Goal: Information Seeking & Learning: Check status

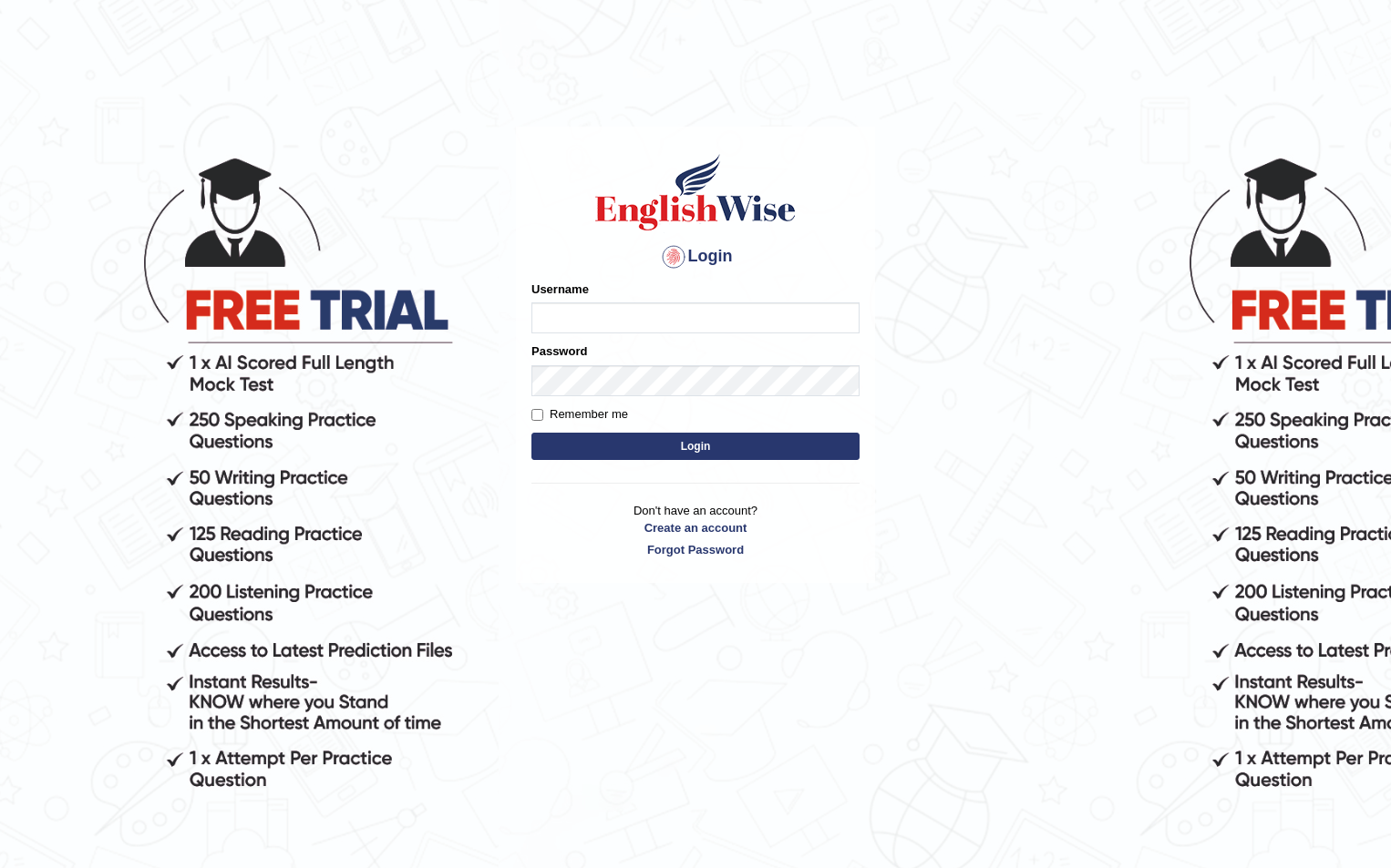
click at [679, 321] on input "Username" at bounding box center [696, 318] width 329 height 31
type input "robinsharma123"
click at [532, 433] on button "Login" at bounding box center [696, 446] width 329 height 27
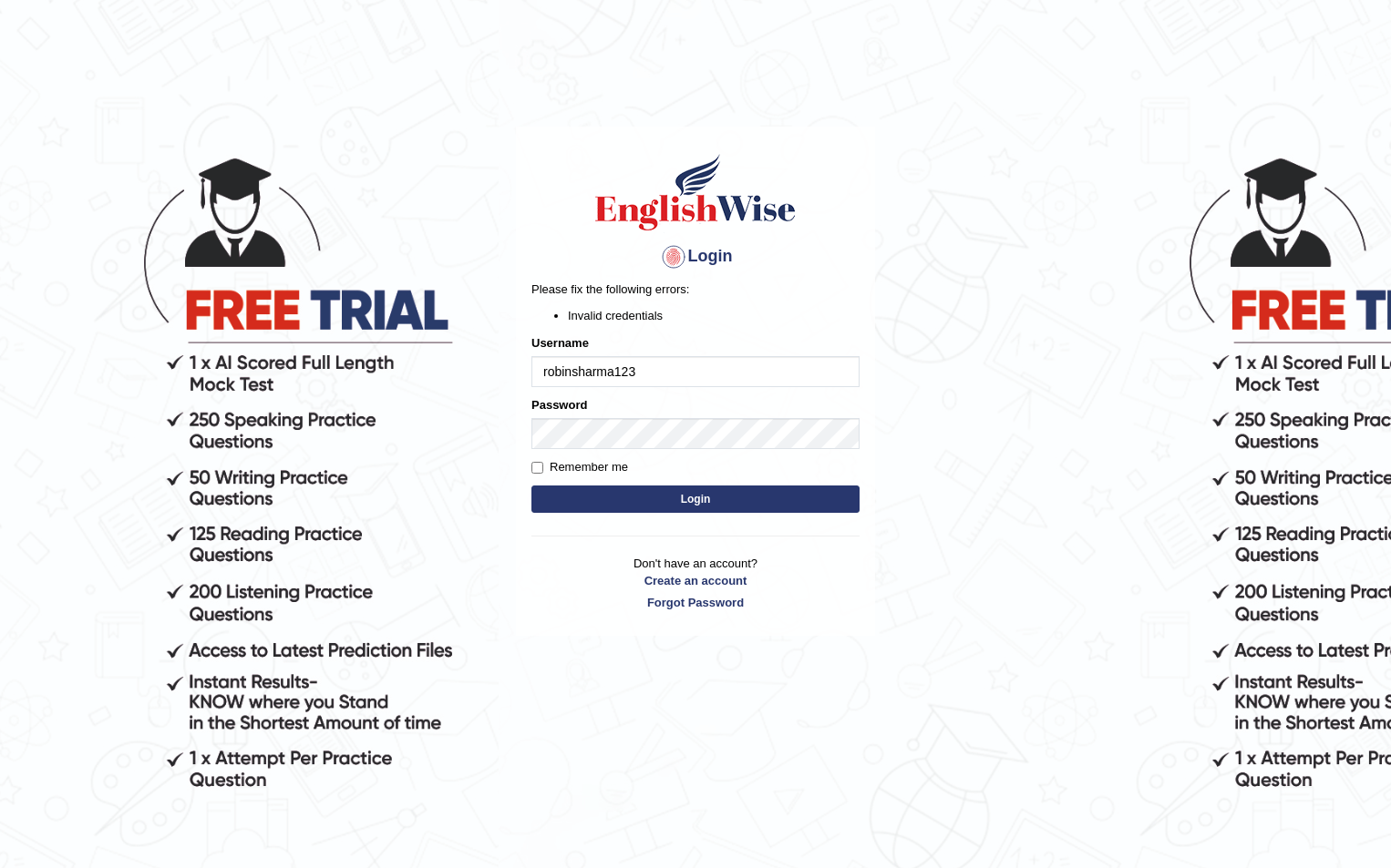
click at [549, 373] on input "robinsharma123" at bounding box center [696, 371] width 329 height 31
type input "Robinsharma123"
click at [676, 495] on button "Login" at bounding box center [696, 499] width 329 height 27
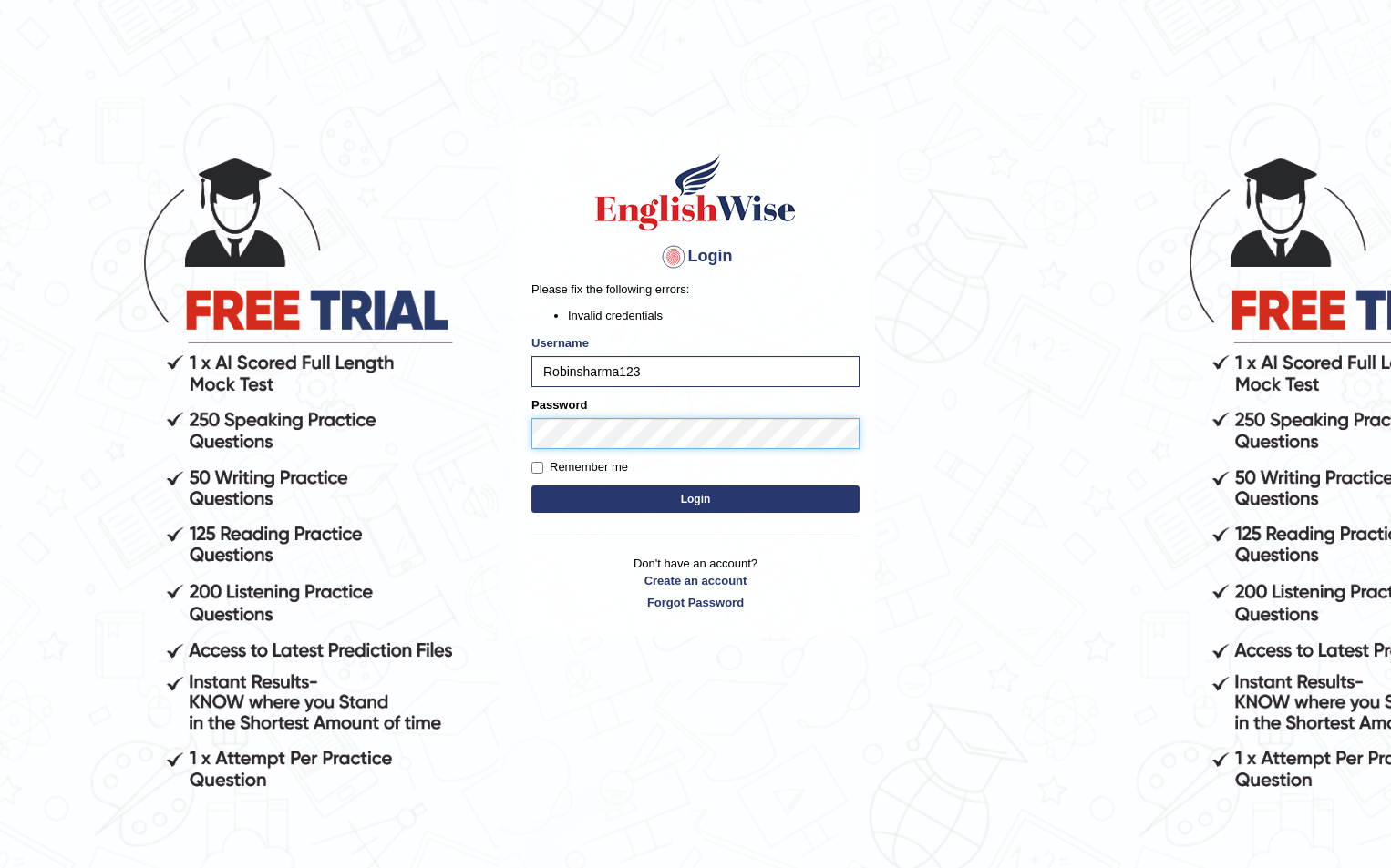
click at [495, 429] on body "Login Please fix the following errors: Invalid credentials Username Robinsharma…" at bounding box center [696, 503] width 1391 height 868
click at [532, 486] on button "Login" at bounding box center [696, 499] width 329 height 27
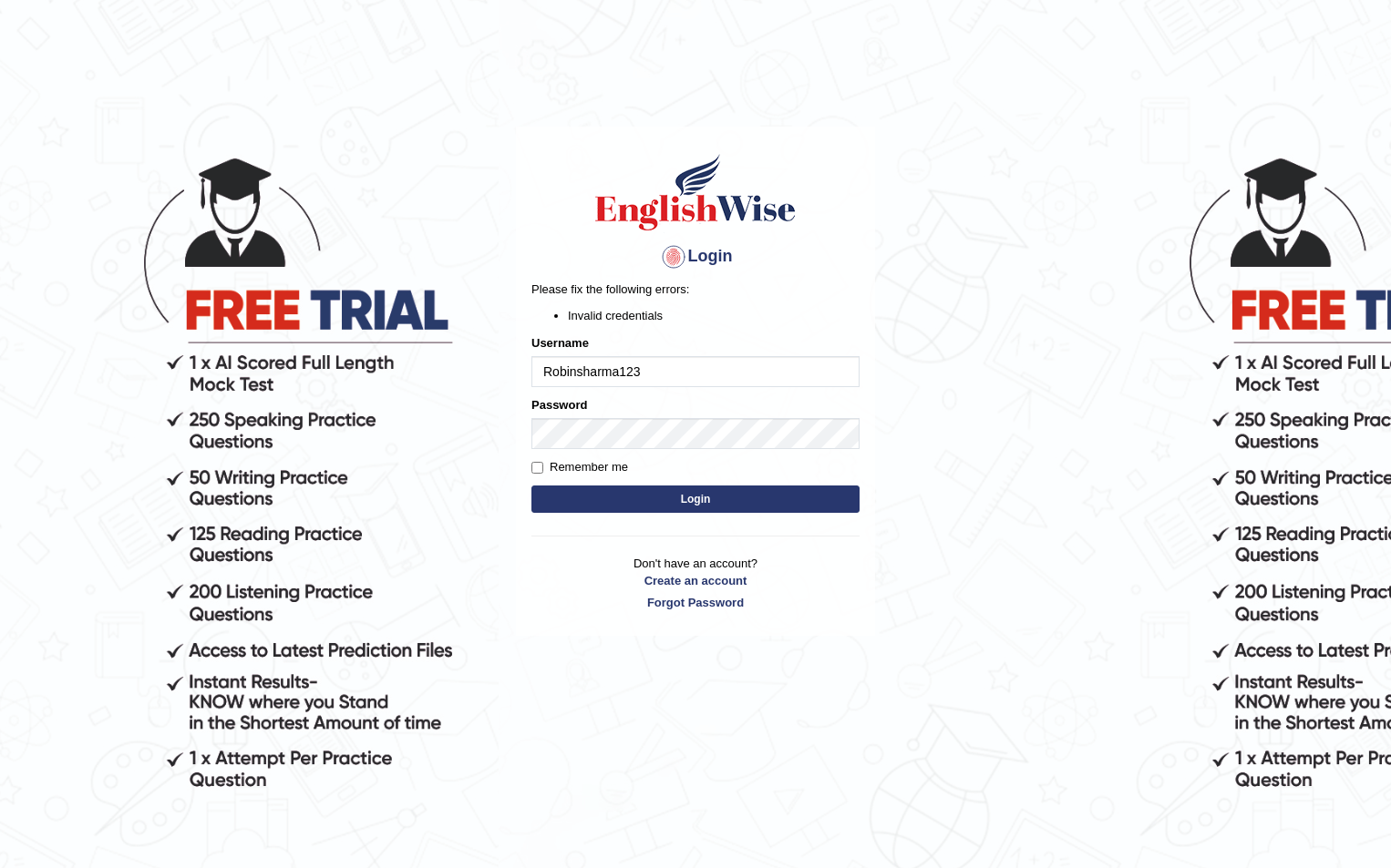
click at [552, 369] on input "Robinsharma123" at bounding box center [696, 371] width 329 height 31
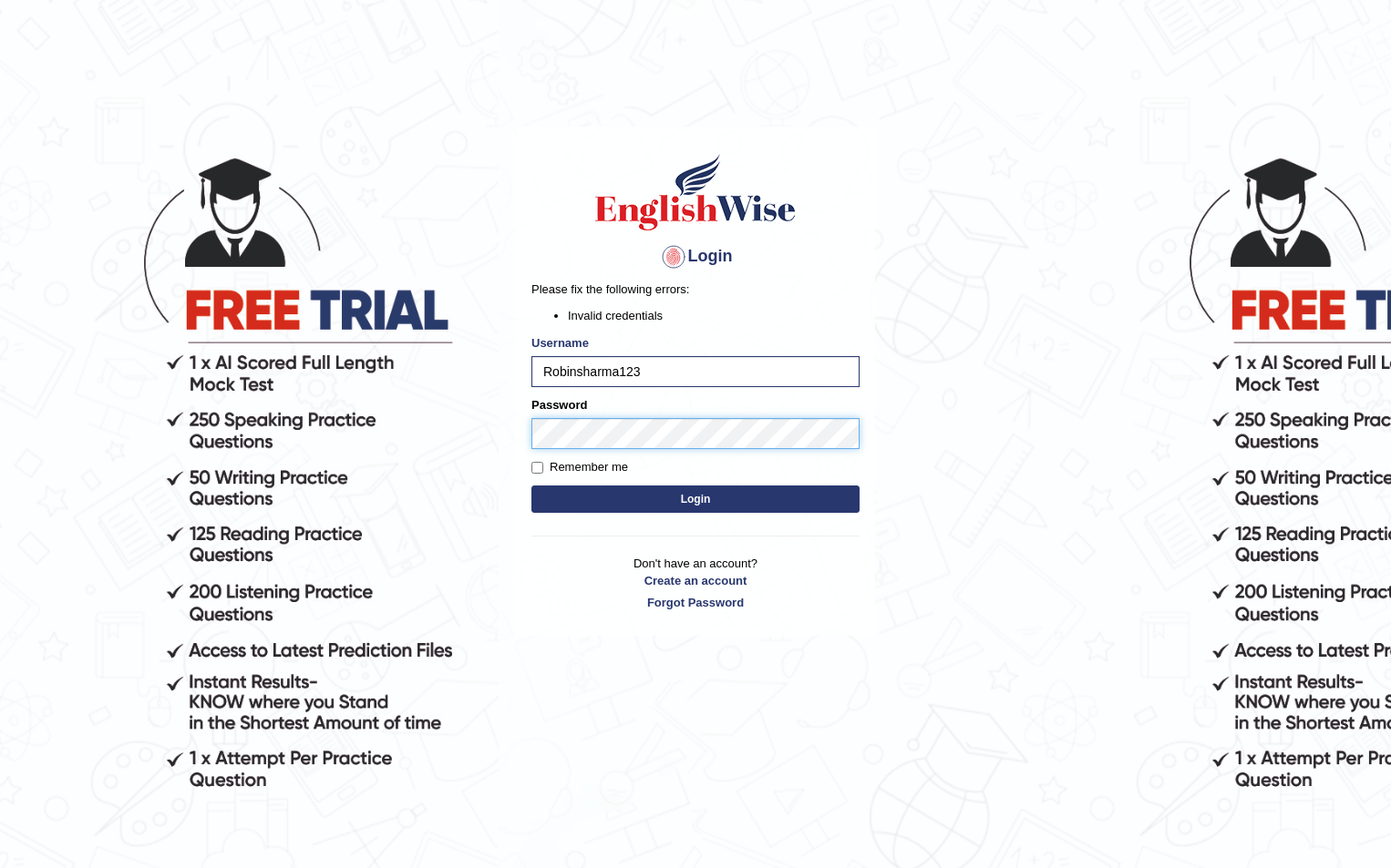
click at [532, 486] on button "Login" at bounding box center [696, 499] width 329 height 27
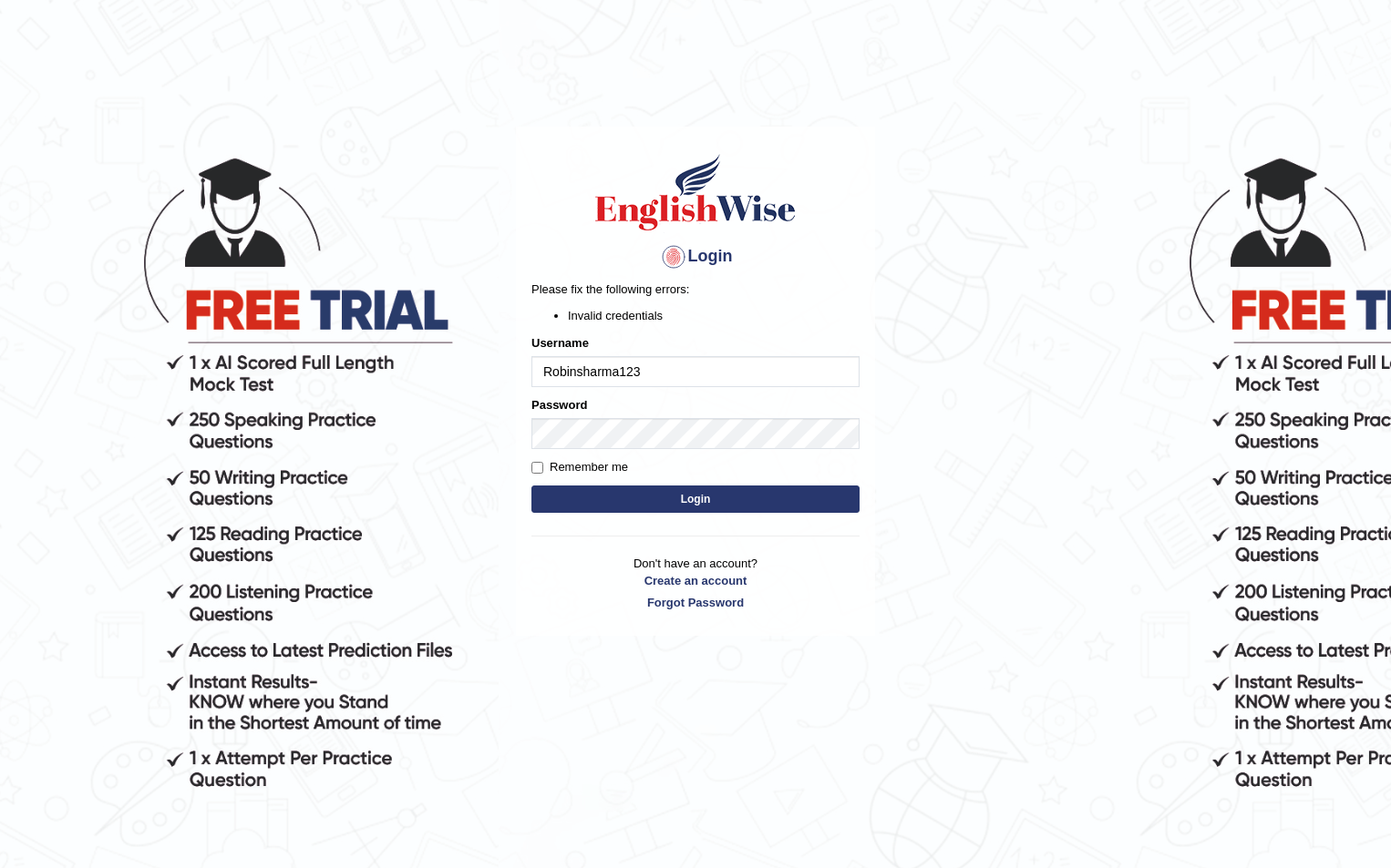
click at [551, 362] on input "Robinsharma123" at bounding box center [696, 371] width 329 height 31
type input "robinsharma123"
click at [673, 510] on button "Login" at bounding box center [696, 499] width 329 height 27
click at [760, 491] on button "Login" at bounding box center [696, 499] width 329 height 27
click at [649, 385] on input "robinsharma123" at bounding box center [696, 371] width 329 height 31
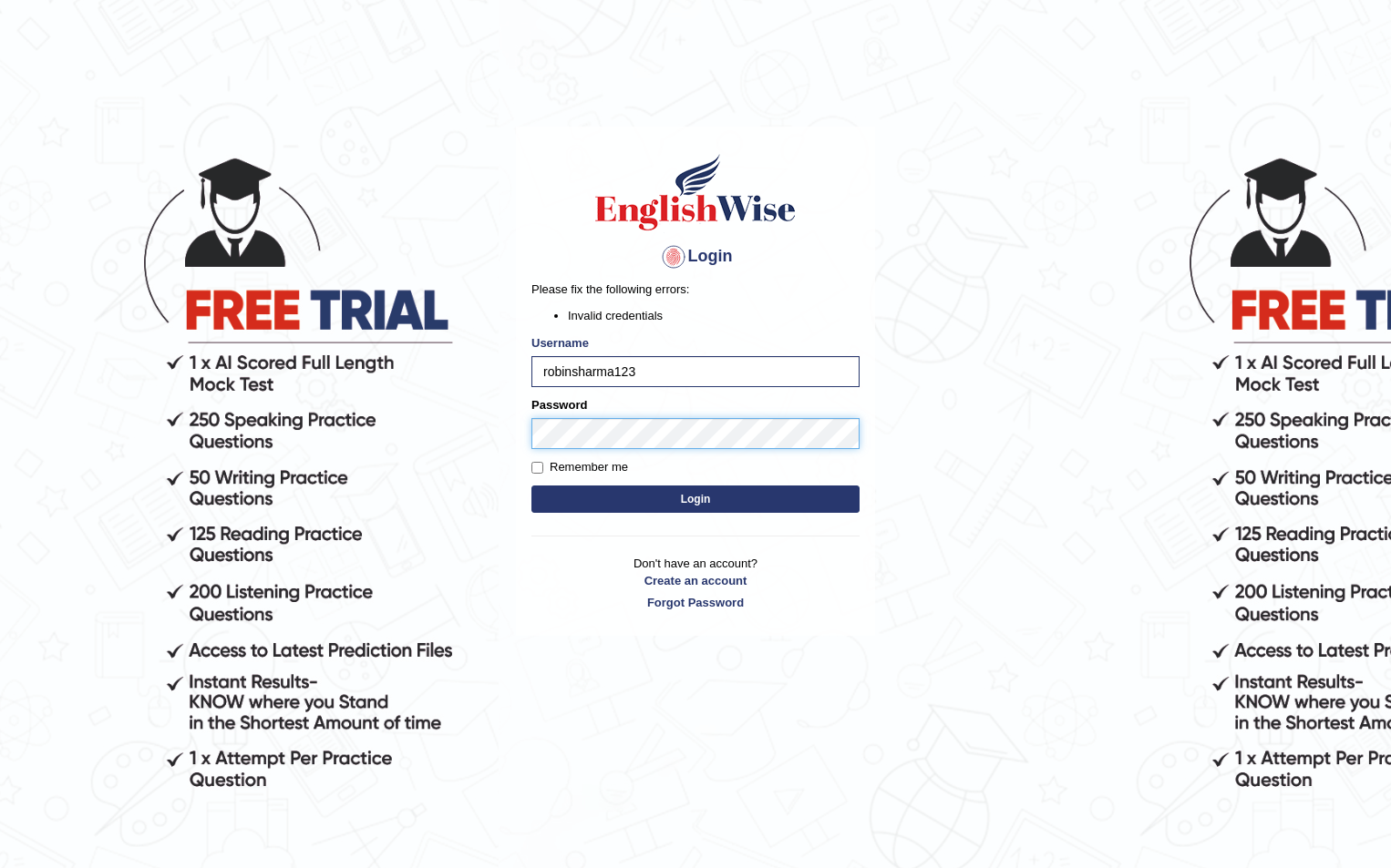
click at [532, 486] on button "Login" at bounding box center [696, 499] width 329 height 27
click at [523, 434] on div "Login Please fix the following errors: Invalid credentials Username robinsharma…" at bounding box center [696, 380] width 359 height 509
click at [532, 486] on button "Login" at bounding box center [696, 499] width 329 height 27
click at [403, 465] on body "Login Please fix the following errors: Invalid credentials Username robinsharma…" at bounding box center [696, 503] width 1391 height 868
drag, startPoint x: 953, startPoint y: 251, endPoint x: 925, endPoint y: 661, distance: 411.0
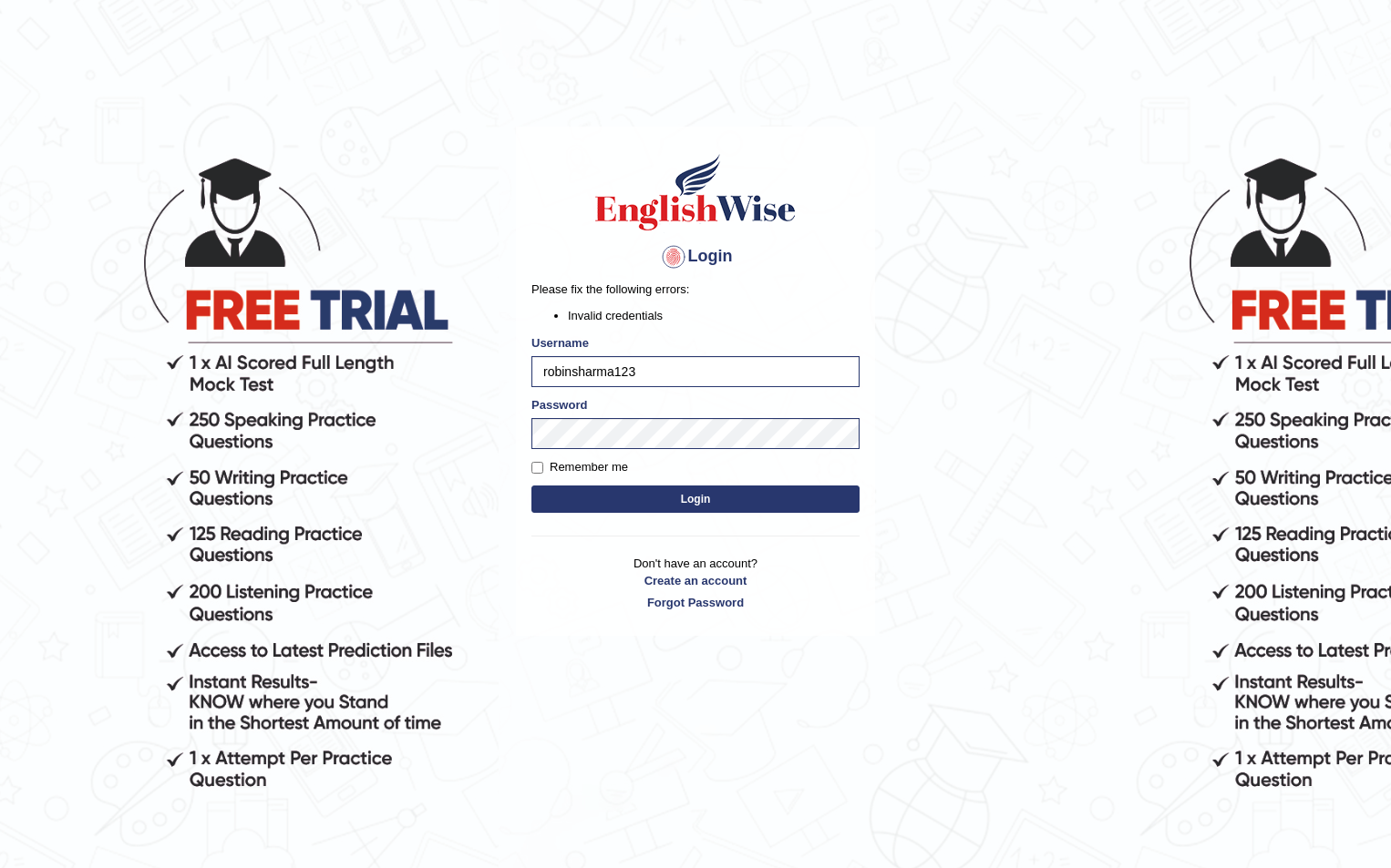
click at [925, 661] on body "Login Please fix the following errors: Invalid credentials Username robinsharma…" at bounding box center [696, 503] width 1391 height 868
drag, startPoint x: 804, startPoint y: 379, endPoint x: 579, endPoint y: 413, distance: 227.6
click at [579, 412] on form "Please fix the following errors: Invalid credentials Username robinsharma123 Pa…" at bounding box center [696, 399] width 329 height 236
click at [635, 316] on li "Invalid credentials" at bounding box center [713, 316] width 292 height 17
click at [471, 462] on body "Login Please fix the following errors: Invalid credentials Username robinsharma…" at bounding box center [696, 503] width 1391 height 868
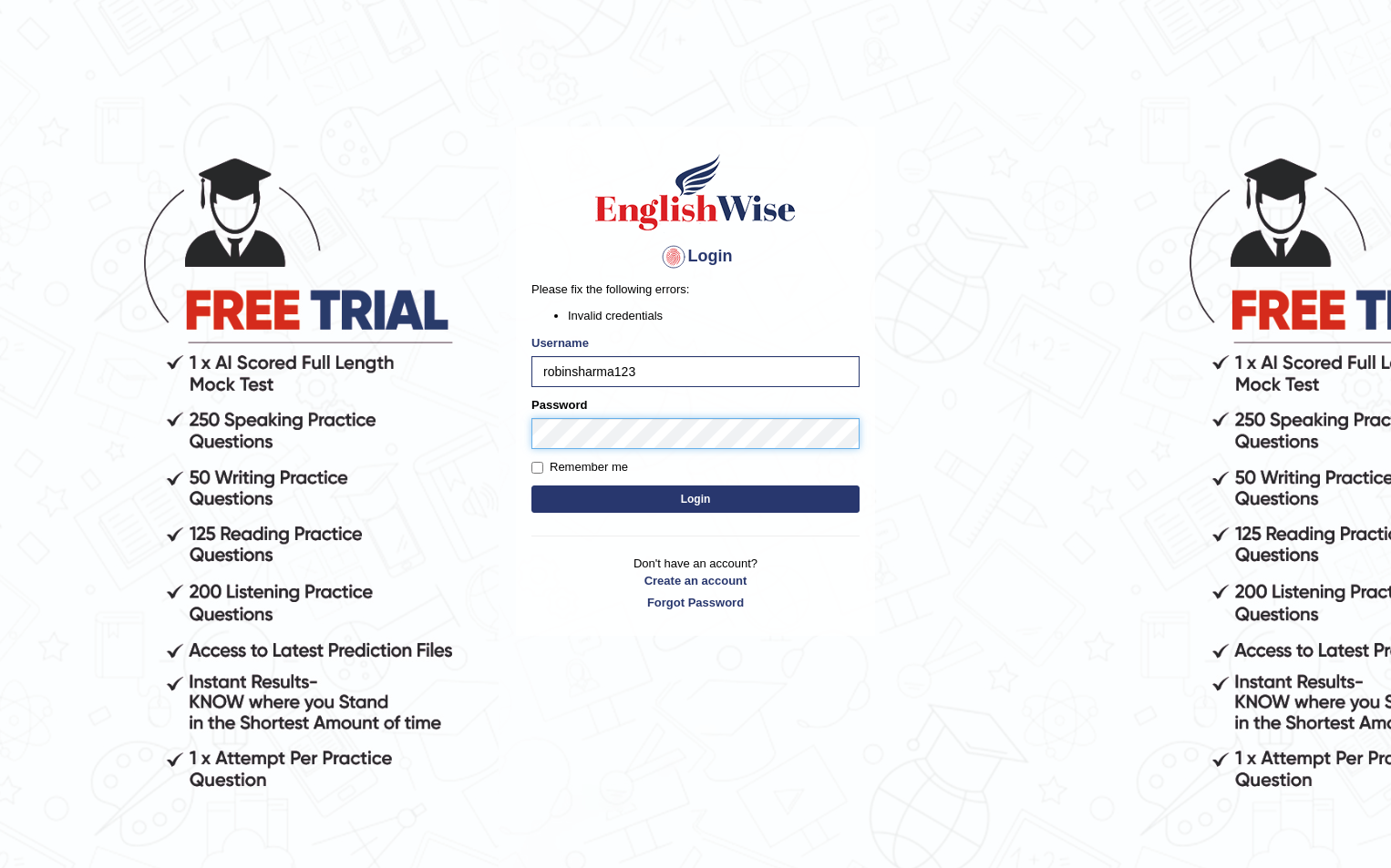
click at [532, 486] on button "Login" at bounding box center [696, 499] width 329 height 27
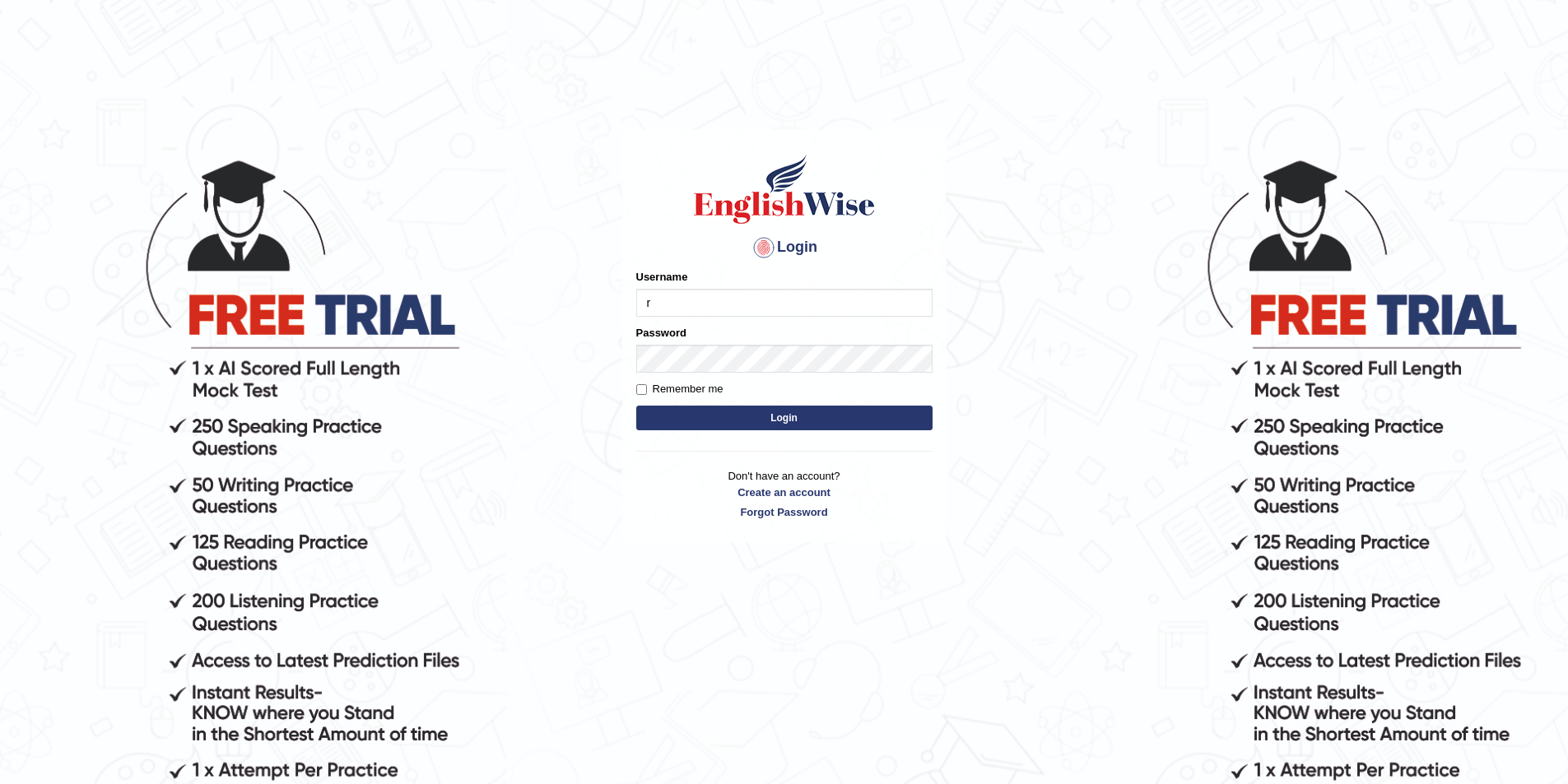
type input "robinsharma123"
click at [636, 406] on button "Login" at bounding box center [784, 418] width 297 height 25
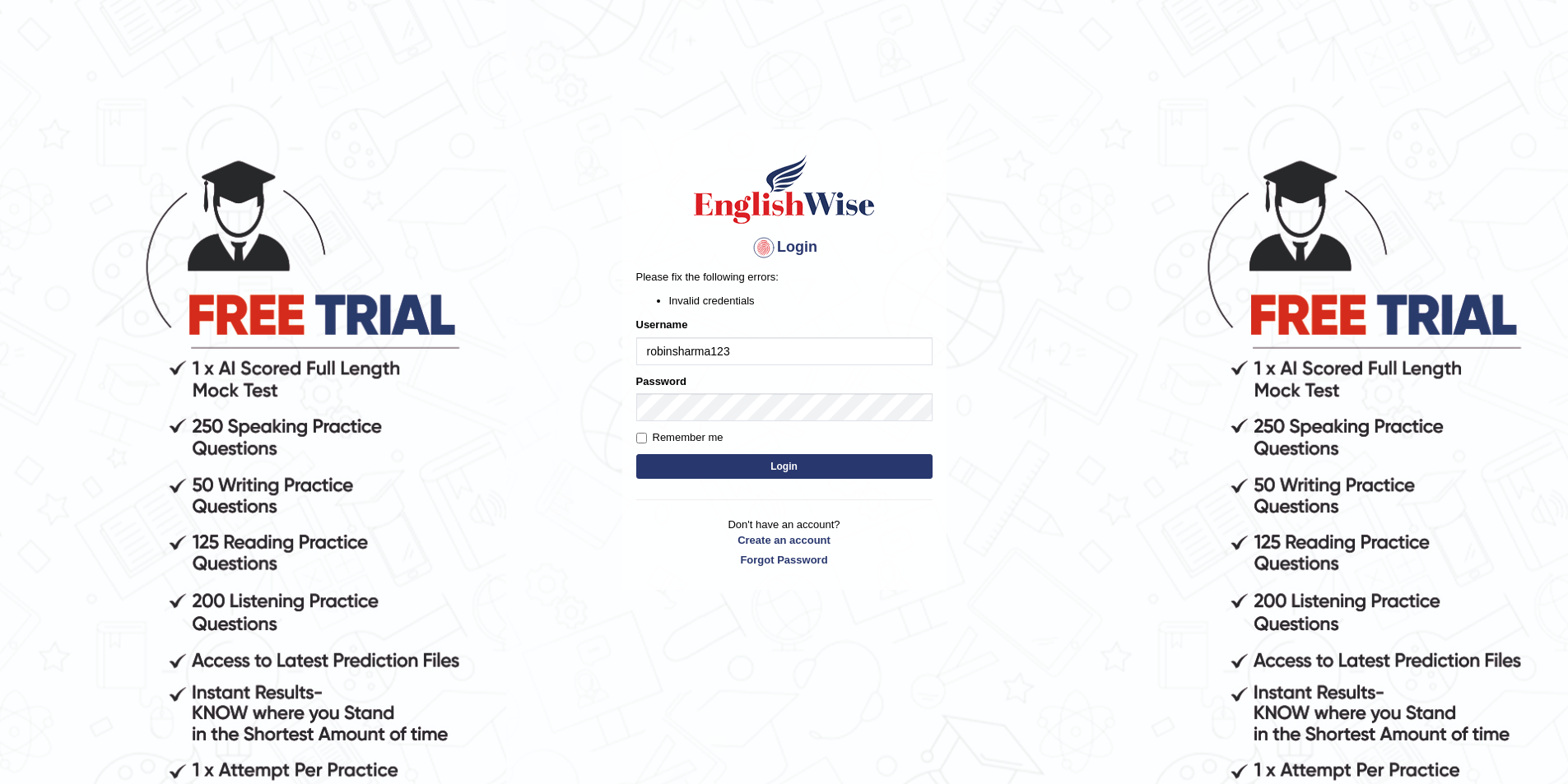
click at [746, 396] on div "Password" at bounding box center [784, 397] width 297 height 48
drag, startPoint x: 783, startPoint y: 387, endPoint x: 553, endPoint y: 373, distance: 230.4
click at [553, 373] on body "Login Please fix the following errors: Invalid credentials Username robinsharma…" at bounding box center [784, 470] width 1568 height 784
click at [636, 454] on button "Login" at bounding box center [784, 467] width 297 height 25
click at [297, 437] on body "Login Please fix the following errors: Invalid credentials Username robinsharma…" at bounding box center [784, 470] width 1568 height 784
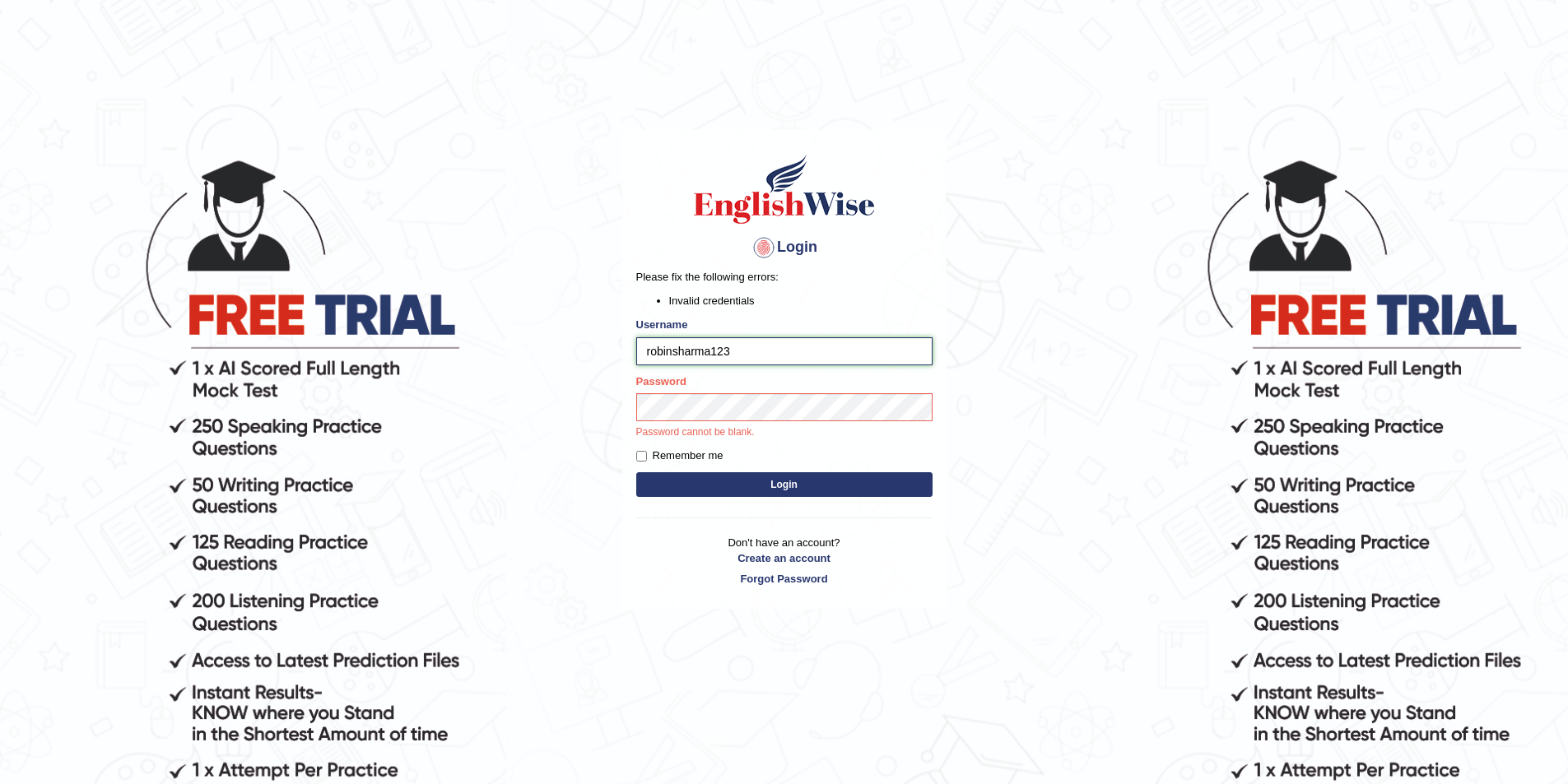
drag, startPoint x: 746, startPoint y: 343, endPoint x: 525, endPoint y: 348, distance: 221.1
click at [525, 348] on body "Login Please fix the following errors: Invalid credentials Username robinsharma…" at bounding box center [784, 470] width 1568 height 784
type input "robinsharma123"
click at [636, 473] on button "Login" at bounding box center [784, 485] width 297 height 25
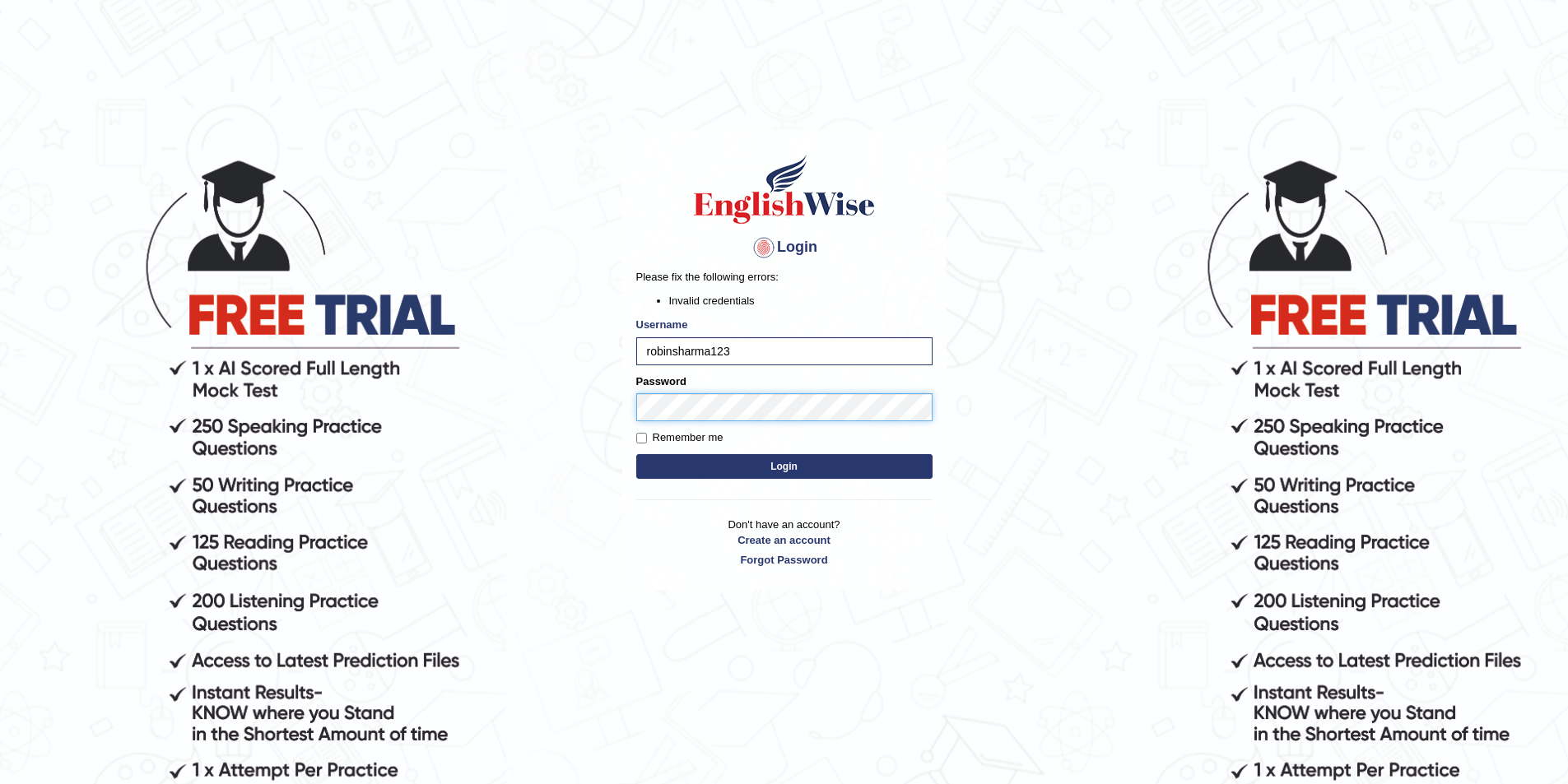
click at [636, 454] on button "Login" at bounding box center [784, 467] width 297 height 25
click at [809, 563] on link "Forgot Password" at bounding box center [784, 559] width 297 height 16
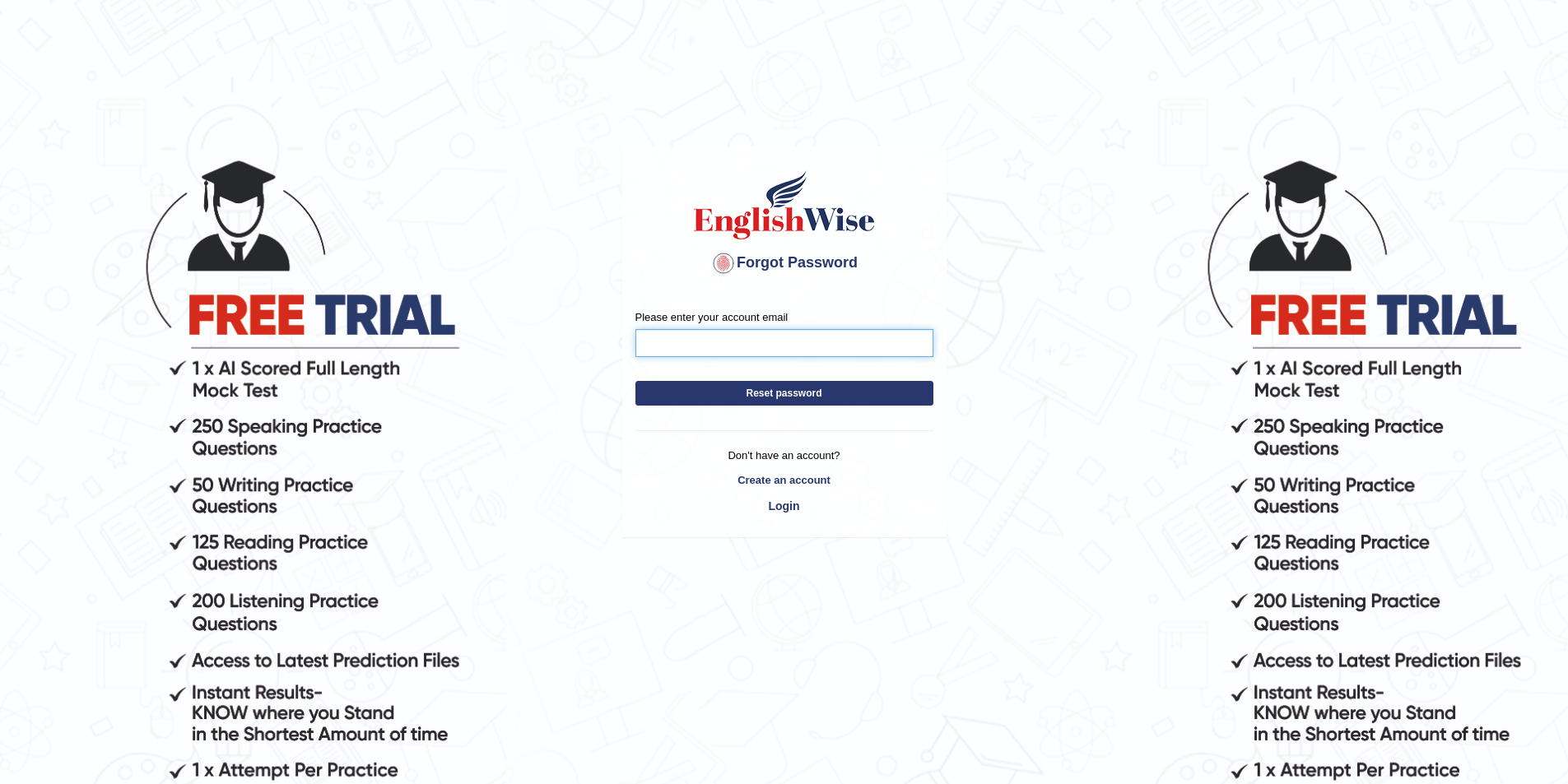
click at [771, 343] on input "Please enter your account email" at bounding box center [784, 343] width 298 height 28
type input "jontisharma48687@gmail.com"
click at [636, 381] on button "Reset password" at bounding box center [784, 393] width 298 height 25
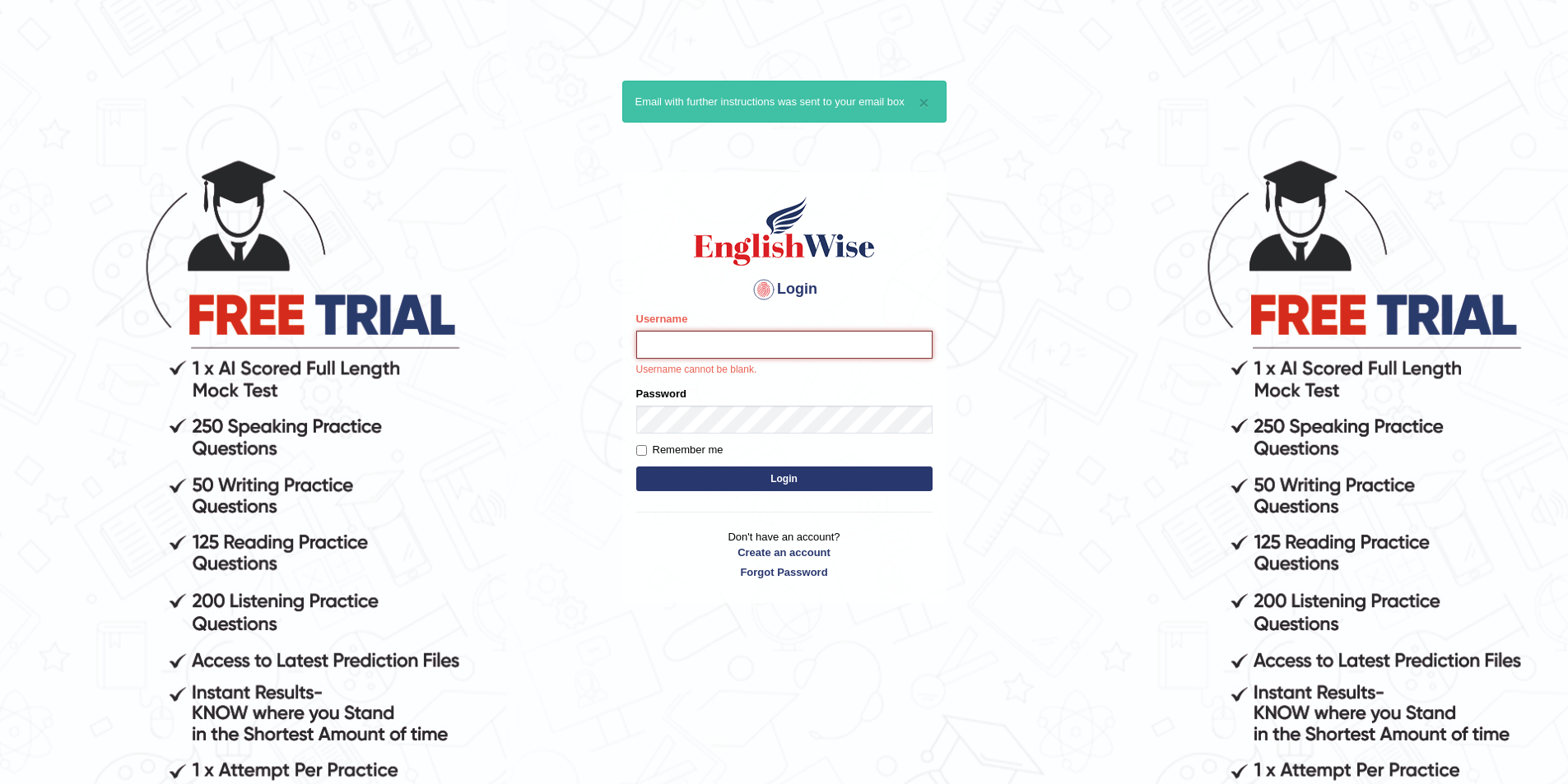
click at [764, 342] on input "Username" at bounding box center [784, 344] width 297 height 28
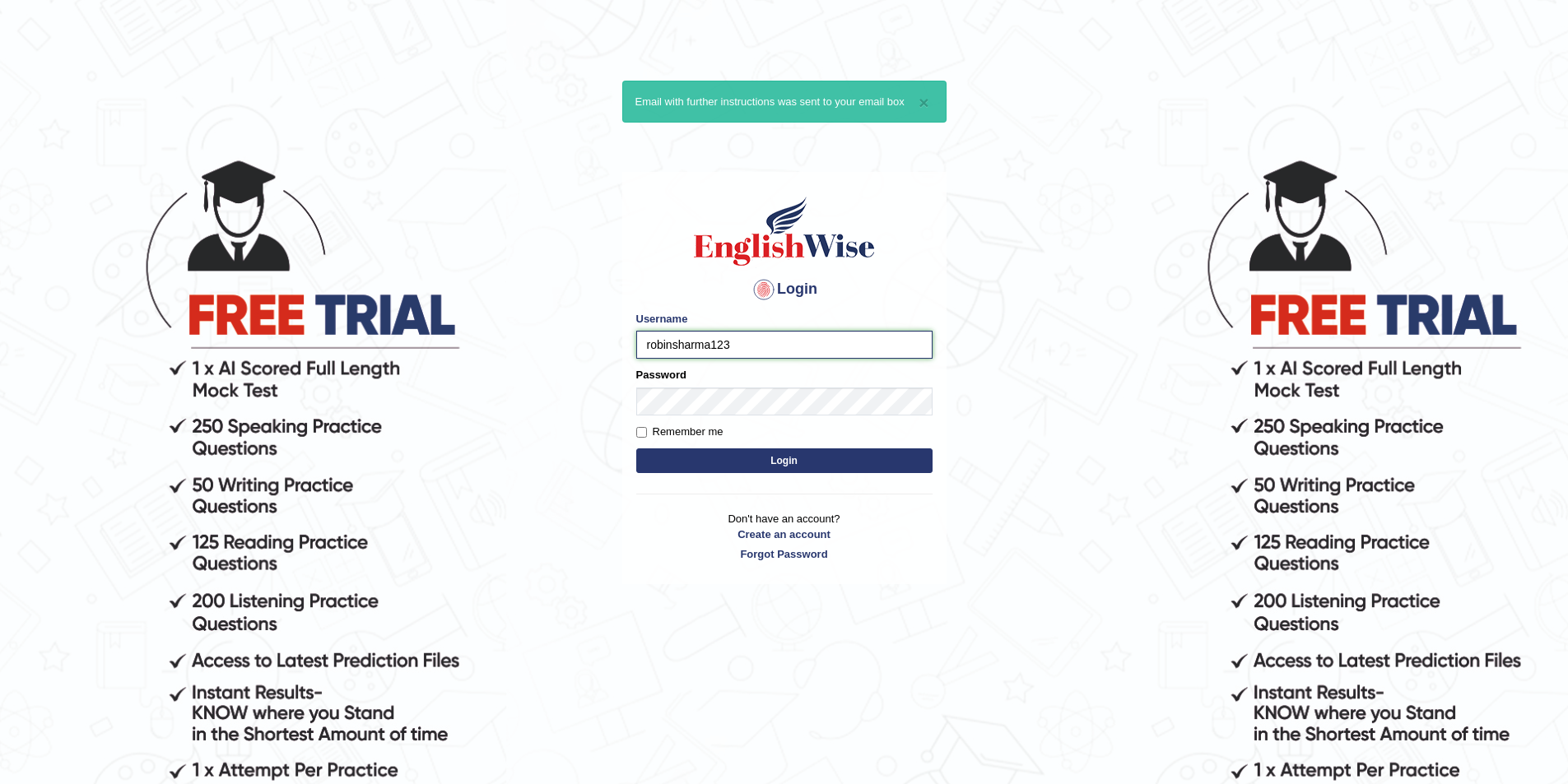
click at [763, 332] on input "robinsharma123" at bounding box center [784, 344] width 297 height 28
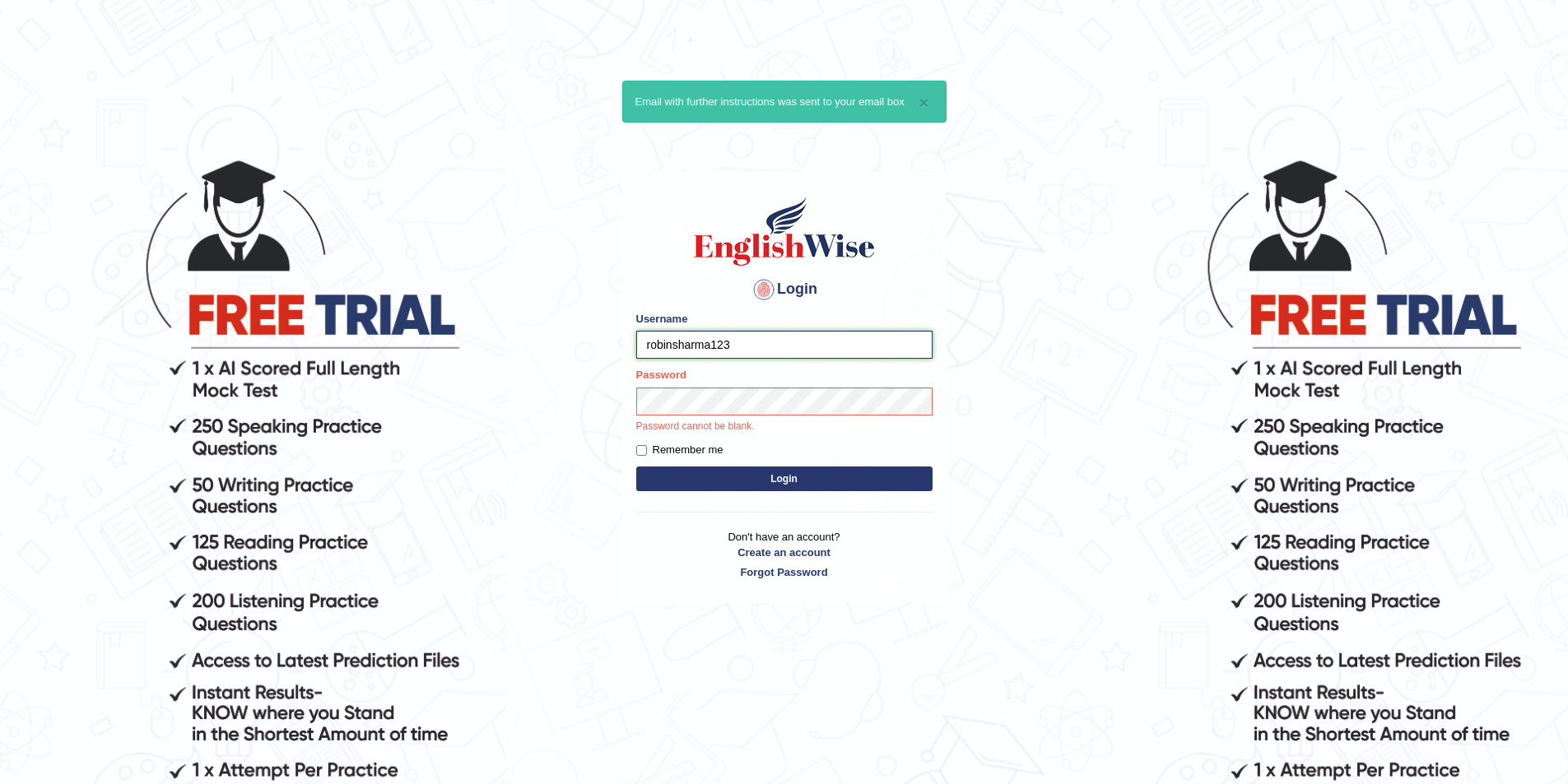
type input "Robinsharma123"
click at [636, 467] on button "Login" at bounding box center [784, 479] width 297 height 25
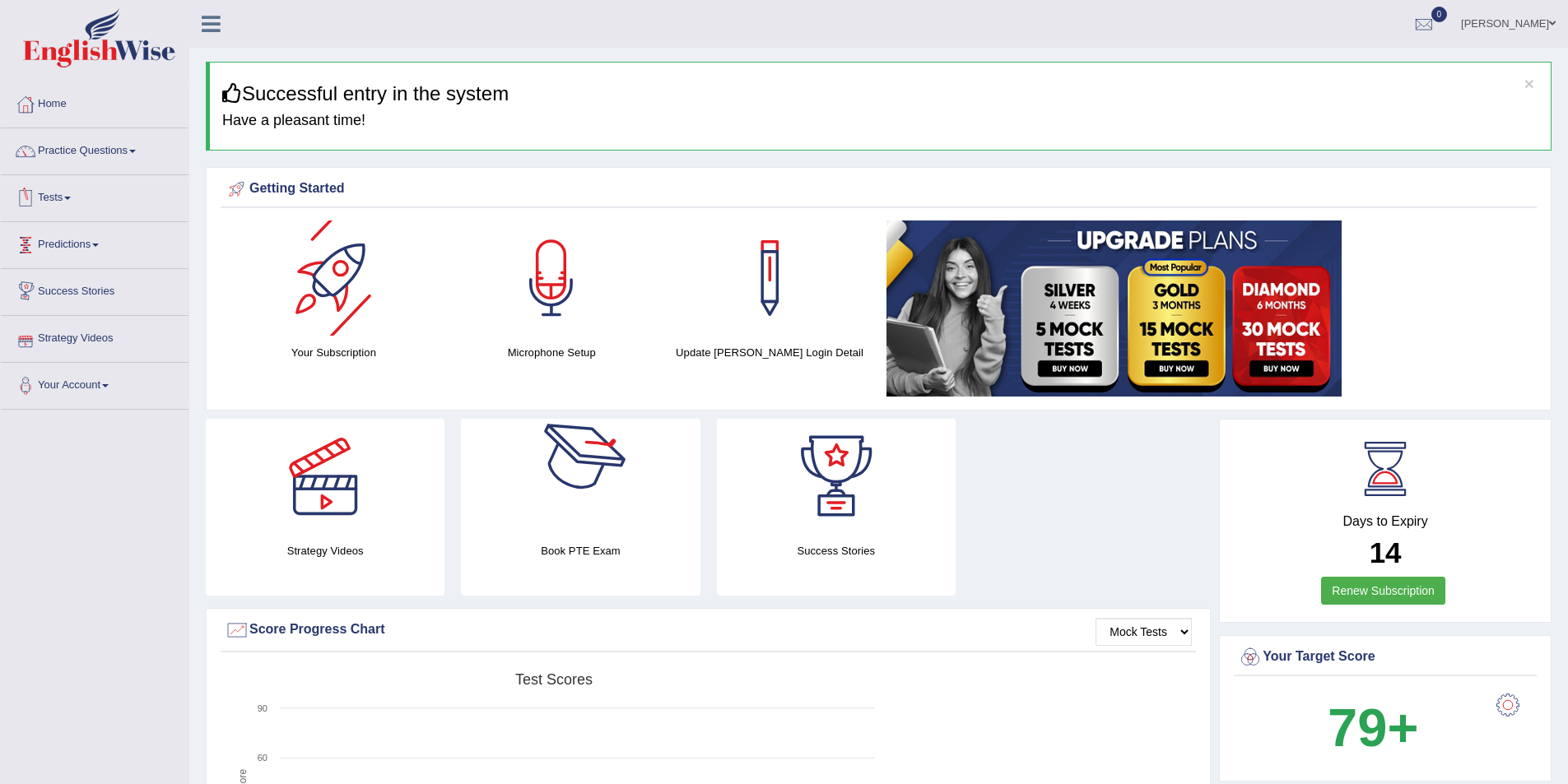
click at [316, 278] on div at bounding box center [333, 278] width 115 height 115
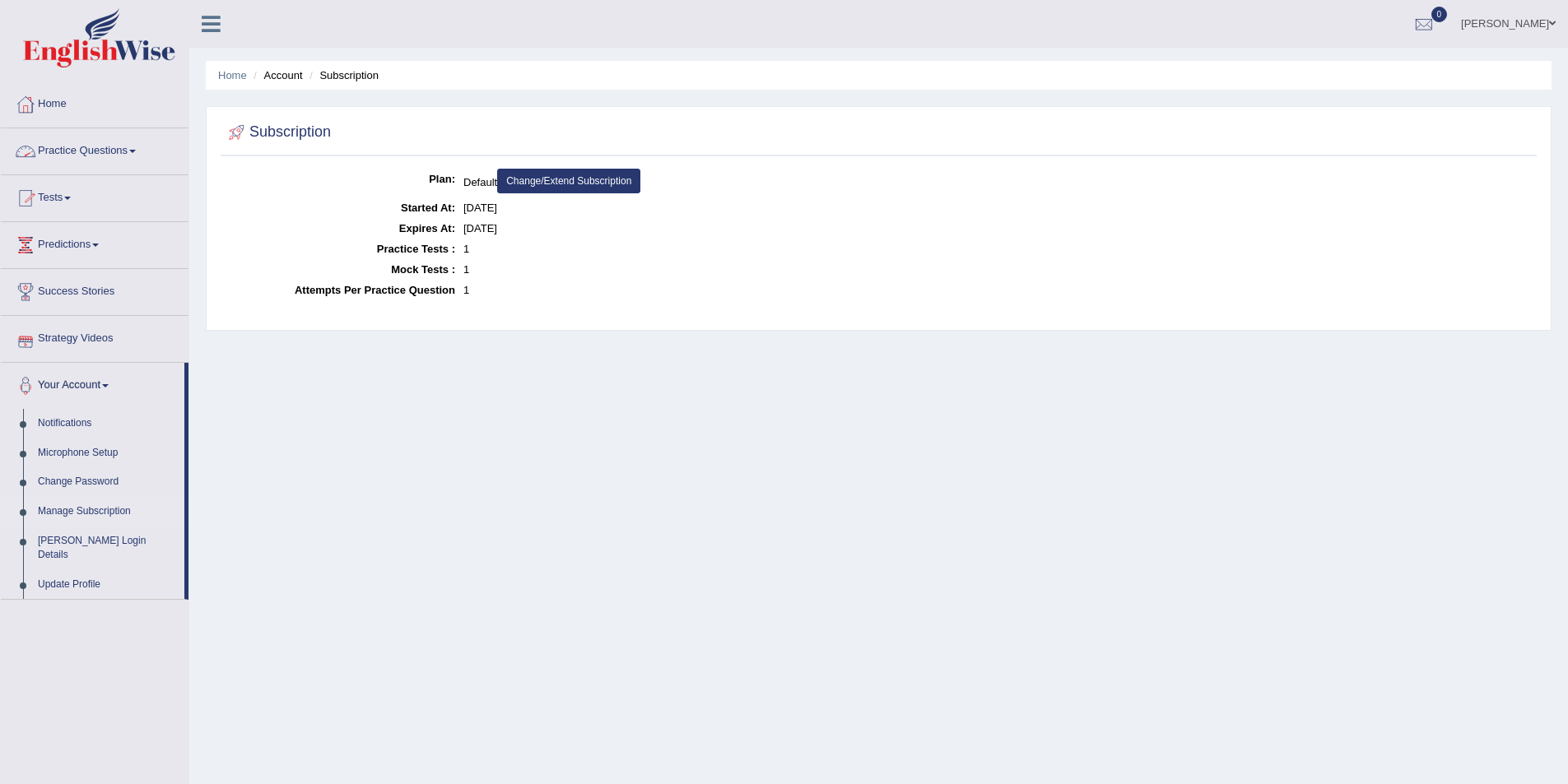
click at [135, 155] on link "Practice Questions" at bounding box center [94, 149] width 188 height 41
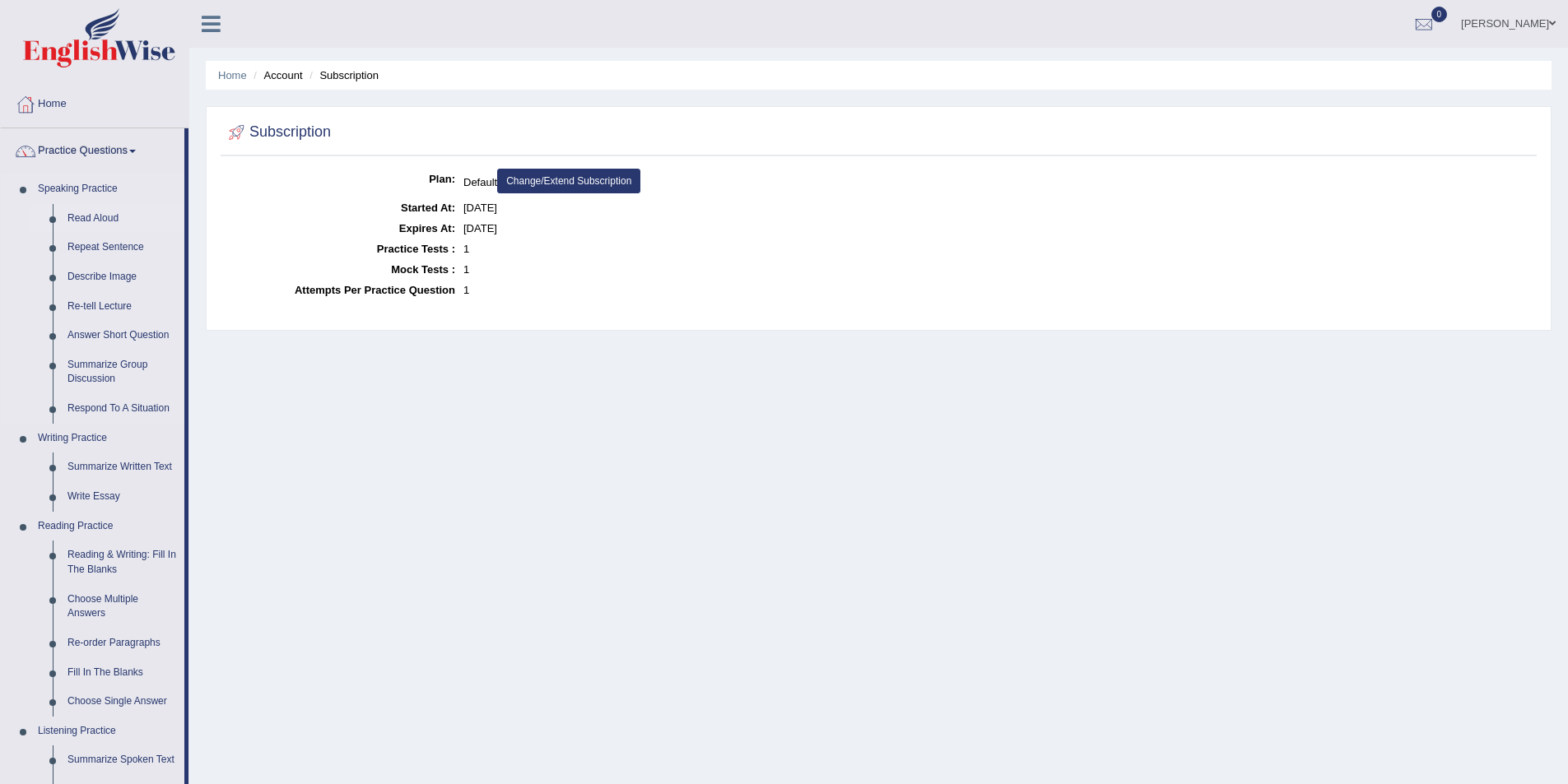
click at [101, 213] on link "Read Aloud" at bounding box center [122, 219] width 124 height 30
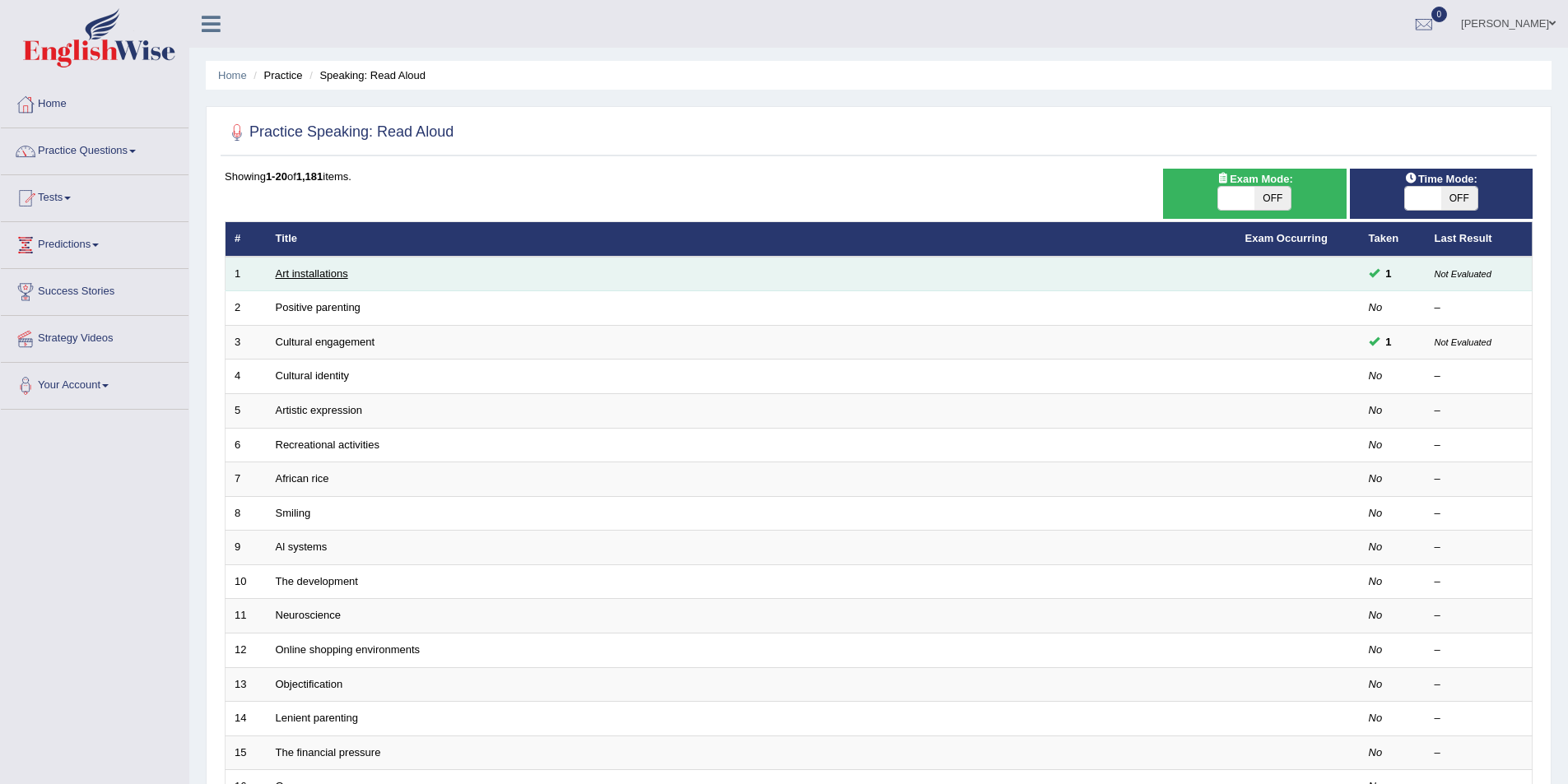
click at [337, 278] on link "Art installations" at bounding box center [312, 273] width 73 height 12
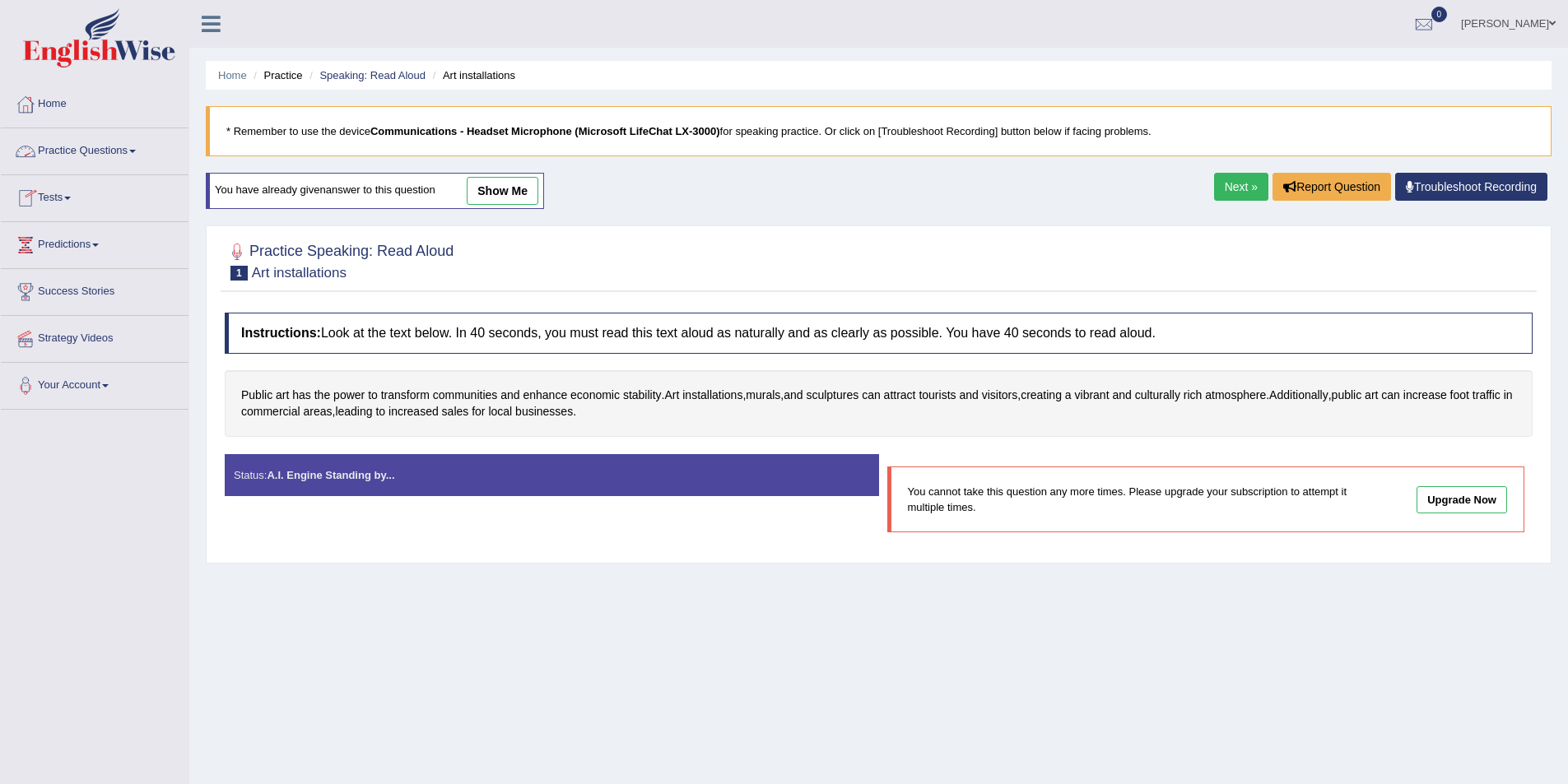
click at [136, 151] on span at bounding box center [132, 151] width 7 height 3
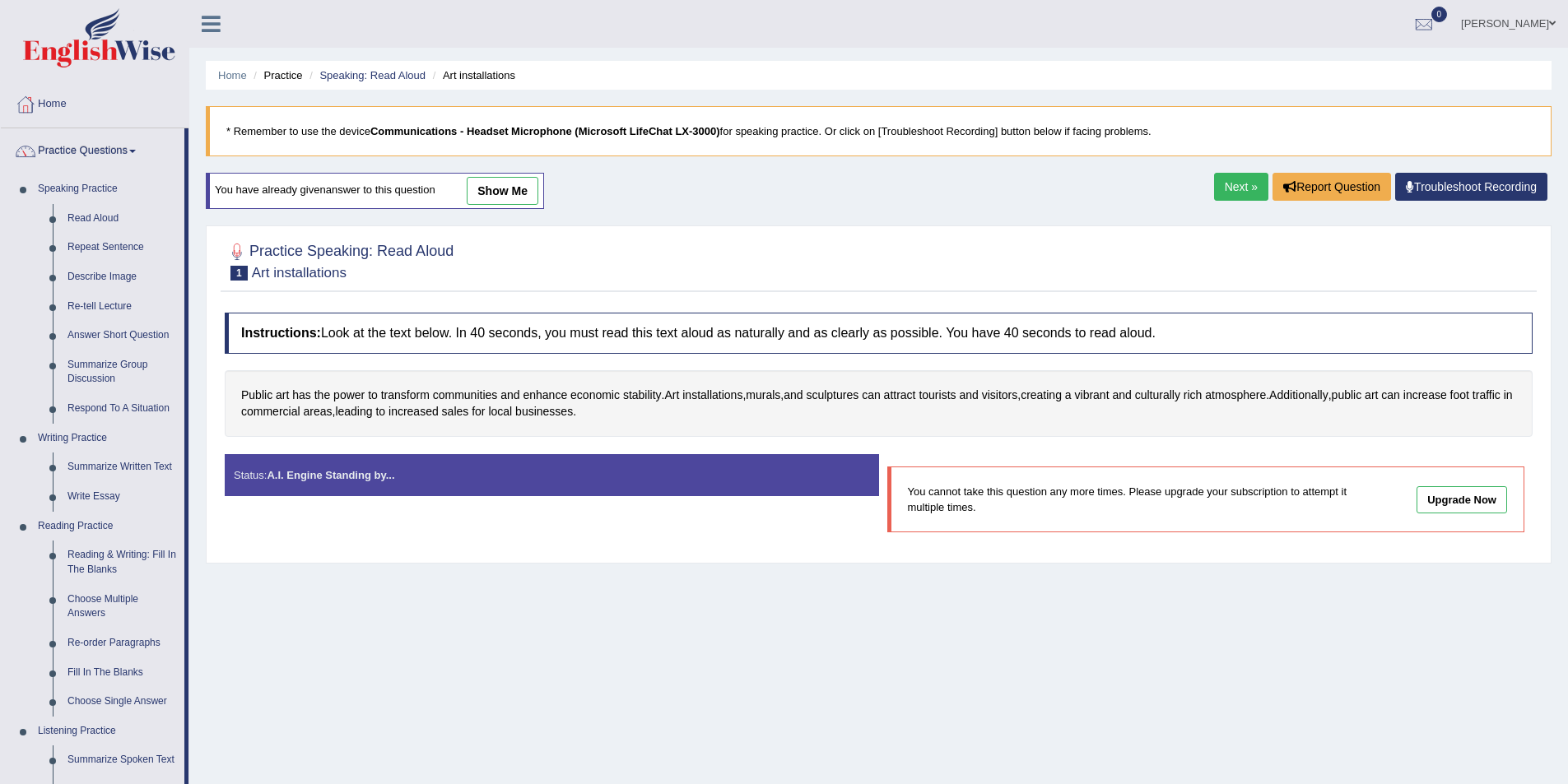
click at [1221, 188] on link "Next »" at bounding box center [1242, 187] width 55 height 28
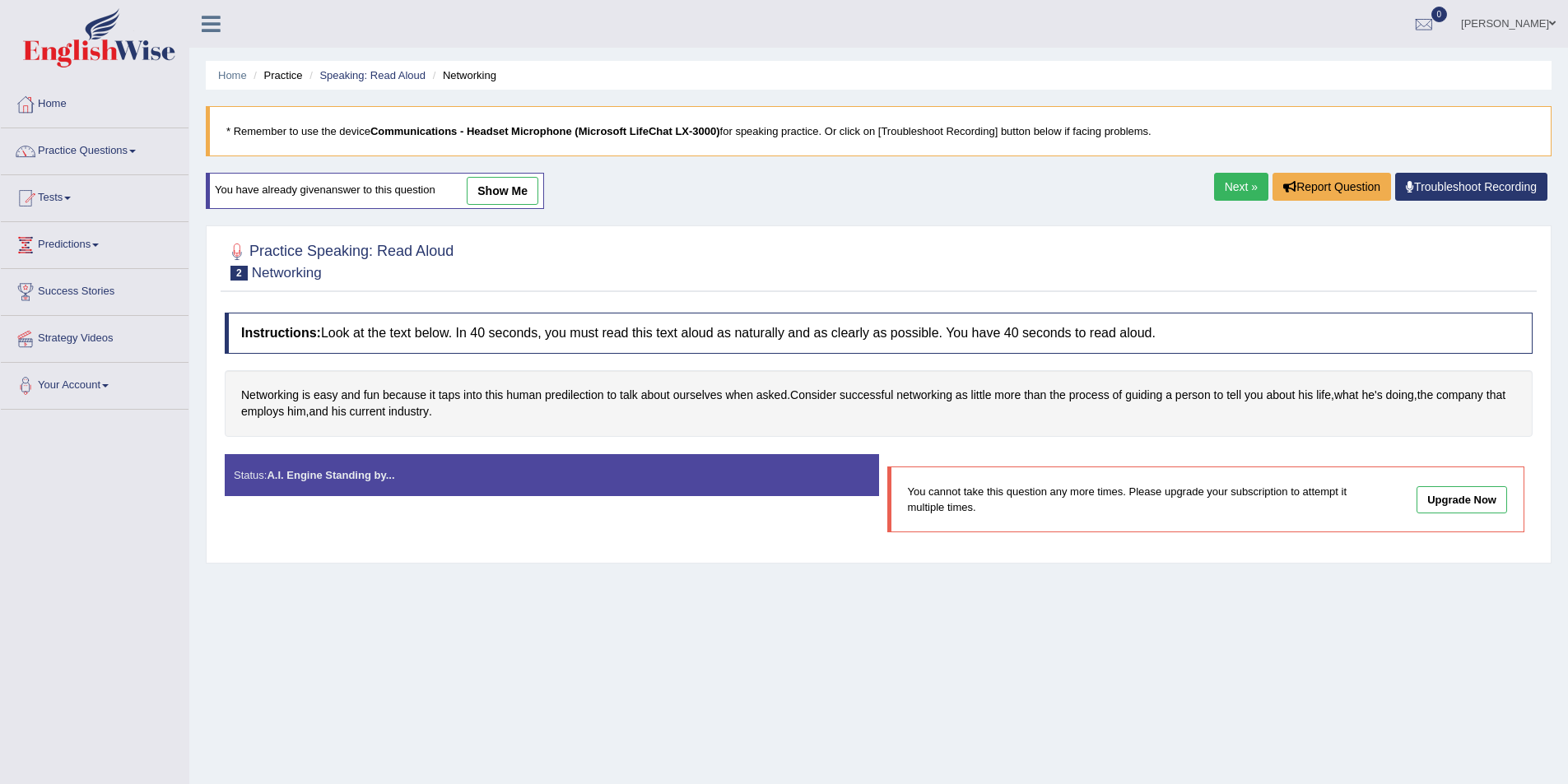
click at [1227, 187] on link "Next »" at bounding box center [1242, 187] width 55 height 28
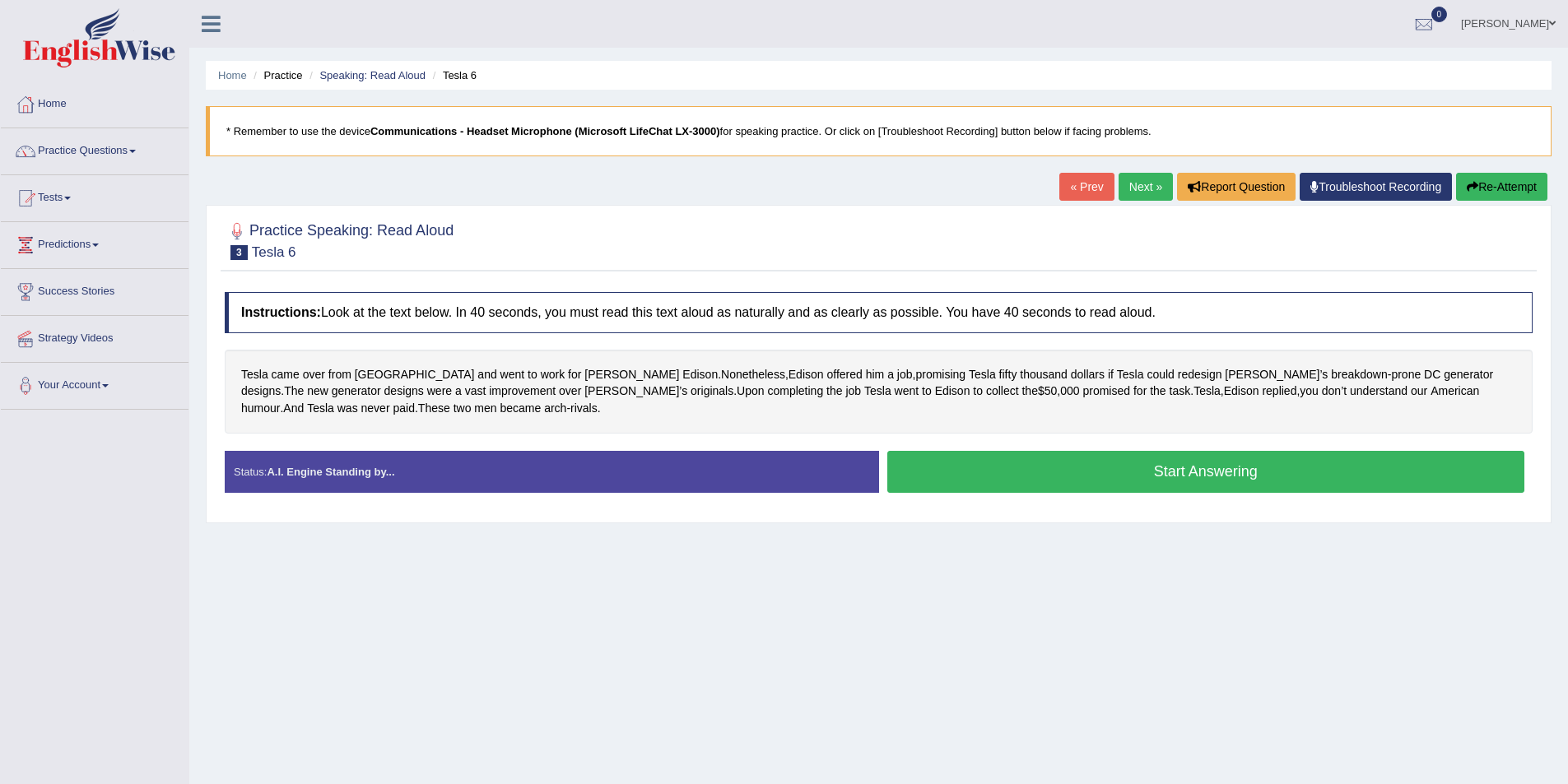
click at [891, 630] on div "Home Practice Speaking: Read [PERSON_NAME] 6 * Remember to use the device Commu…" at bounding box center [879, 411] width 1379 height 823
click at [1295, 468] on button "Start Answering" at bounding box center [1207, 472] width 638 height 42
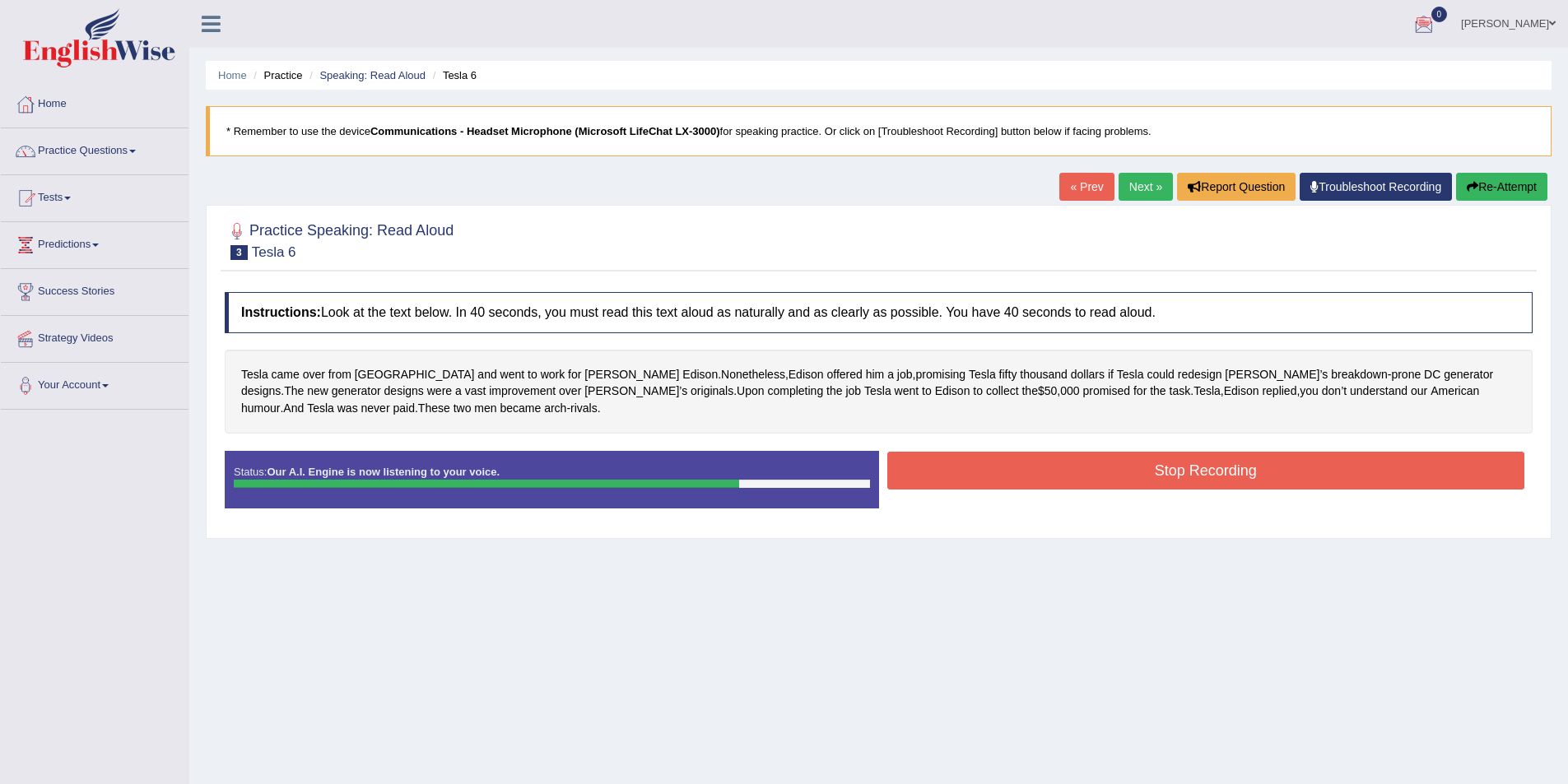
click at [1295, 468] on button "Stop Recording" at bounding box center [1207, 471] width 638 height 38
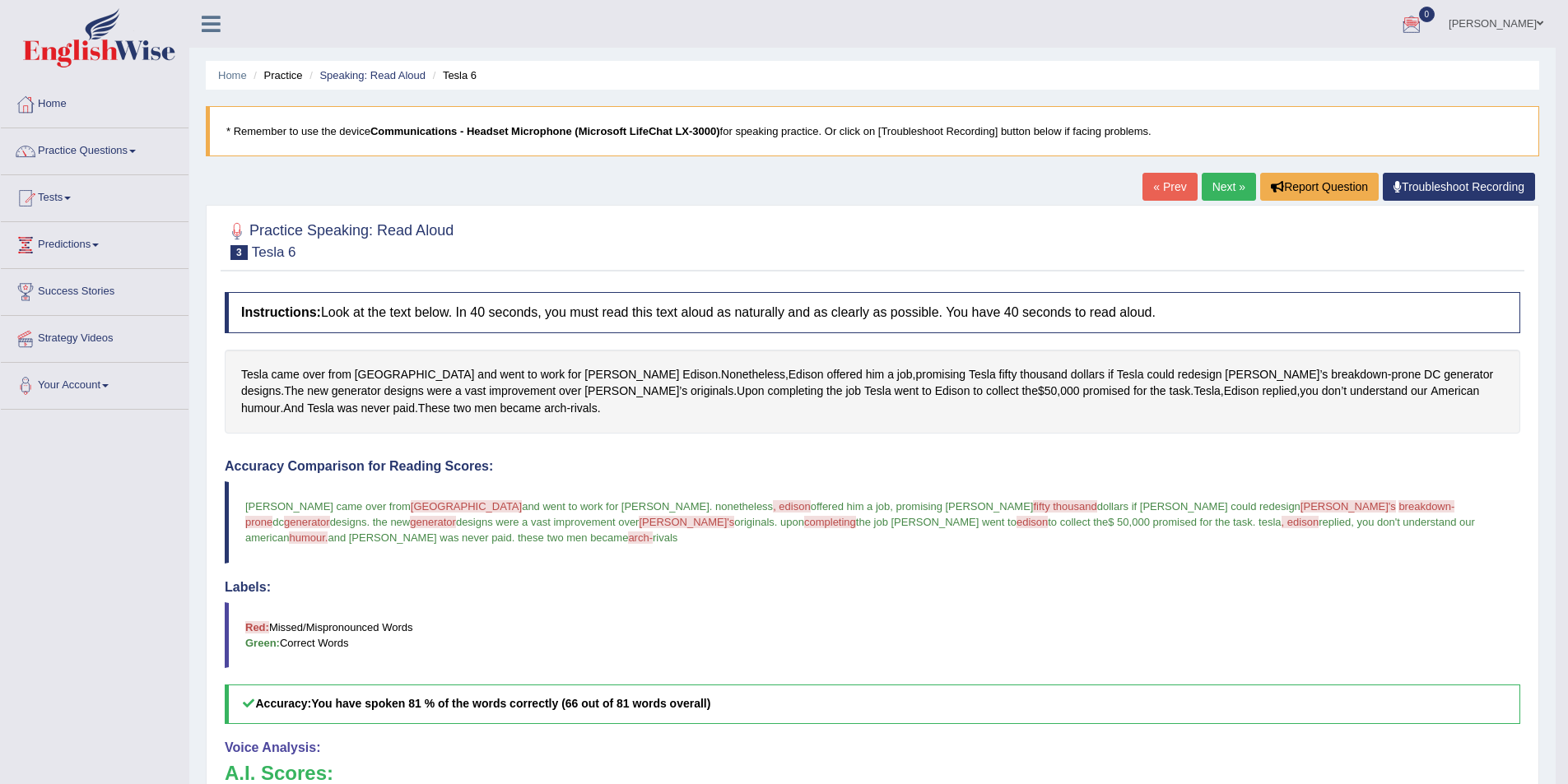
click at [1217, 189] on link "Next »" at bounding box center [1229, 187] width 55 height 28
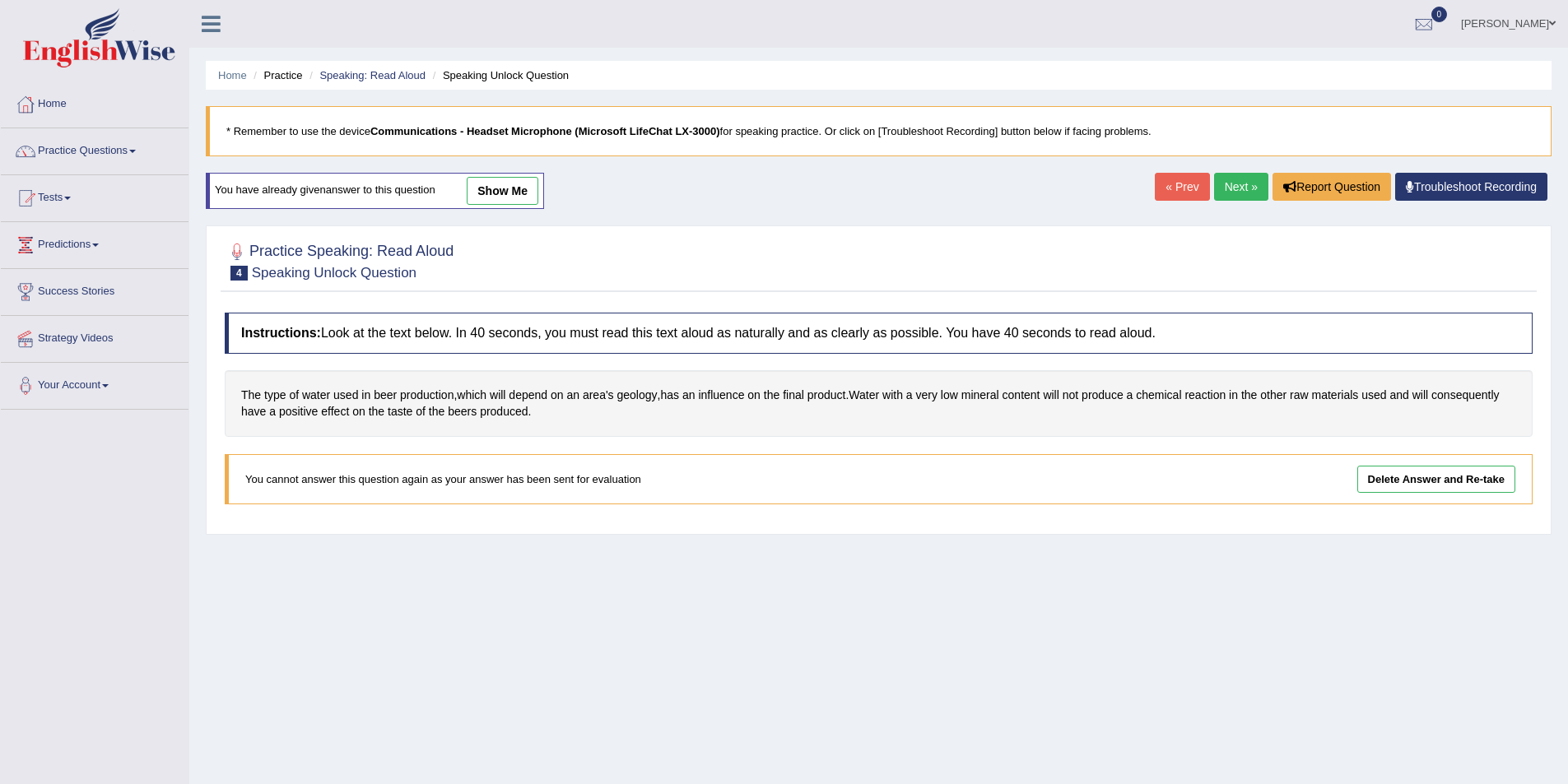
click at [1239, 171] on div "Home Practice Speaking: Read Aloud Speaking Unlock Question * Remember to use t…" at bounding box center [879, 411] width 1379 height 823
click at [1237, 181] on link "Next »" at bounding box center [1242, 187] width 55 height 28
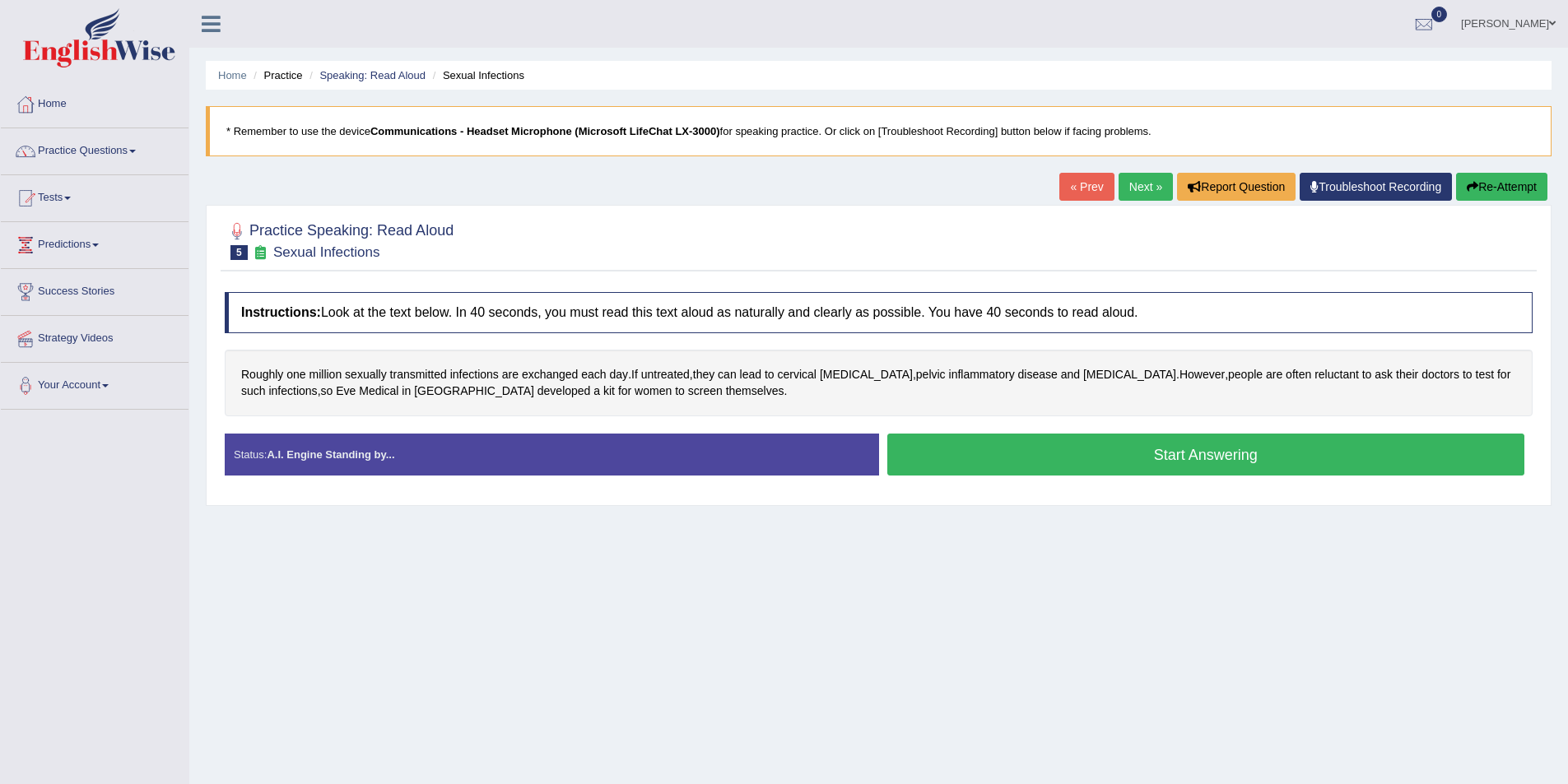
click at [1418, 459] on button "Start Answering" at bounding box center [1207, 454] width 638 height 42
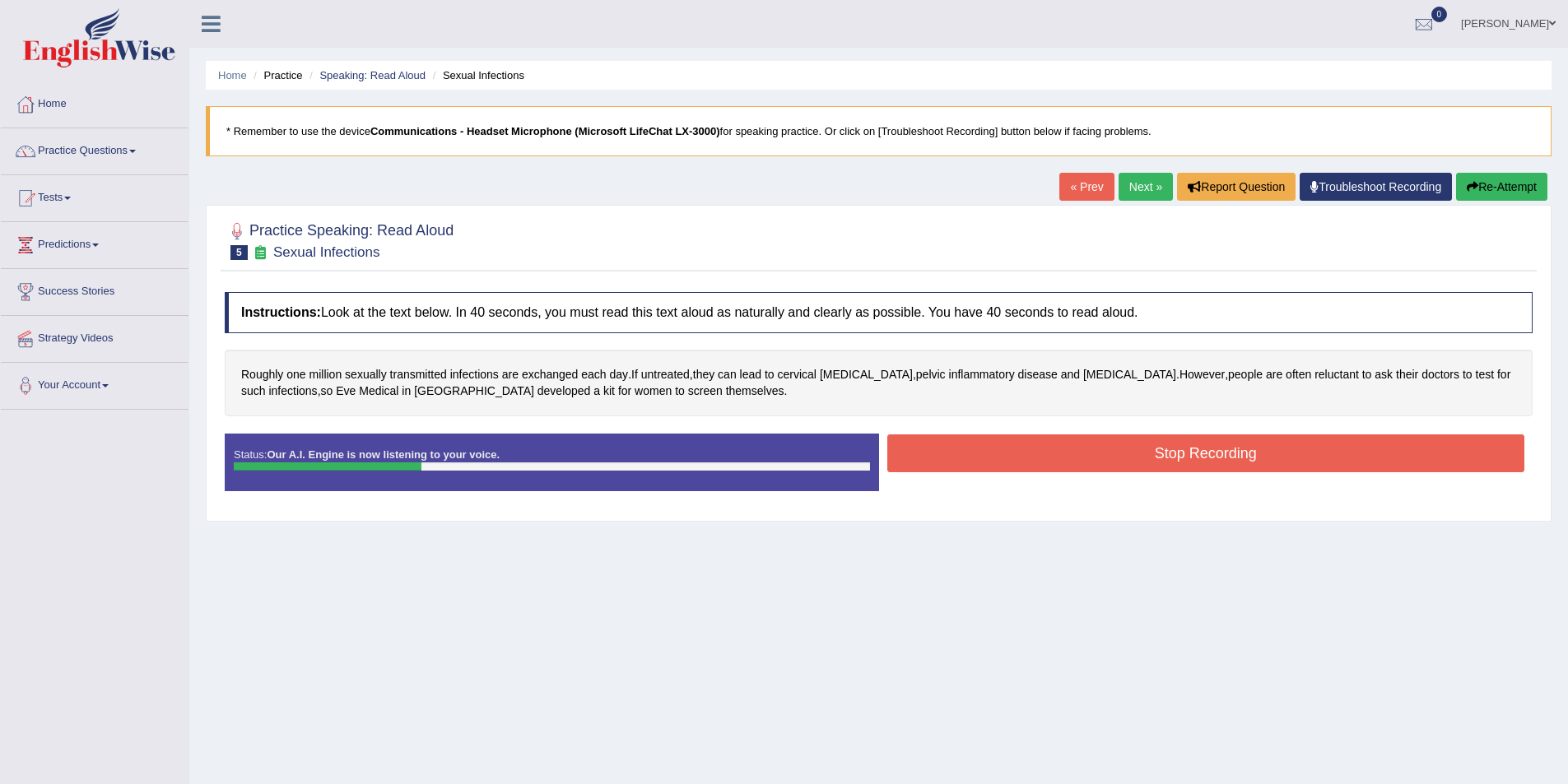
click at [1339, 441] on button "Stop Recording" at bounding box center [1207, 454] width 638 height 38
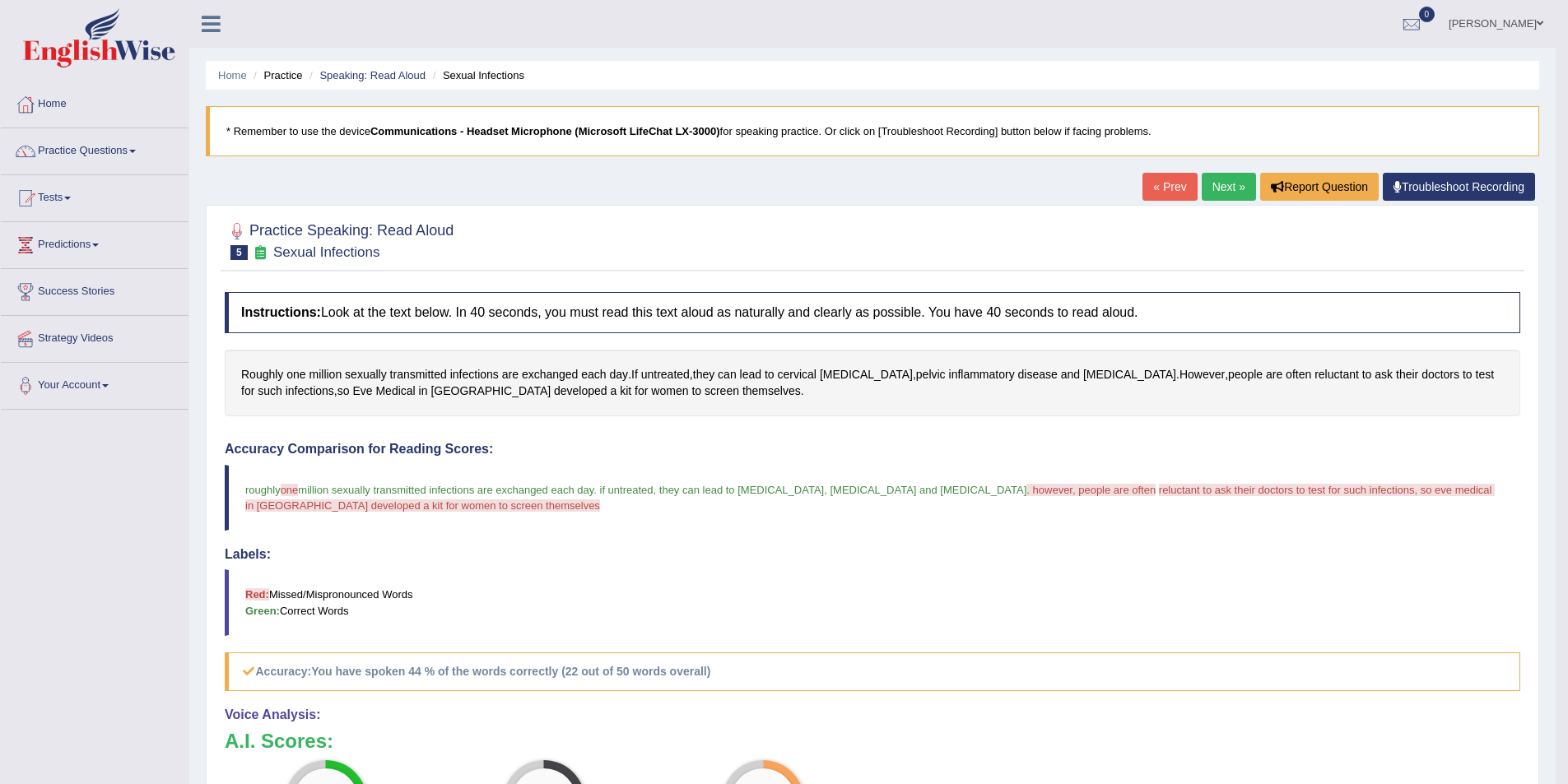
click at [1516, 192] on link "Troubleshoot Recording" at bounding box center [1459, 187] width 152 height 28
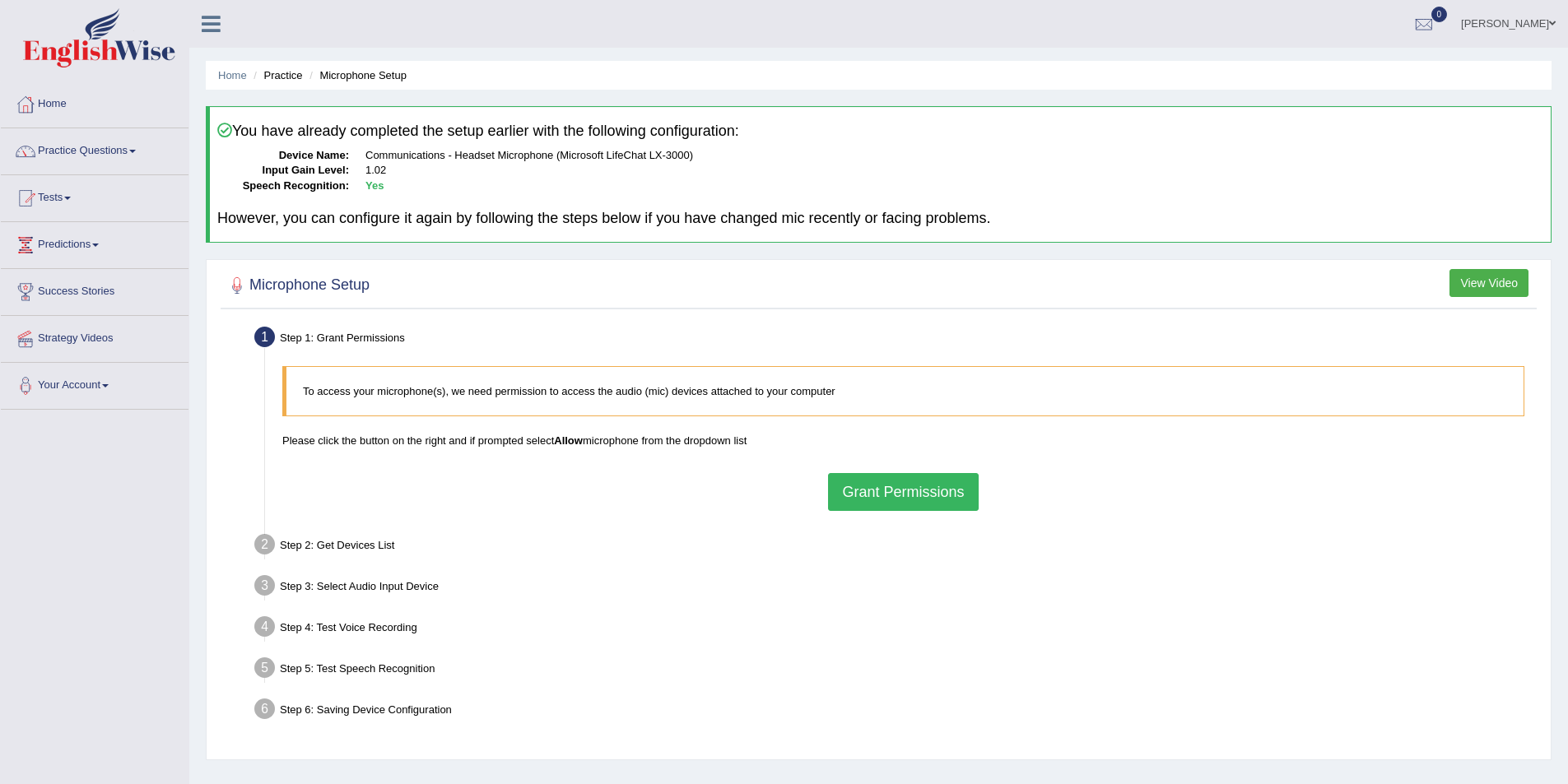
click at [926, 509] on button "Grant Permissions" at bounding box center [903, 492] width 150 height 38
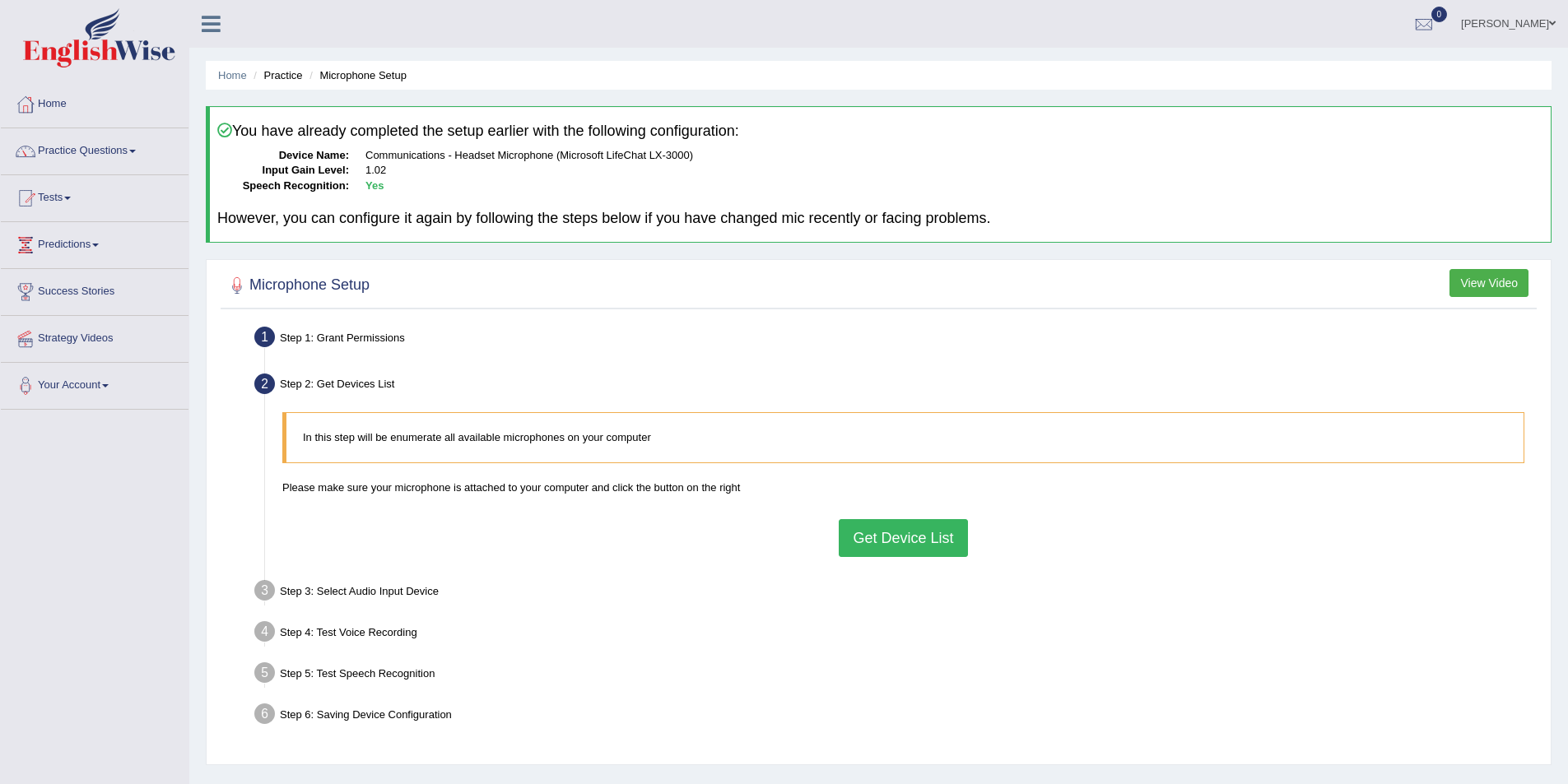
click at [882, 544] on button "Get Device List" at bounding box center [903, 538] width 128 height 38
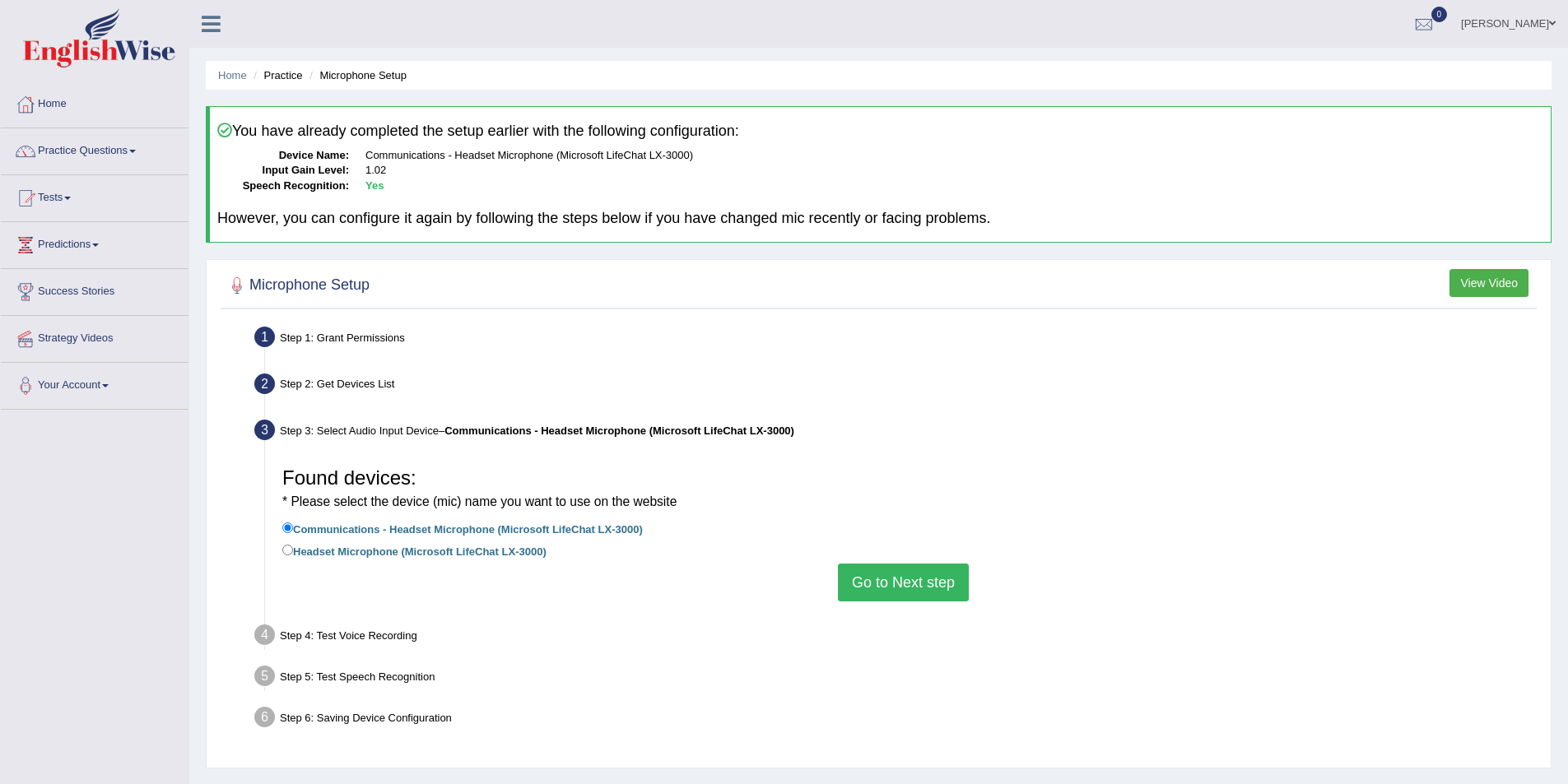
click at [898, 582] on button "Go to Next step" at bounding box center [903, 582] width 131 height 38
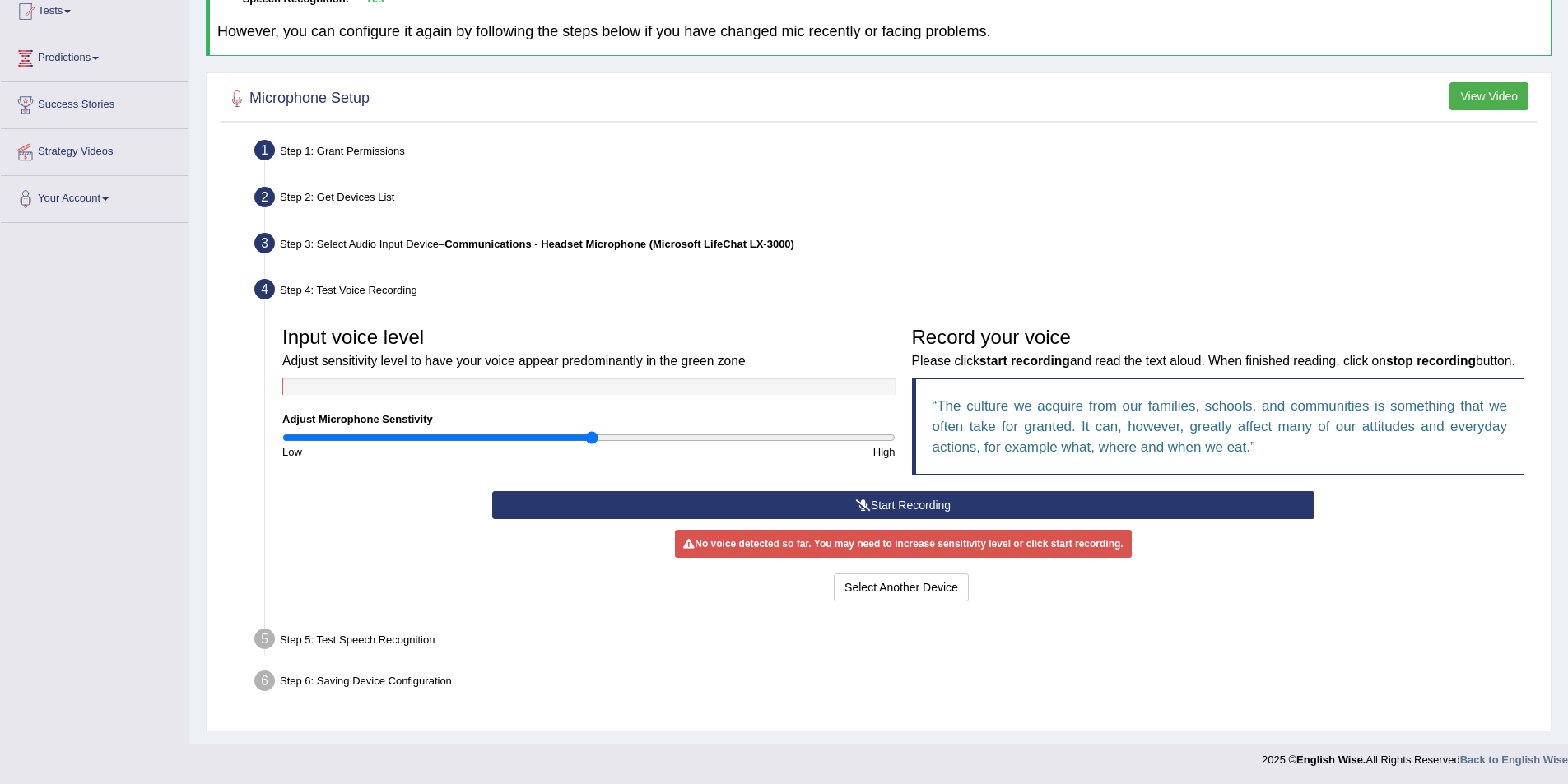
scroll to position [210, 0]
click at [998, 505] on button "Start Recording" at bounding box center [903, 505] width 822 height 28
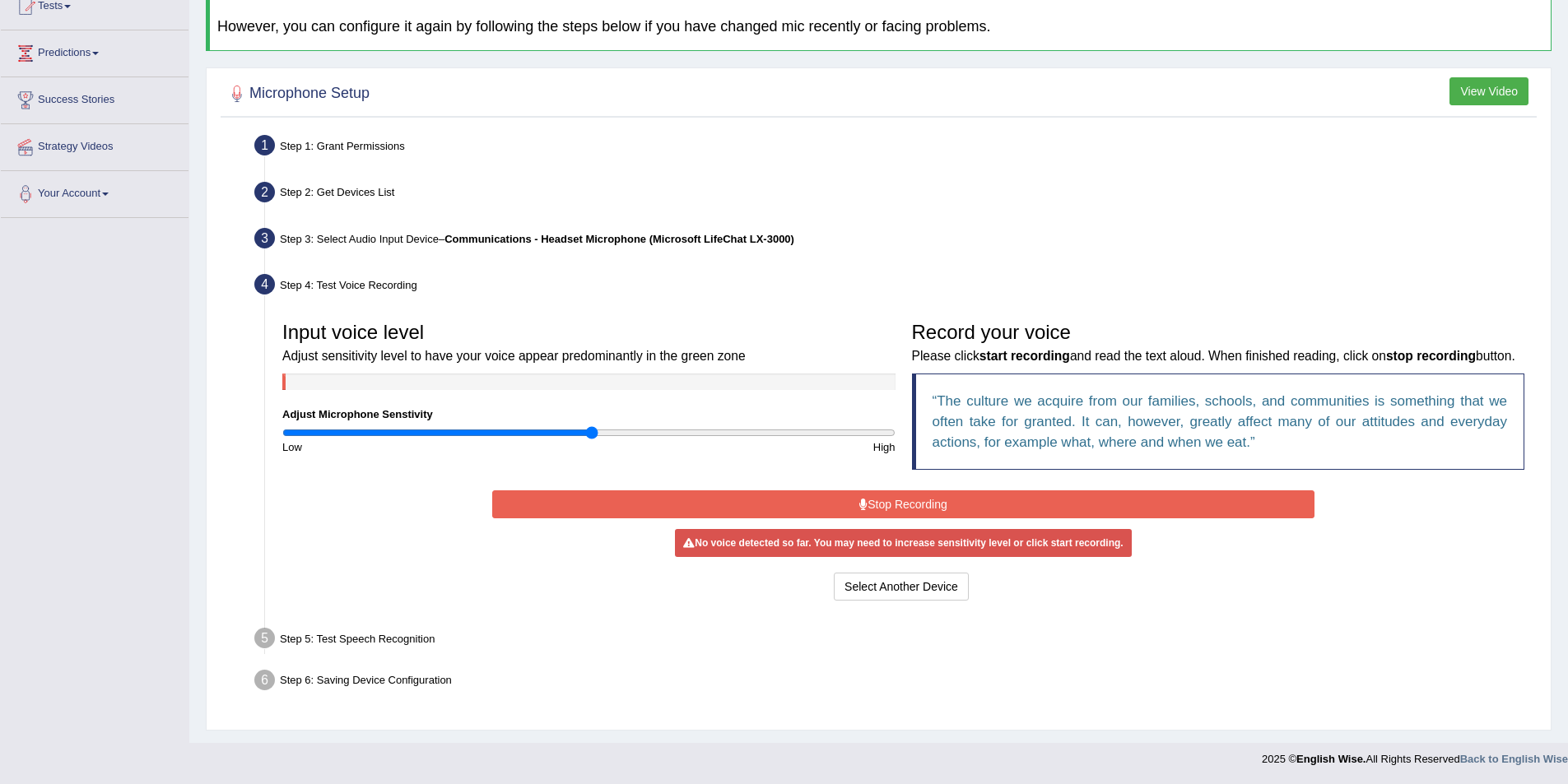
click at [998, 505] on button "Stop Recording" at bounding box center [903, 505] width 822 height 28
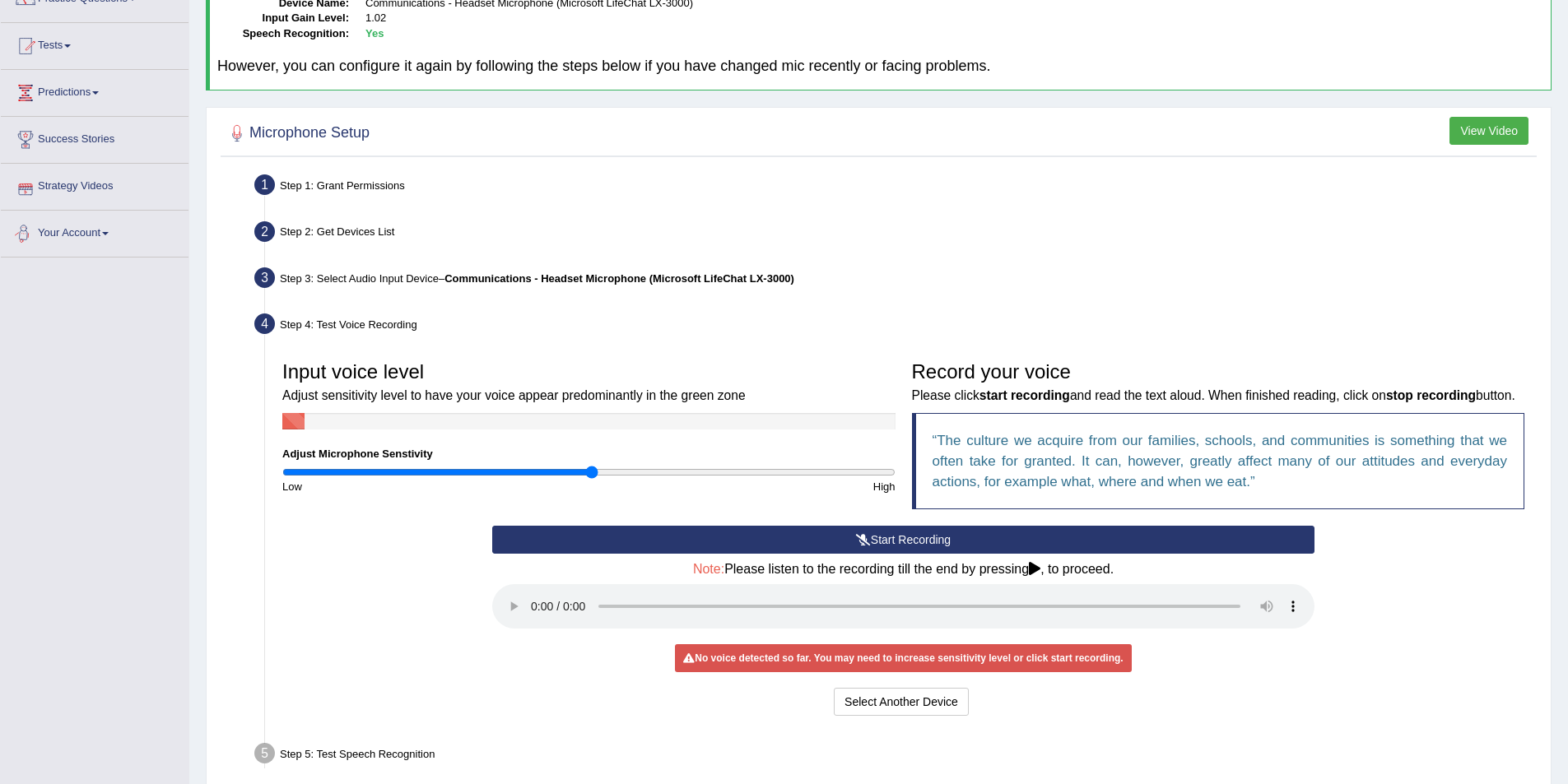
scroll to position [0, 0]
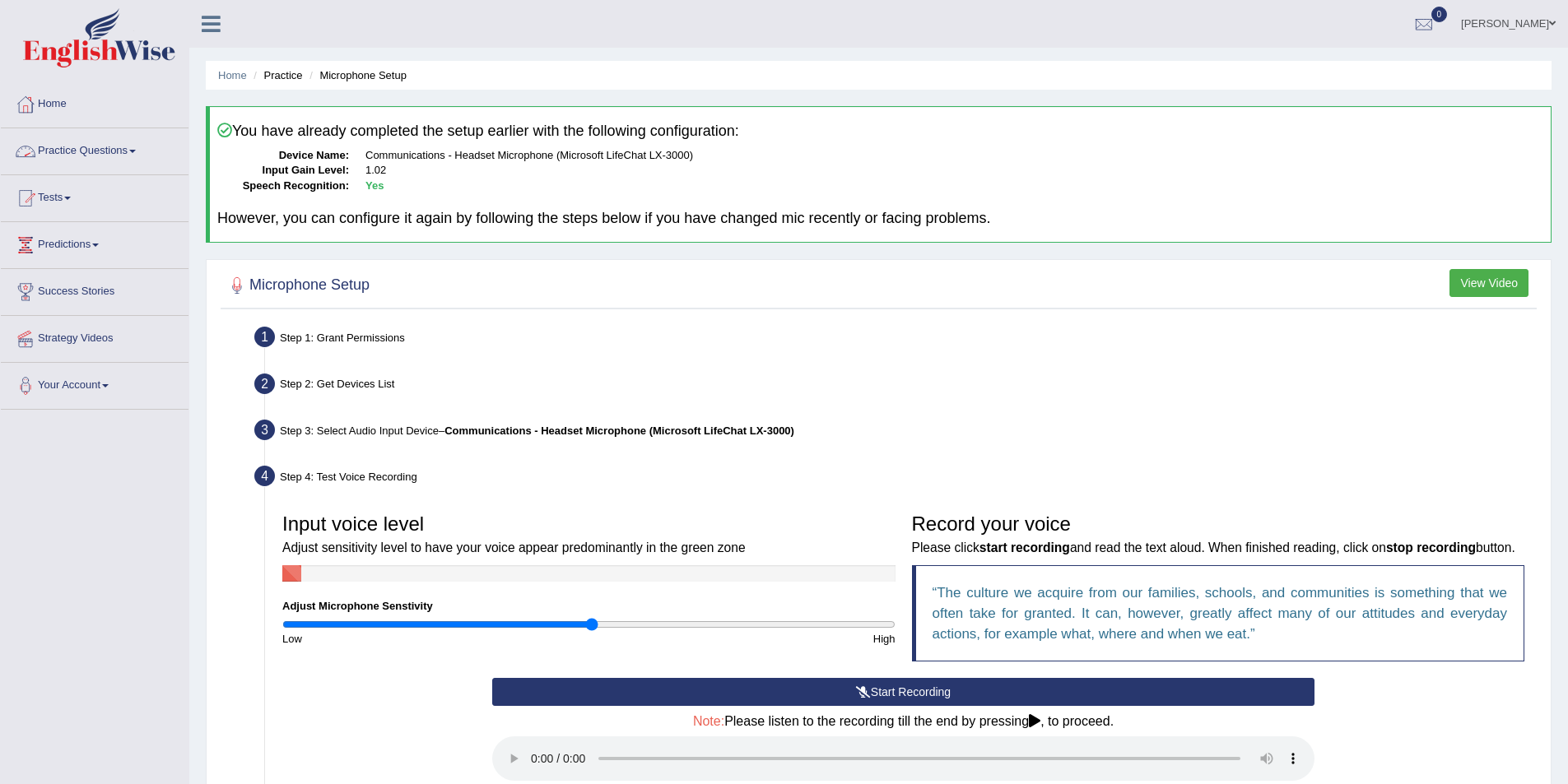
click at [155, 150] on link "Practice Questions" at bounding box center [94, 149] width 188 height 41
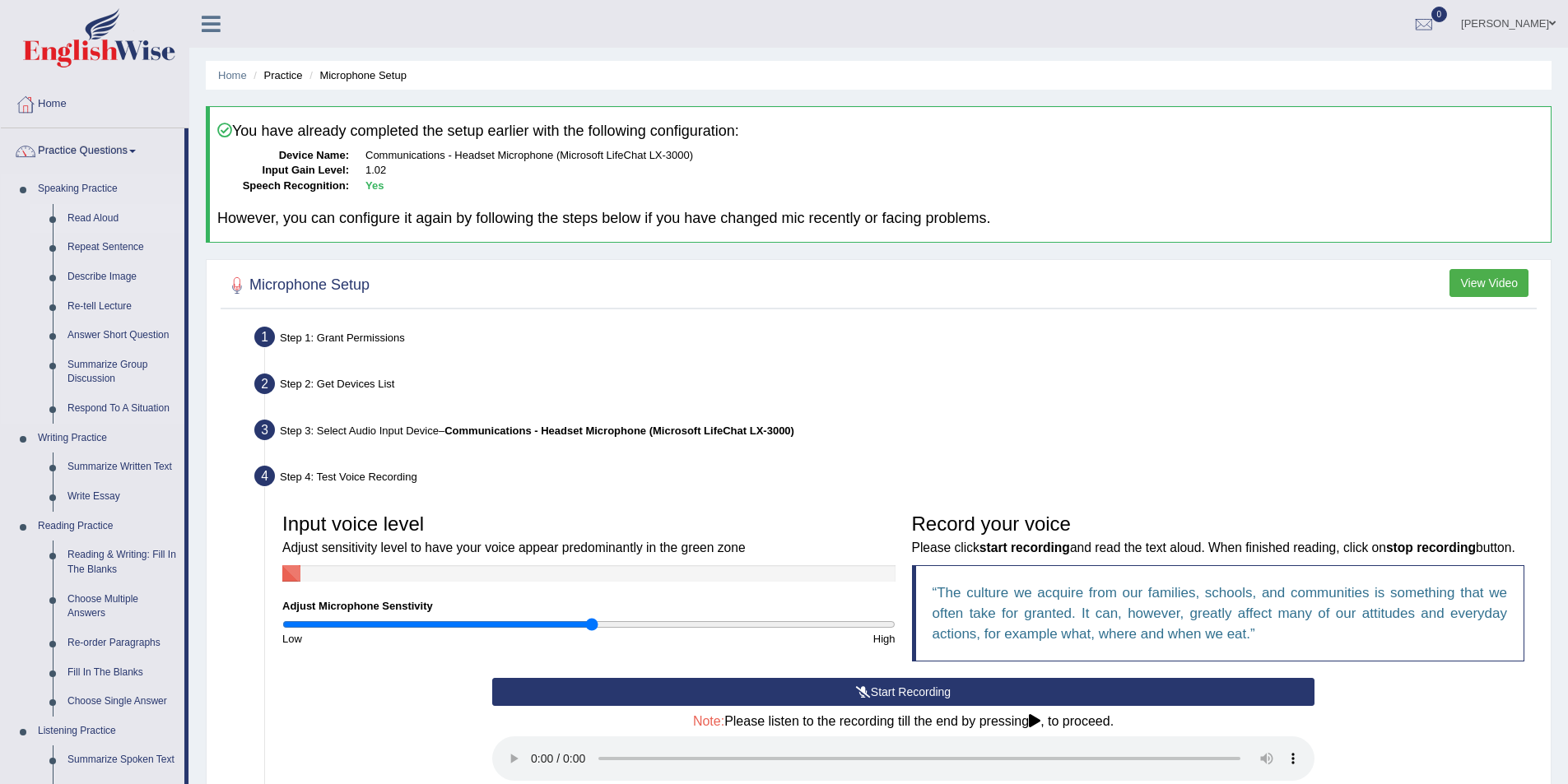
click at [113, 216] on link "Read Aloud" at bounding box center [122, 219] width 124 height 30
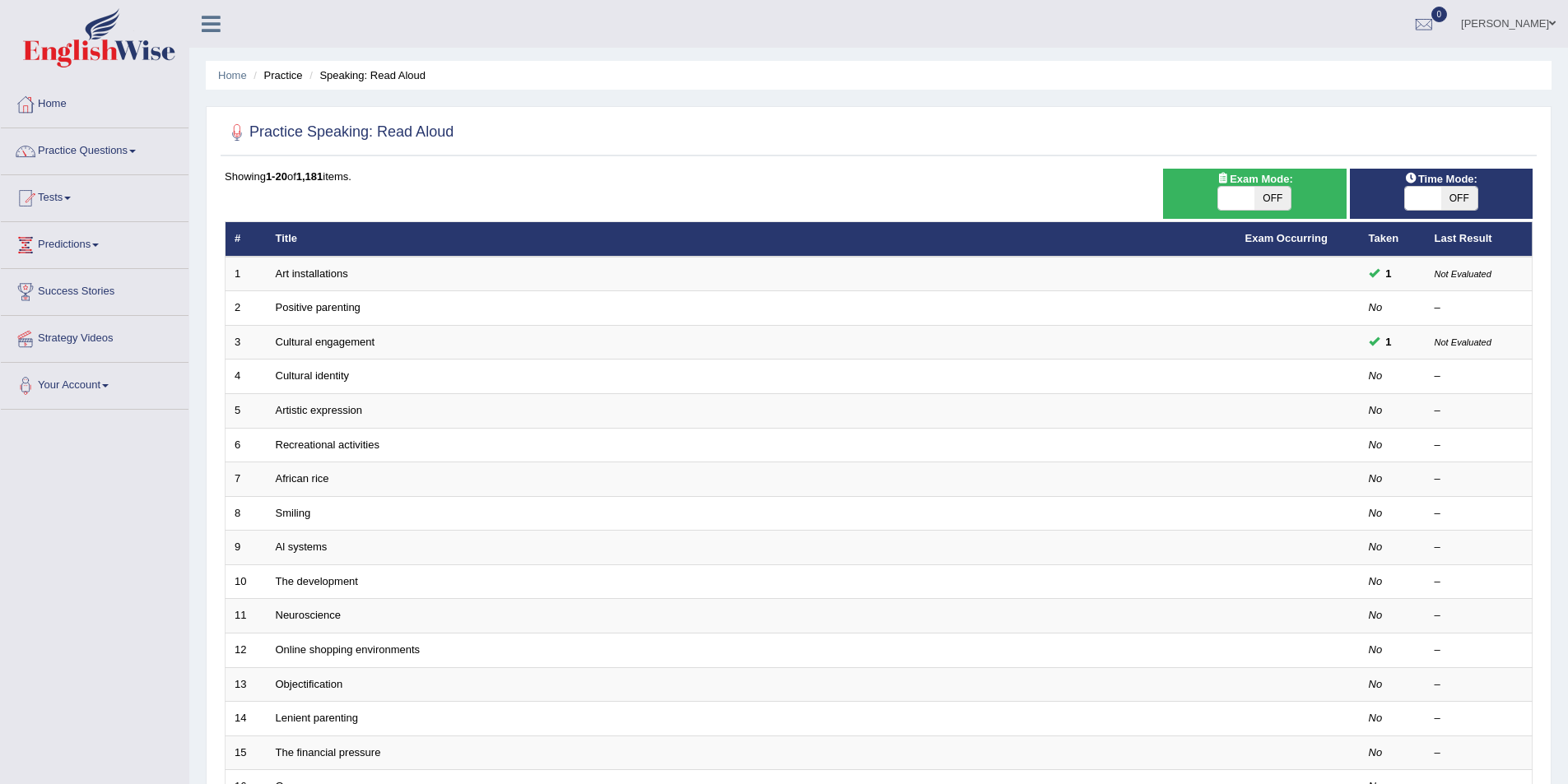
click at [1425, 194] on span at bounding box center [1423, 198] width 36 height 23
checkbox input "true"
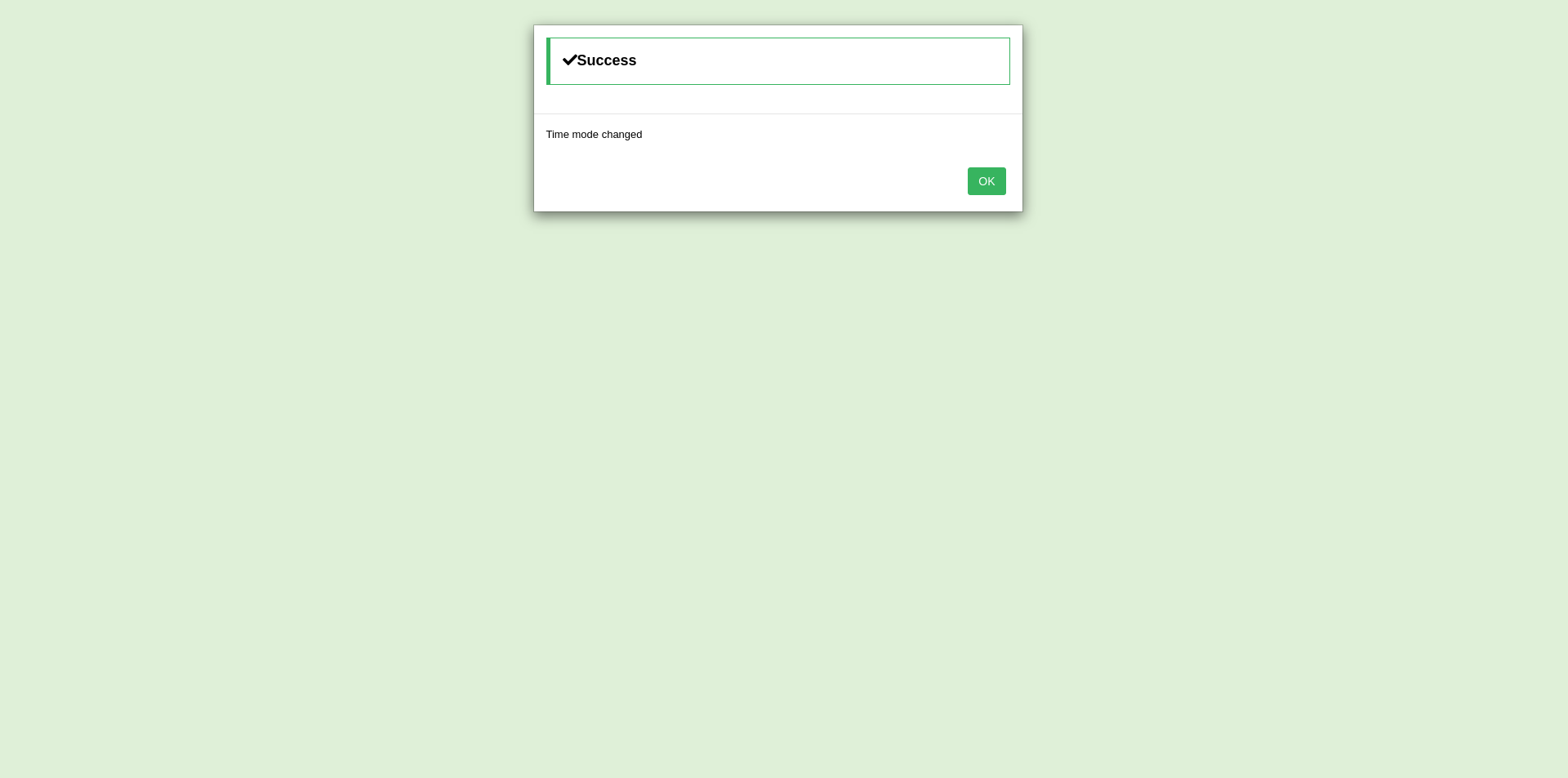
click at [991, 179] on button "OK" at bounding box center [987, 181] width 38 height 28
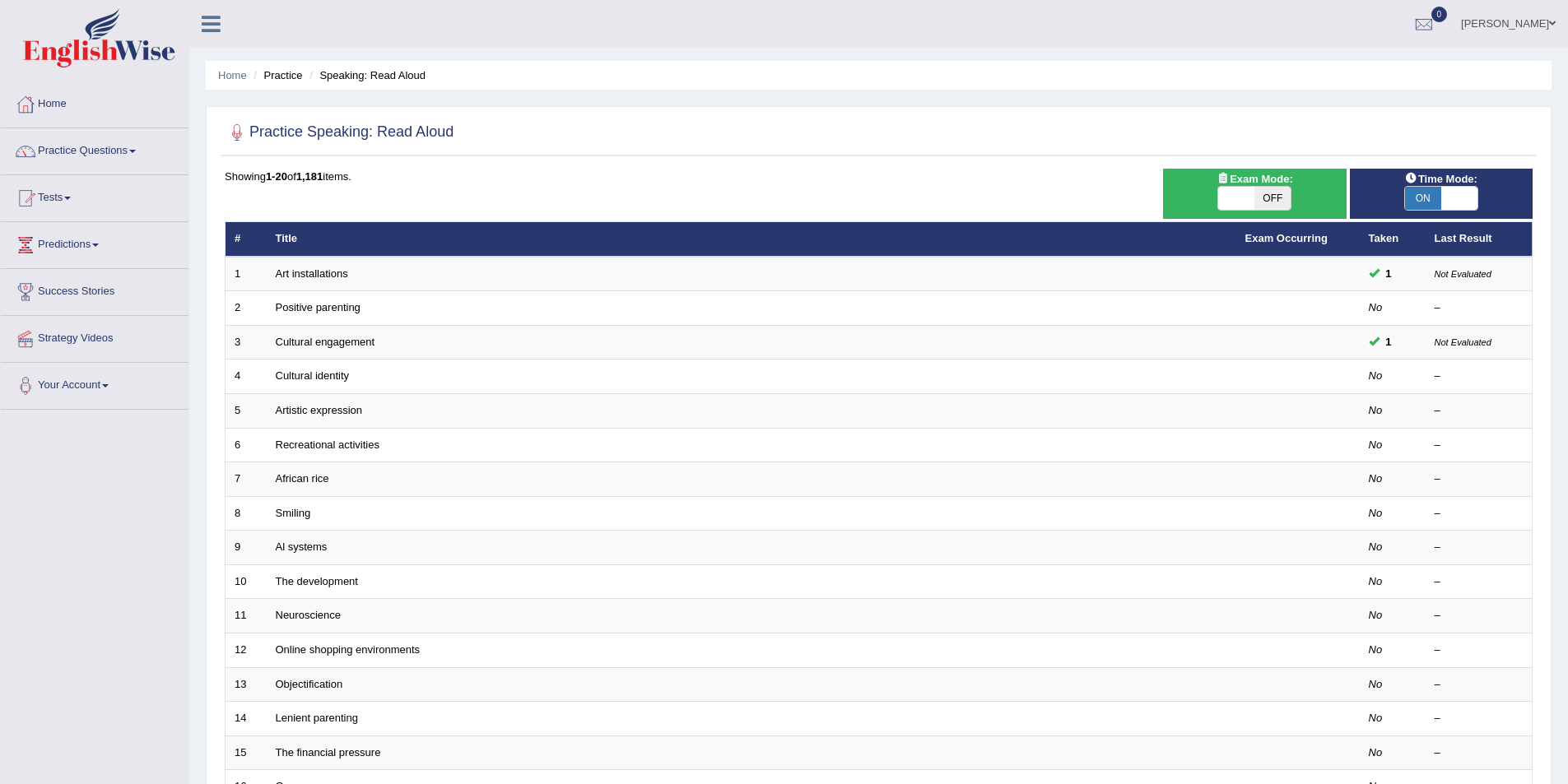
click at [1222, 190] on span at bounding box center [1237, 198] width 36 height 23
click at [1287, 195] on span "OFF" at bounding box center [1273, 198] width 36 height 23
checkbox input "true"
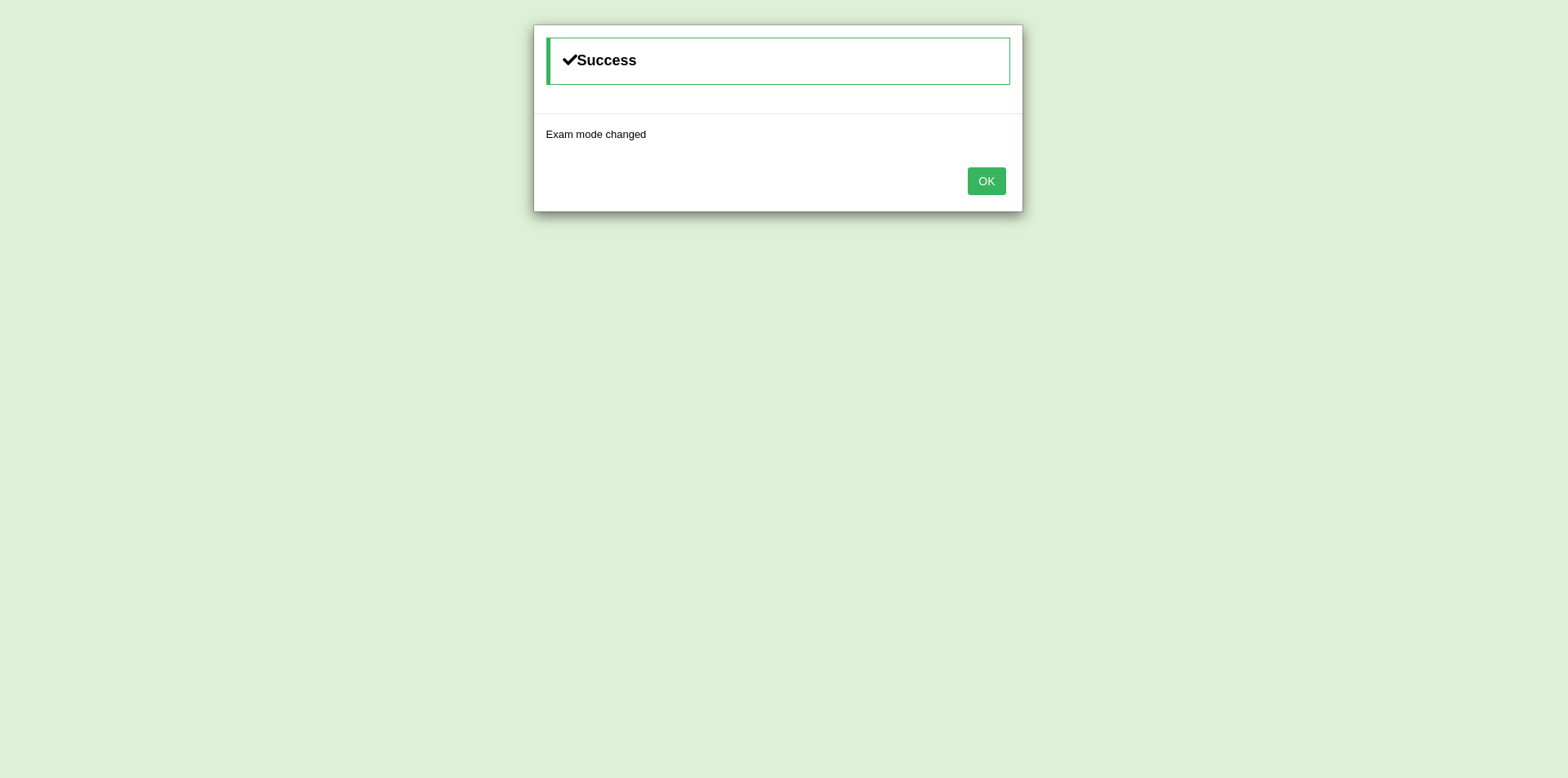
click at [998, 180] on button "OK" at bounding box center [987, 181] width 38 height 28
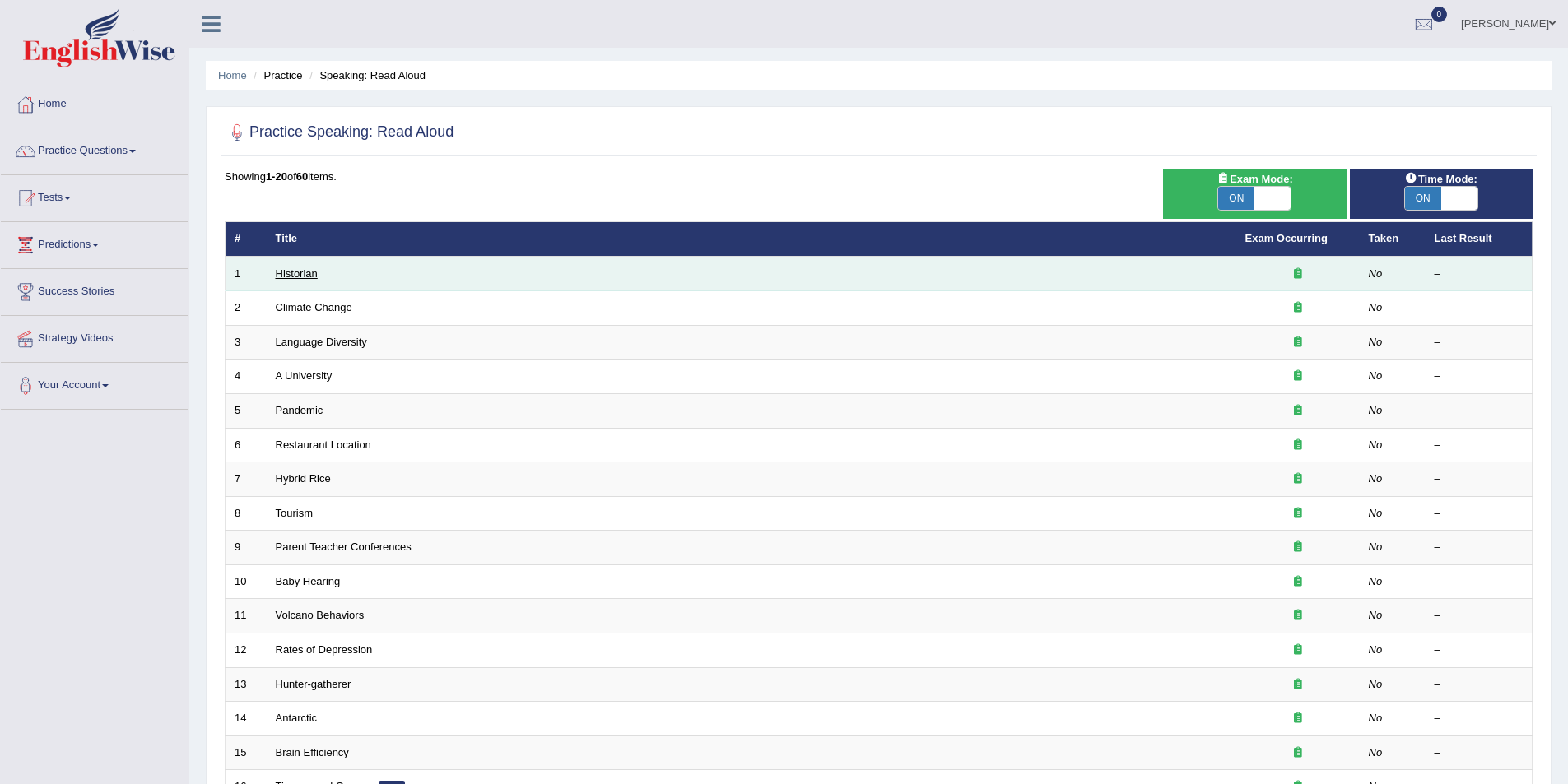
click at [300, 275] on link "Historian" at bounding box center [297, 273] width 42 height 12
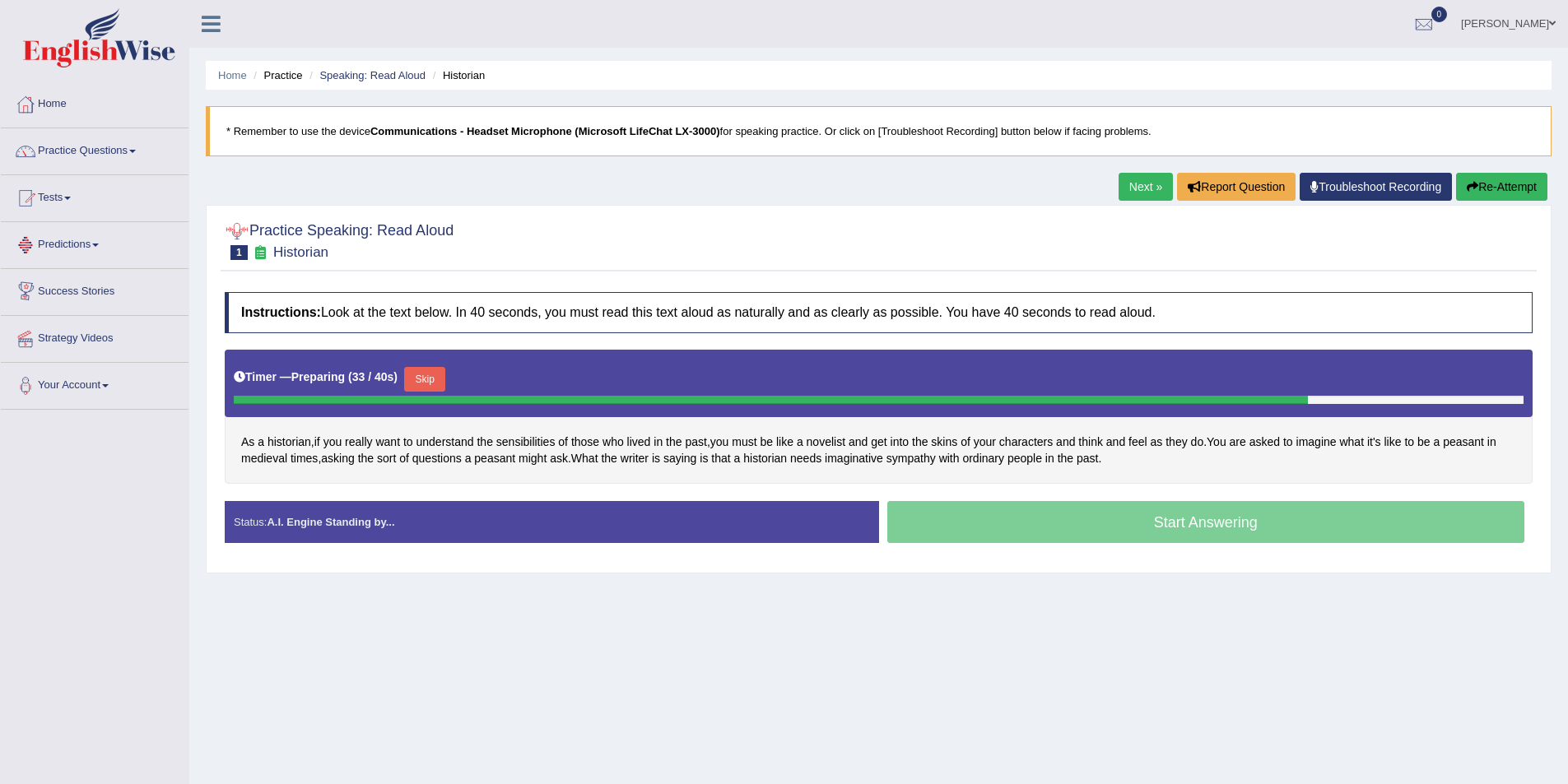
click at [412, 382] on button "Skip" at bounding box center [425, 379] width 41 height 25
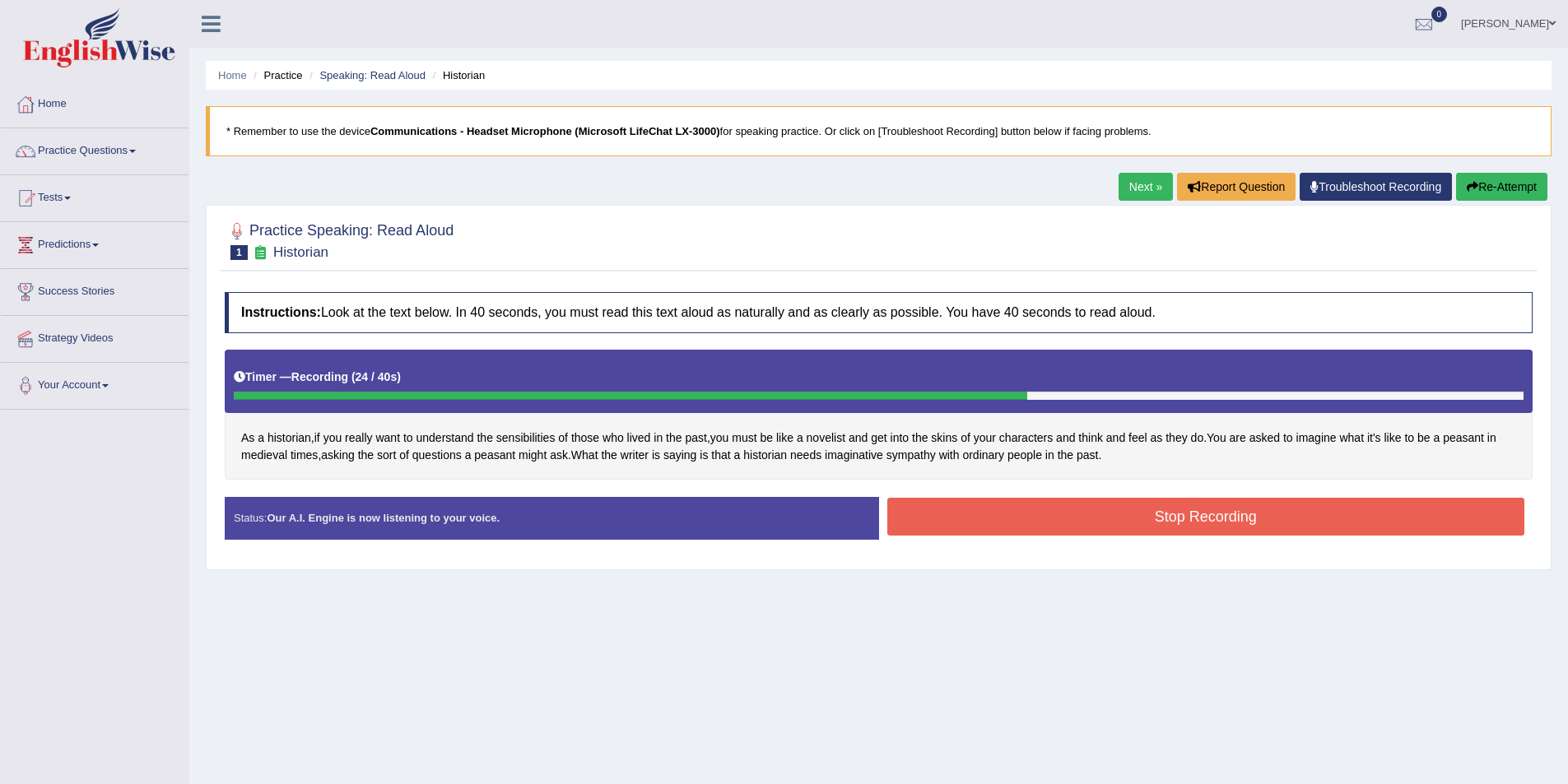
click at [943, 522] on button "Stop Recording" at bounding box center [1207, 516] width 638 height 38
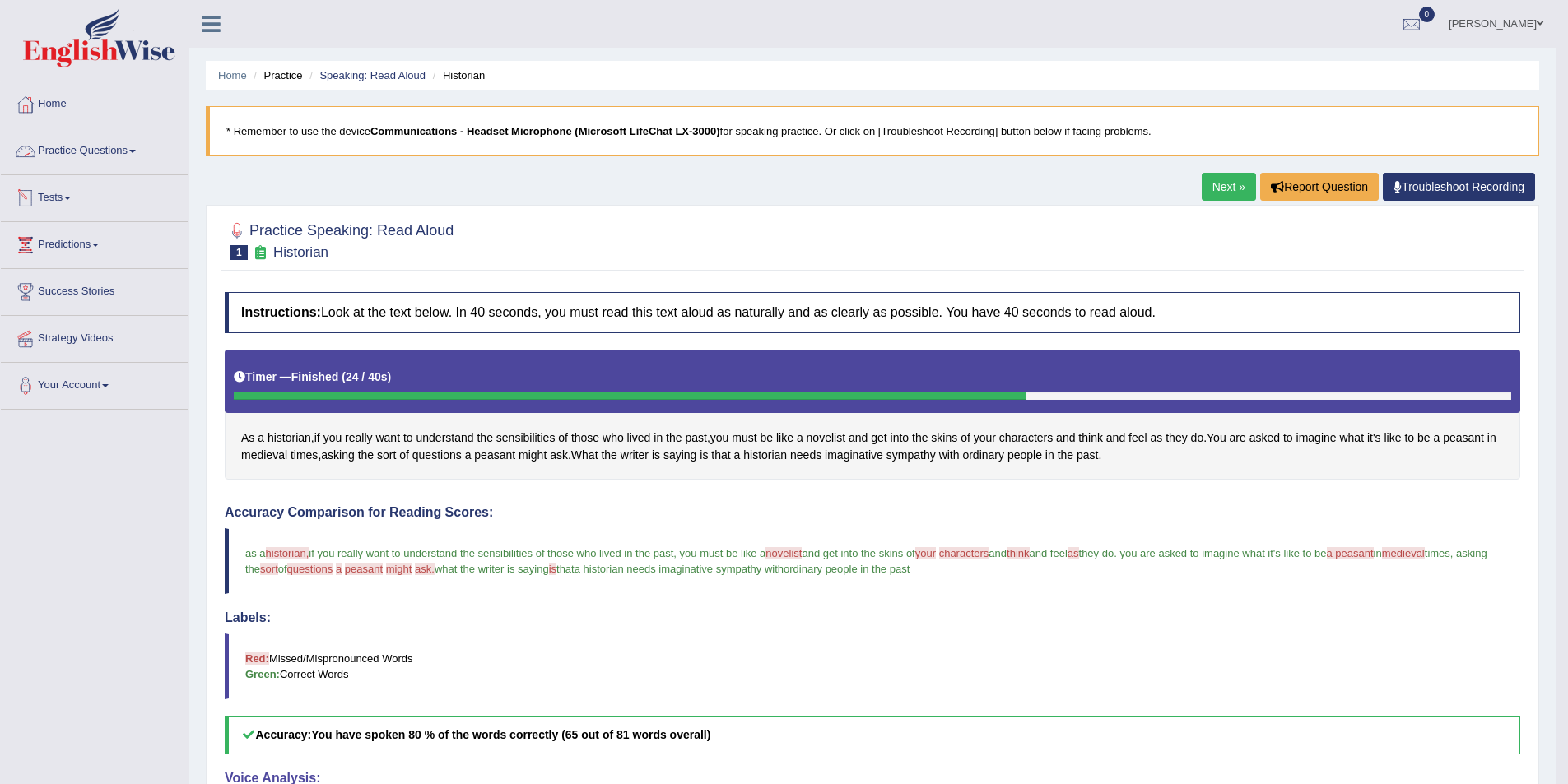
click at [89, 146] on link "Practice Questions" at bounding box center [94, 149] width 188 height 41
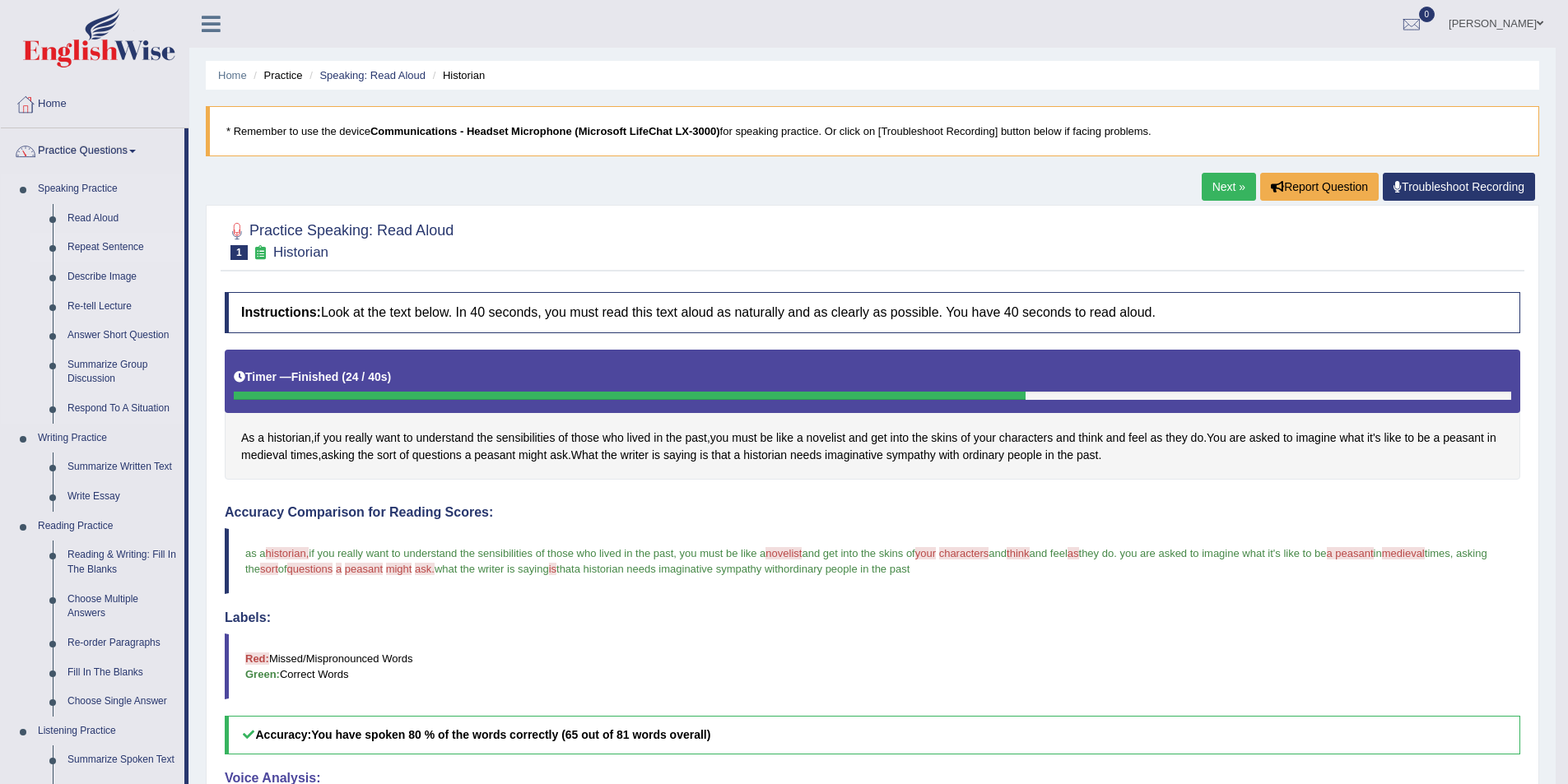
click at [80, 240] on link "Repeat Sentence" at bounding box center [122, 248] width 124 height 30
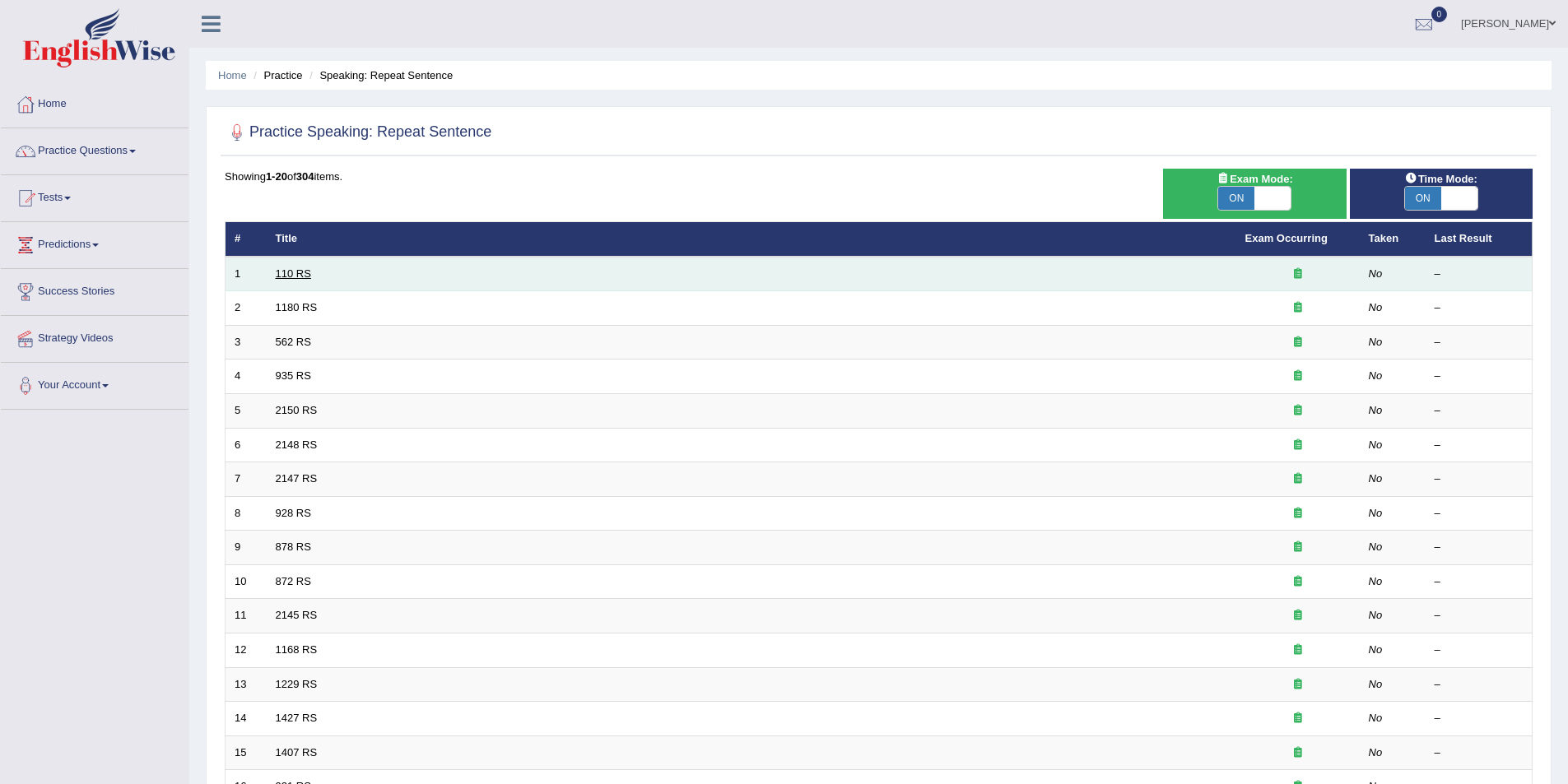
click at [288, 273] on link "110 RS" at bounding box center [293, 273] width 36 height 12
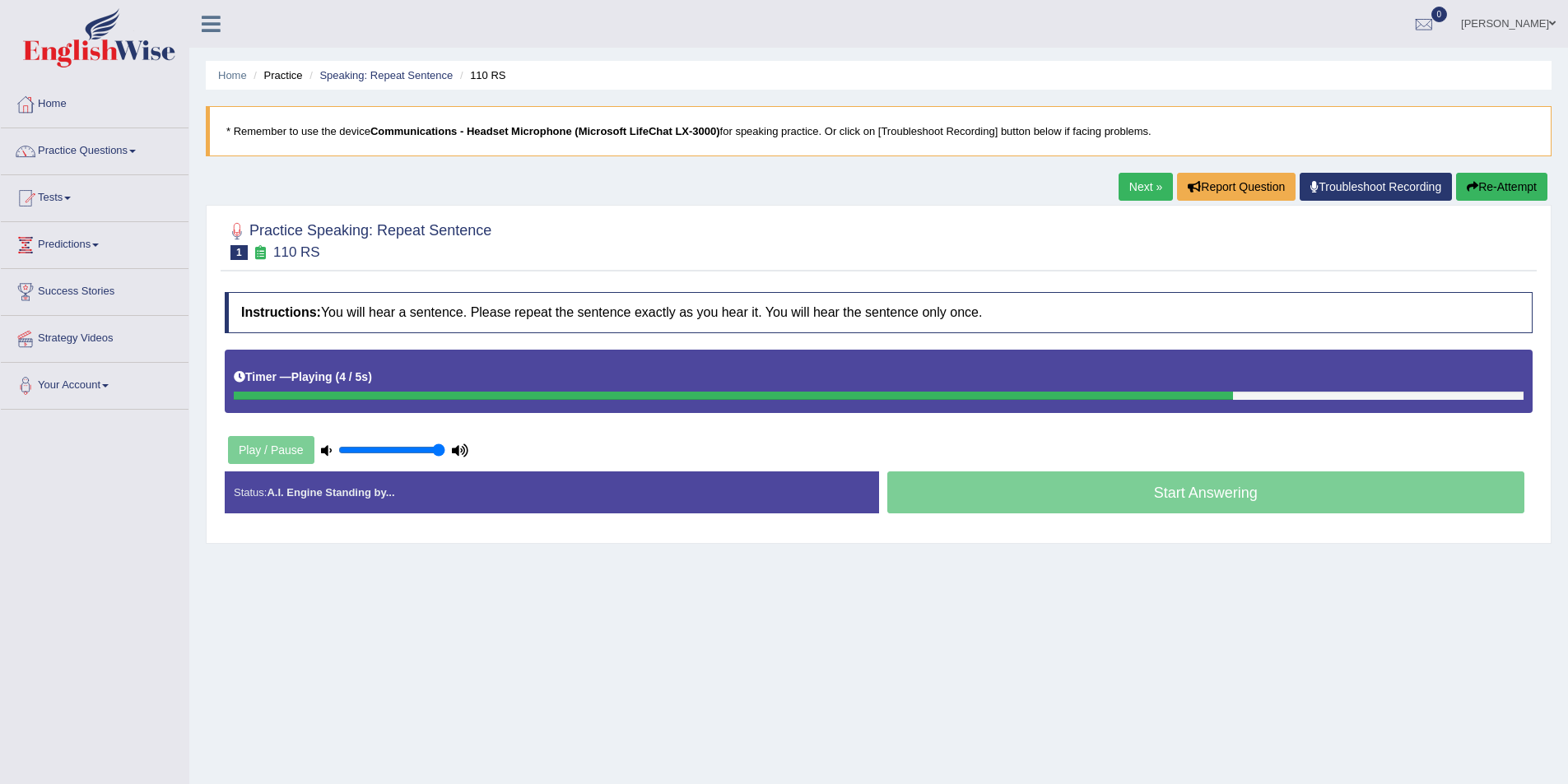
type input "1"
click at [438, 452] on input "range" at bounding box center [391, 450] width 107 height 13
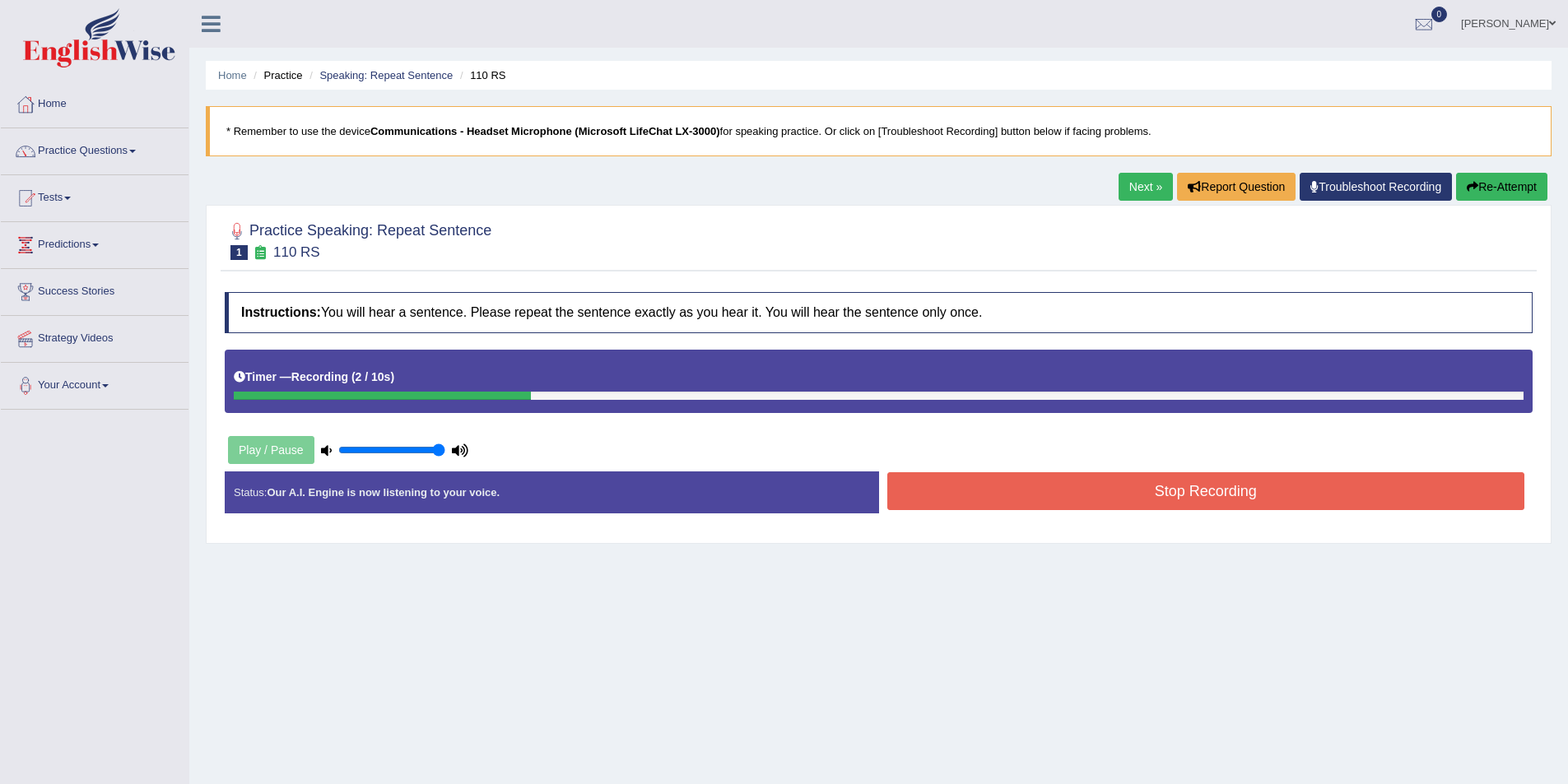
click at [930, 497] on button "Stop Recording" at bounding box center [1207, 492] width 638 height 38
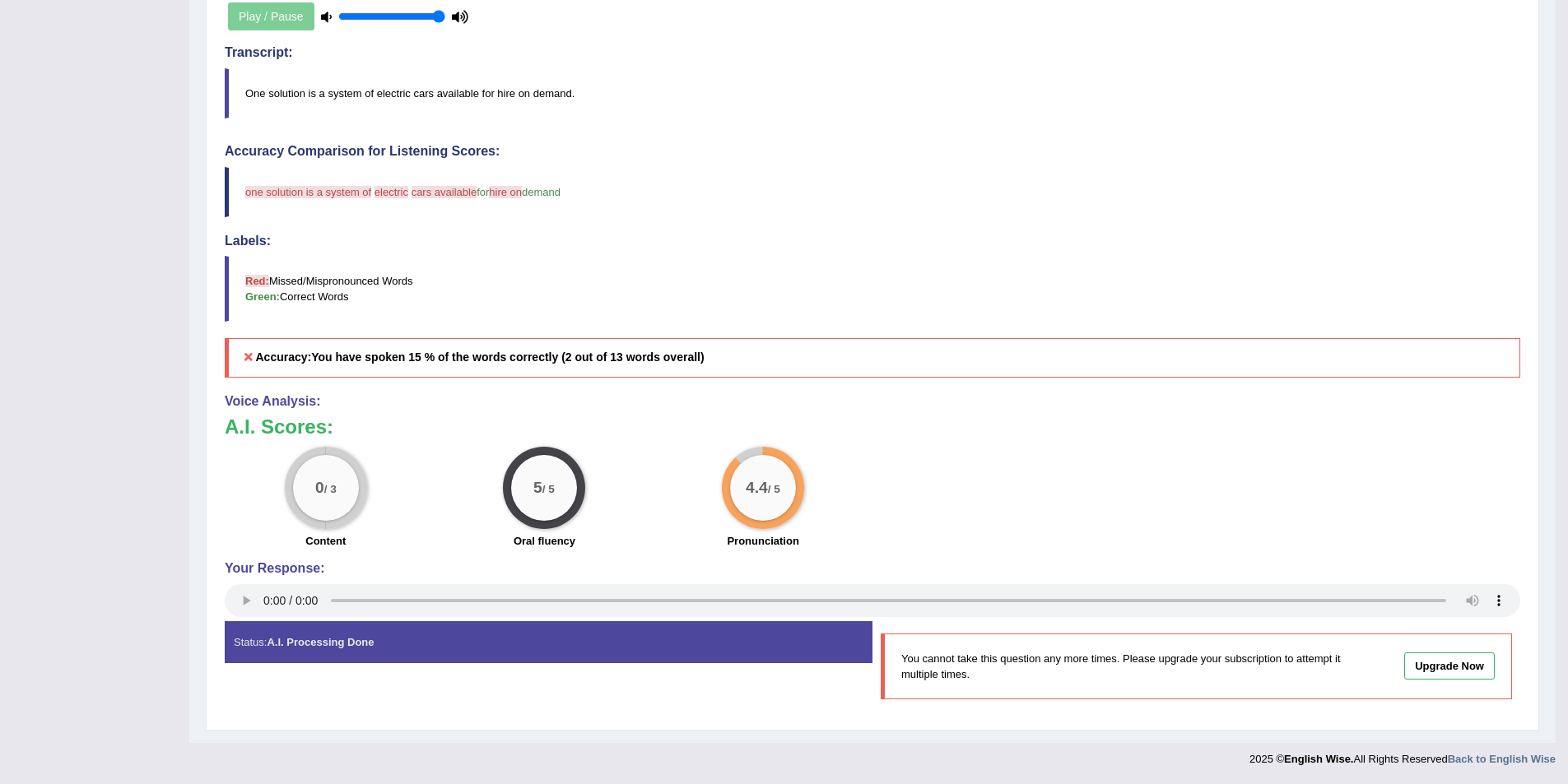
scroll to position [104, 0]
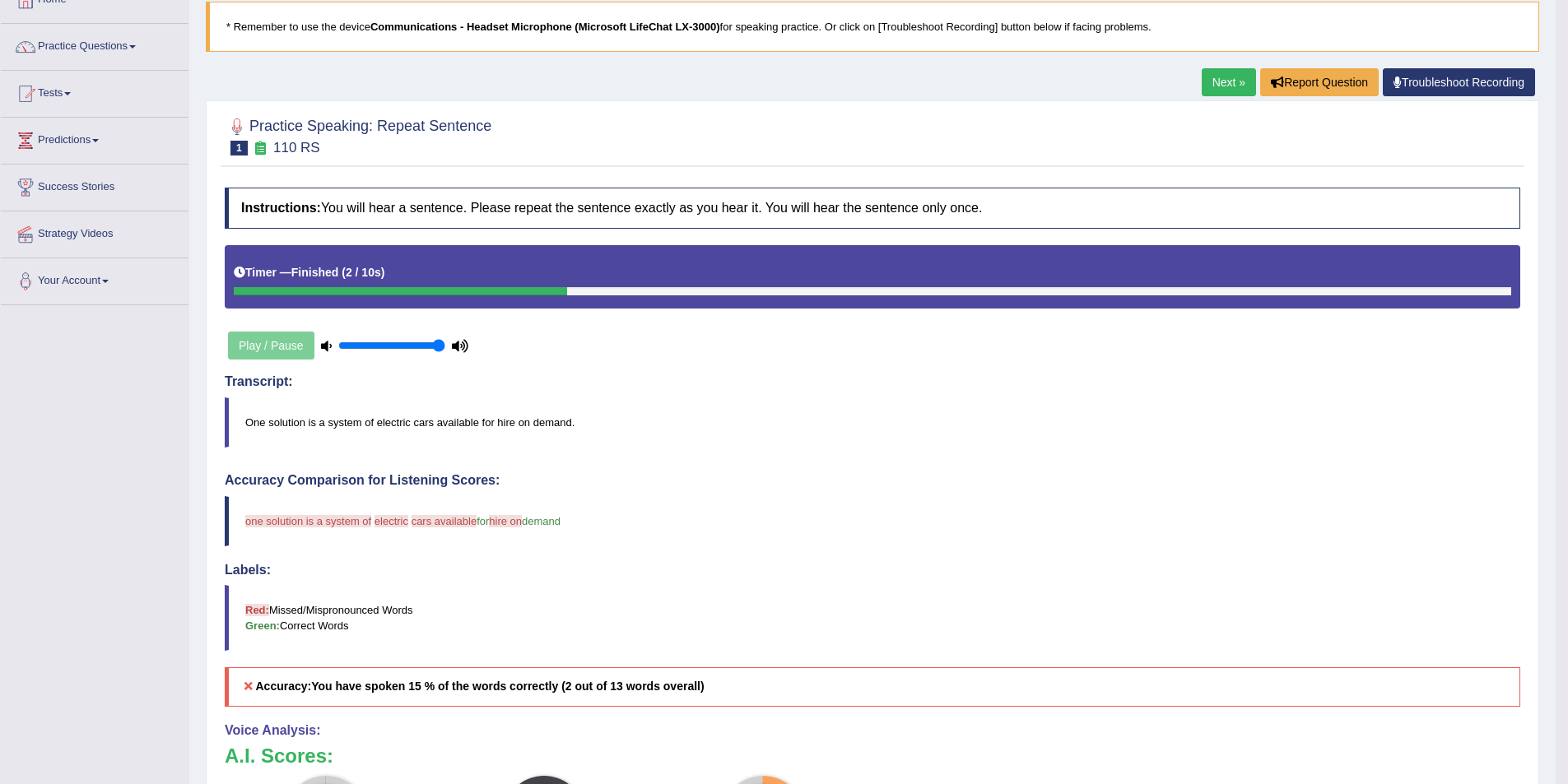
click at [1214, 78] on link "Next »" at bounding box center [1229, 83] width 55 height 28
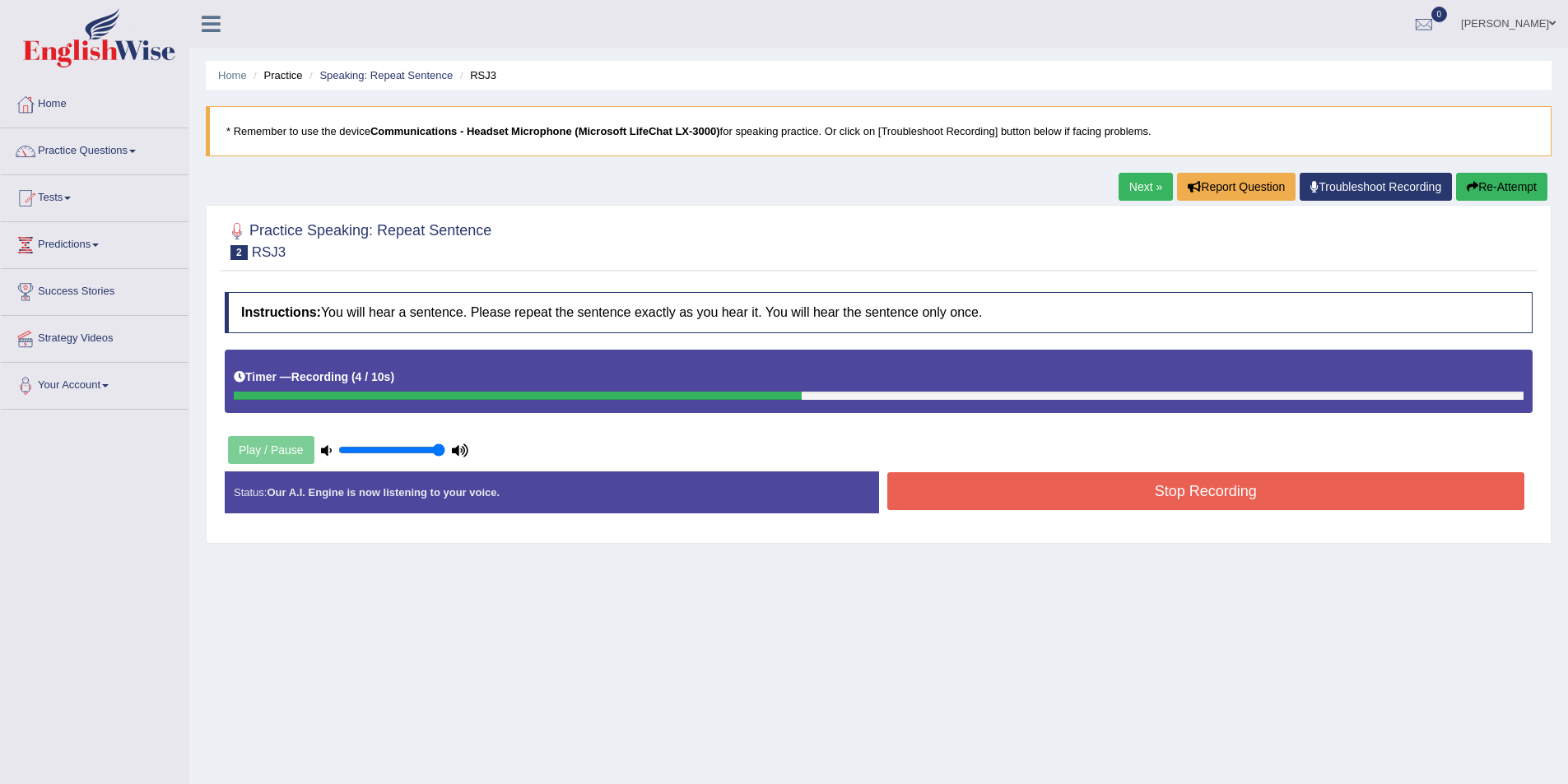
click at [1141, 499] on button "Stop Recording" at bounding box center [1207, 492] width 638 height 38
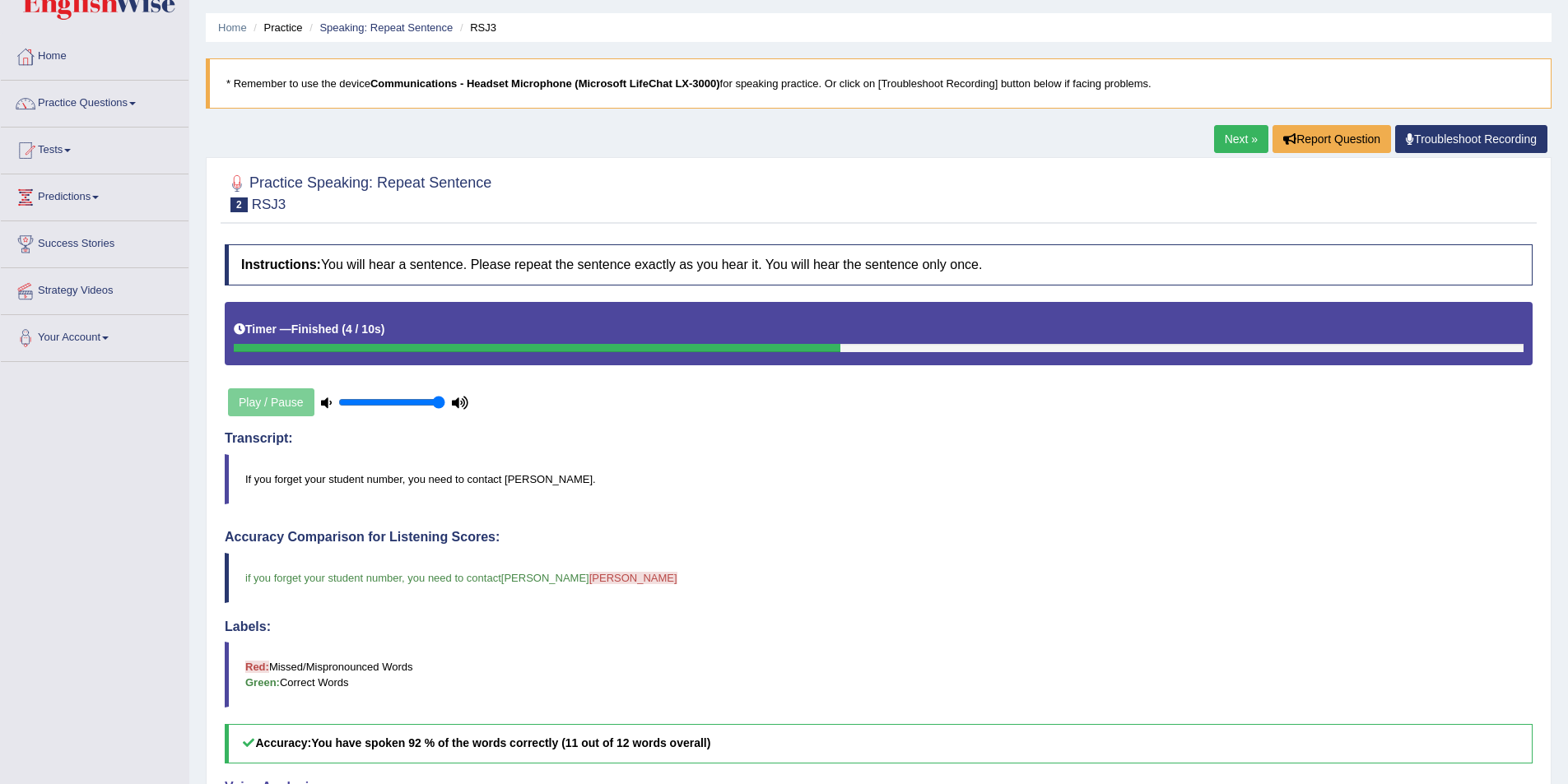
scroll to position [22, 0]
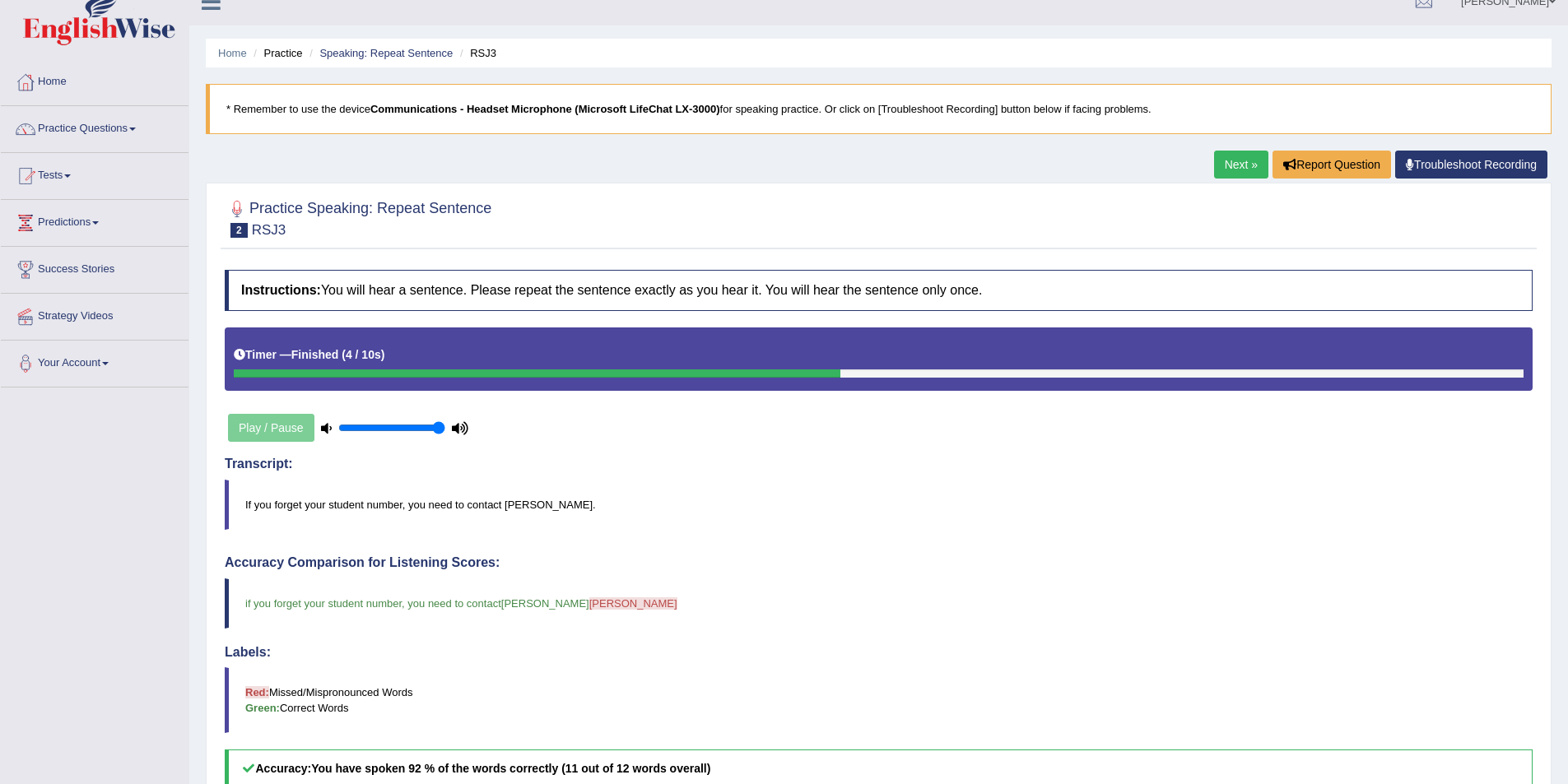
click at [1233, 159] on link "Next »" at bounding box center [1242, 164] width 55 height 28
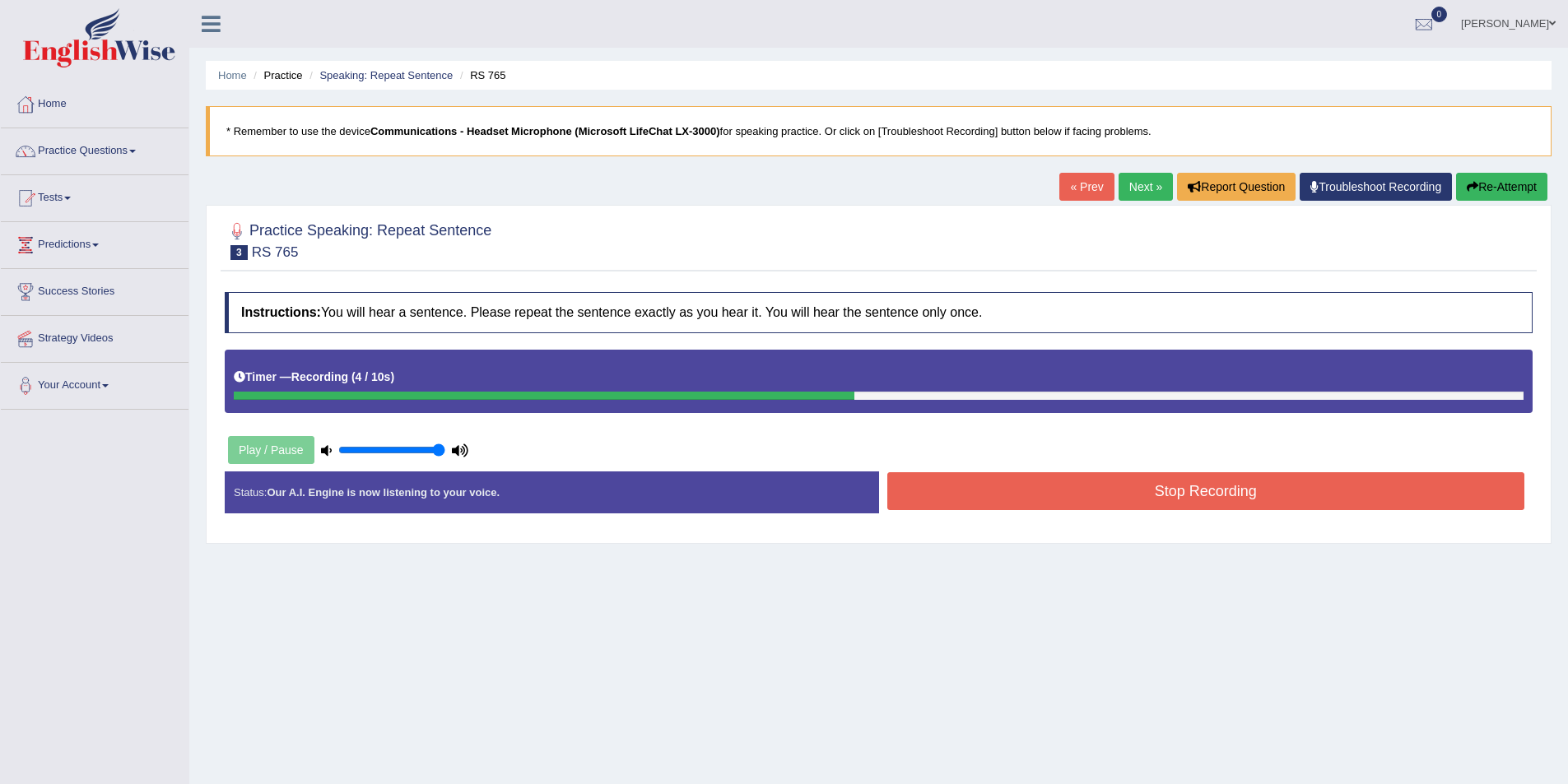
click at [1181, 492] on button "Stop Recording" at bounding box center [1207, 492] width 638 height 38
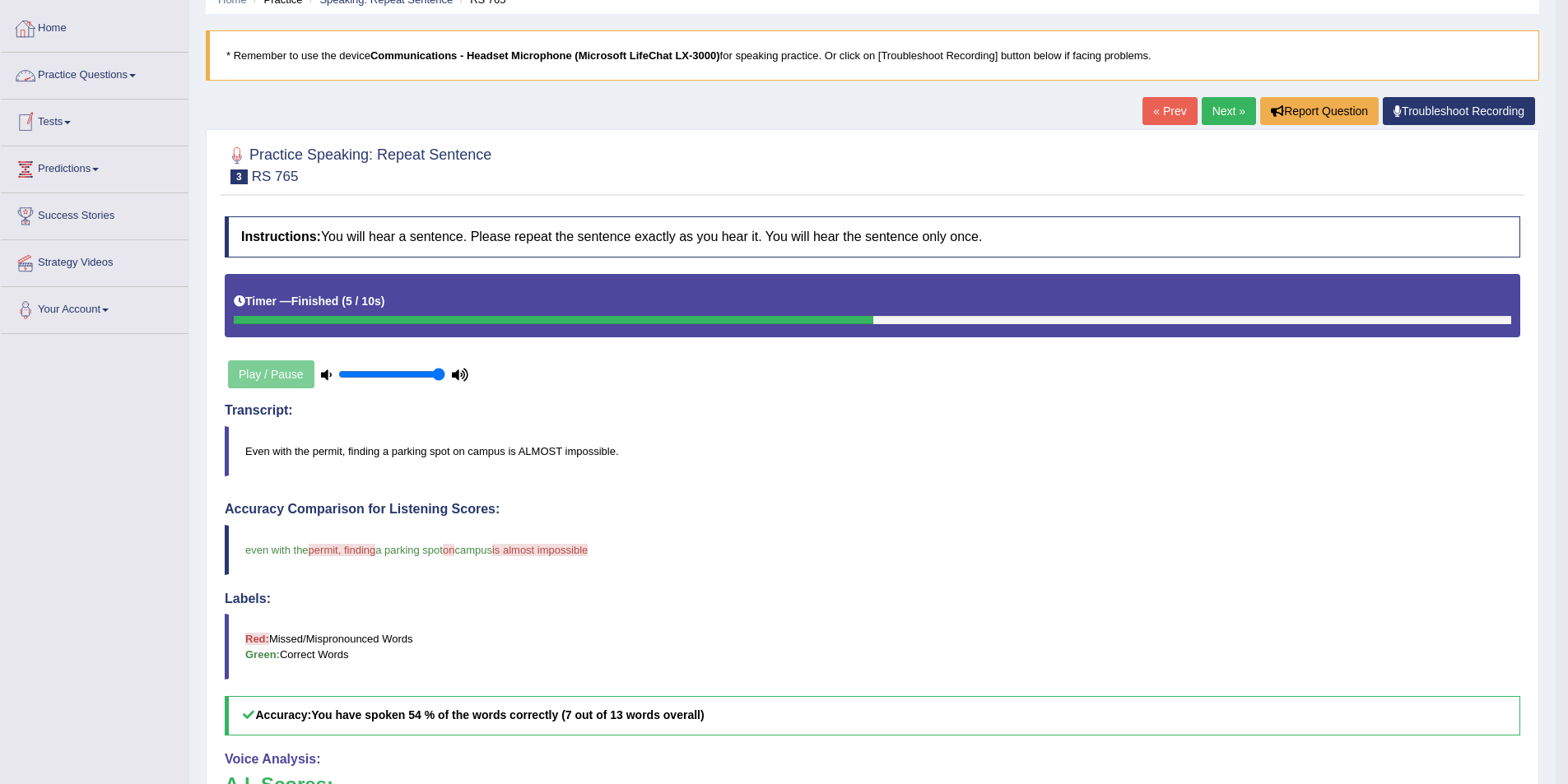
scroll to position [104, 0]
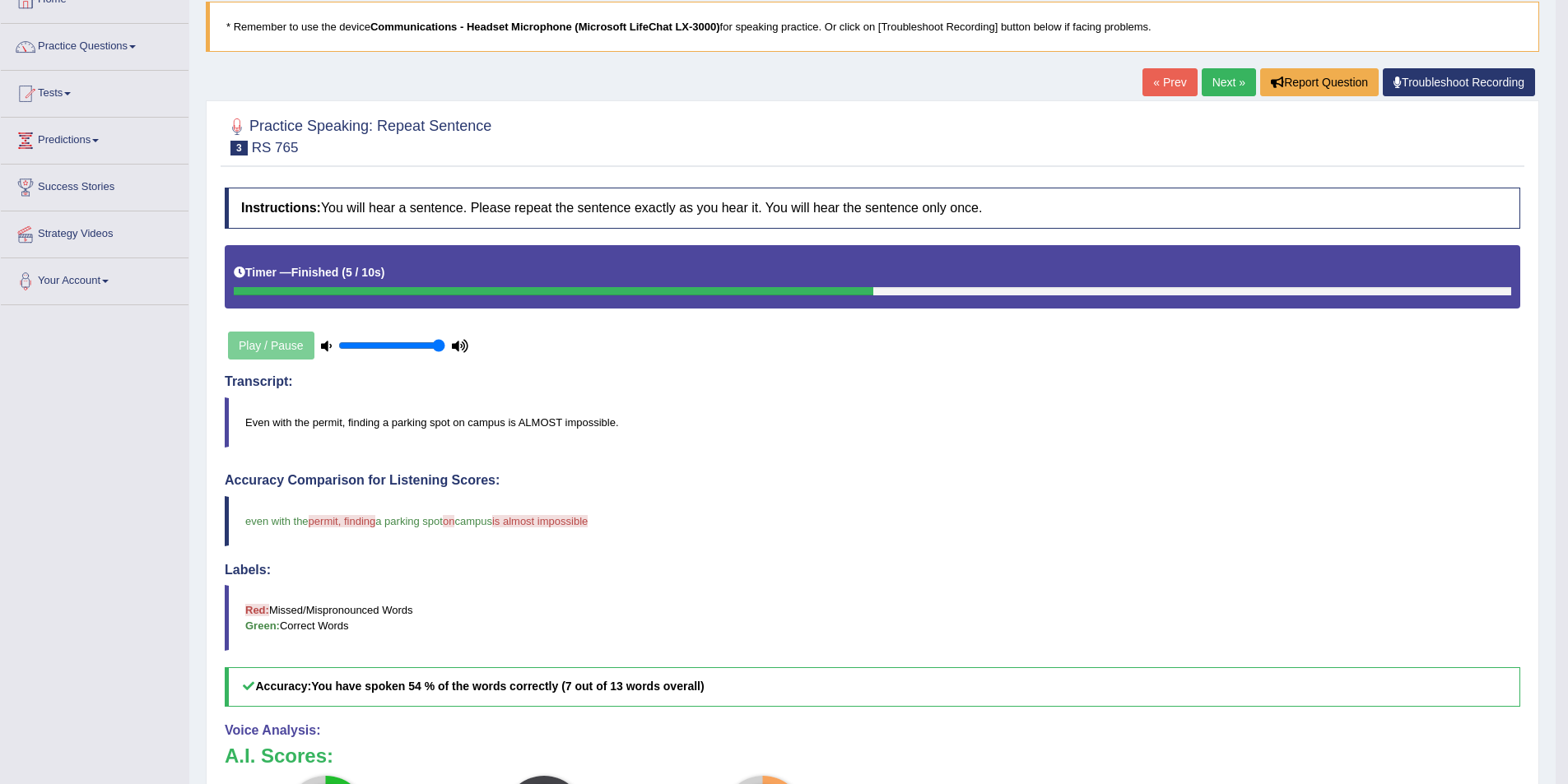
click at [1234, 90] on link "Next »" at bounding box center [1229, 83] width 55 height 28
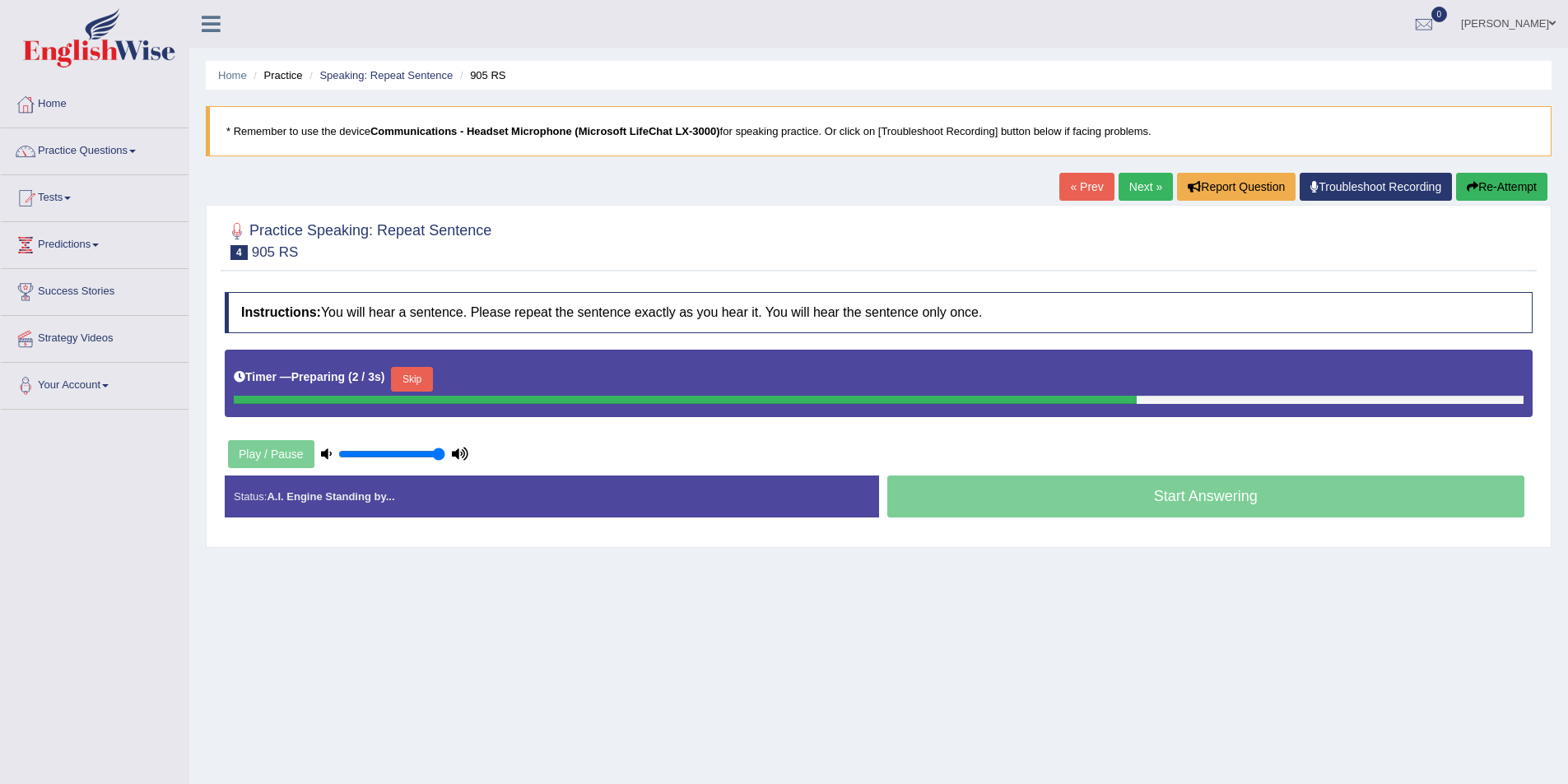
click at [432, 368] on button "Skip" at bounding box center [412, 379] width 41 height 25
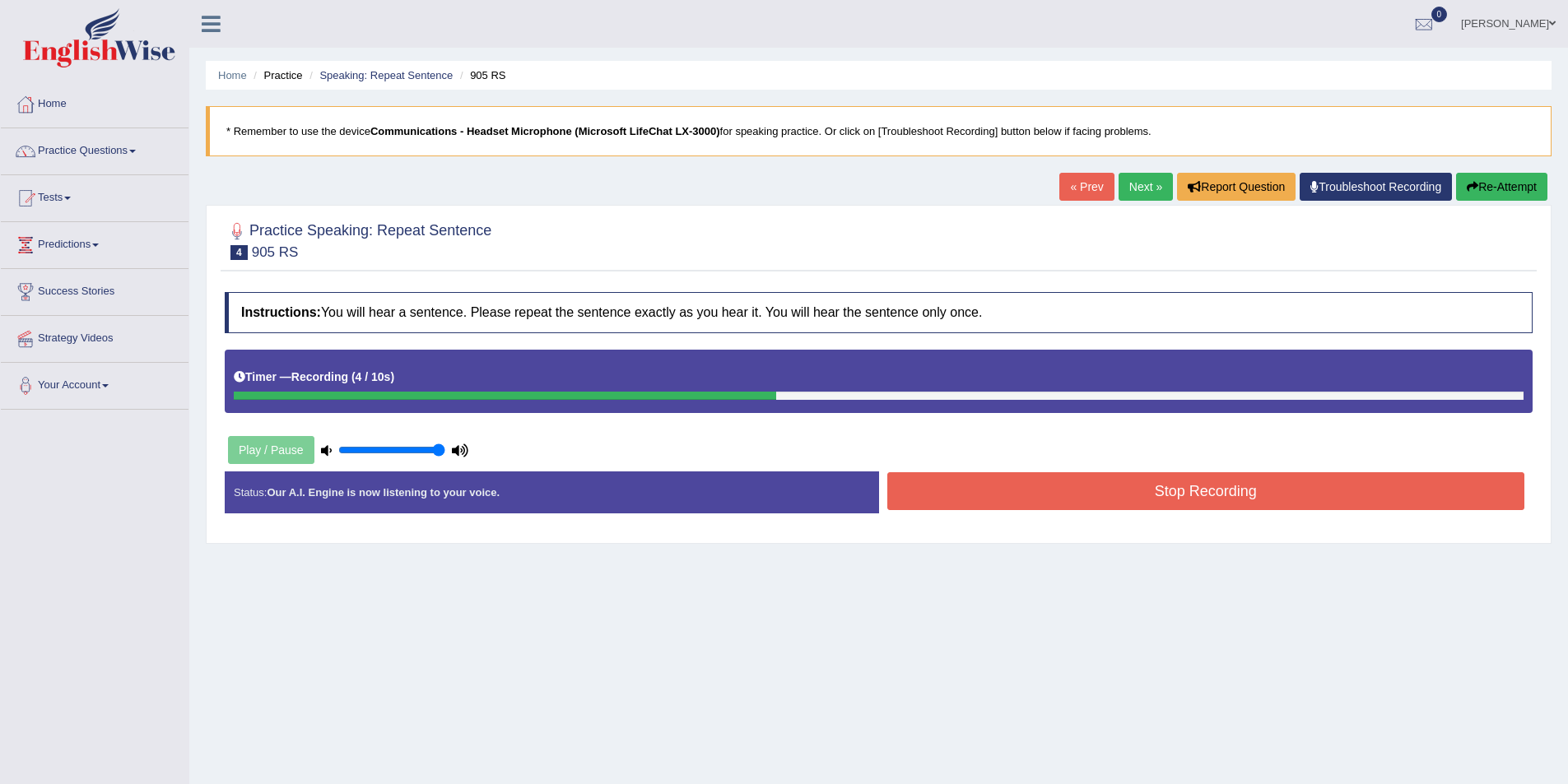
click at [1288, 501] on button "Stop Recording" at bounding box center [1207, 492] width 638 height 38
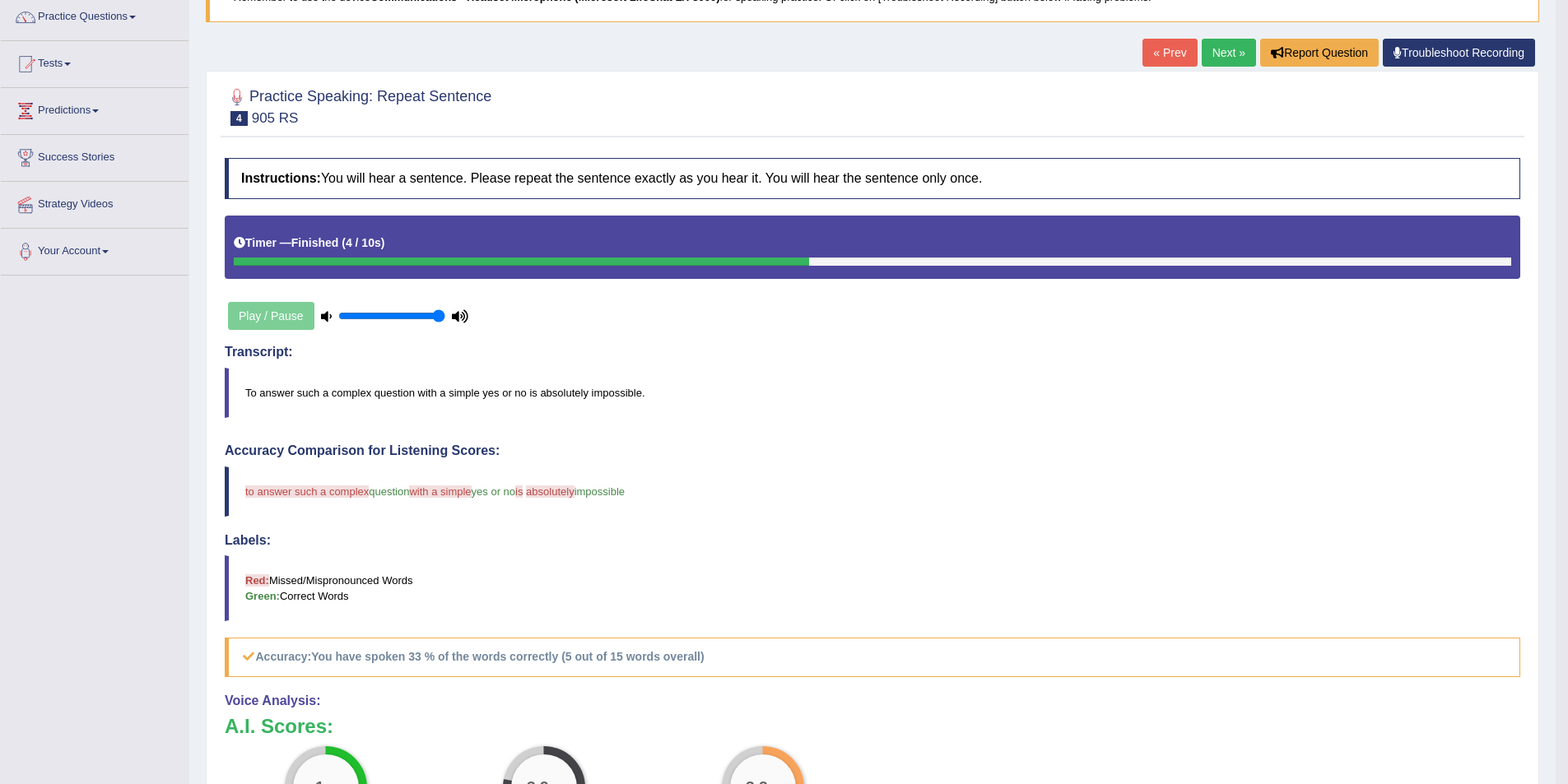
scroll to position [104, 0]
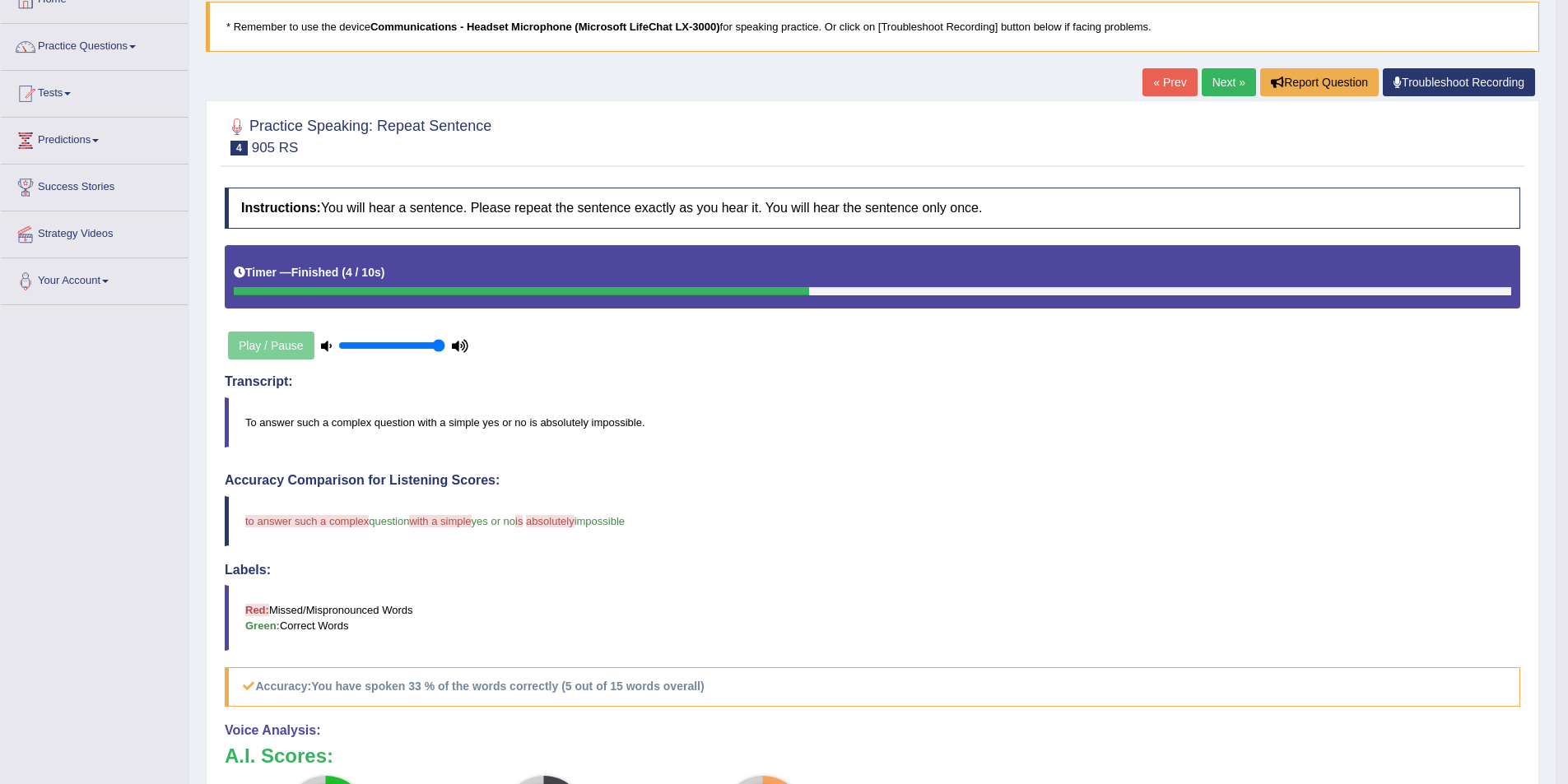
click at [1223, 90] on link "Next »" at bounding box center [1229, 83] width 55 height 28
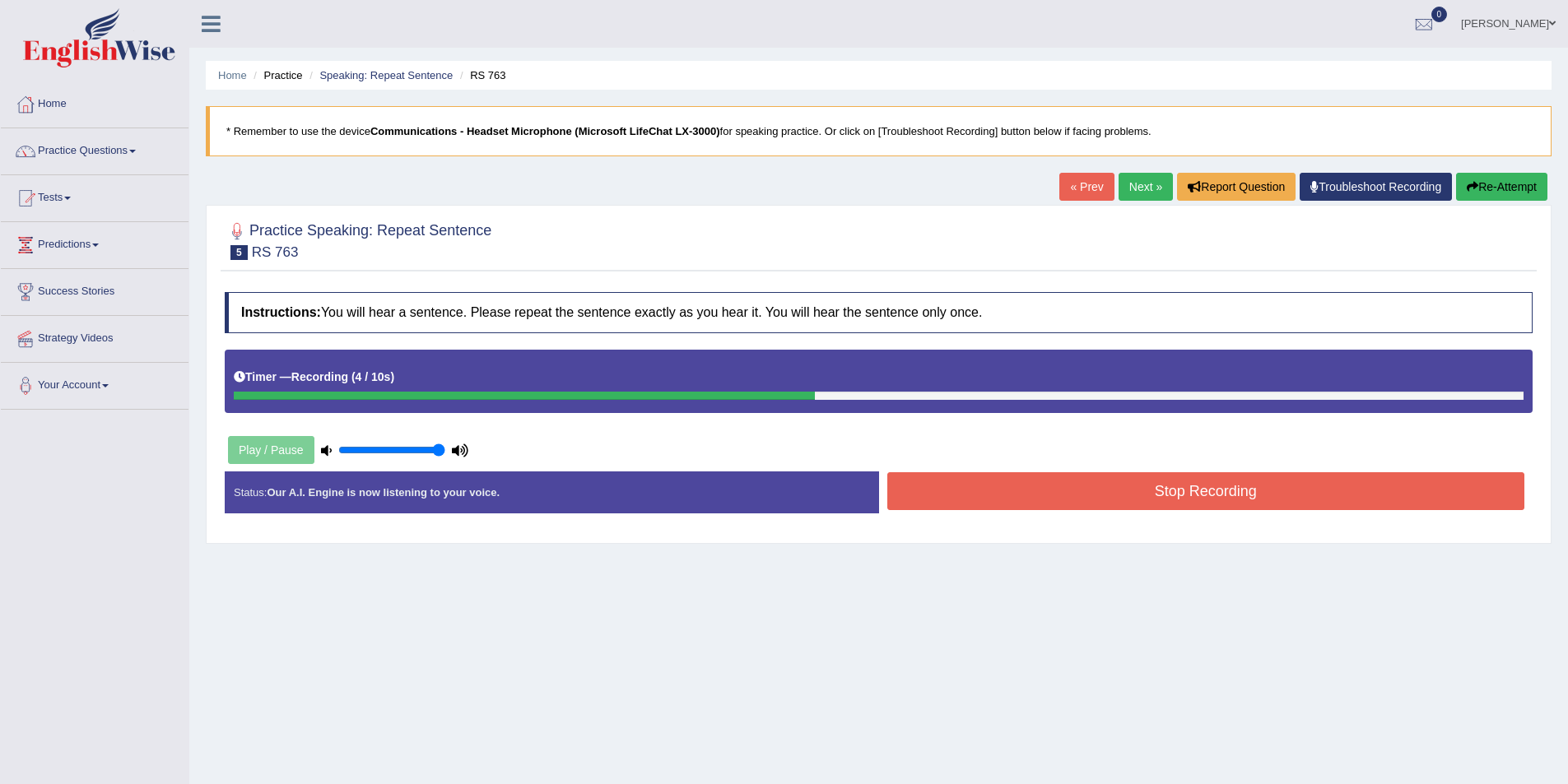
click at [1195, 494] on button "Stop Recording" at bounding box center [1207, 492] width 638 height 38
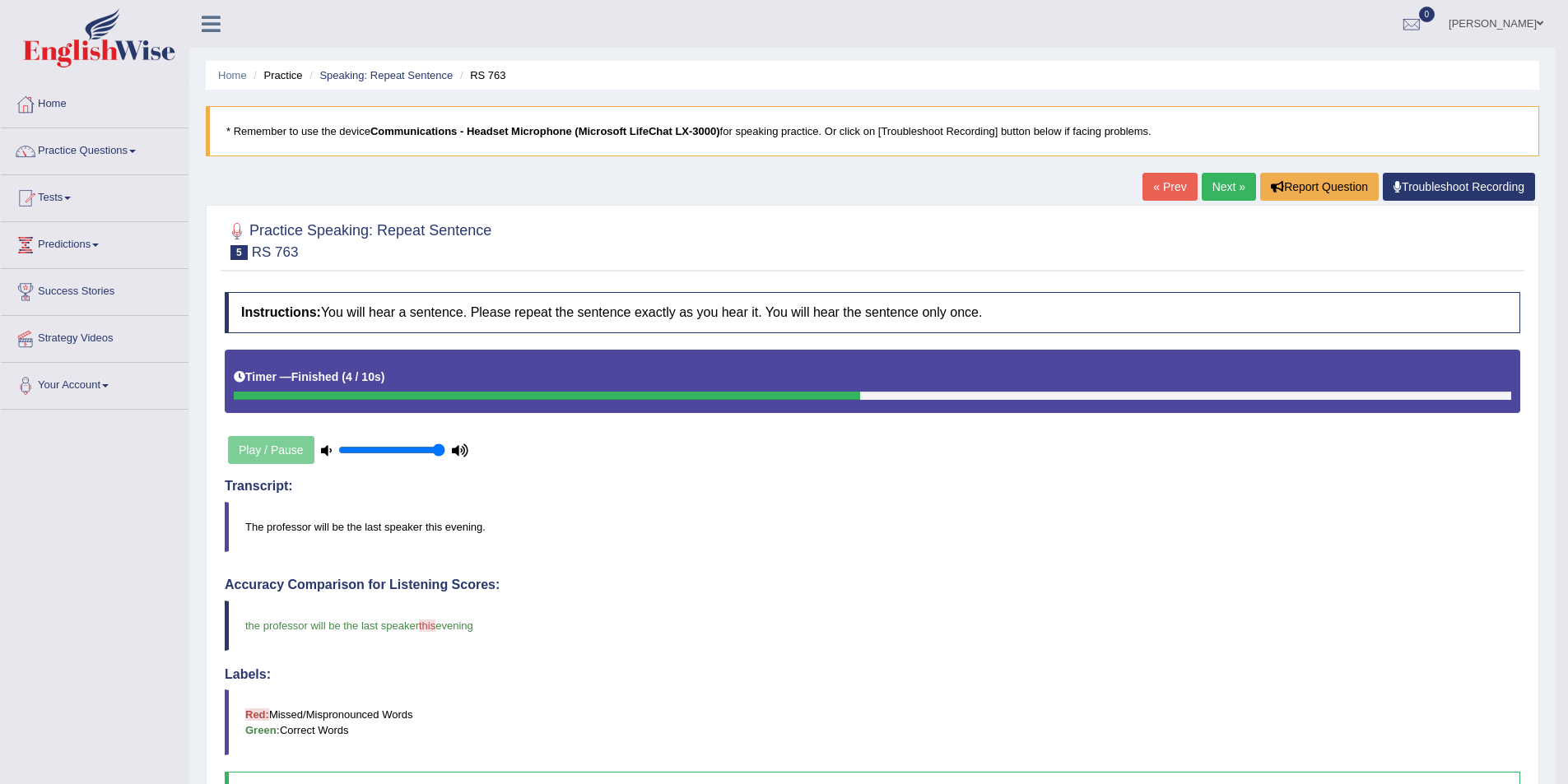
click at [1218, 176] on link "Next »" at bounding box center [1229, 187] width 55 height 28
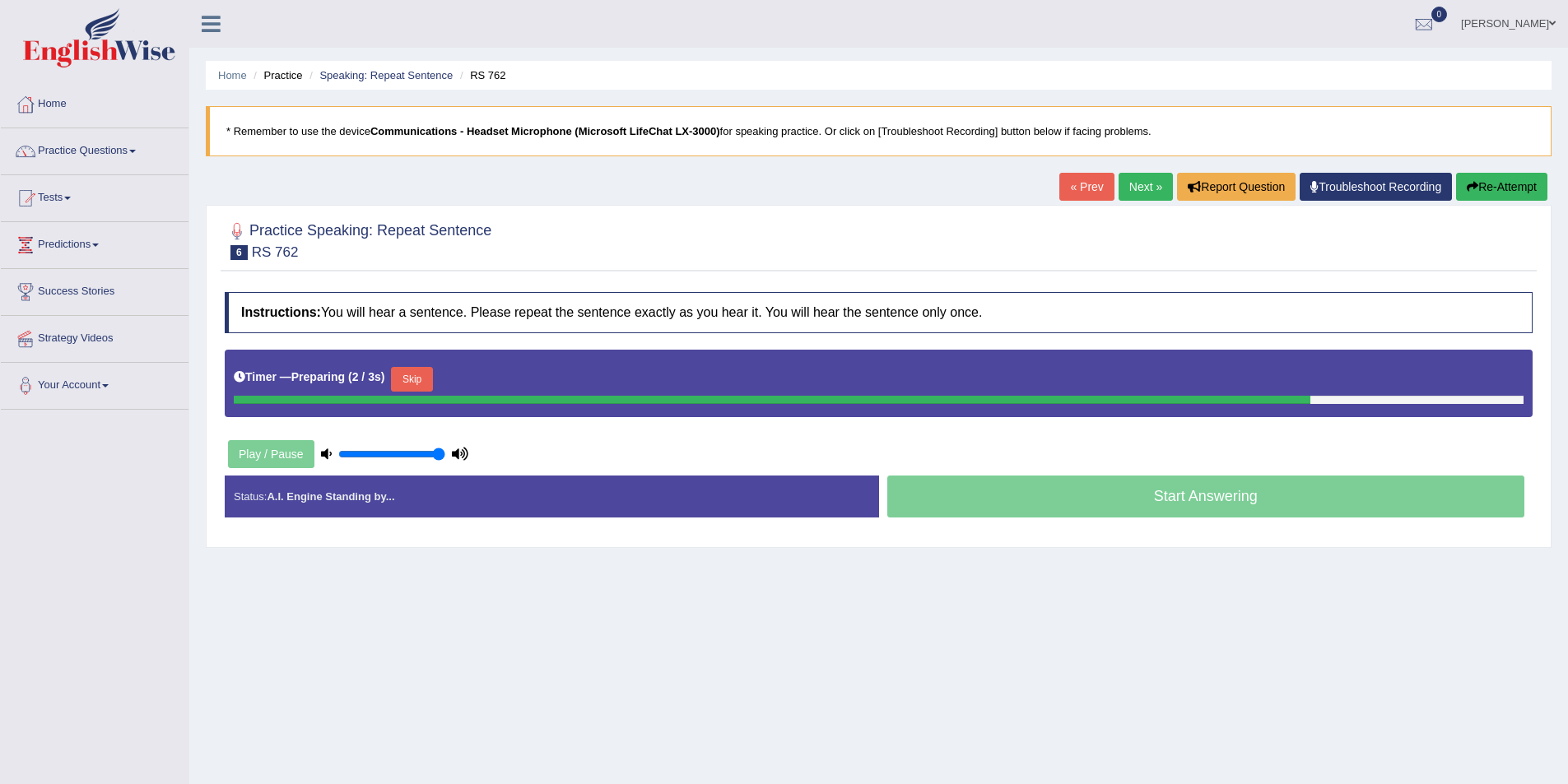
click at [418, 373] on button "Skip" at bounding box center [412, 379] width 41 height 25
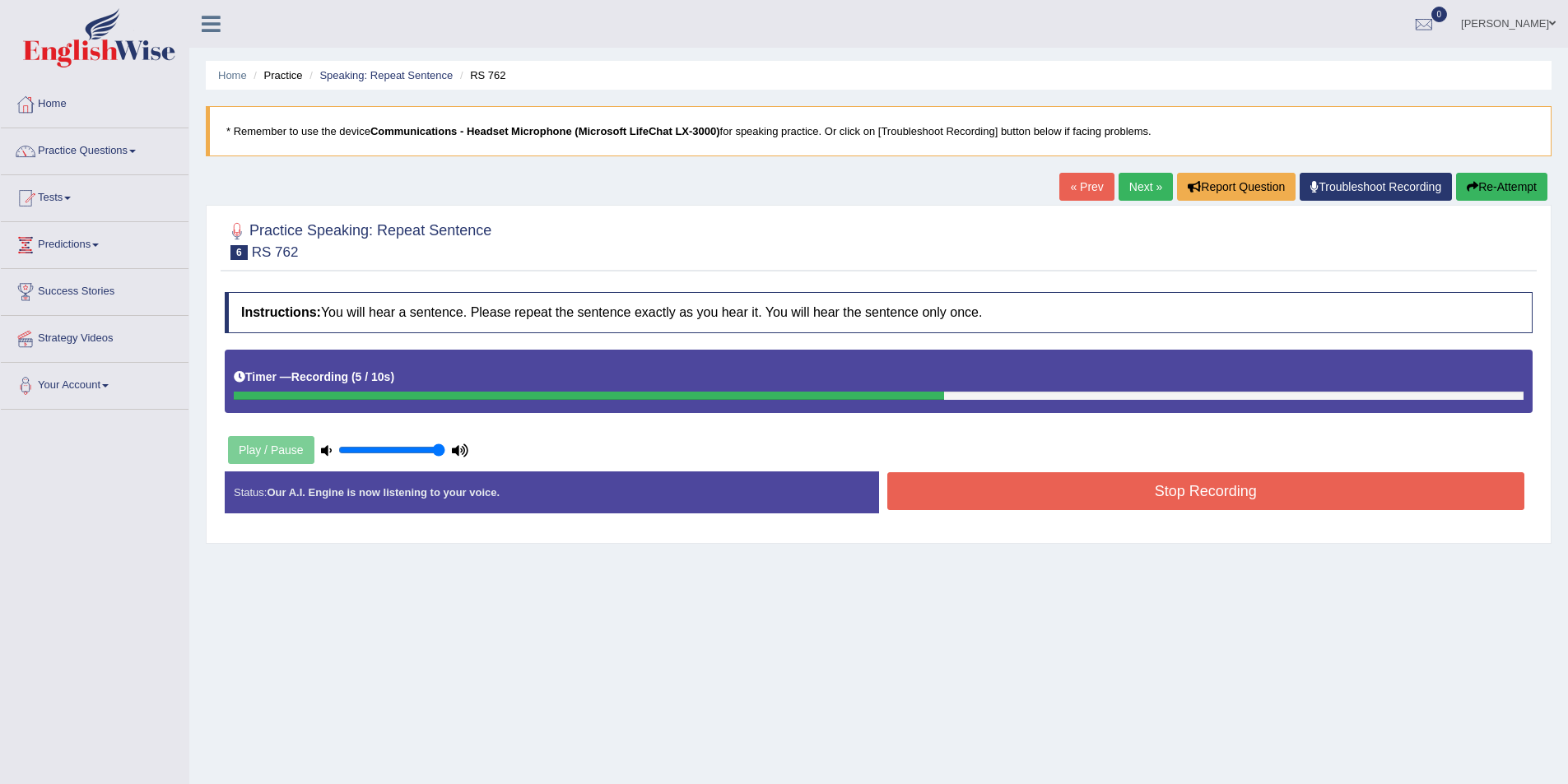
click at [1169, 505] on button "Stop Recording" at bounding box center [1207, 492] width 638 height 38
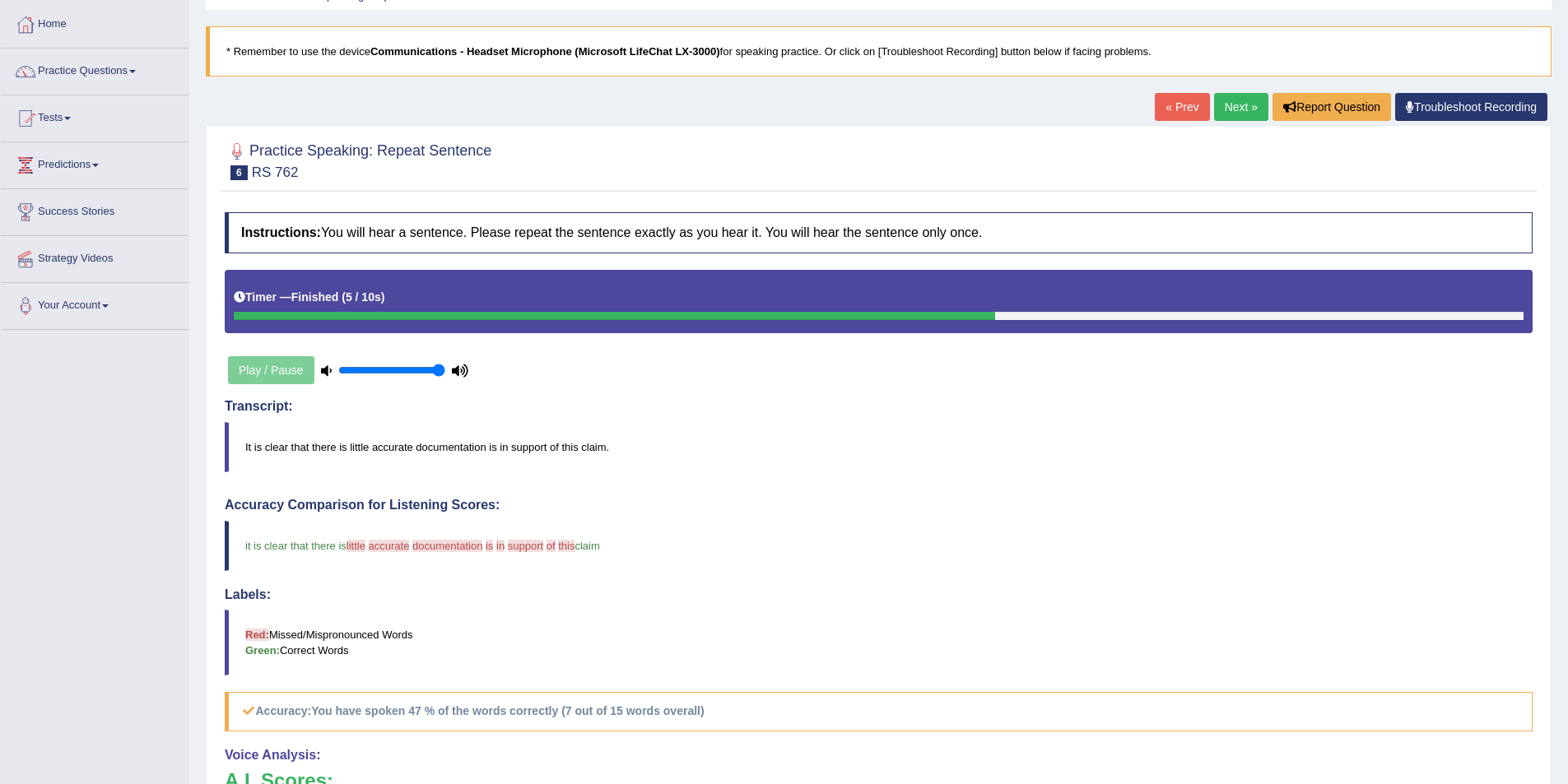
scroll to position [22, 0]
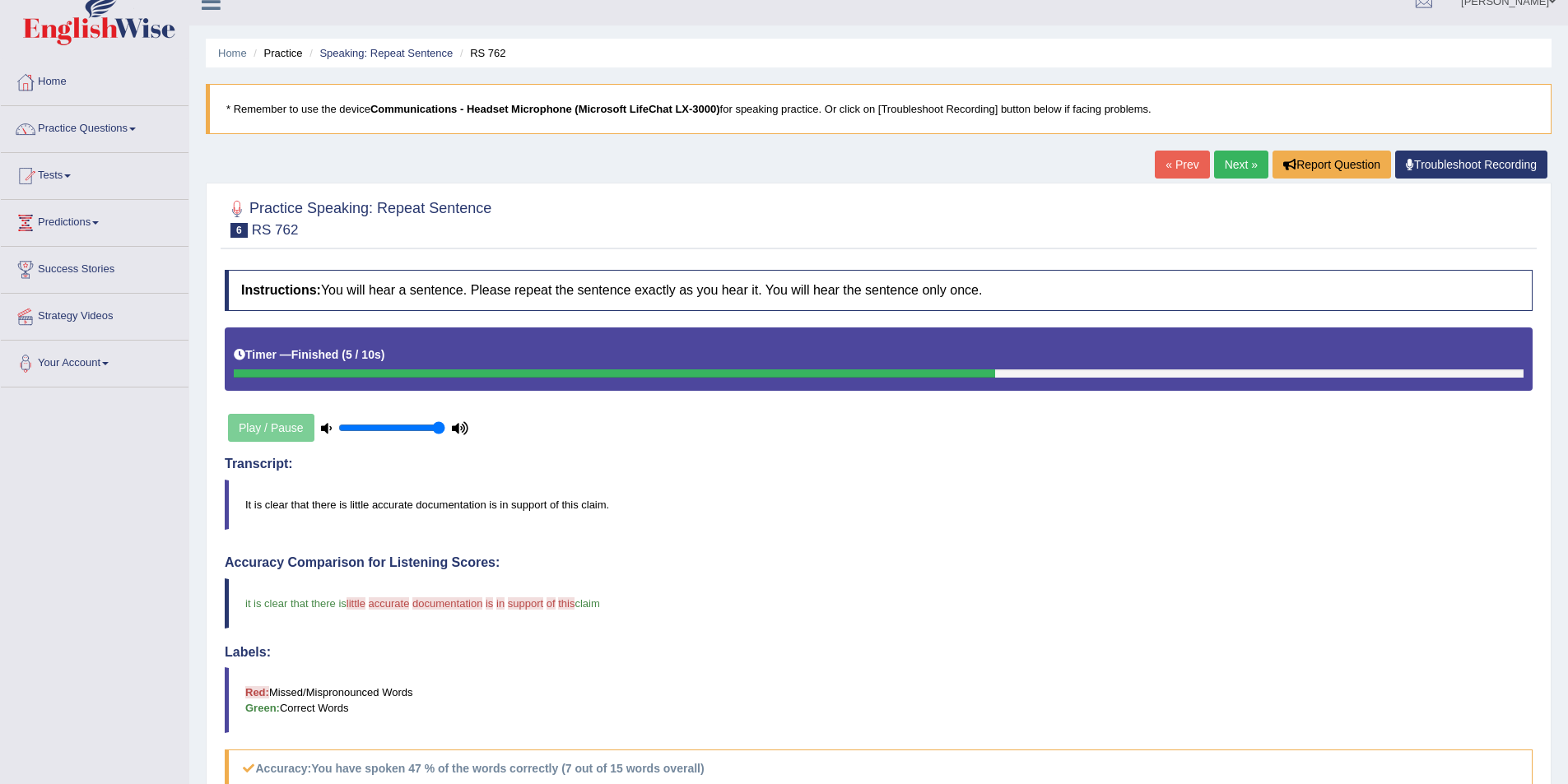
click at [1251, 168] on link "Next »" at bounding box center [1242, 164] width 55 height 28
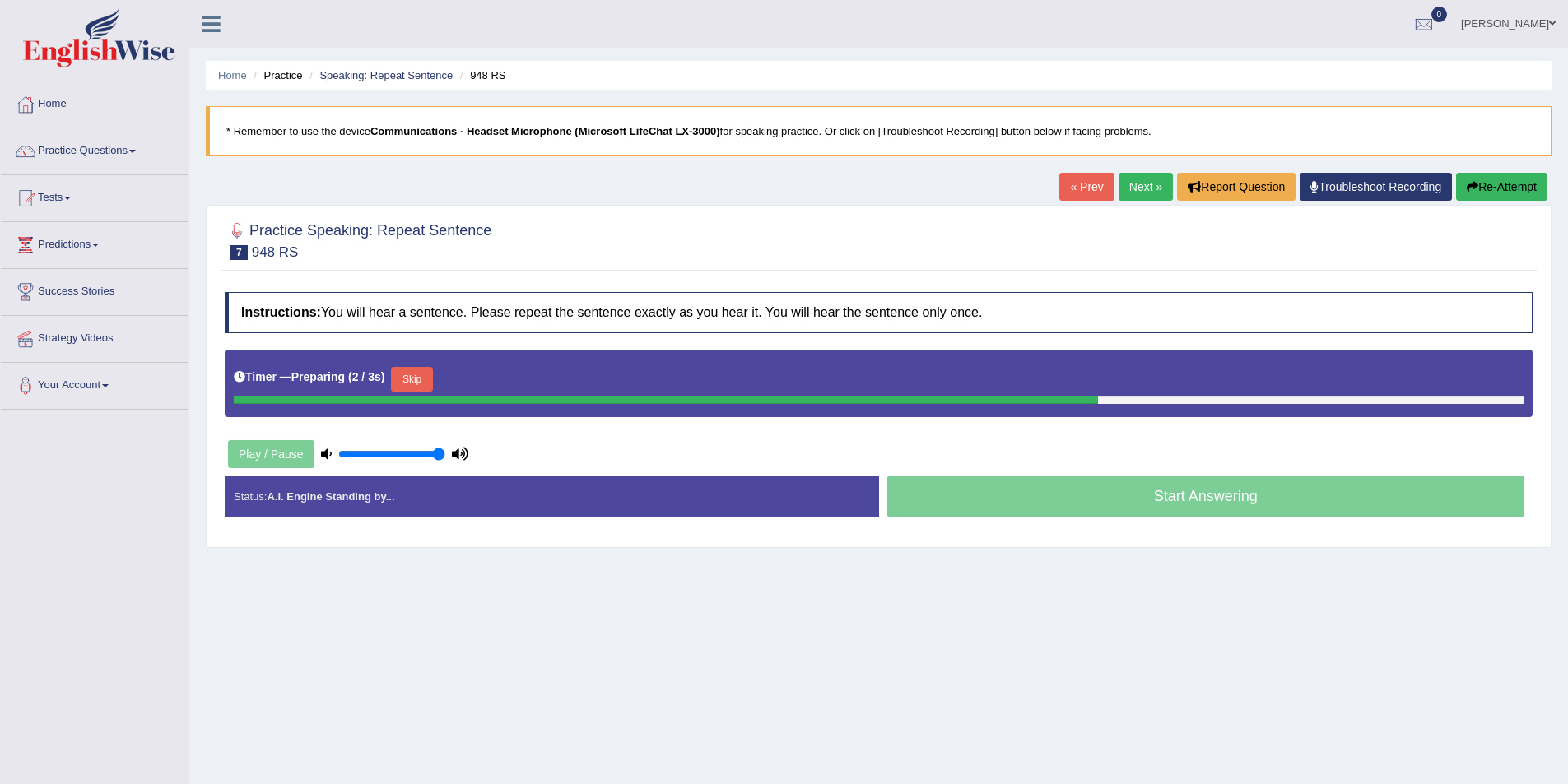
click at [431, 367] on button "Skip" at bounding box center [412, 379] width 41 height 25
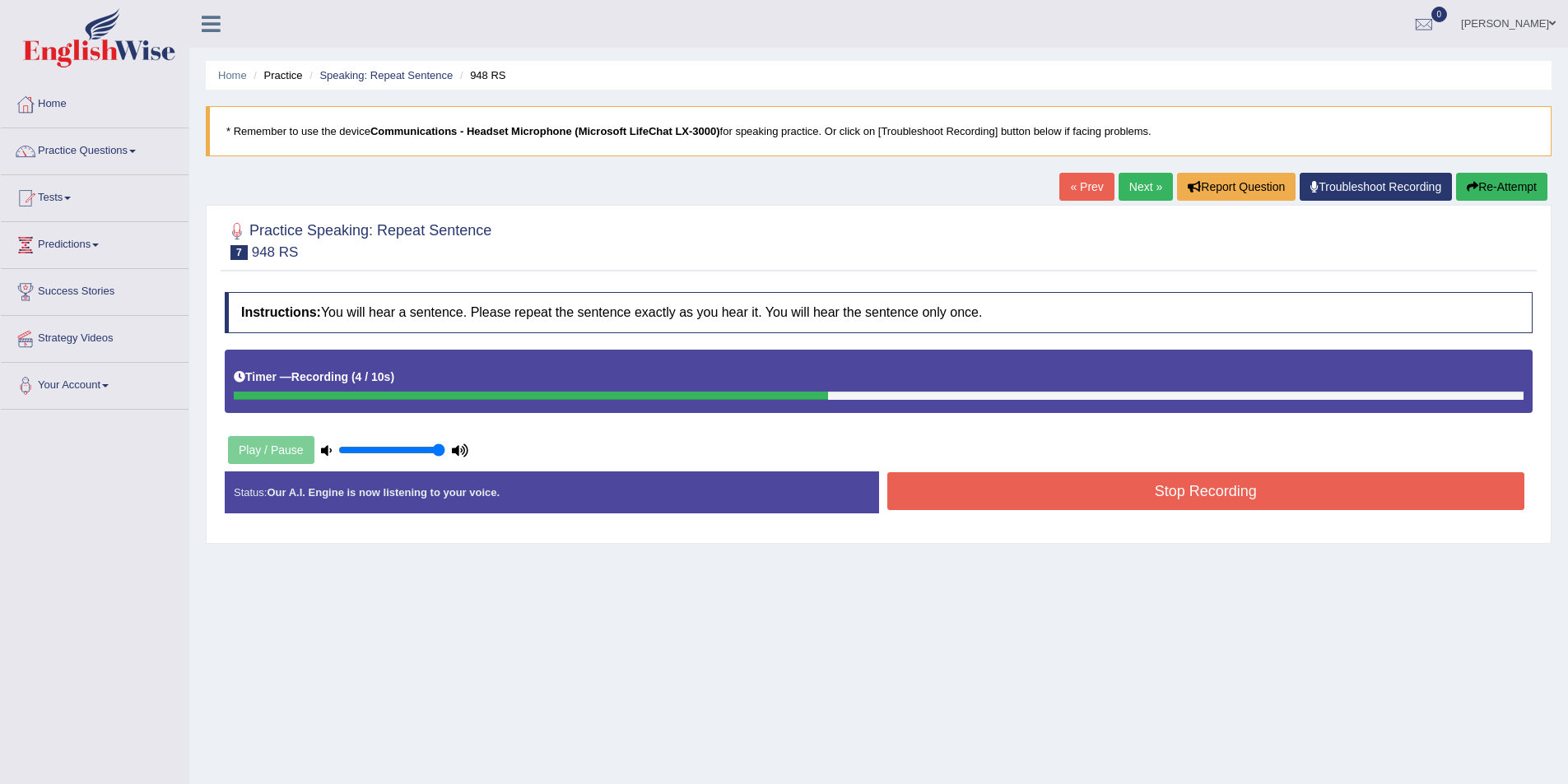
click at [1226, 490] on button "Stop Recording" at bounding box center [1207, 492] width 638 height 38
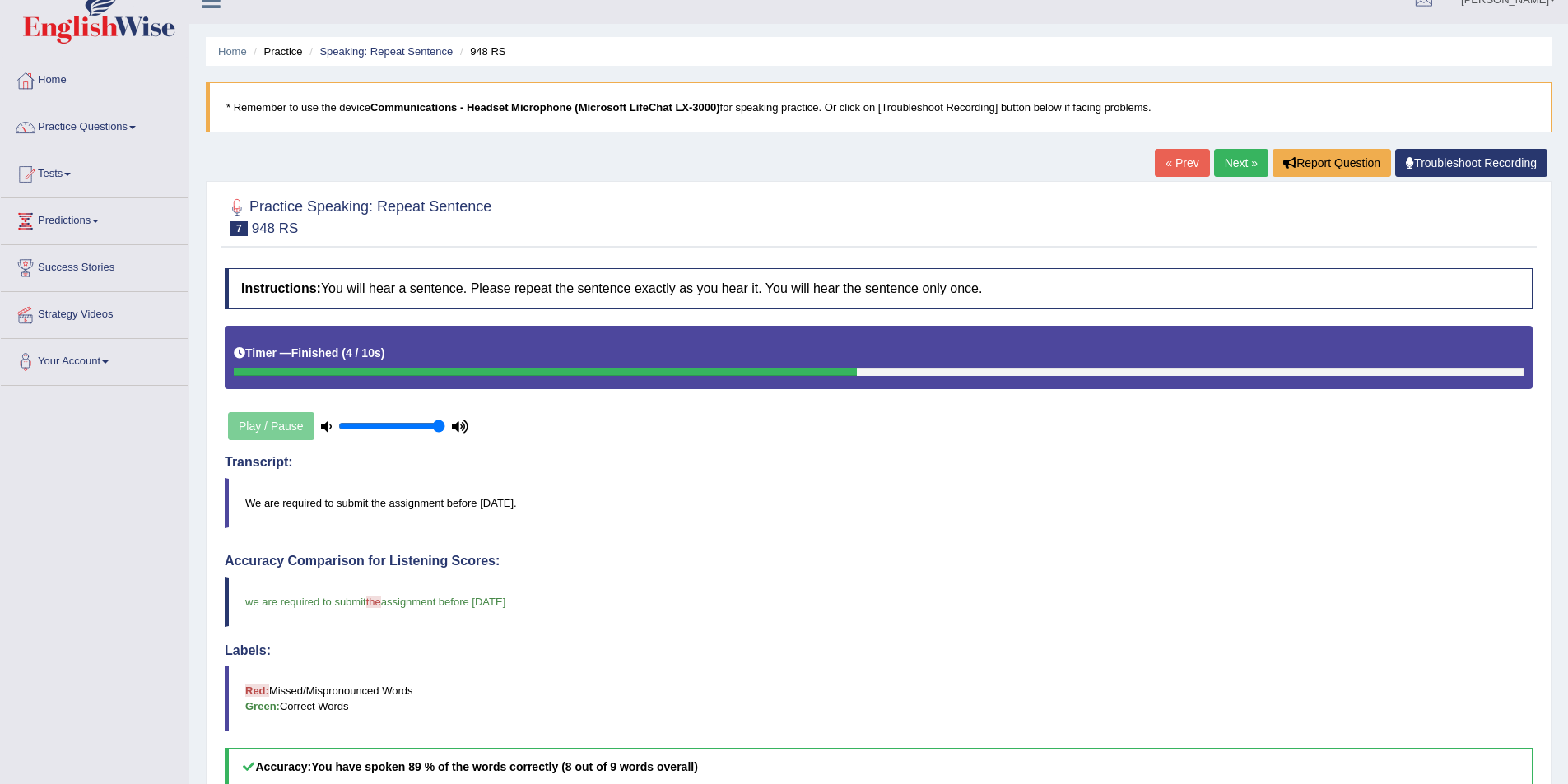
scroll to position [22, 0]
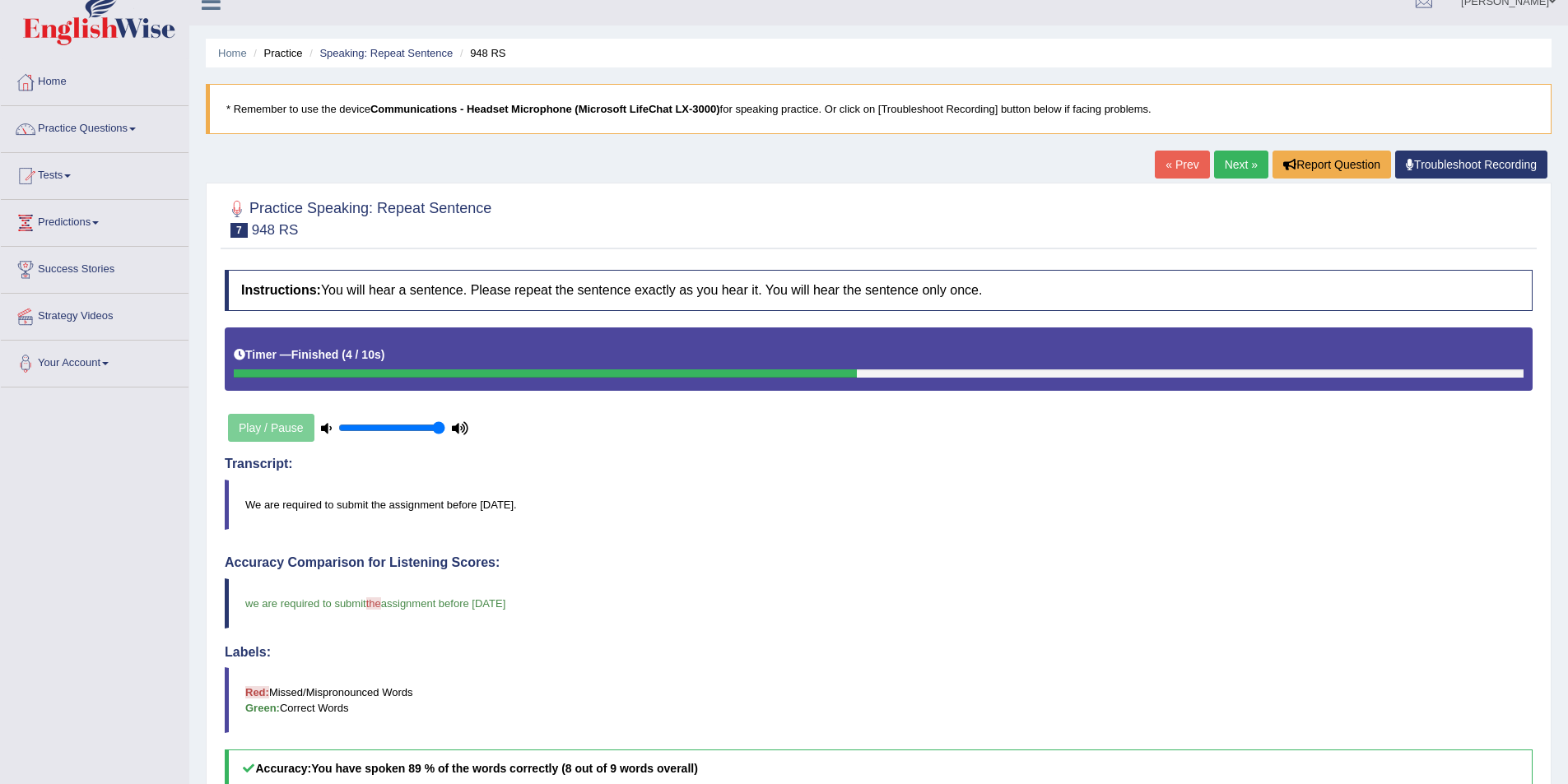
click at [1248, 158] on link "Next »" at bounding box center [1242, 164] width 55 height 28
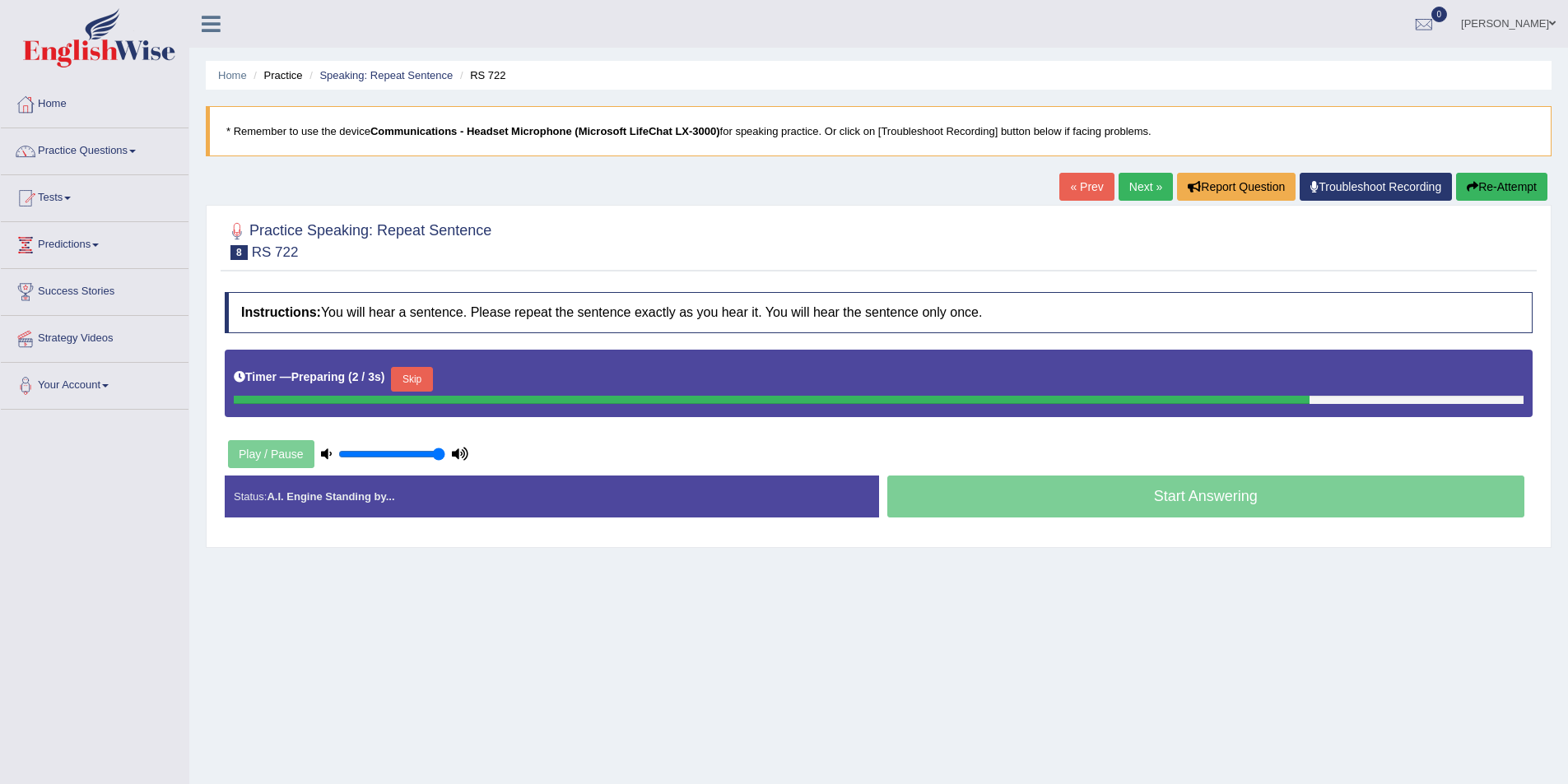
click at [413, 382] on button "Skip" at bounding box center [412, 379] width 41 height 25
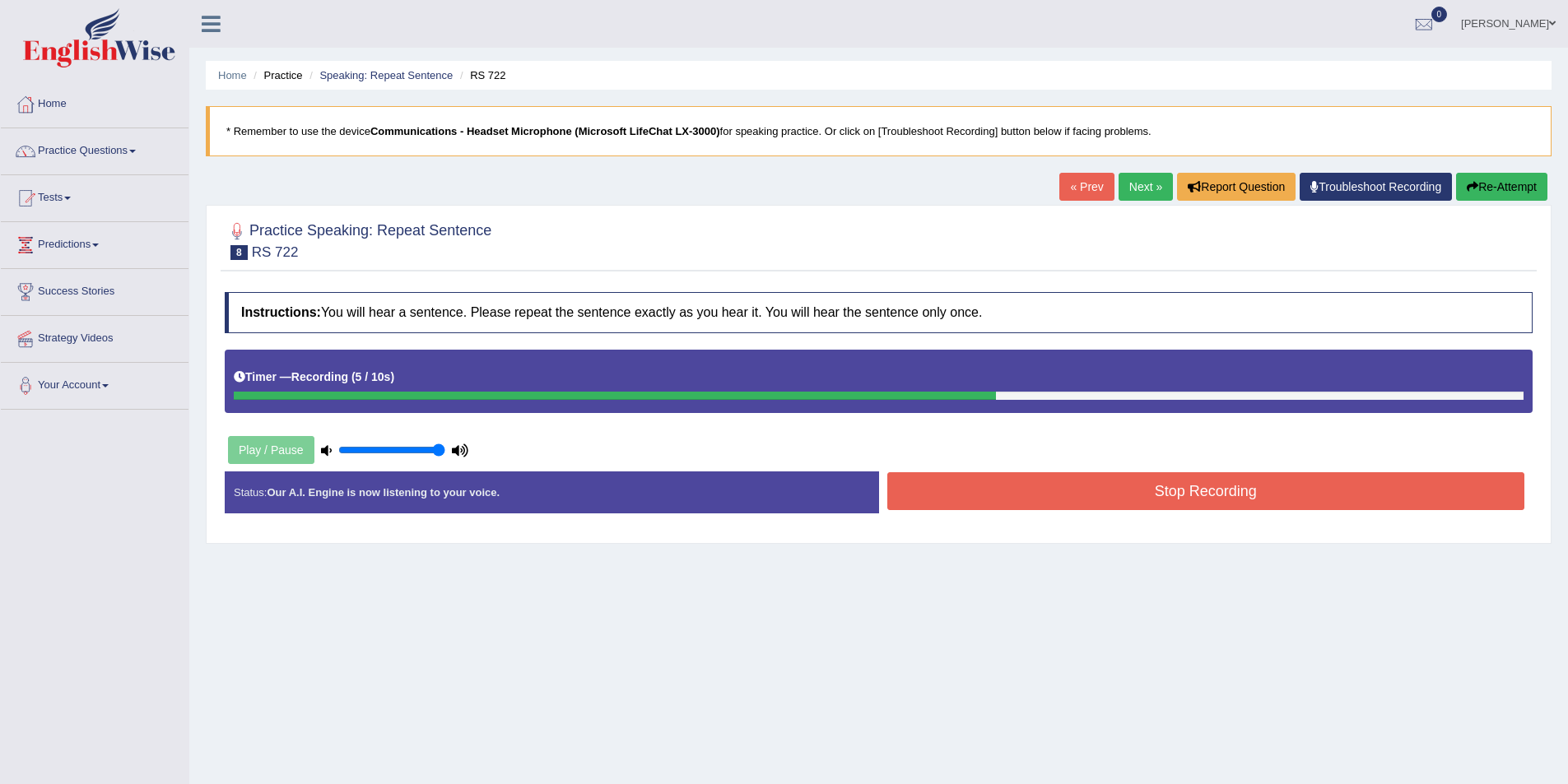
click at [1056, 501] on button "Stop Recording" at bounding box center [1207, 492] width 638 height 38
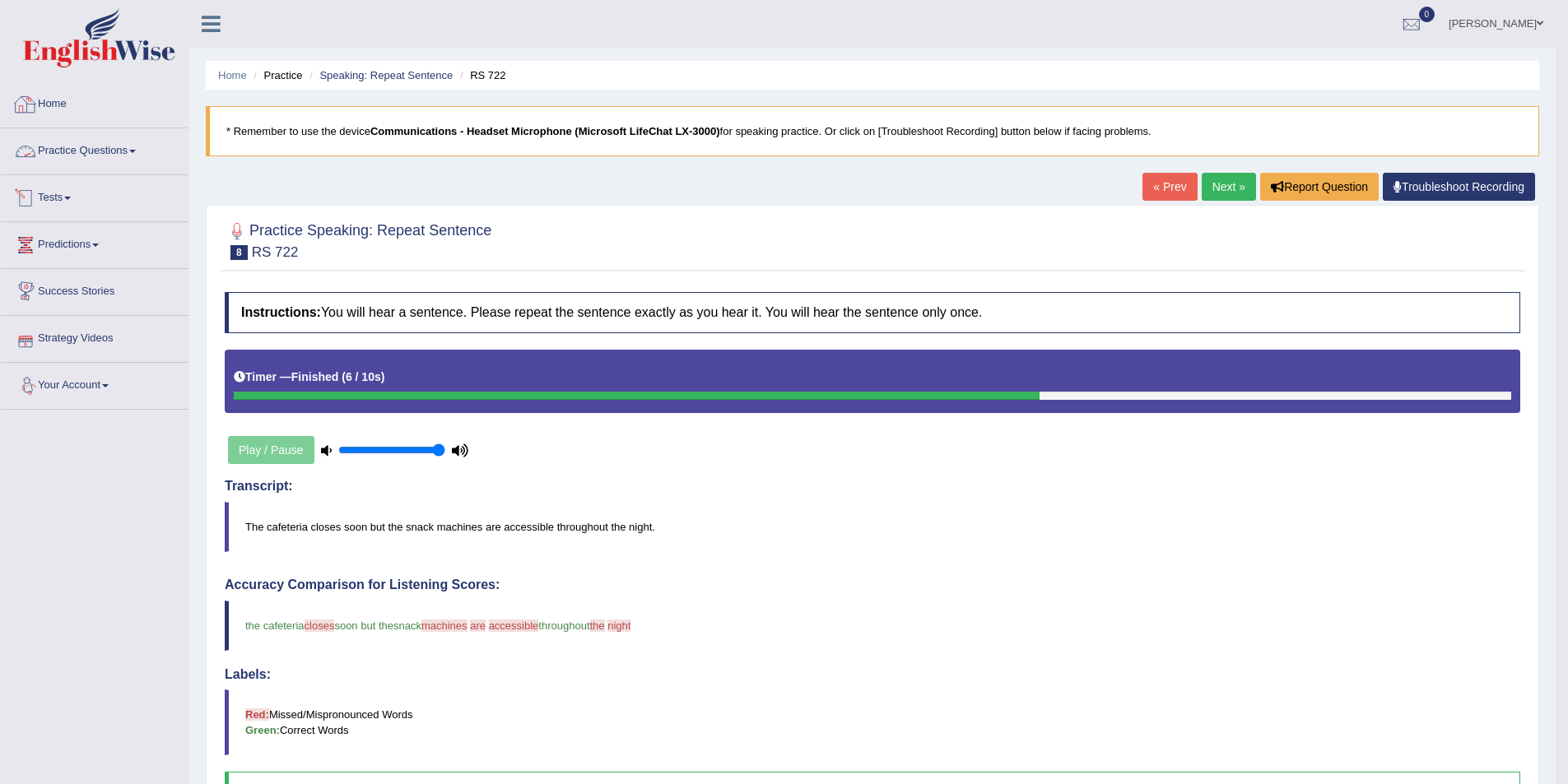
click at [101, 153] on link "Practice Questions" at bounding box center [94, 149] width 188 height 41
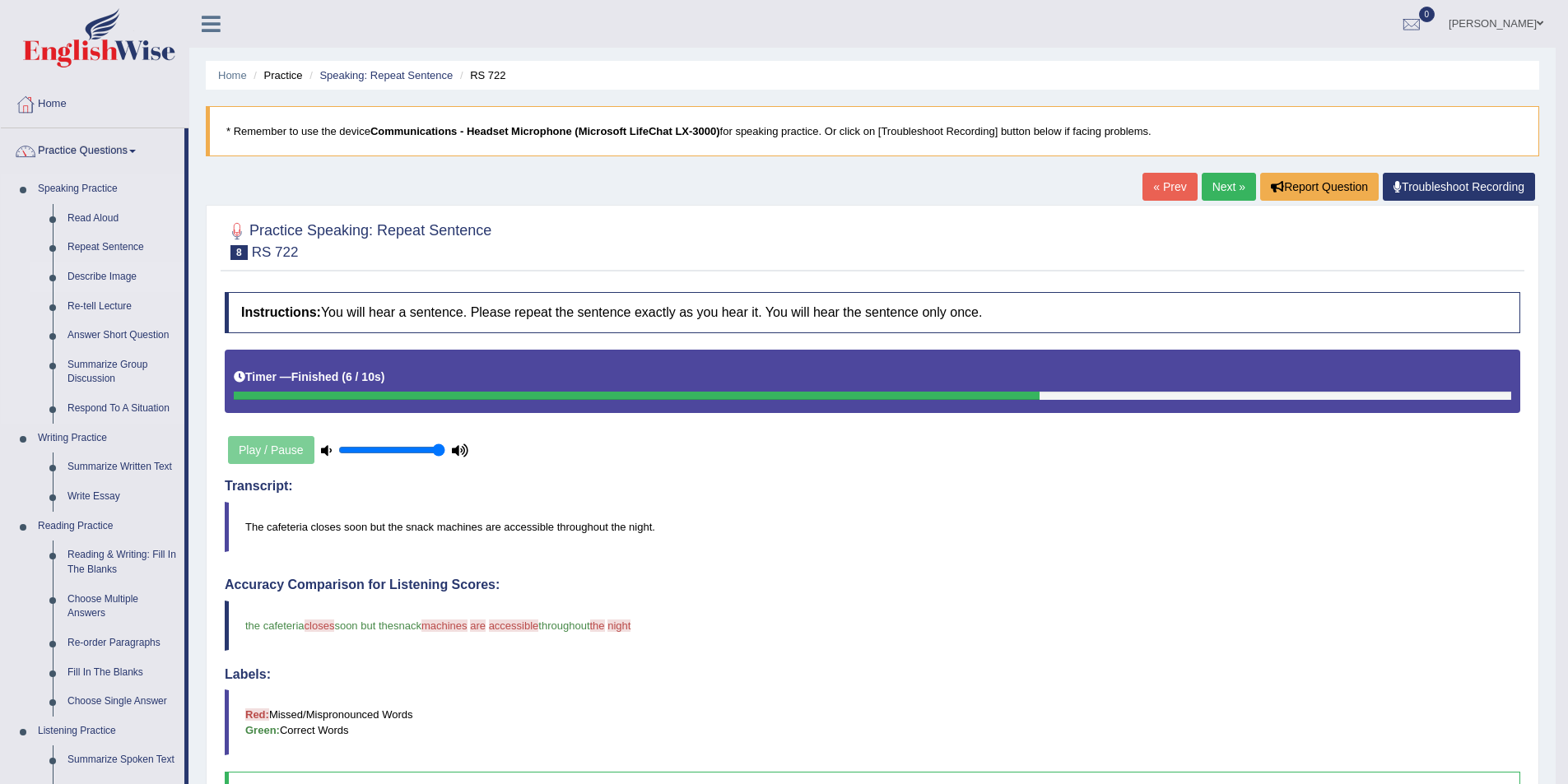
click at [85, 269] on link "Describe Image" at bounding box center [122, 278] width 124 height 30
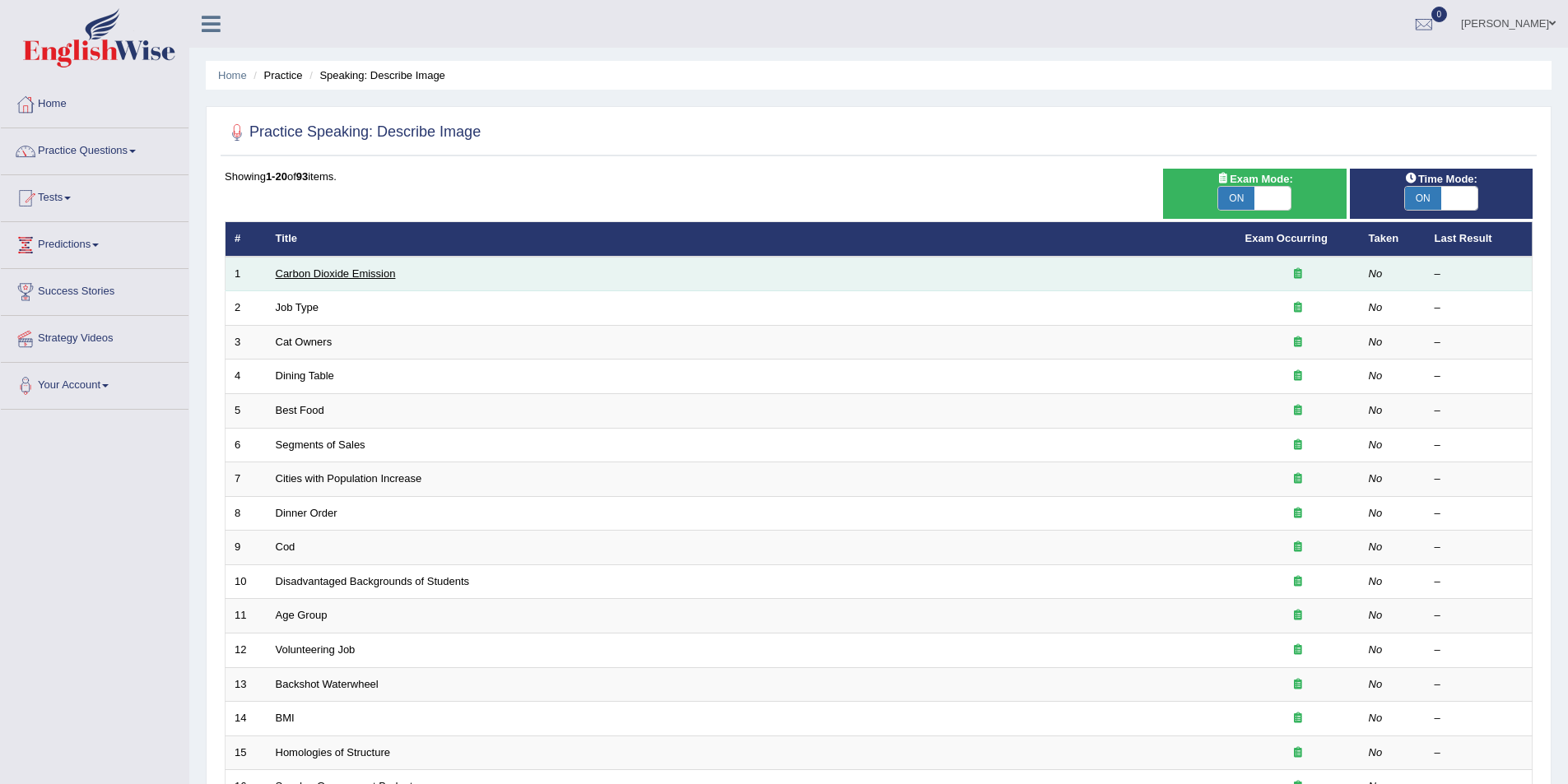
click at [318, 273] on link "Carbon Dioxide Emission" at bounding box center [336, 273] width 120 height 12
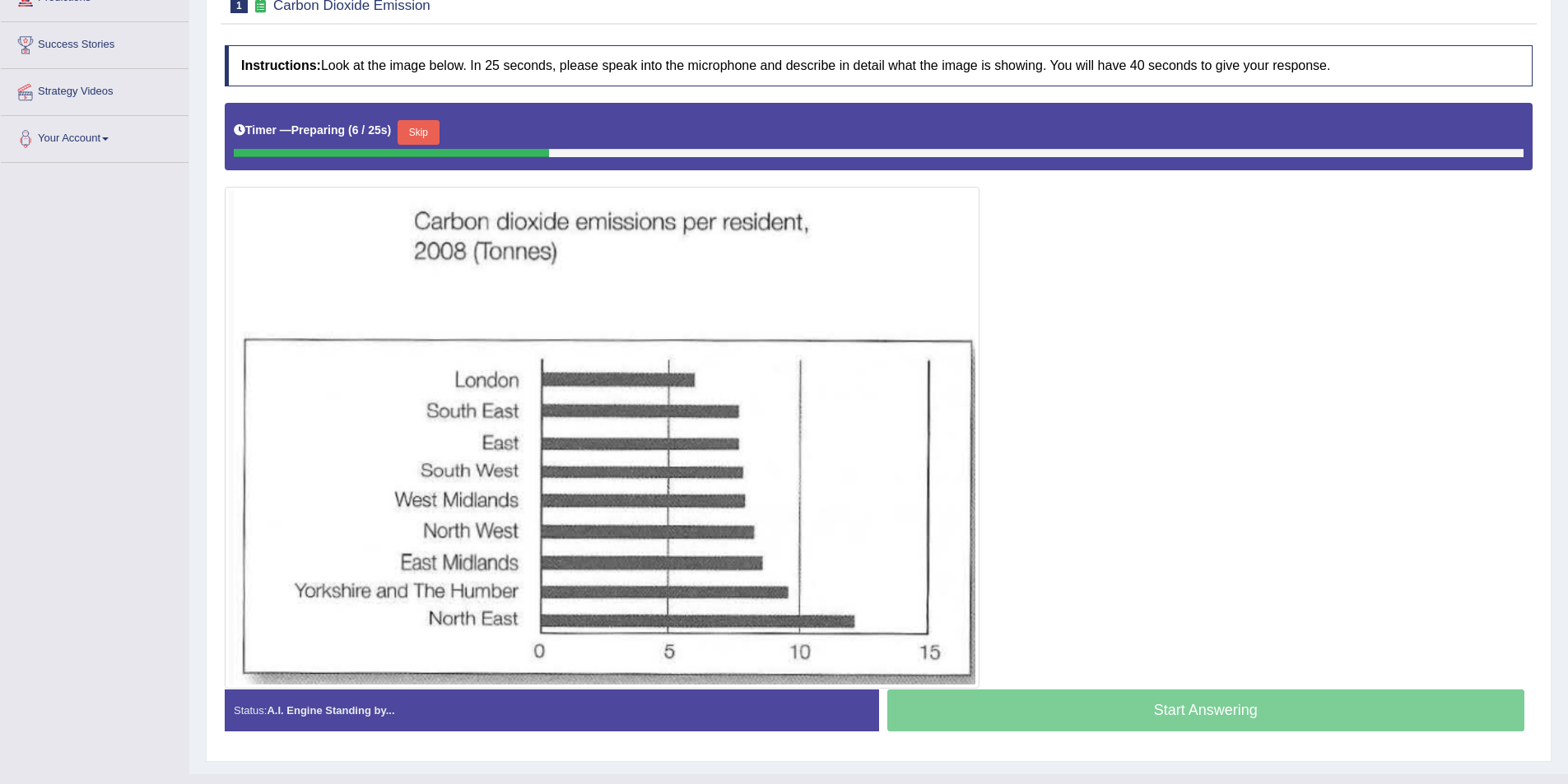
scroll to position [278, 0]
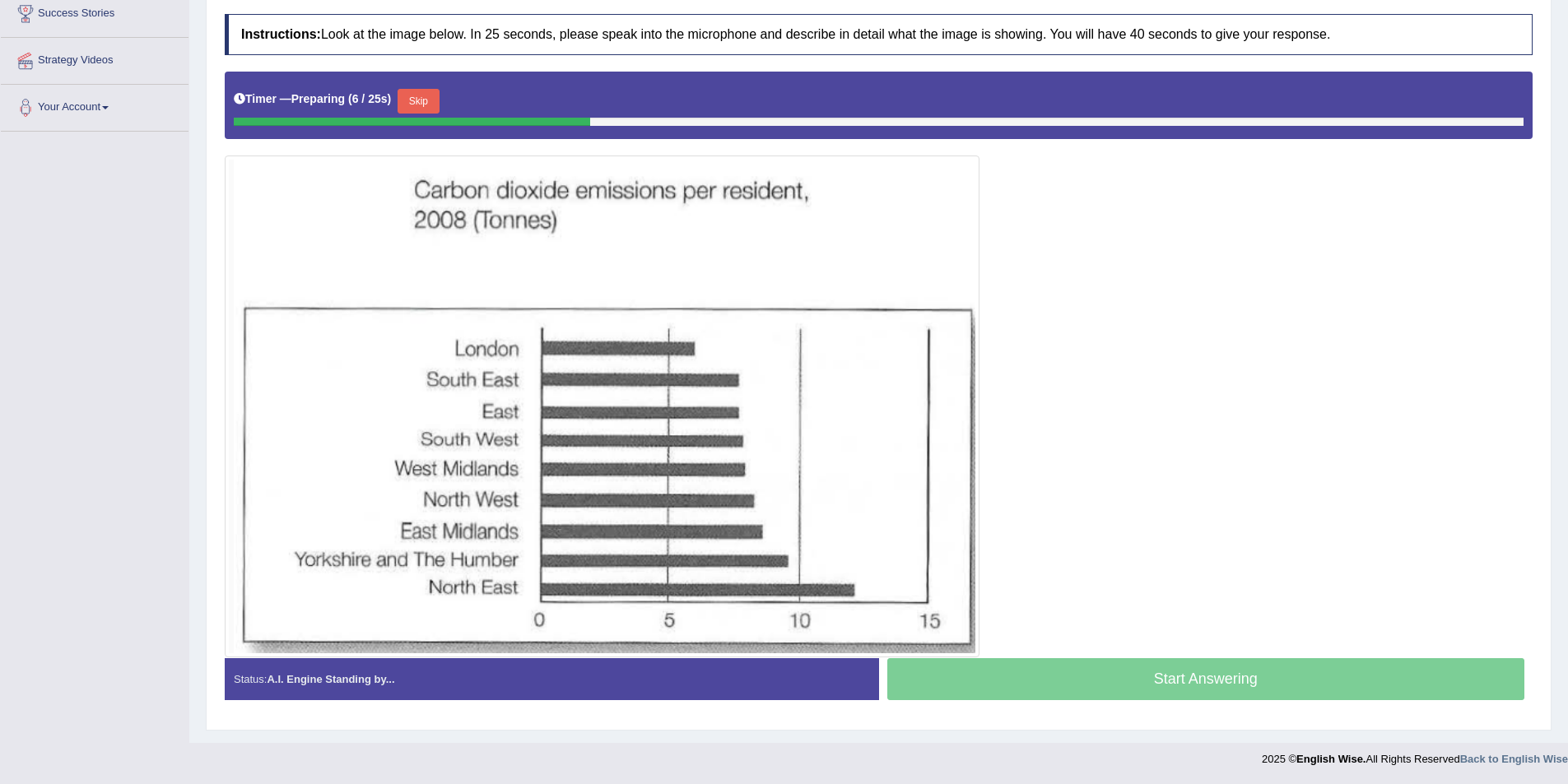
click at [1239, 677] on div "Start Answering" at bounding box center [1207, 682] width 655 height 46
click at [407, 102] on button "Skip" at bounding box center [418, 102] width 41 height 25
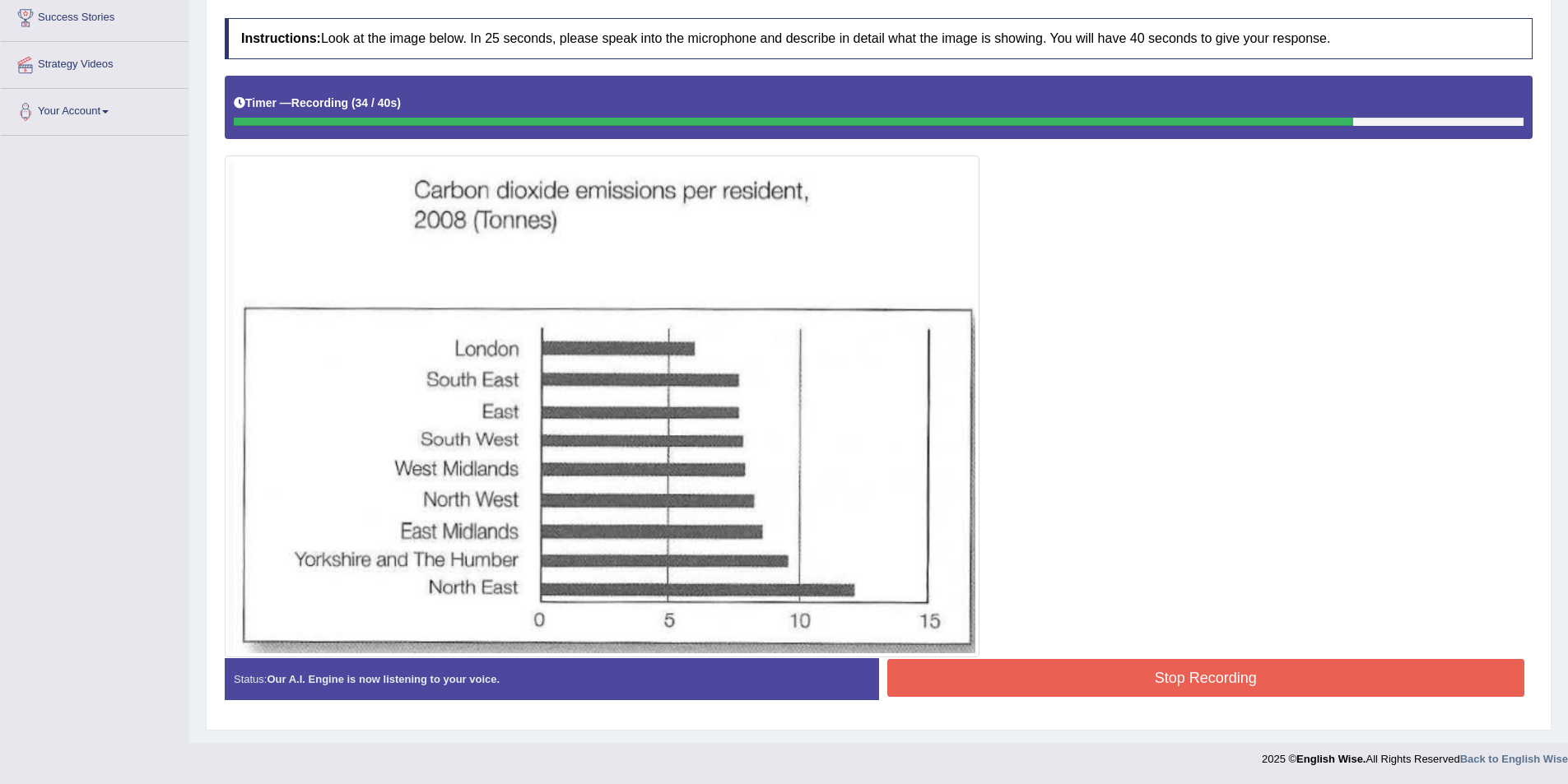
click at [1170, 682] on button "Stop Recording" at bounding box center [1207, 678] width 638 height 38
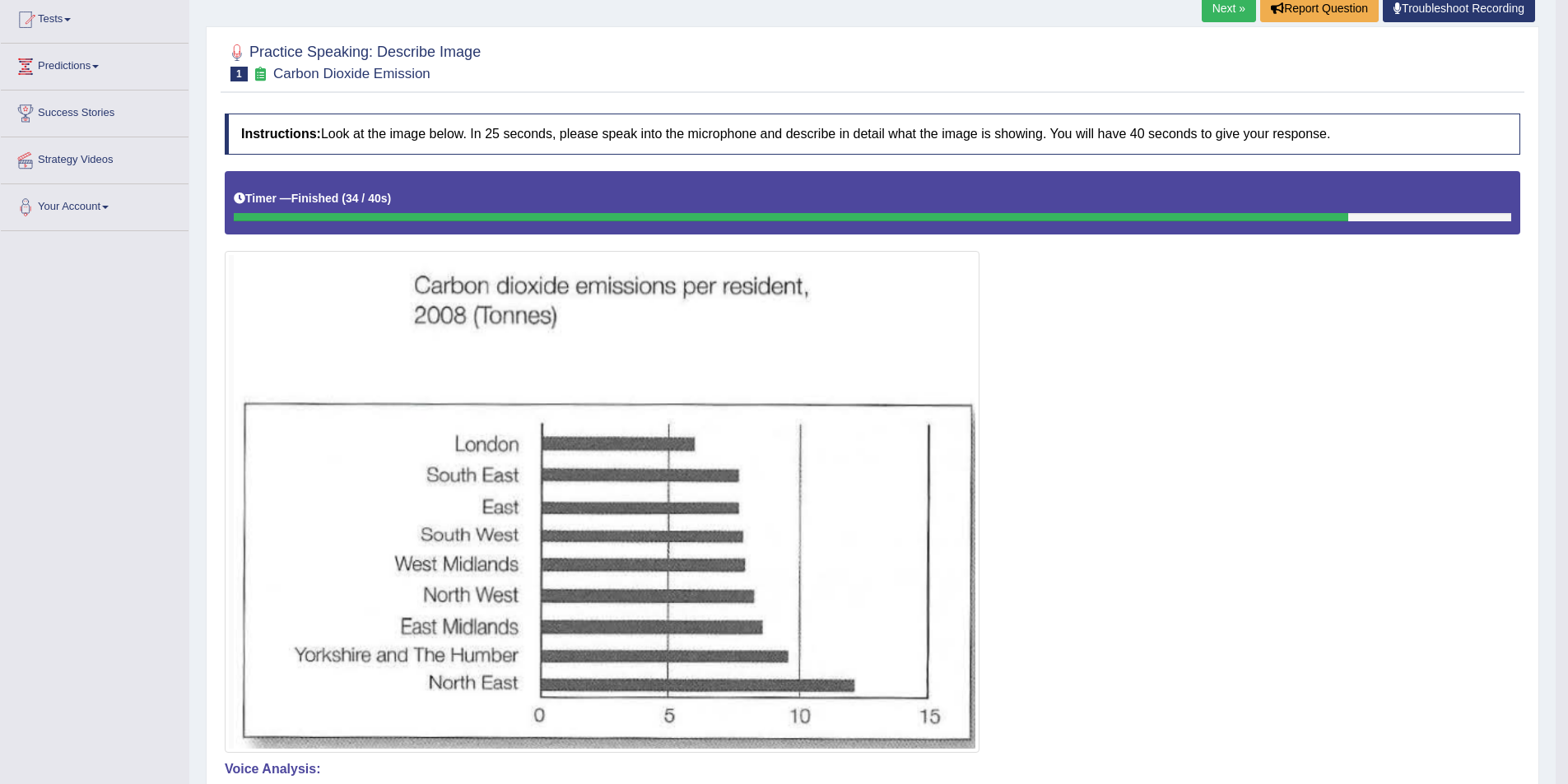
scroll to position [112, 0]
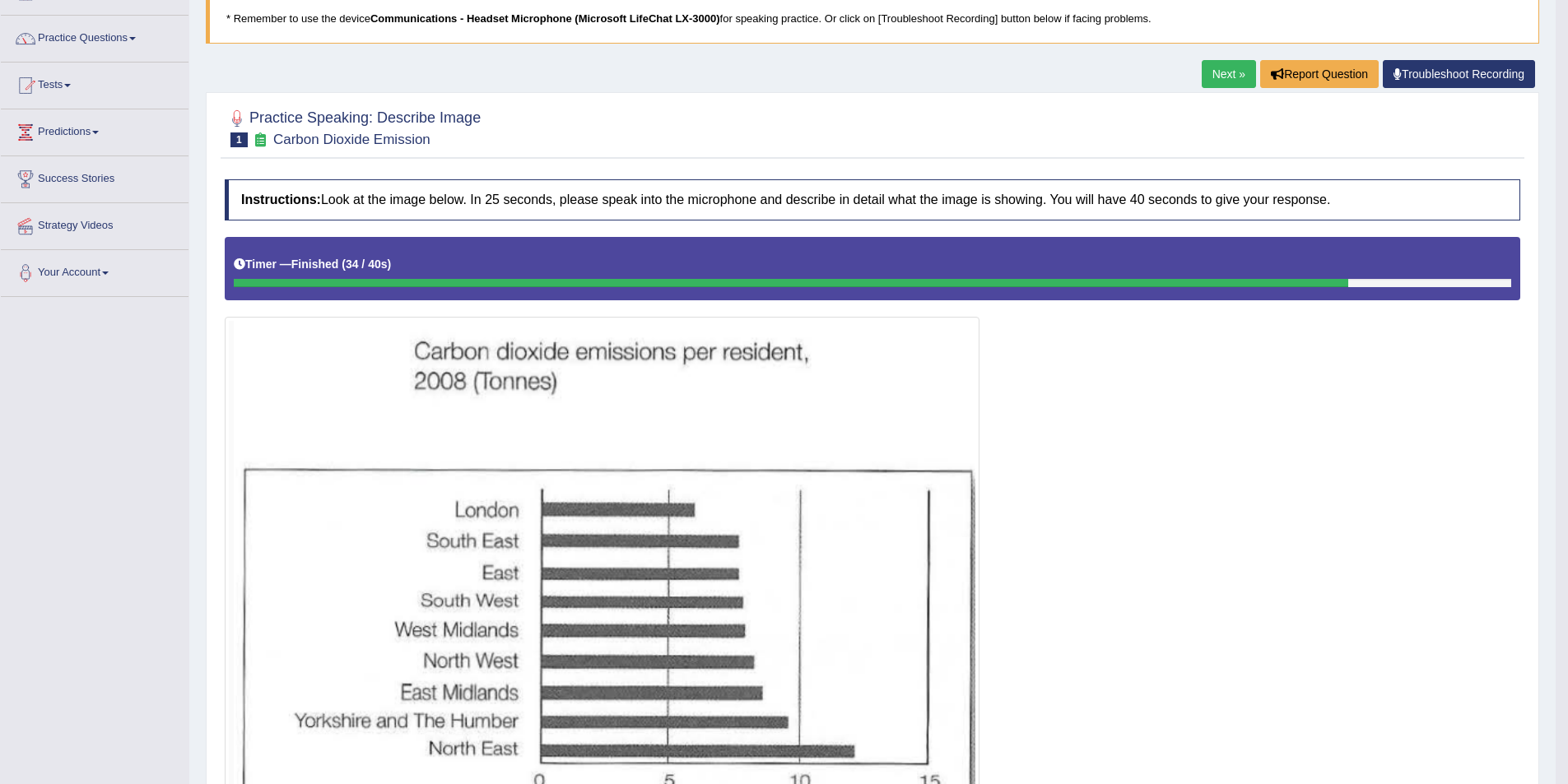
click at [1242, 75] on link "Next »" at bounding box center [1229, 74] width 55 height 28
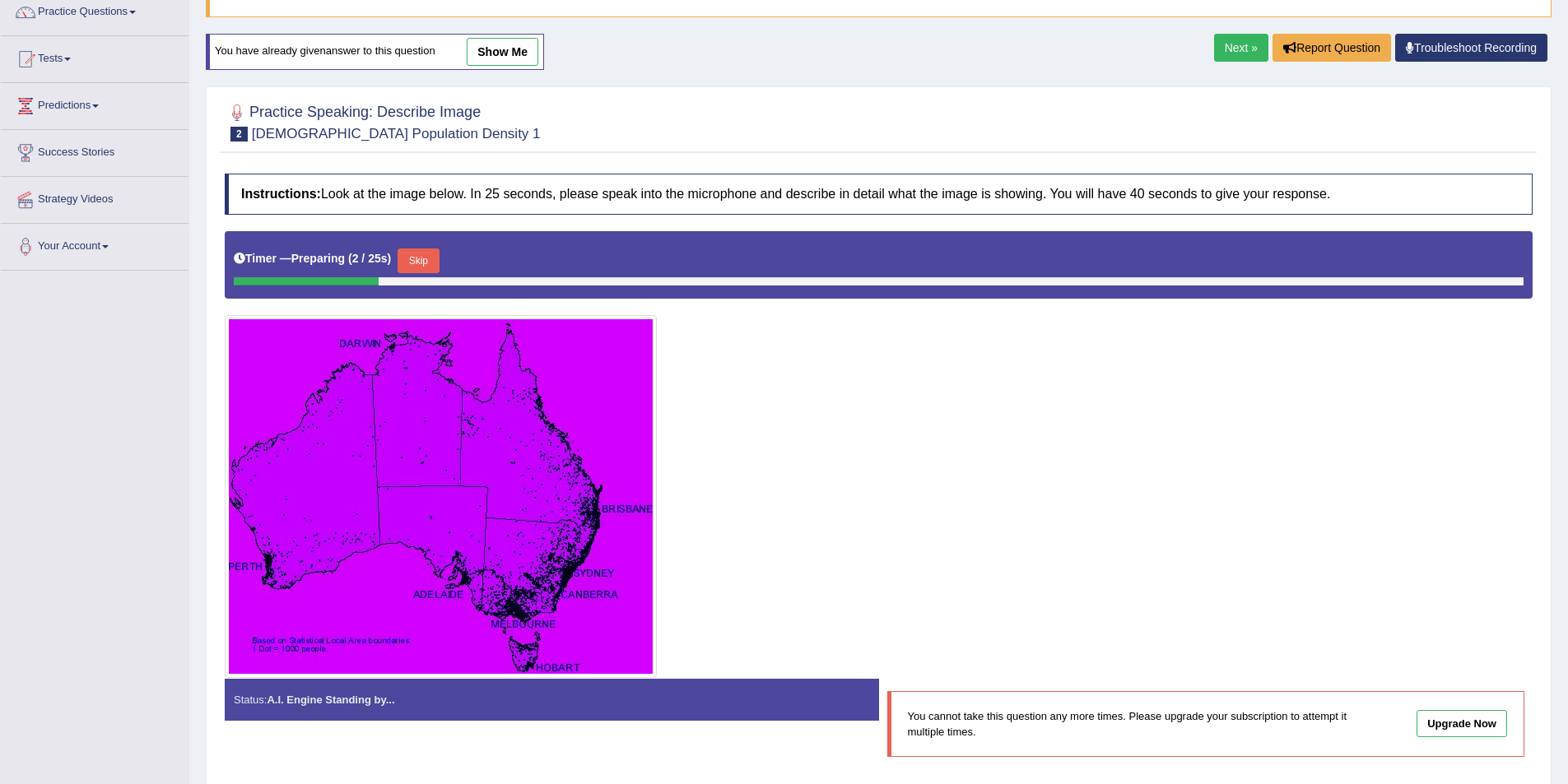
scroll to position [164, 0]
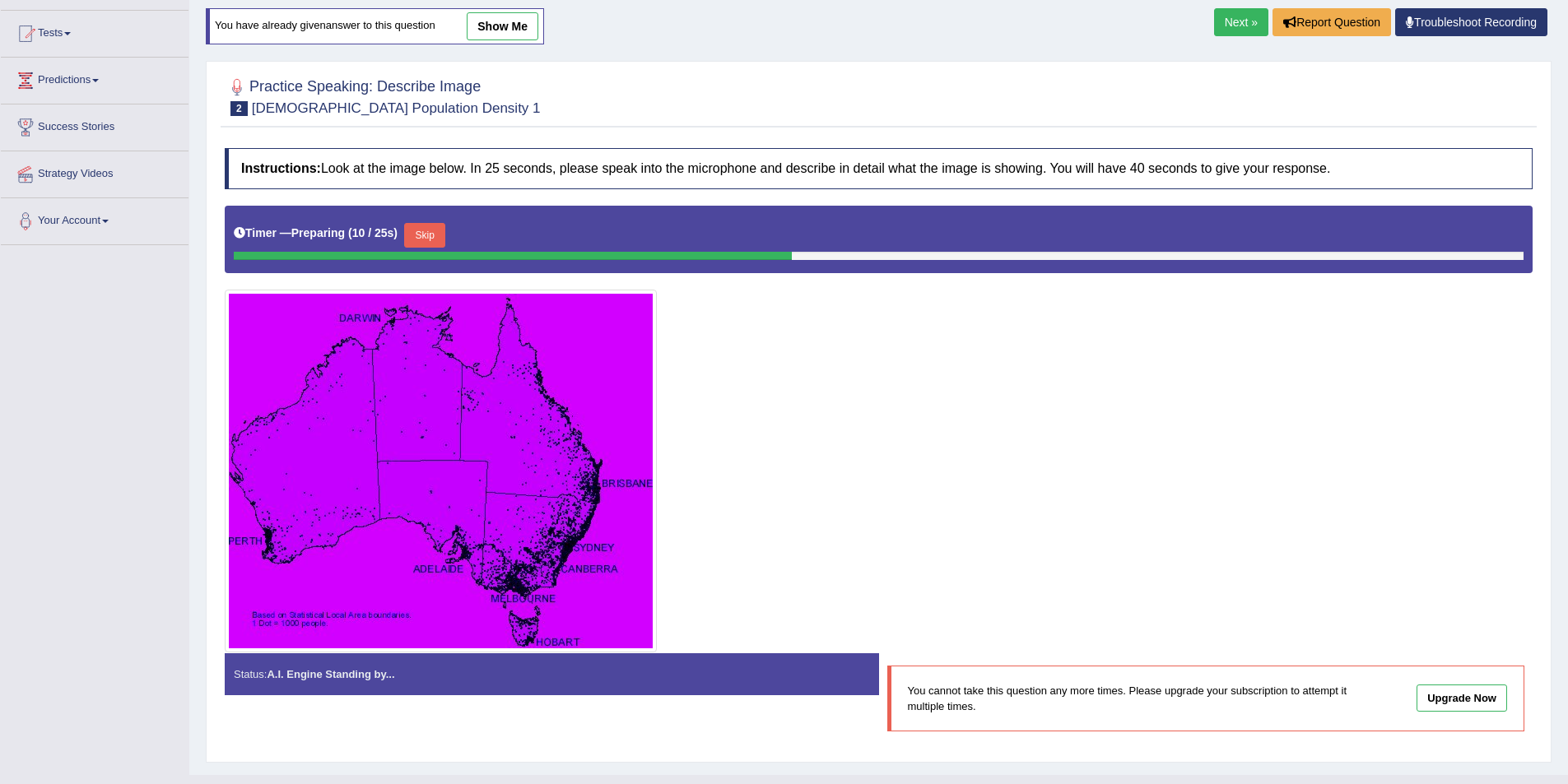
click at [443, 240] on button "Skip" at bounding box center [425, 235] width 41 height 25
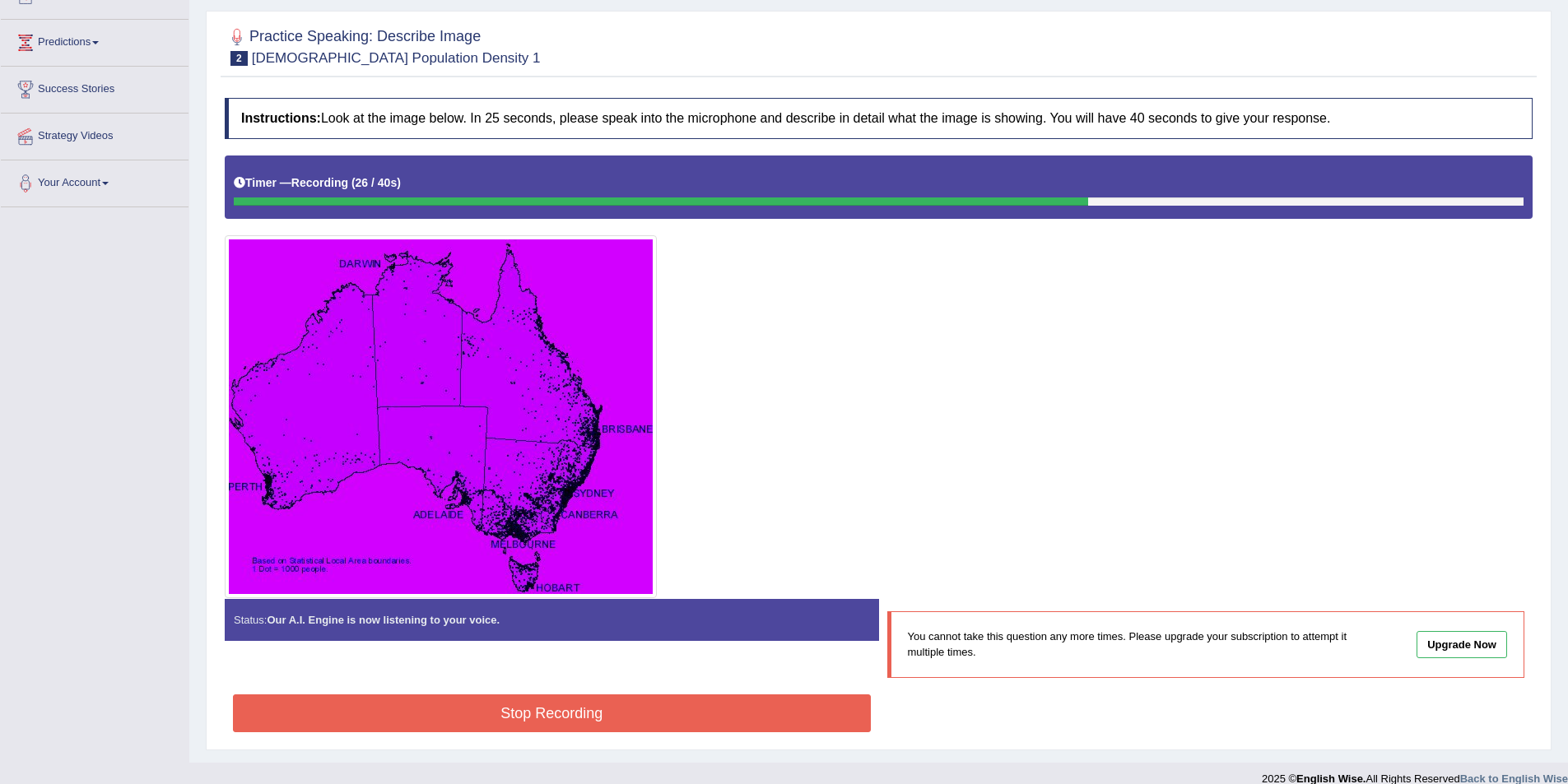
scroll to position [222, 0]
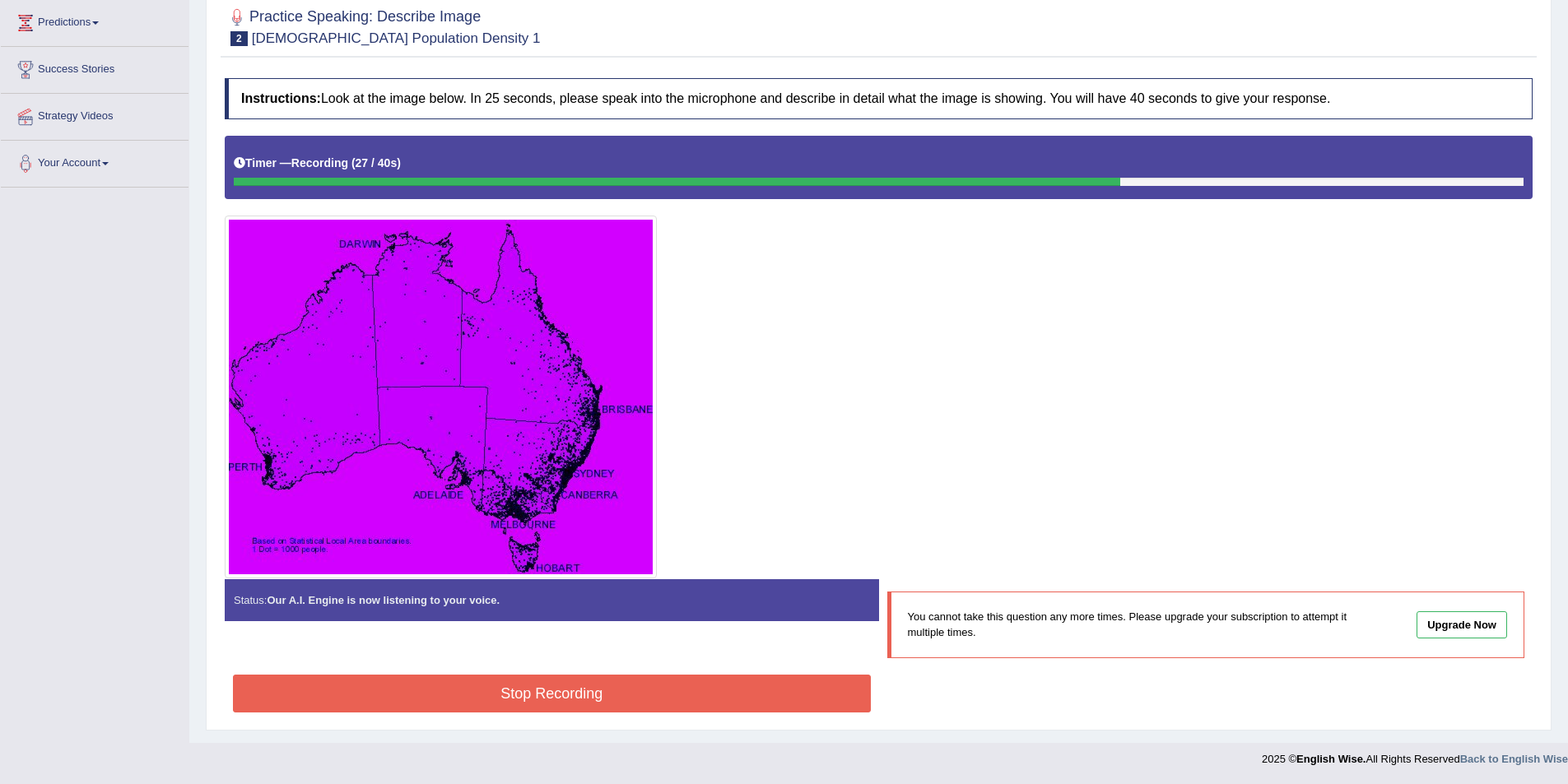
click at [561, 670] on div "Status: Our A.I. Engine is now listening to your voice. Start Answering You can…" at bounding box center [879, 647] width 1308 height 136
click at [561, 699] on button "Stop Recording" at bounding box center [552, 694] width 638 height 38
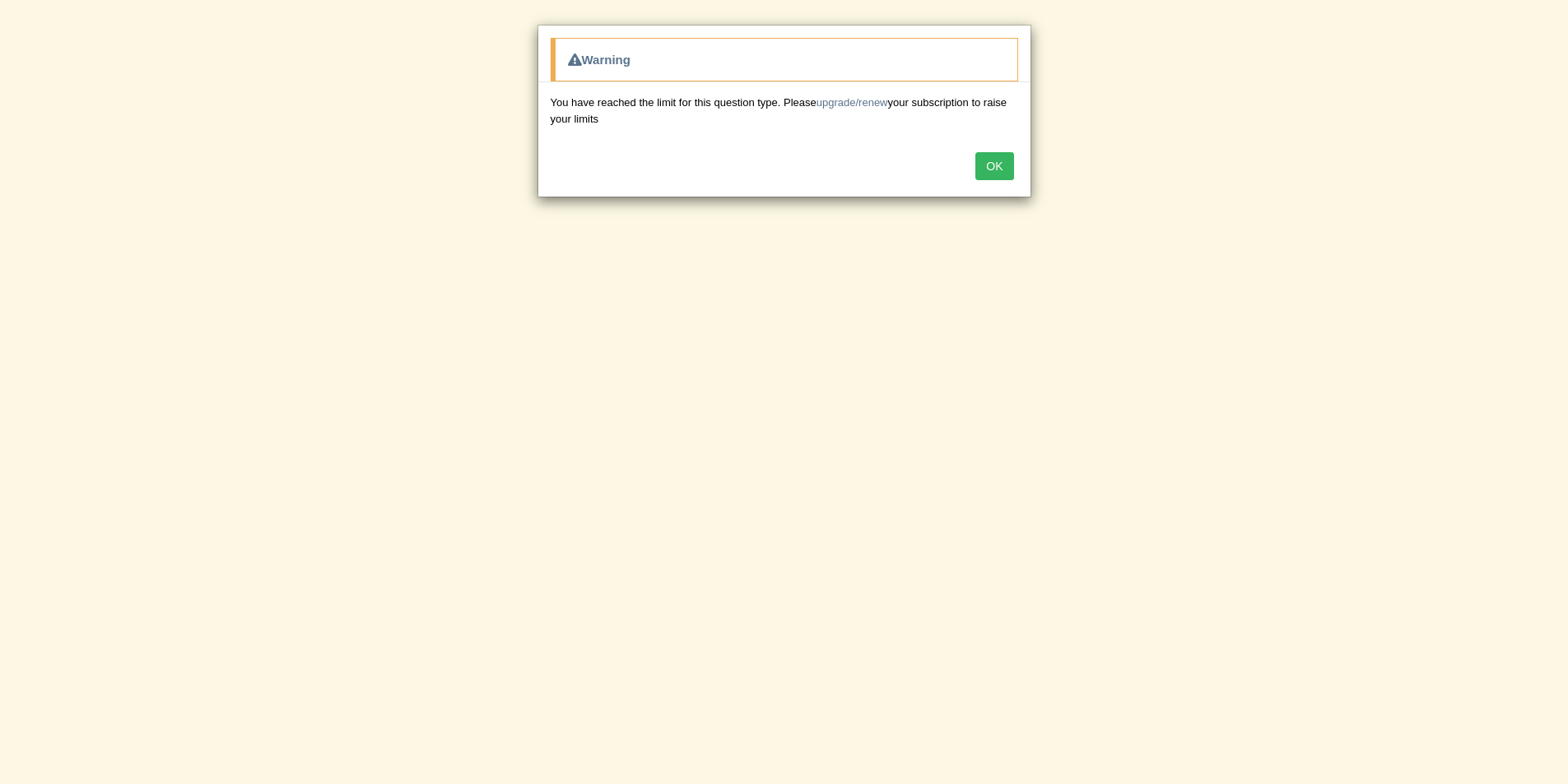
scroll to position [322, 0]
click at [989, 167] on button "OK" at bounding box center [994, 166] width 38 height 28
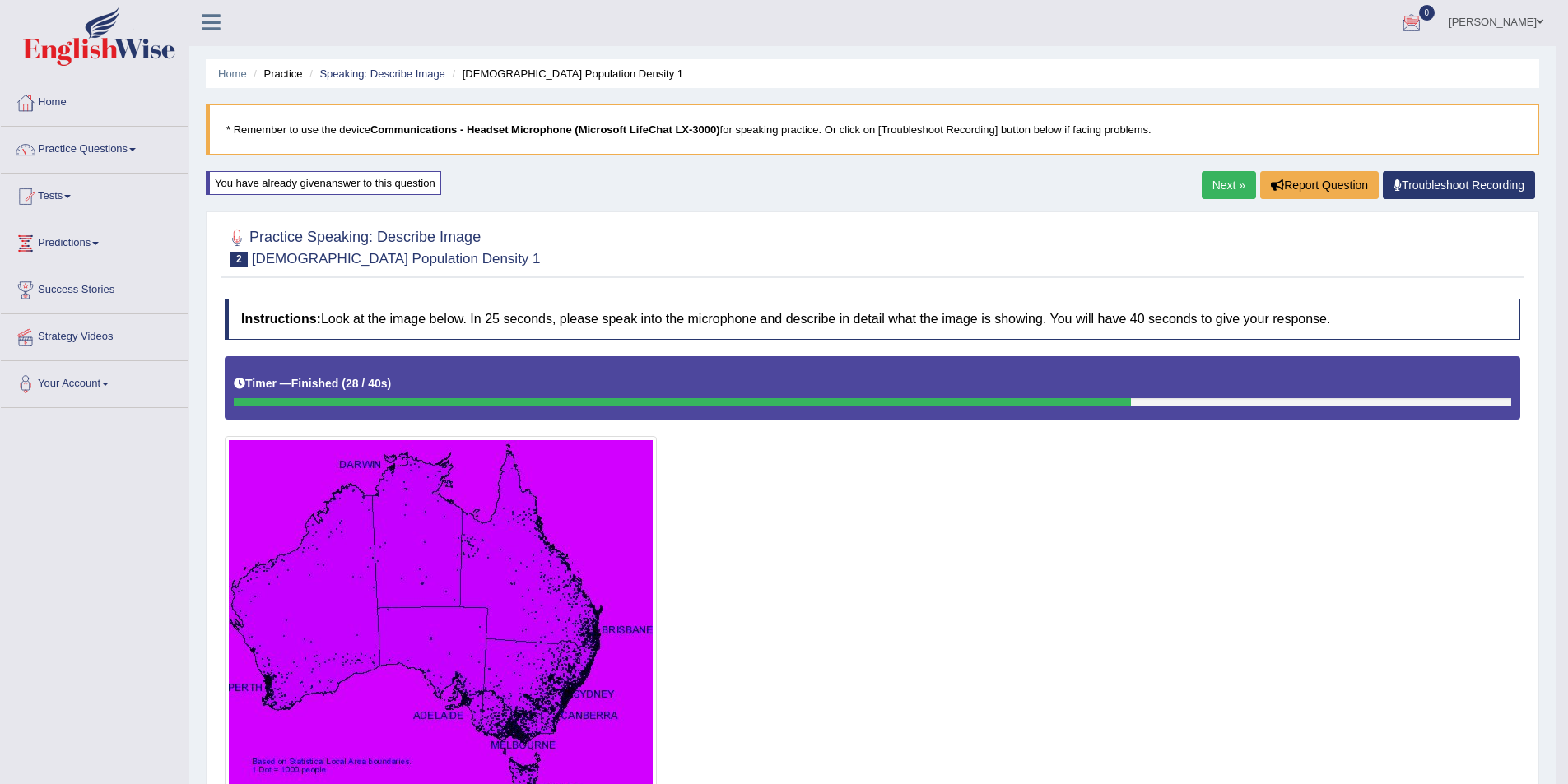
scroll to position [0, 0]
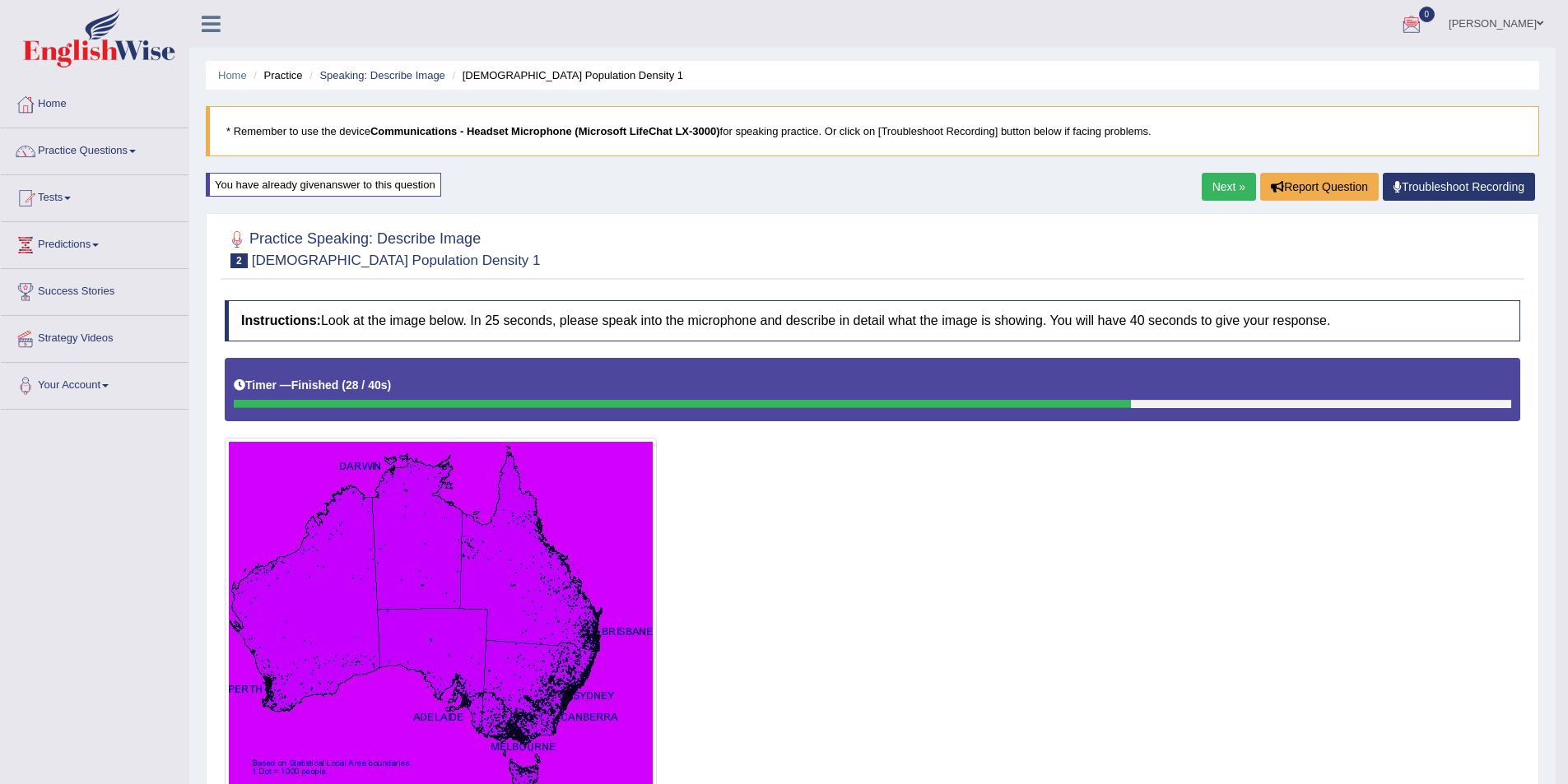
click at [1246, 191] on link "Next »" at bounding box center [1229, 187] width 55 height 28
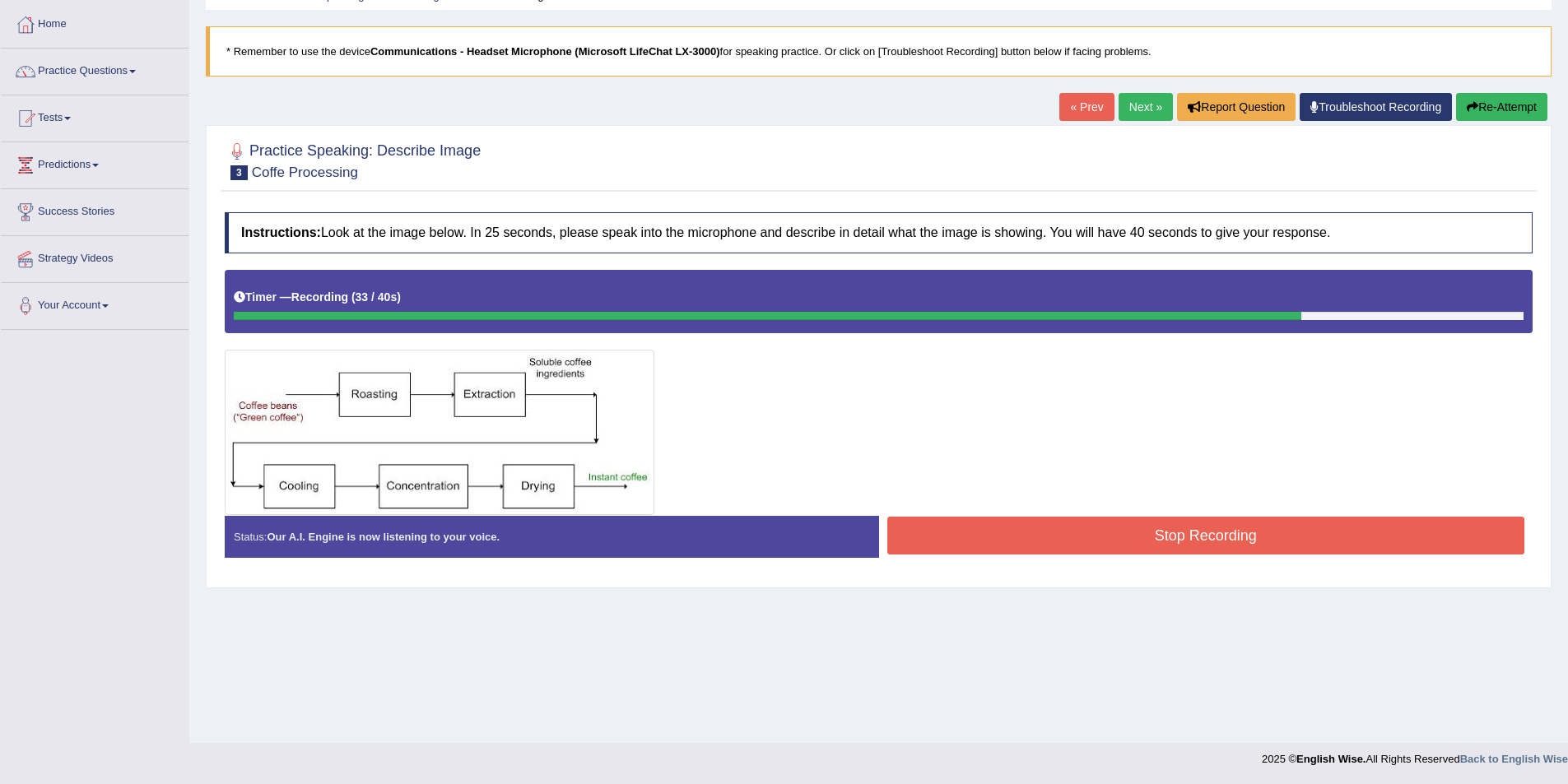
click at [1037, 544] on button "Stop Recording" at bounding box center [1207, 535] width 638 height 38
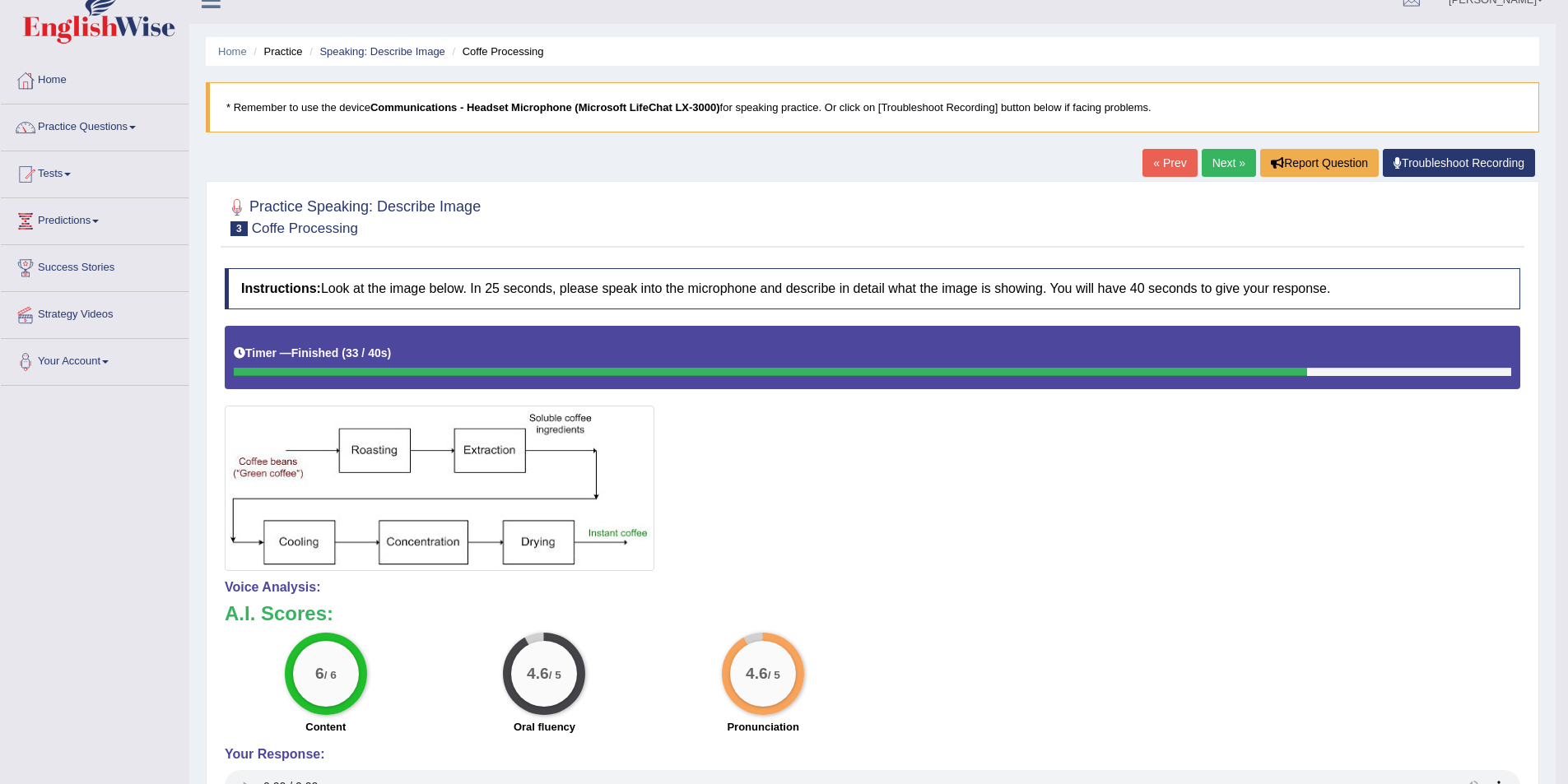
scroll to position [23, 0]
click at [1238, 164] on link "Next »" at bounding box center [1229, 164] width 55 height 28
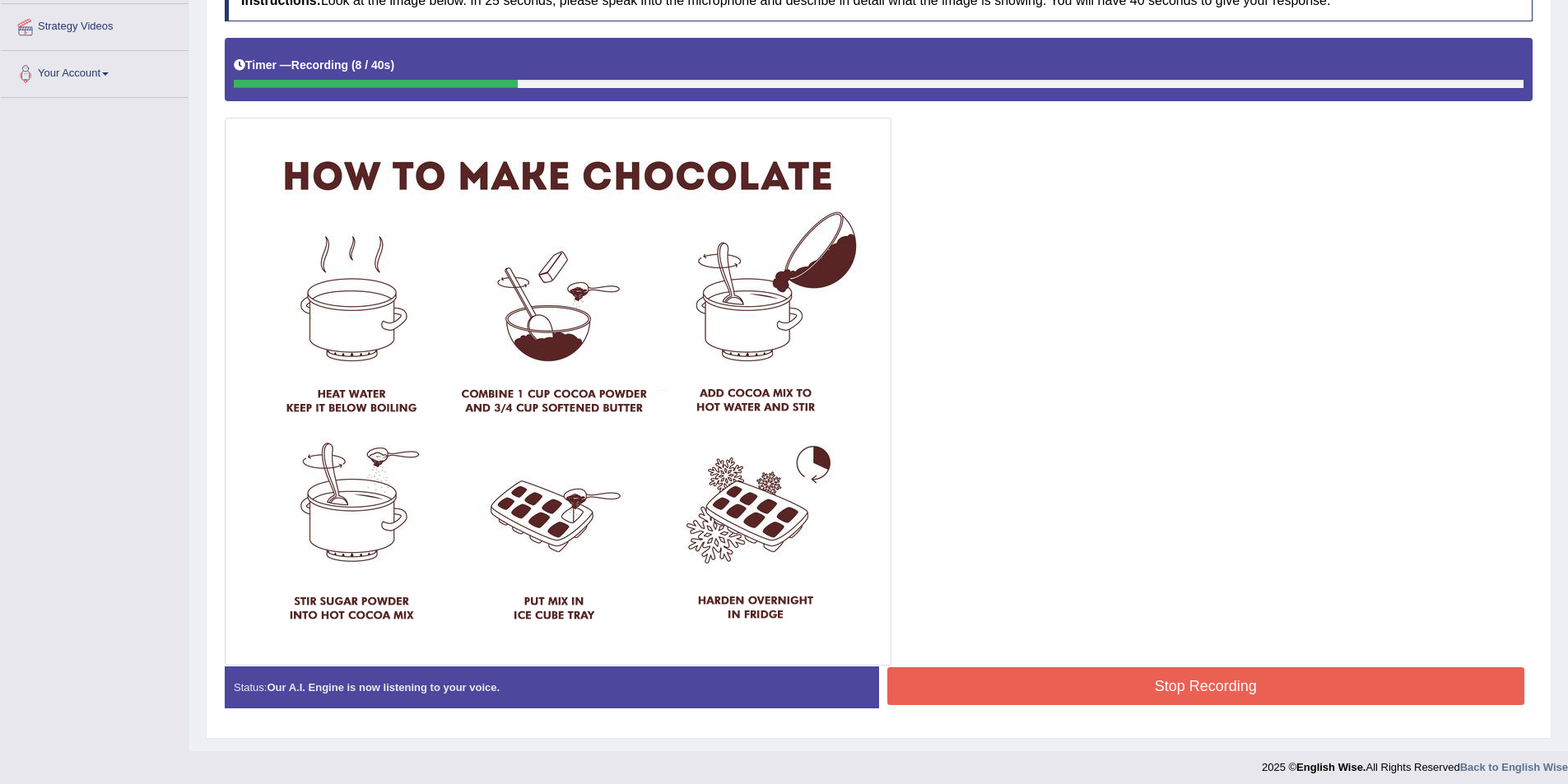
scroll to position [320, 0]
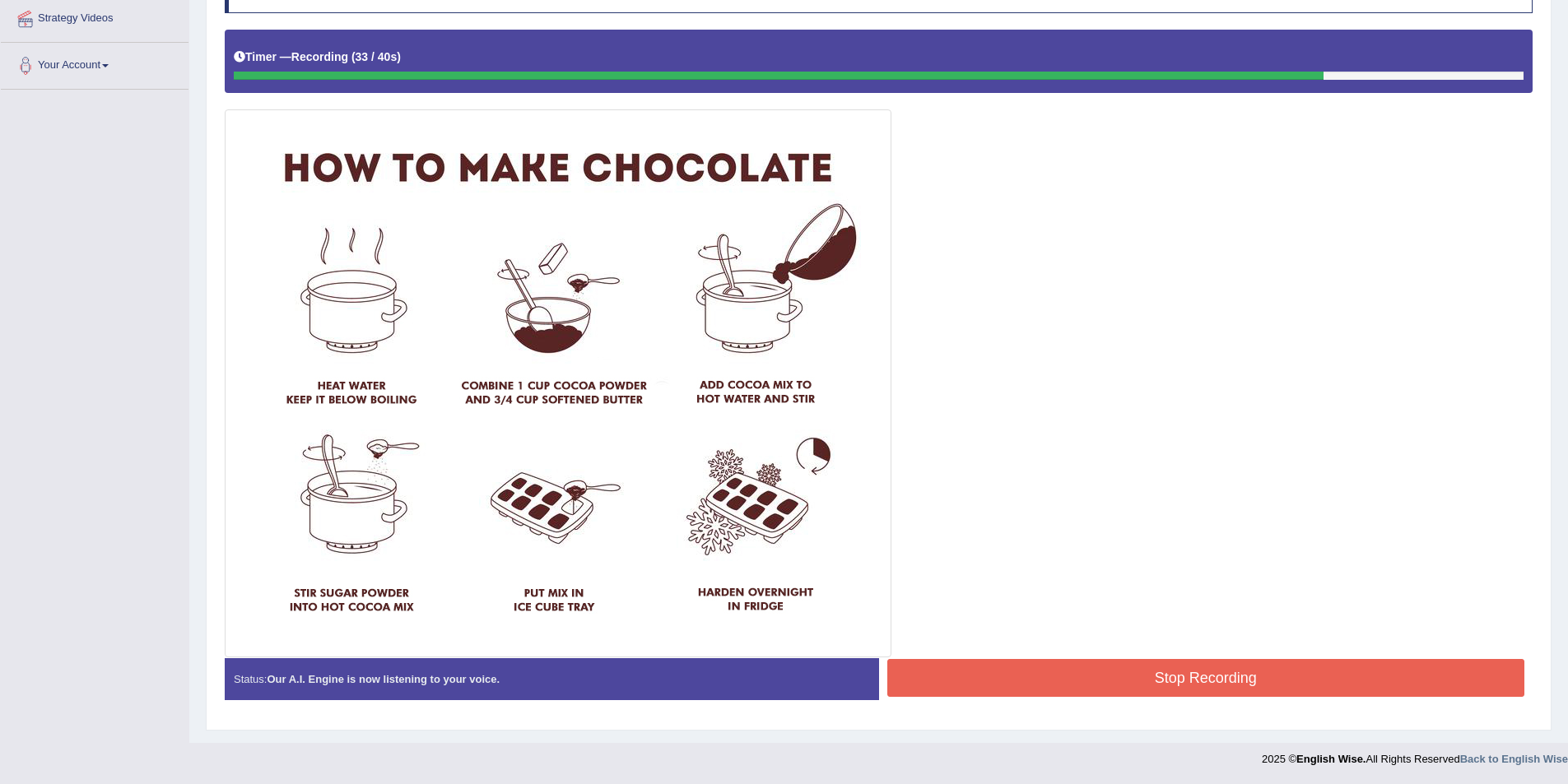
click at [1198, 681] on button "Stop Recording" at bounding box center [1207, 678] width 638 height 38
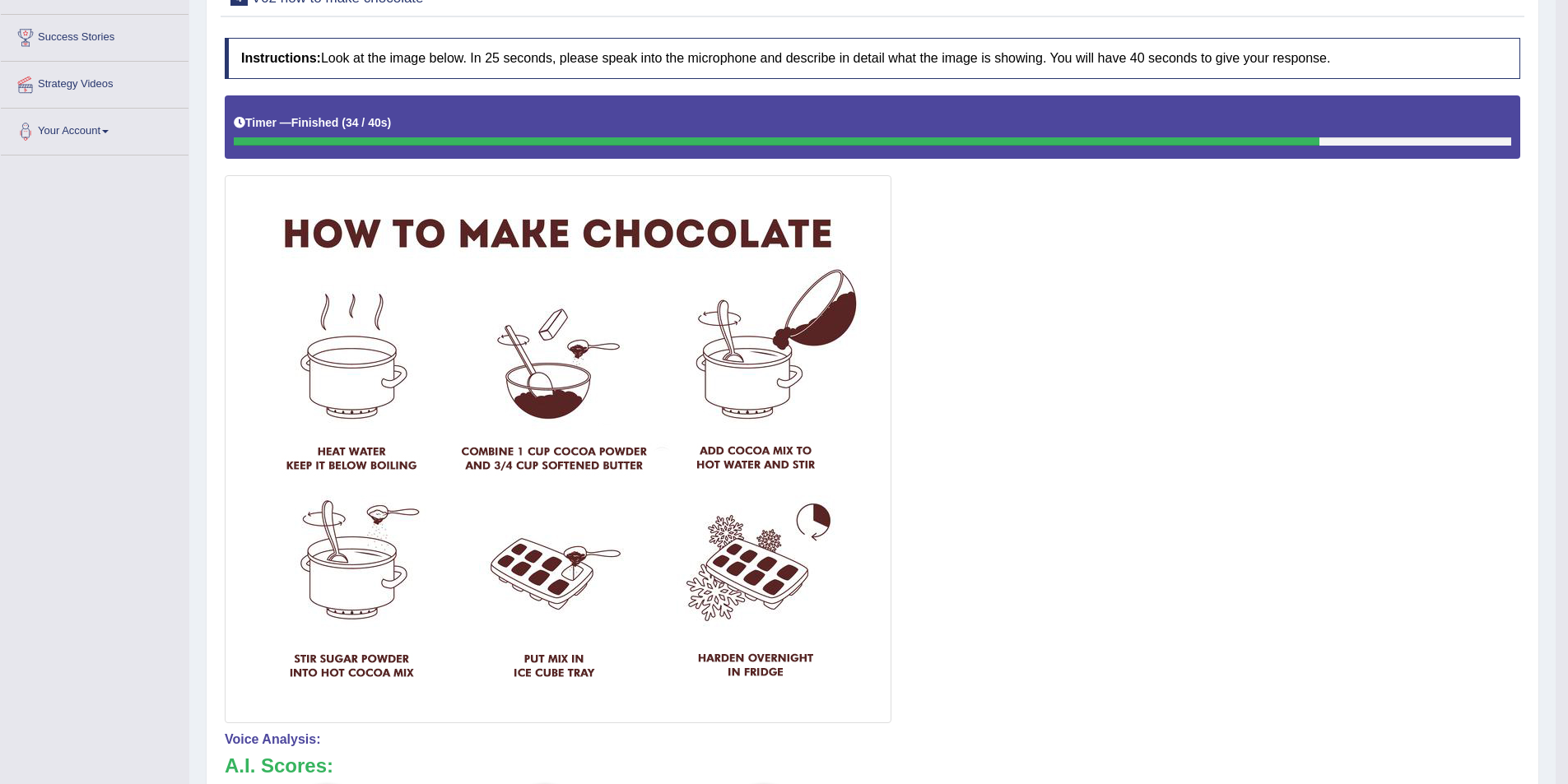
scroll to position [6, 0]
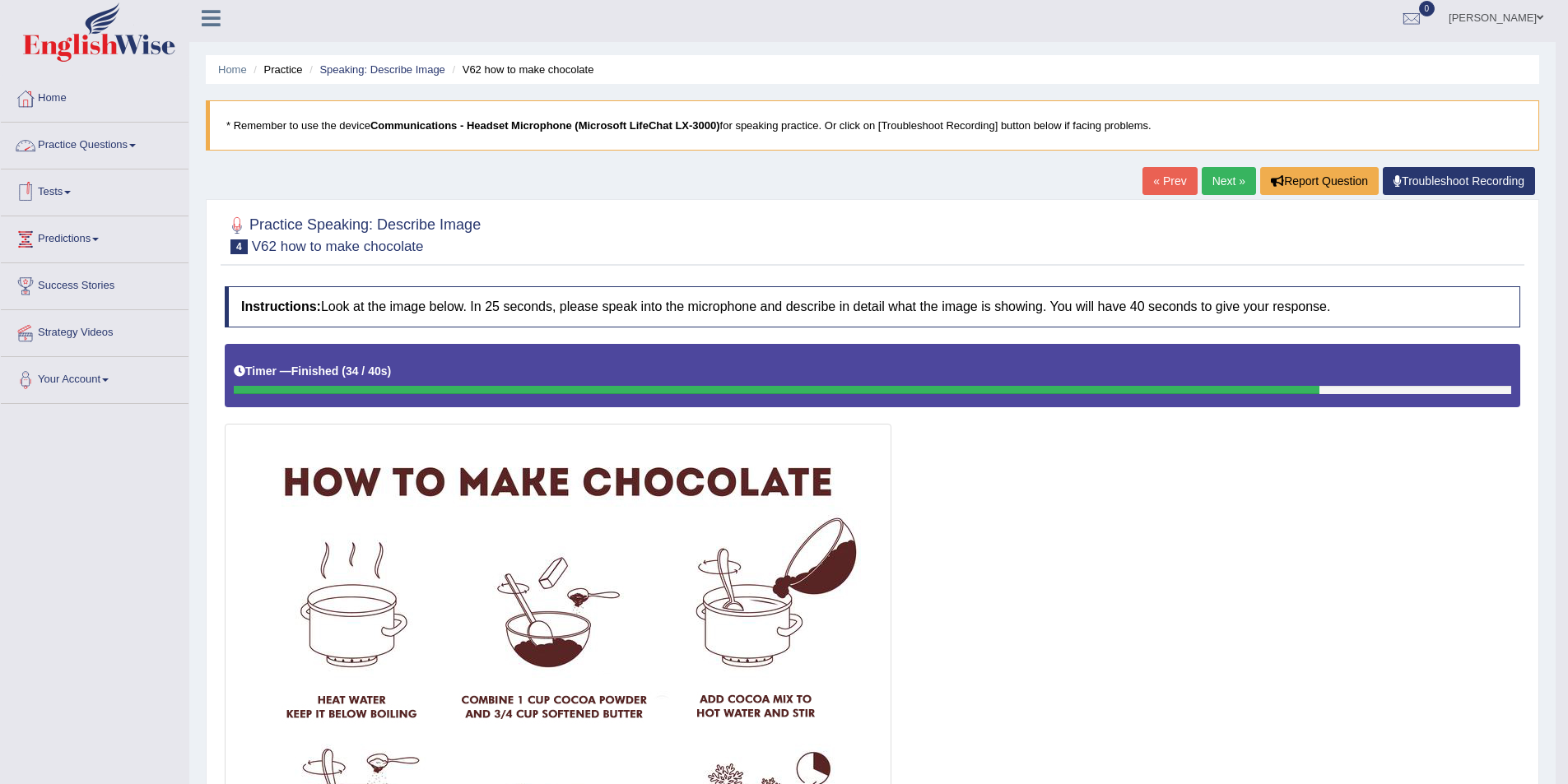
click at [99, 142] on link "Practice Questions" at bounding box center [94, 143] width 188 height 41
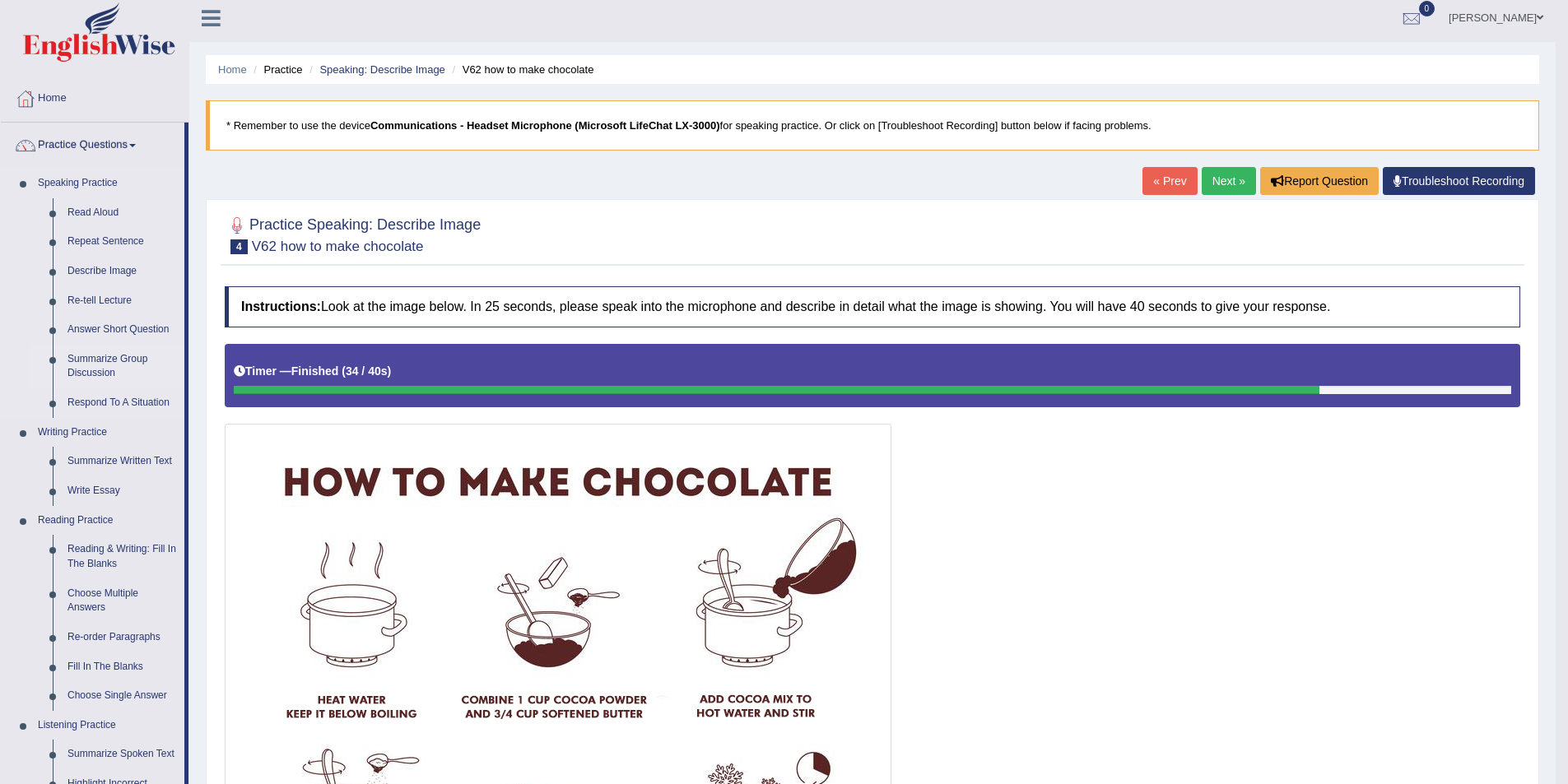
click at [111, 359] on link "Summarize Group Discussion" at bounding box center [122, 366] width 124 height 44
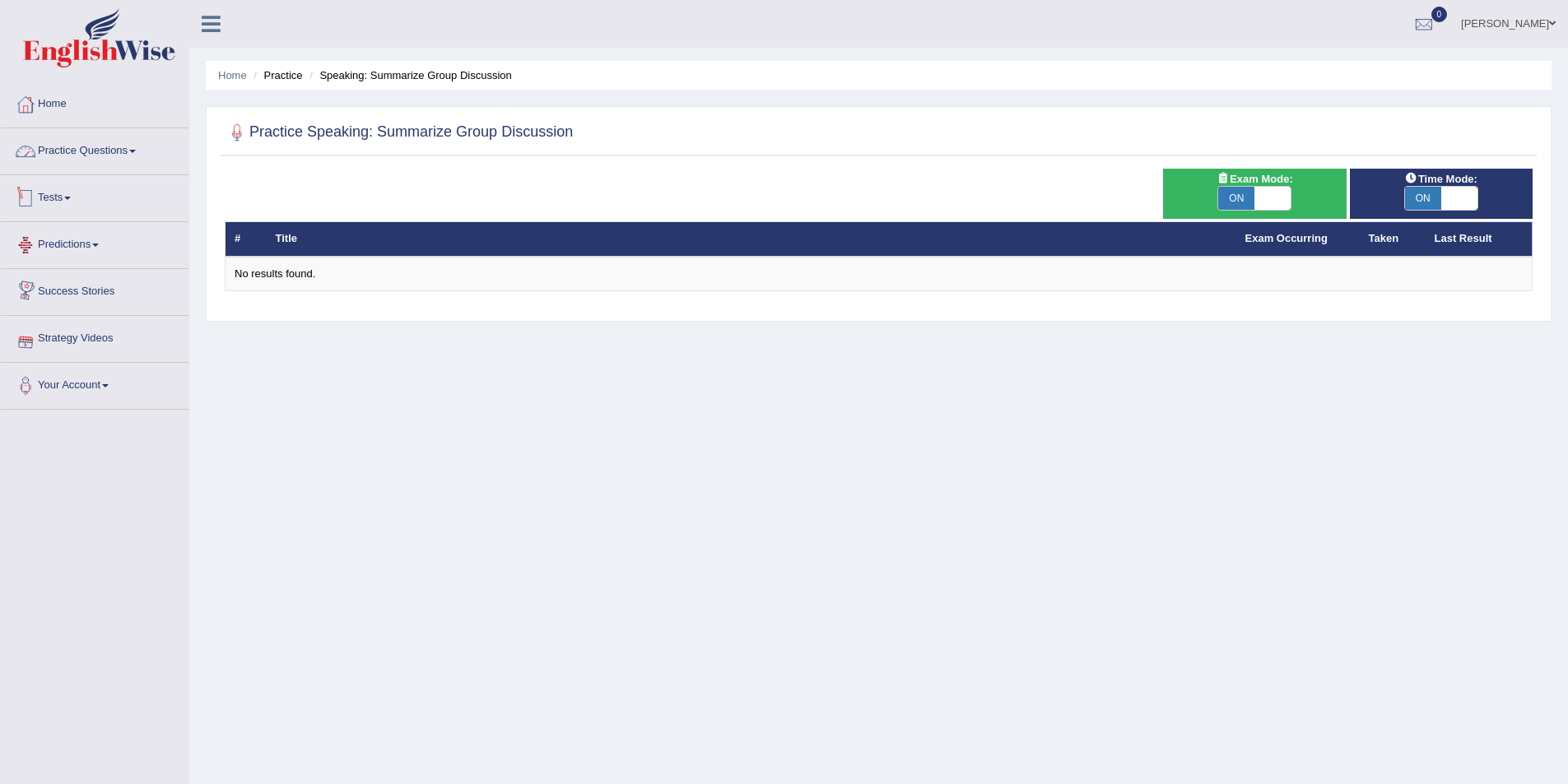
click at [110, 140] on link "Practice Questions" at bounding box center [94, 149] width 188 height 41
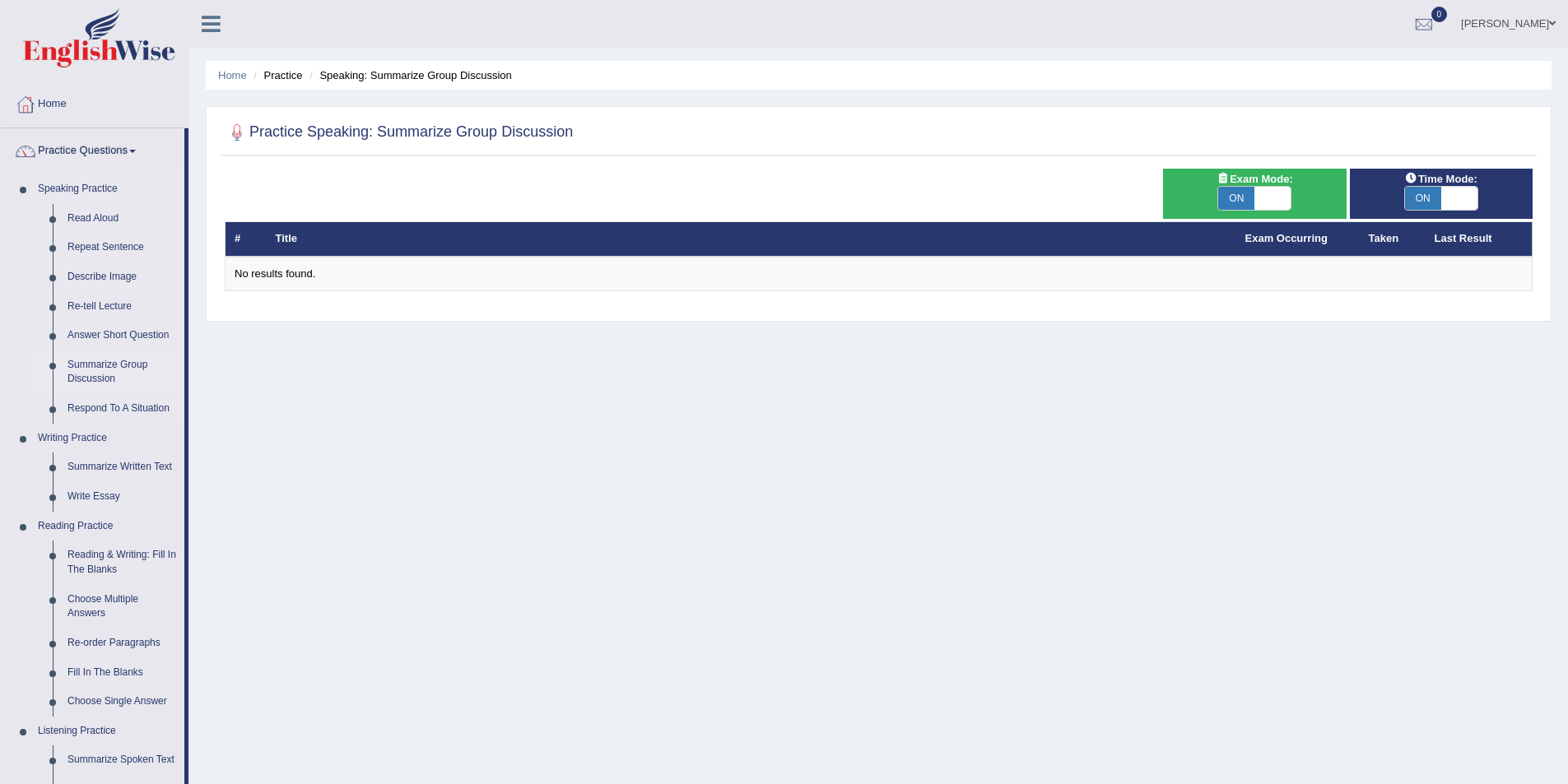
click at [102, 365] on link "Summarize Group Discussion" at bounding box center [122, 372] width 124 height 44
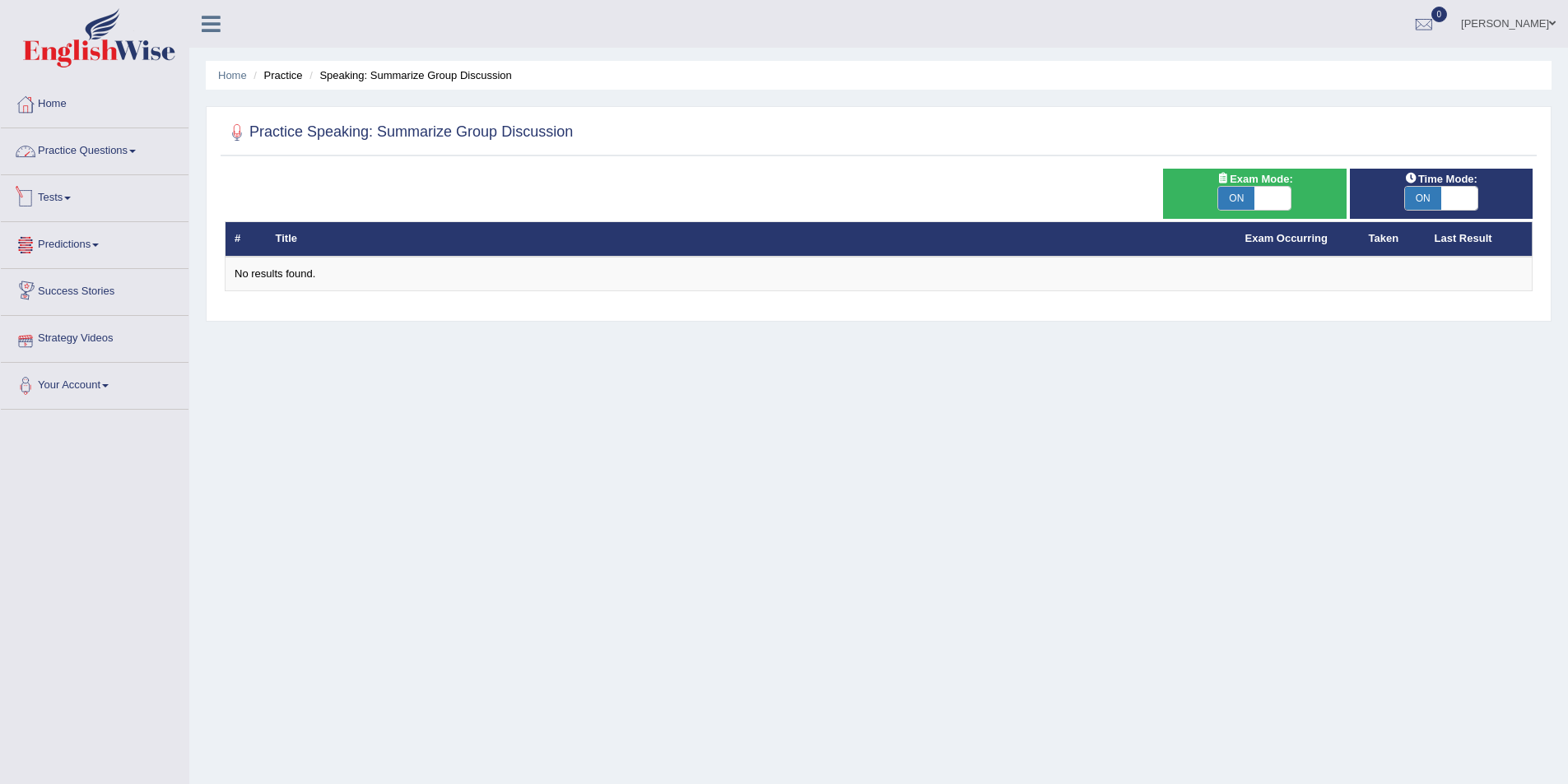
click at [96, 155] on link "Practice Questions" at bounding box center [94, 149] width 188 height 41
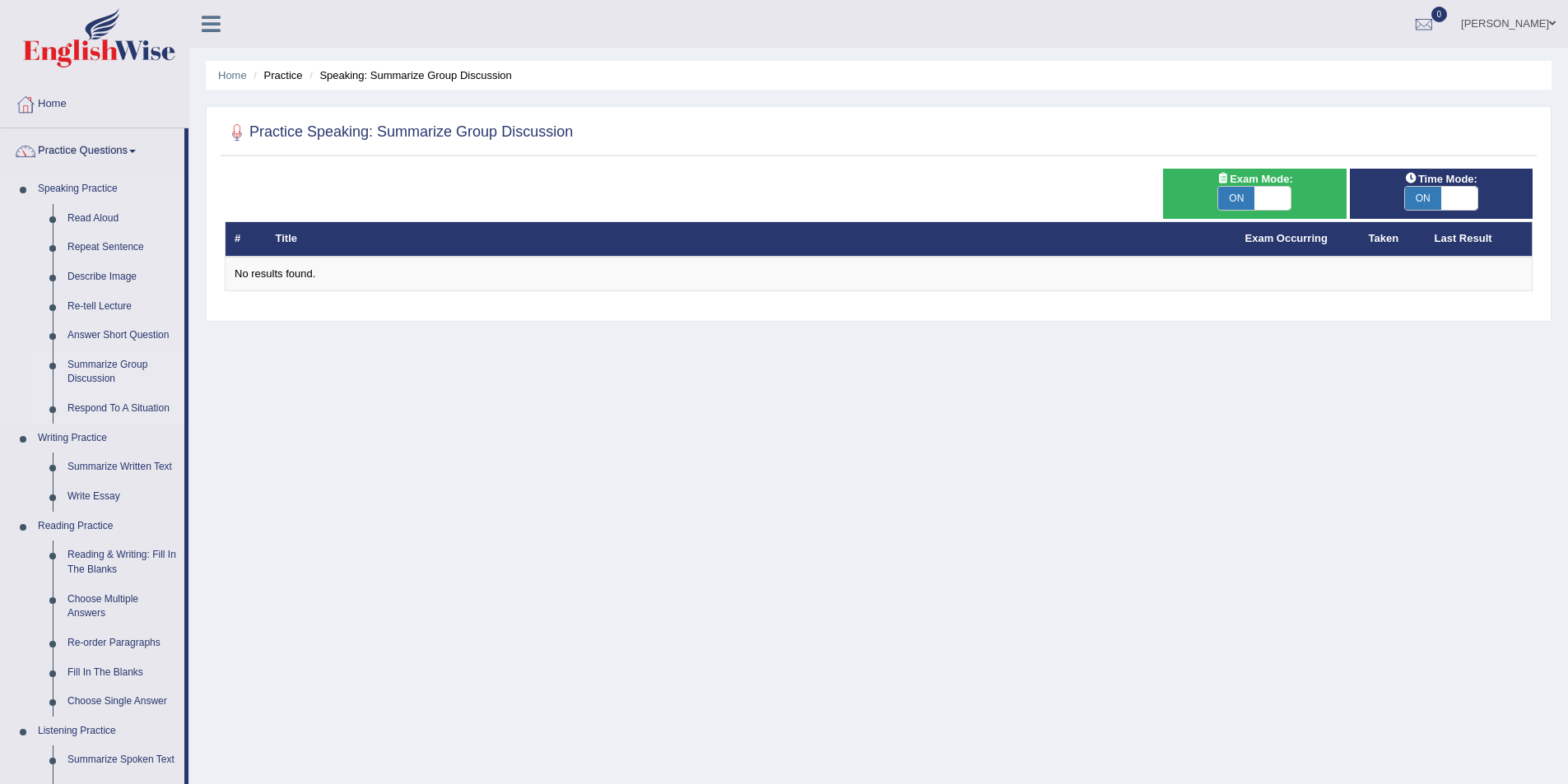
click at [79, 406] on link "Respond To A Situation" at bounding box center [122, 409] width 124 height 30
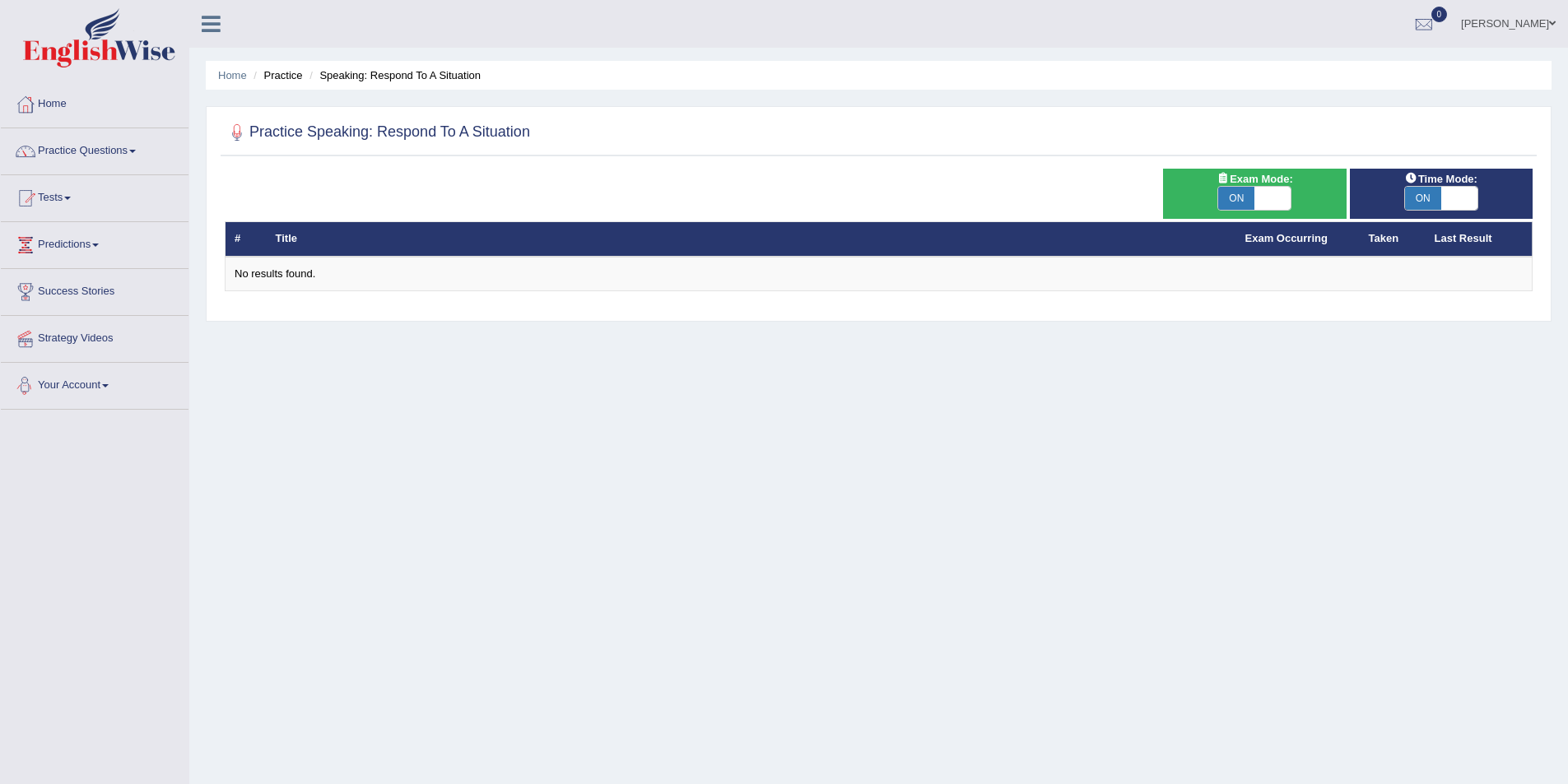
click at [1270, 205] on span at bounding box center [1273, 198] width 36 height 23
checkbox input "false"
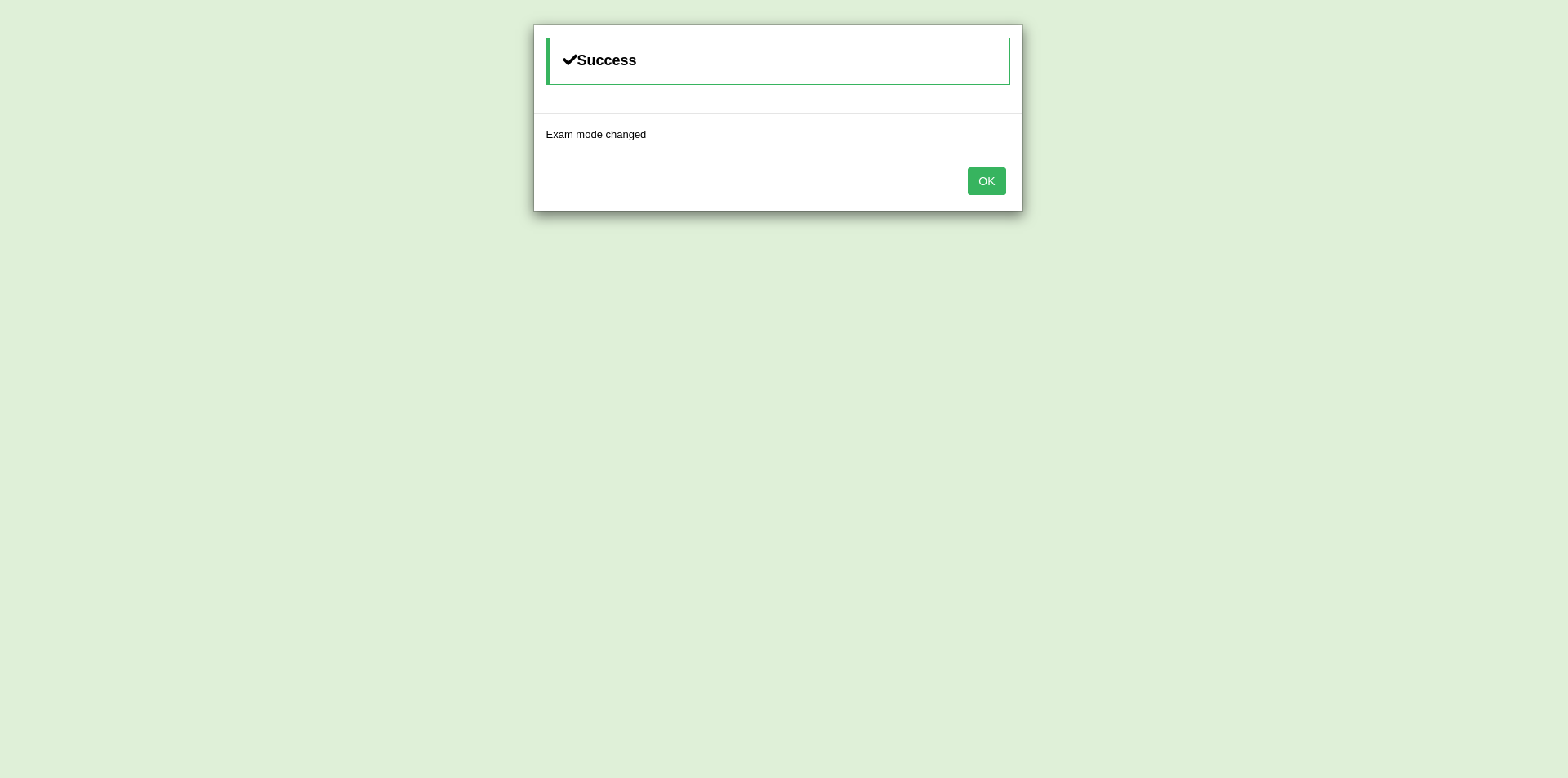
click at [982, 180] on button "OK" at bounding box center [987, 181] width 38 height 28
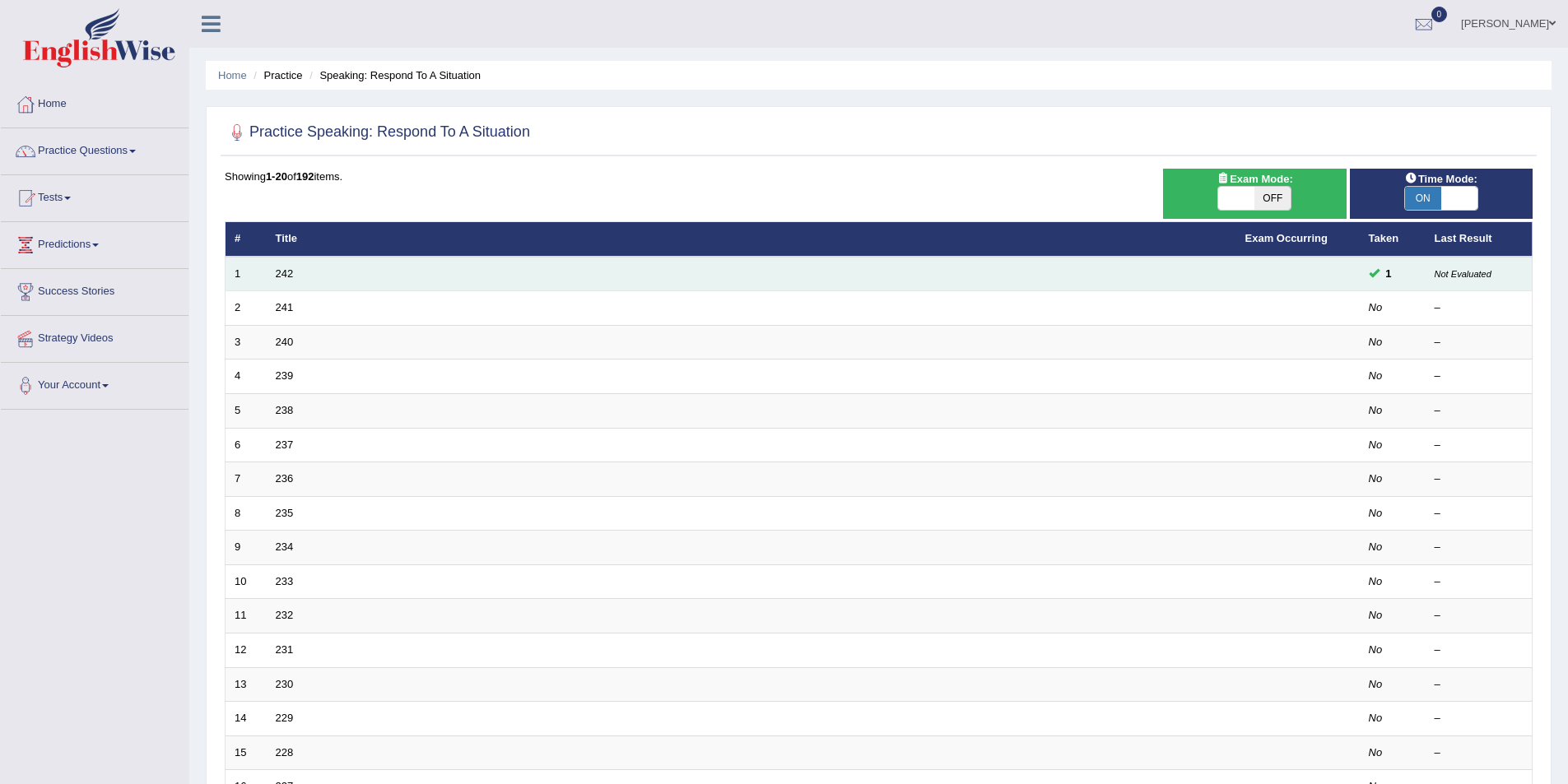
click at [297, 273] on td "242" at bounding box center [751, 274] width 970 height 35
click at [288, 278] on link "242" at bounding box center [285, 273] width 18 height 12
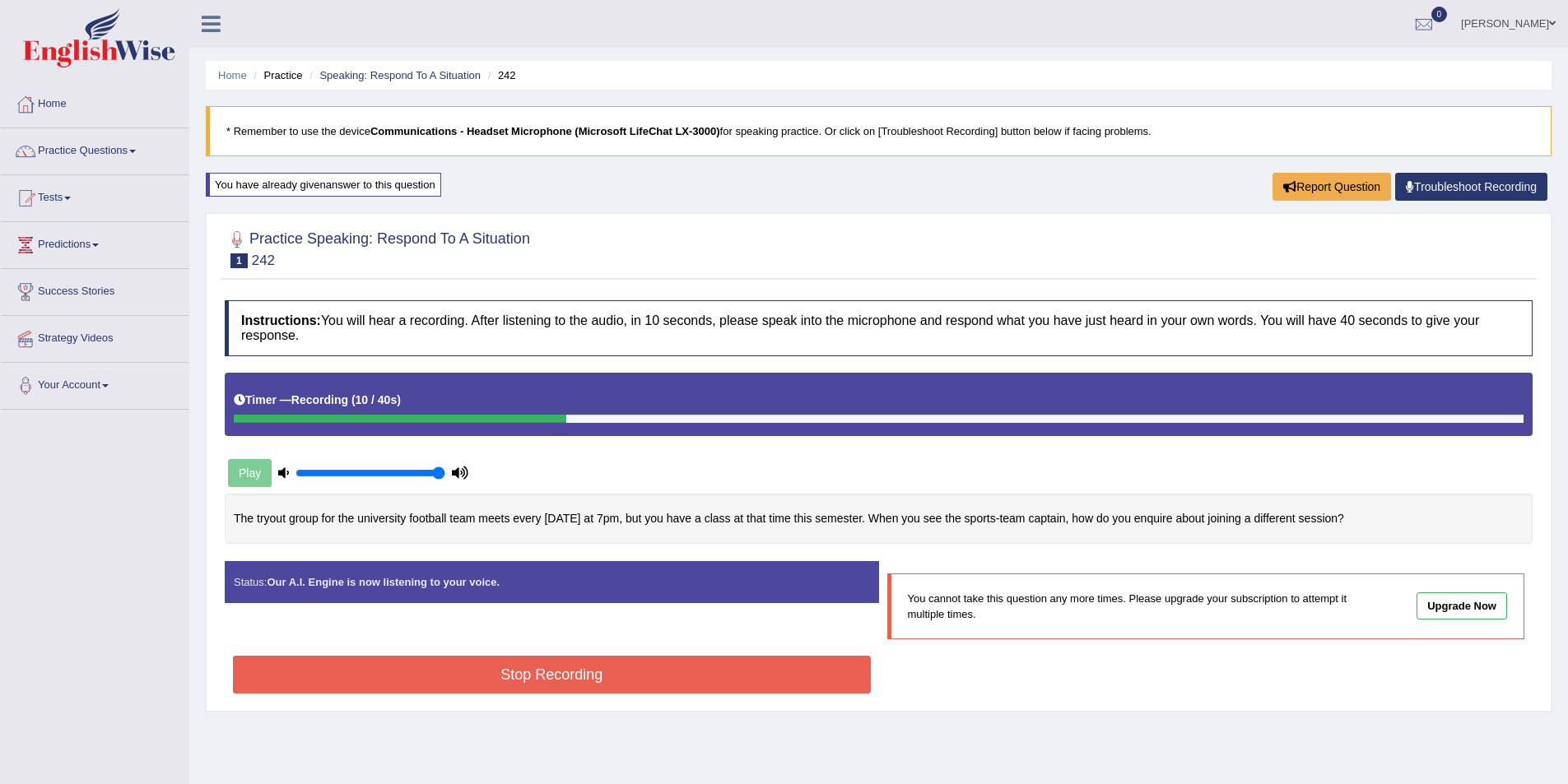
click at [770, 673] on button "Stop Recording" at bounding box center [552, 675] width 638 height 38
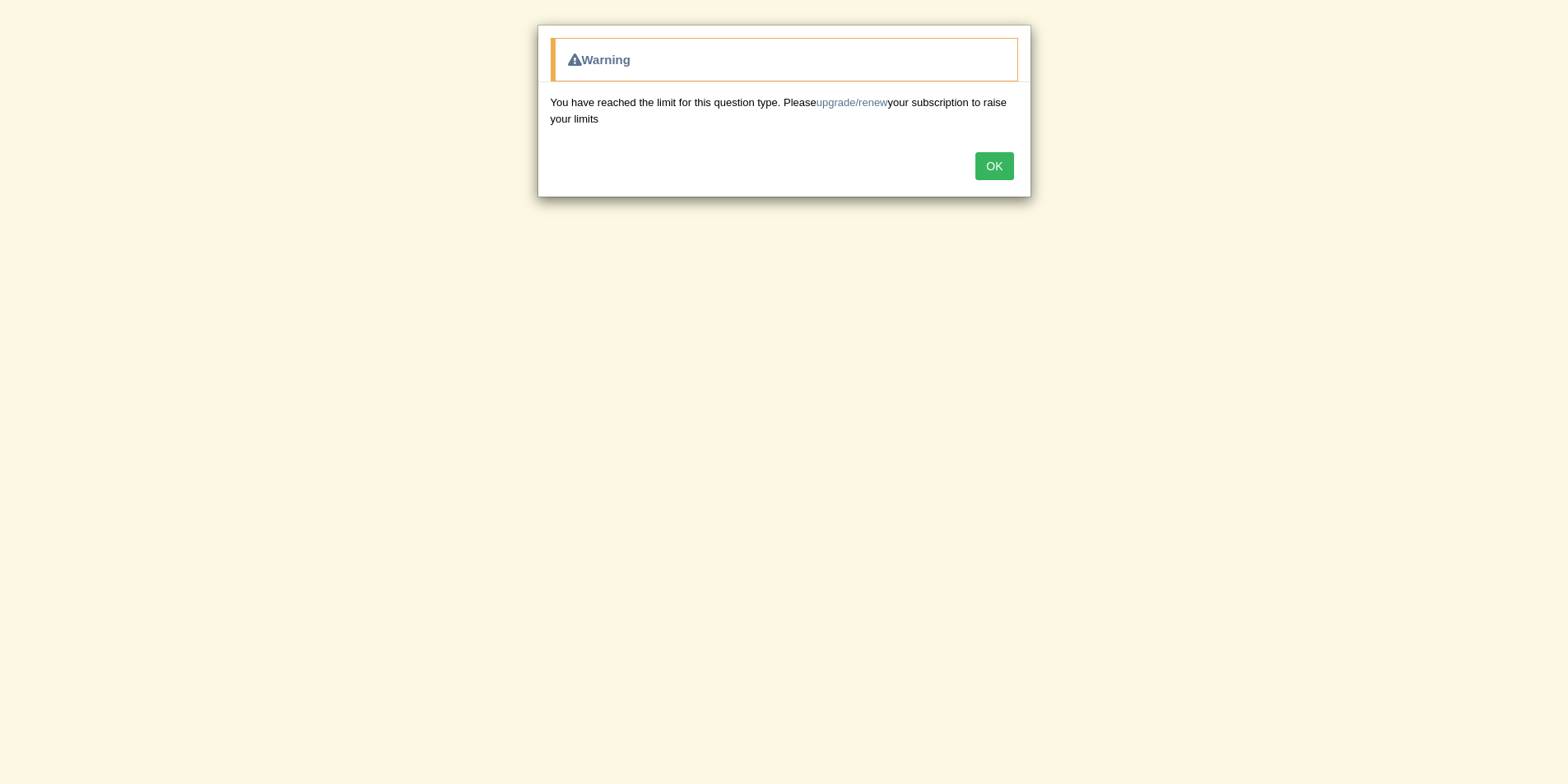
scroll to position [247, 0]
click at [994, 173] on button "OK" at bounding box center [994, 166] width 38 height 28
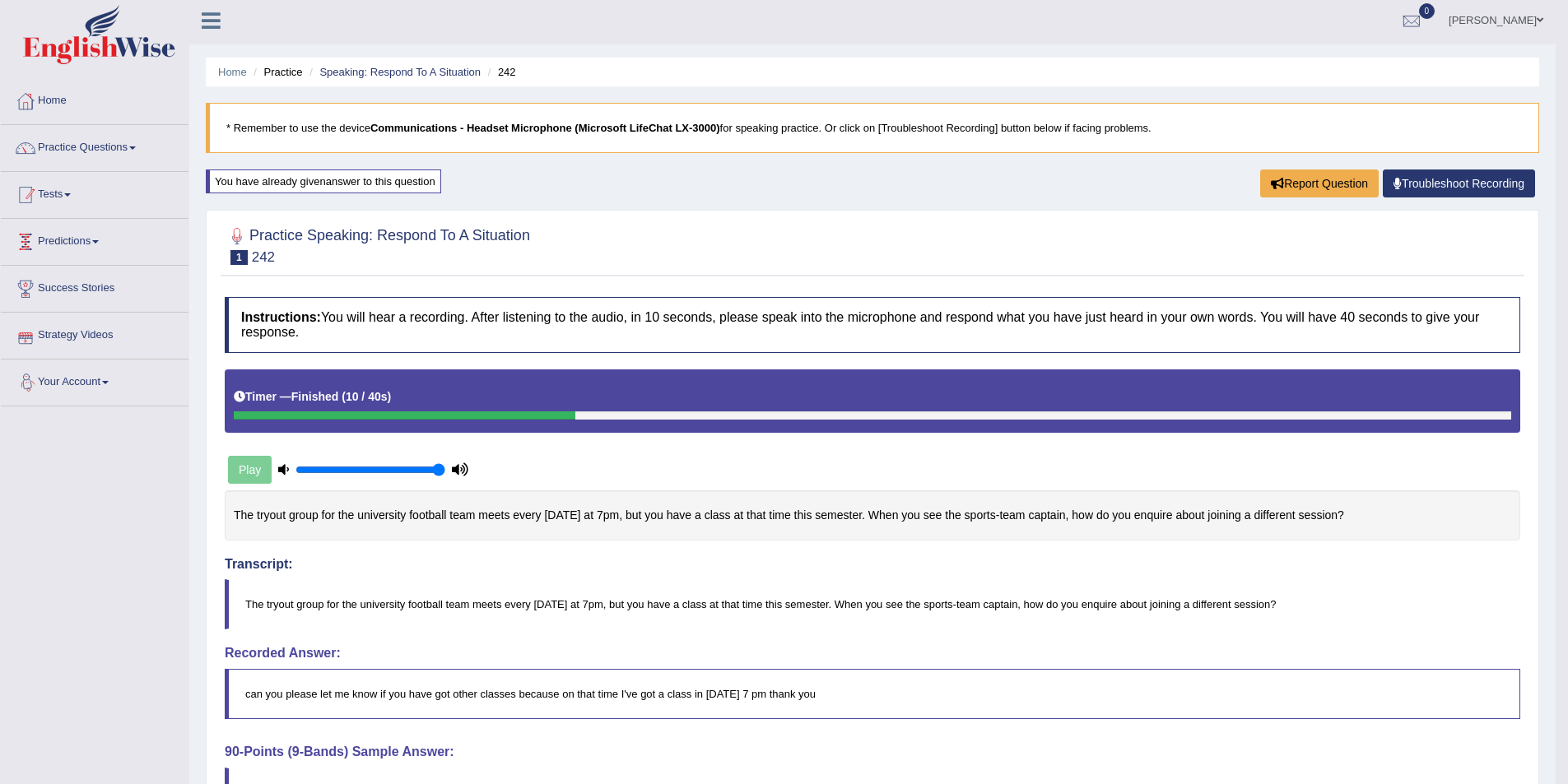
scroll to position [0, 0]
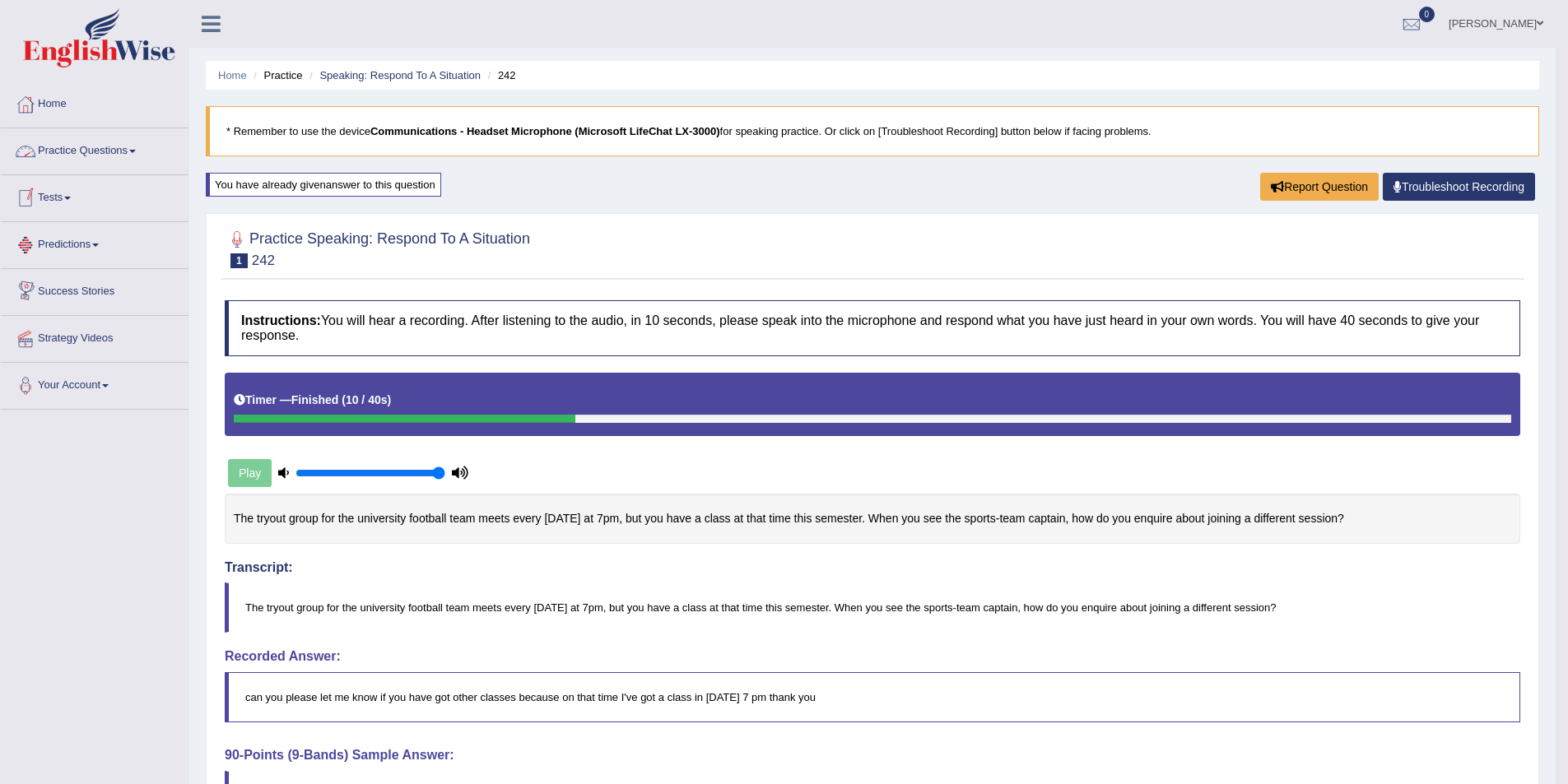
click at [107, 157] on link "Practice Questions" at bounding box center [94, 149] width 188 height 41
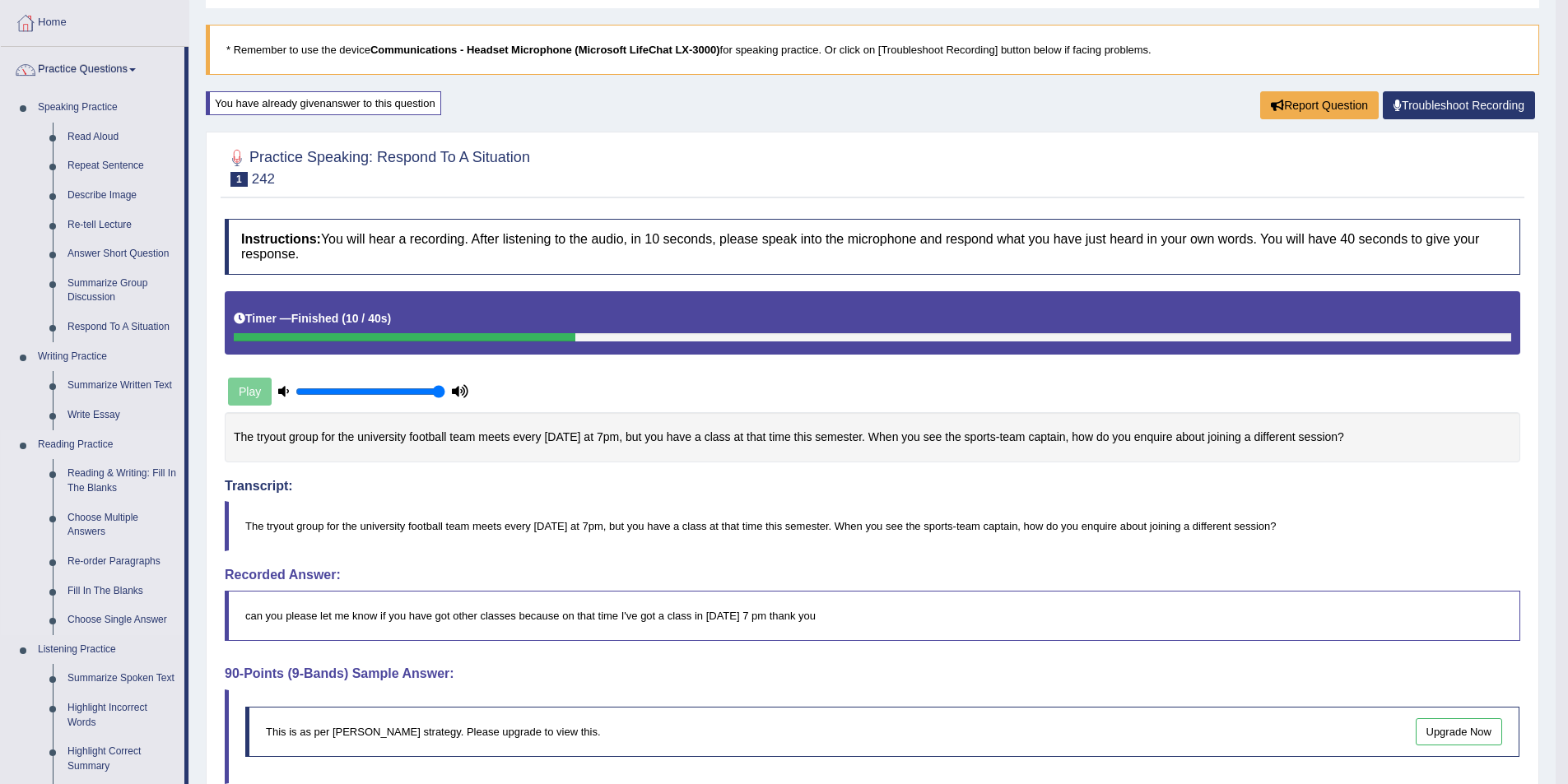
scroll to position [83, 0]
click at [56, 25] on link "Home" at bounding box center [94, 20] width 188 height 41
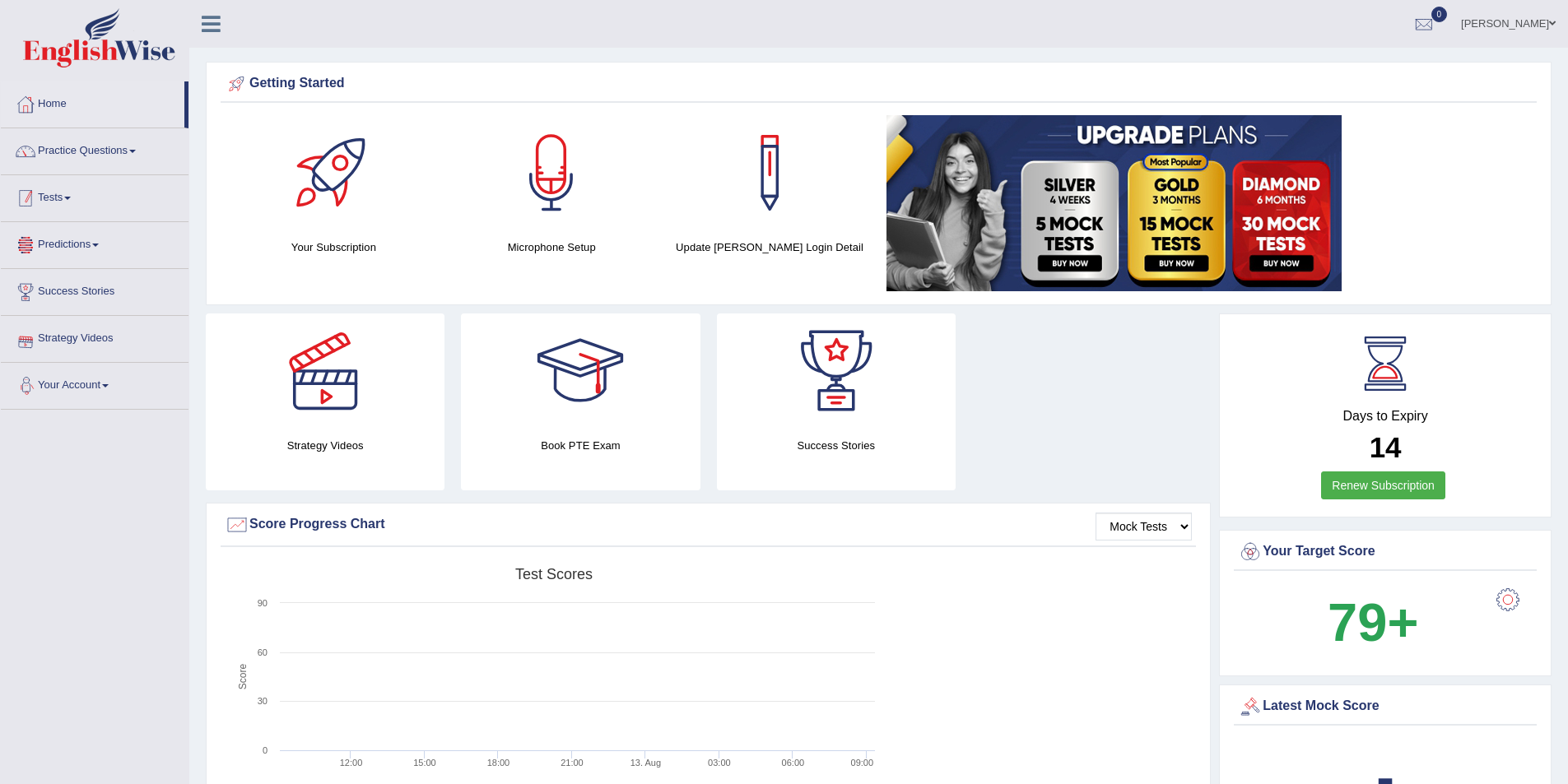
click at [55, 192] on link "Tests" at bounding box center [94, 196] width 188 height 41
click at [74, 234] on link "Take Practice Sectional Test" at bounding box center [107, 236] width 154 height 30
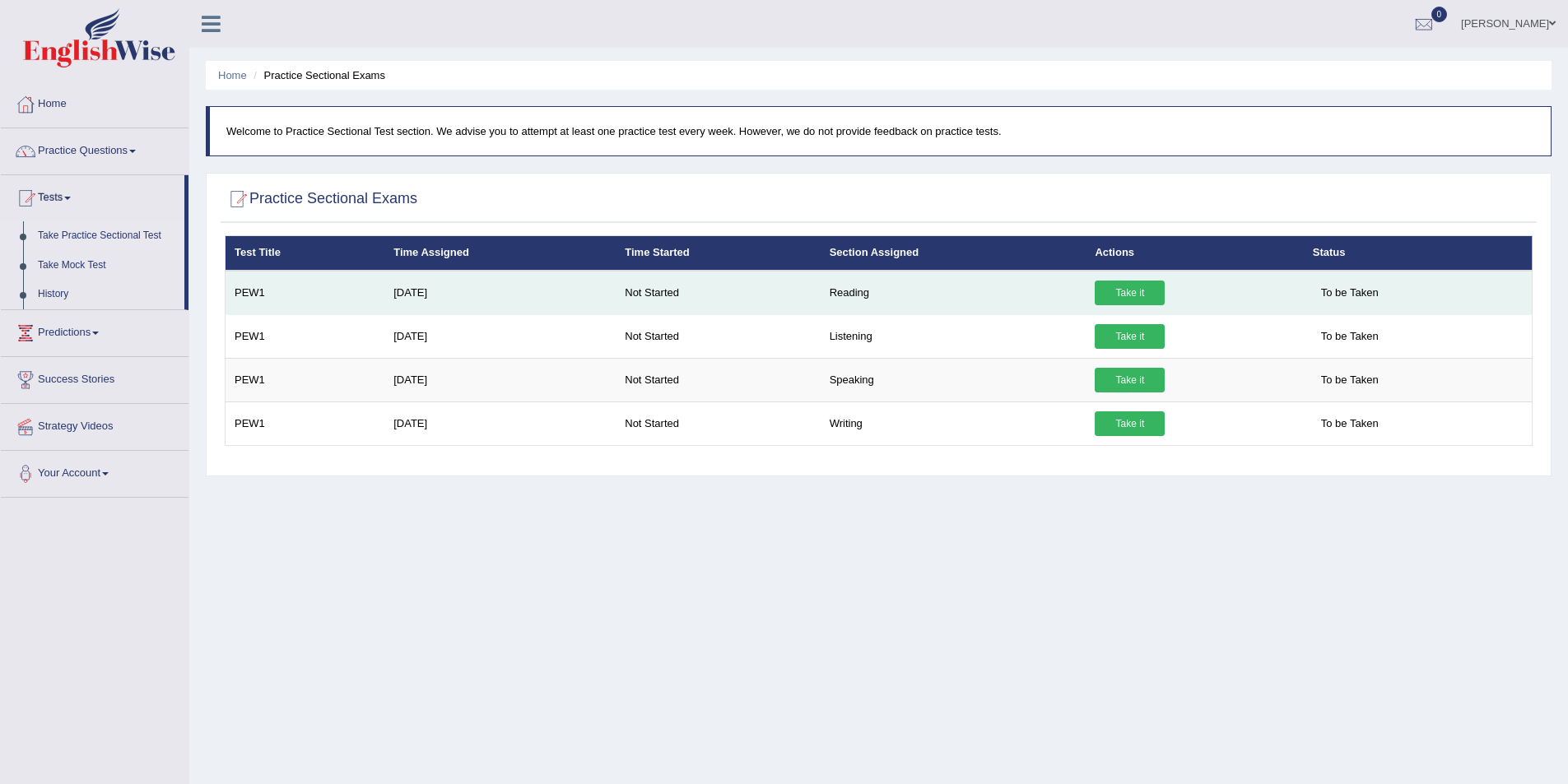
click at [1127, 291] on link "Take it" at bounding box center [1129, 293] width 70 height 25
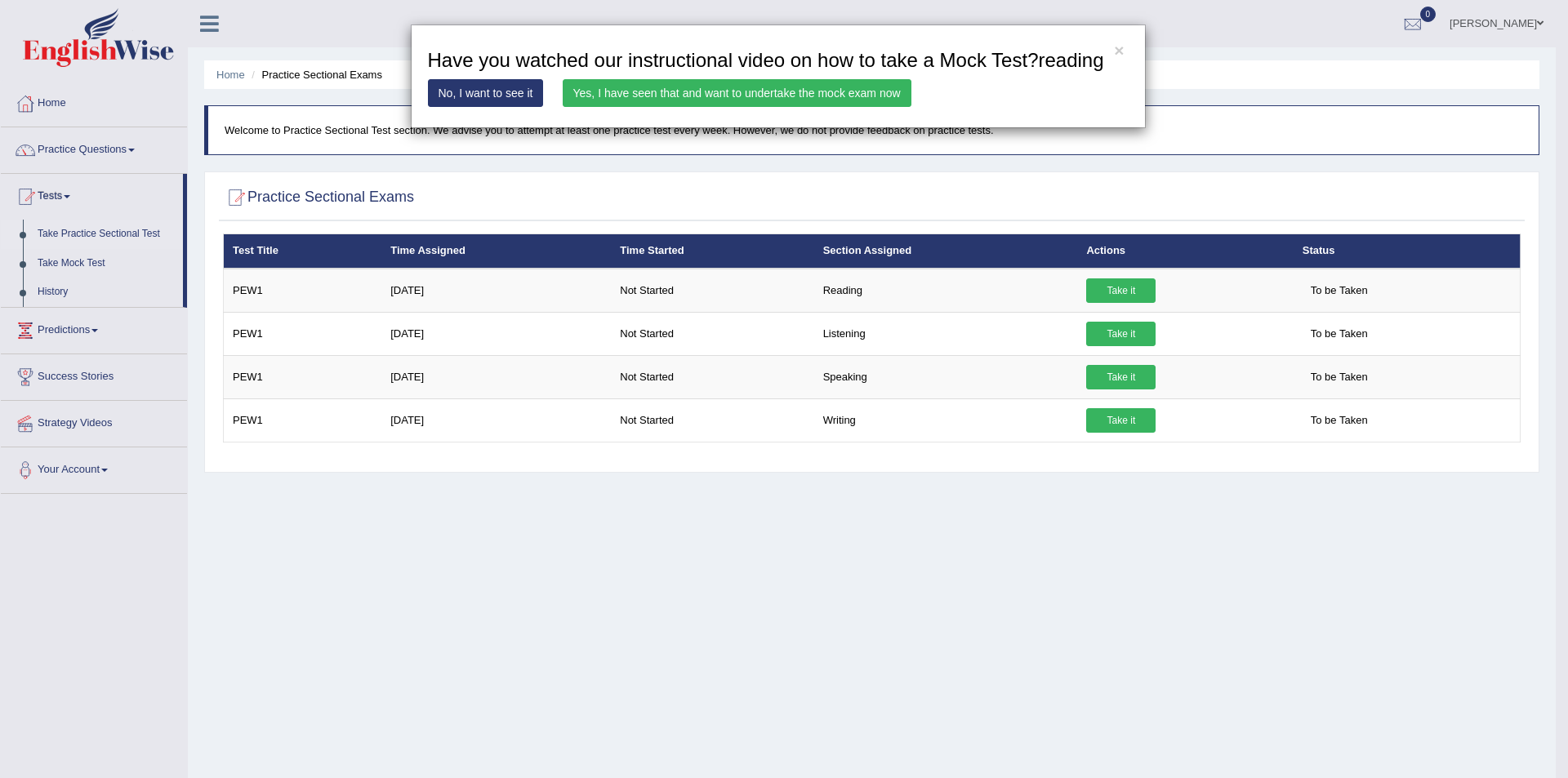
click at [667, 98] on link "Yes, I have seen that and want to undertake the mock exam now" at bounding box center [736, 93] width 349 height 28
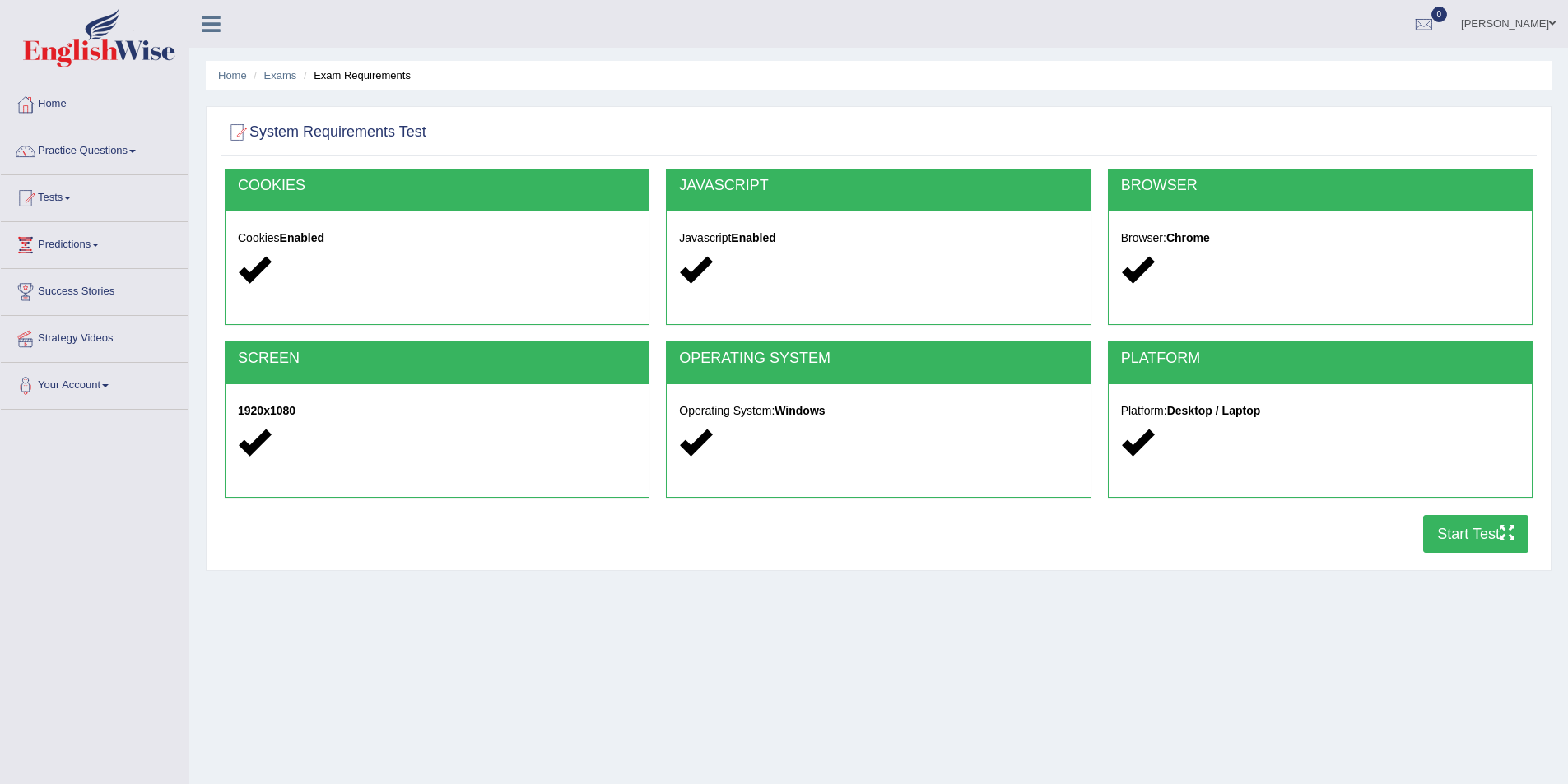
click at [1466, 530] on button "Start Test" at bounding box center [1475, 534] width 105 height 38
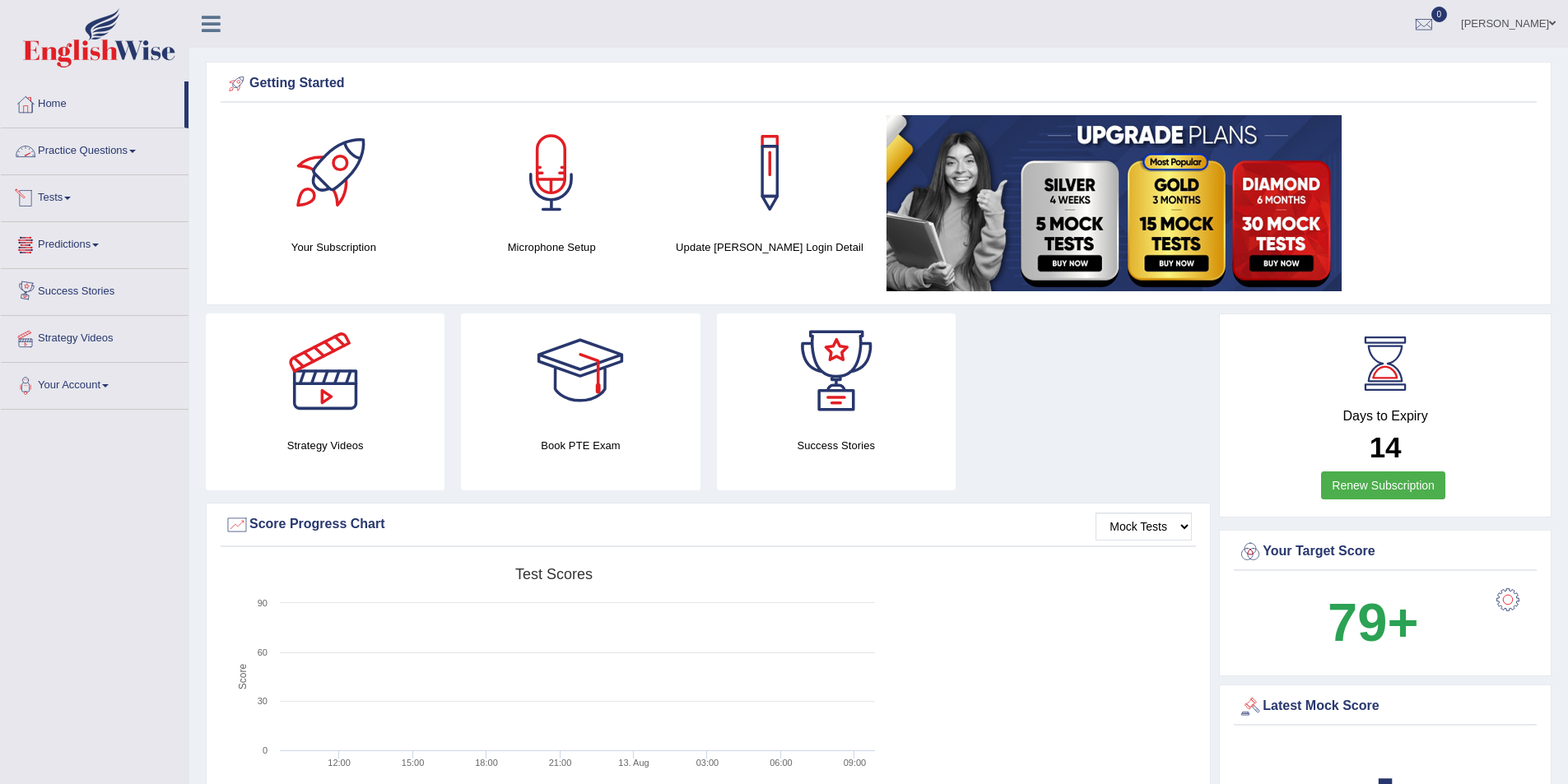
click at [89, 248] on link "Predictions" at bounding box center [94, 243] width 188 height 41
click at [90, 202] on link "Tests" at bounding box center [94, 196] width 188 height 41
click at [74, 292] on link "History" at bounding box center [107, 295] width 154 height 30
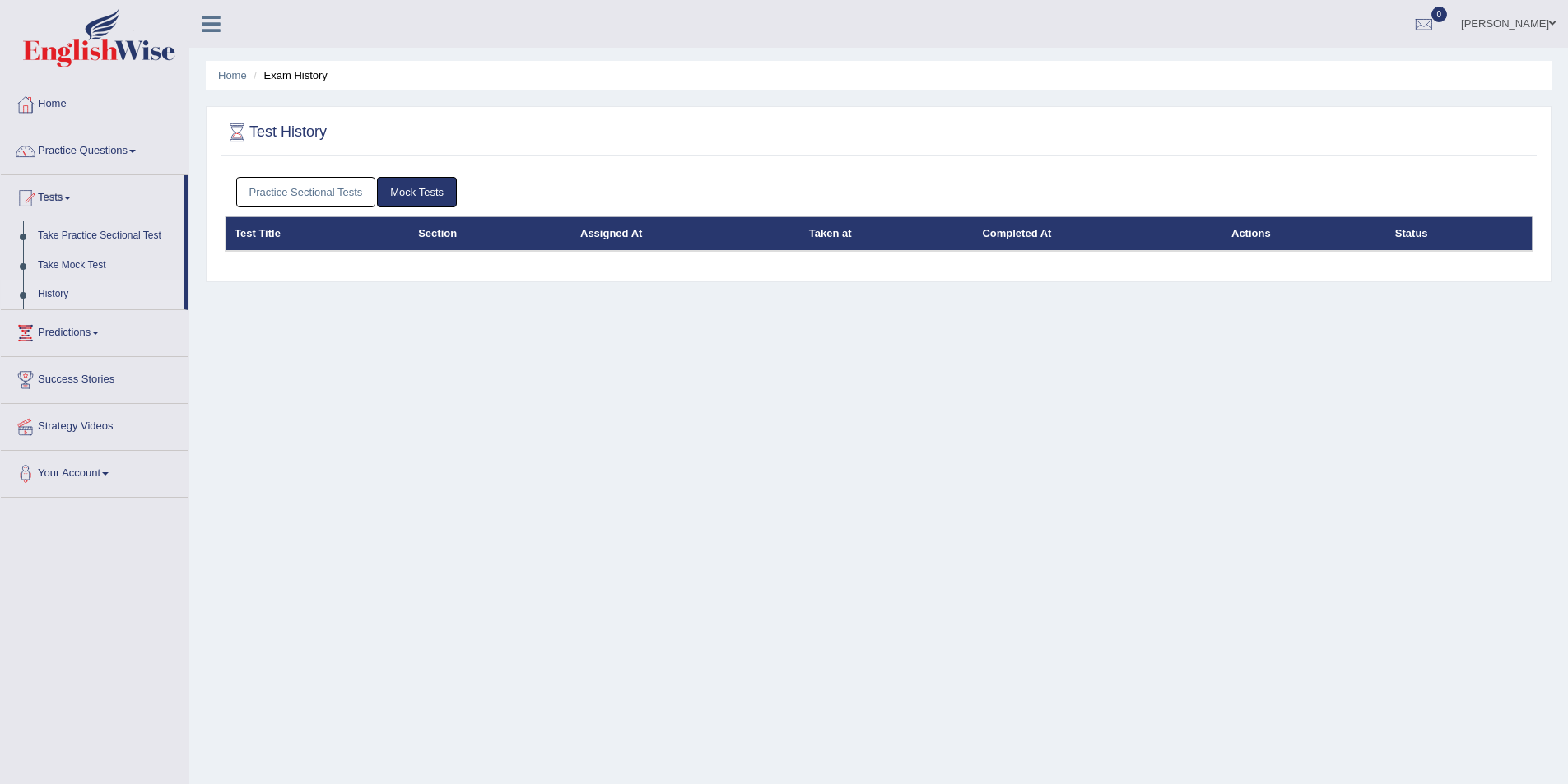
drag, startPoint x: 803, startPoint y: 283, endPoint x: 379, endPoint y: 376, distance: 434.1
click at [379, 376] on div "Home Exam History Test History Practice Sectional Tests Mock Tests Test Title S…" at bounding box center [879, 411] width 1379 height 823
click at [94, 263] on link "Take Mock Test" at bounding box center [107, 266] width 154 height 30
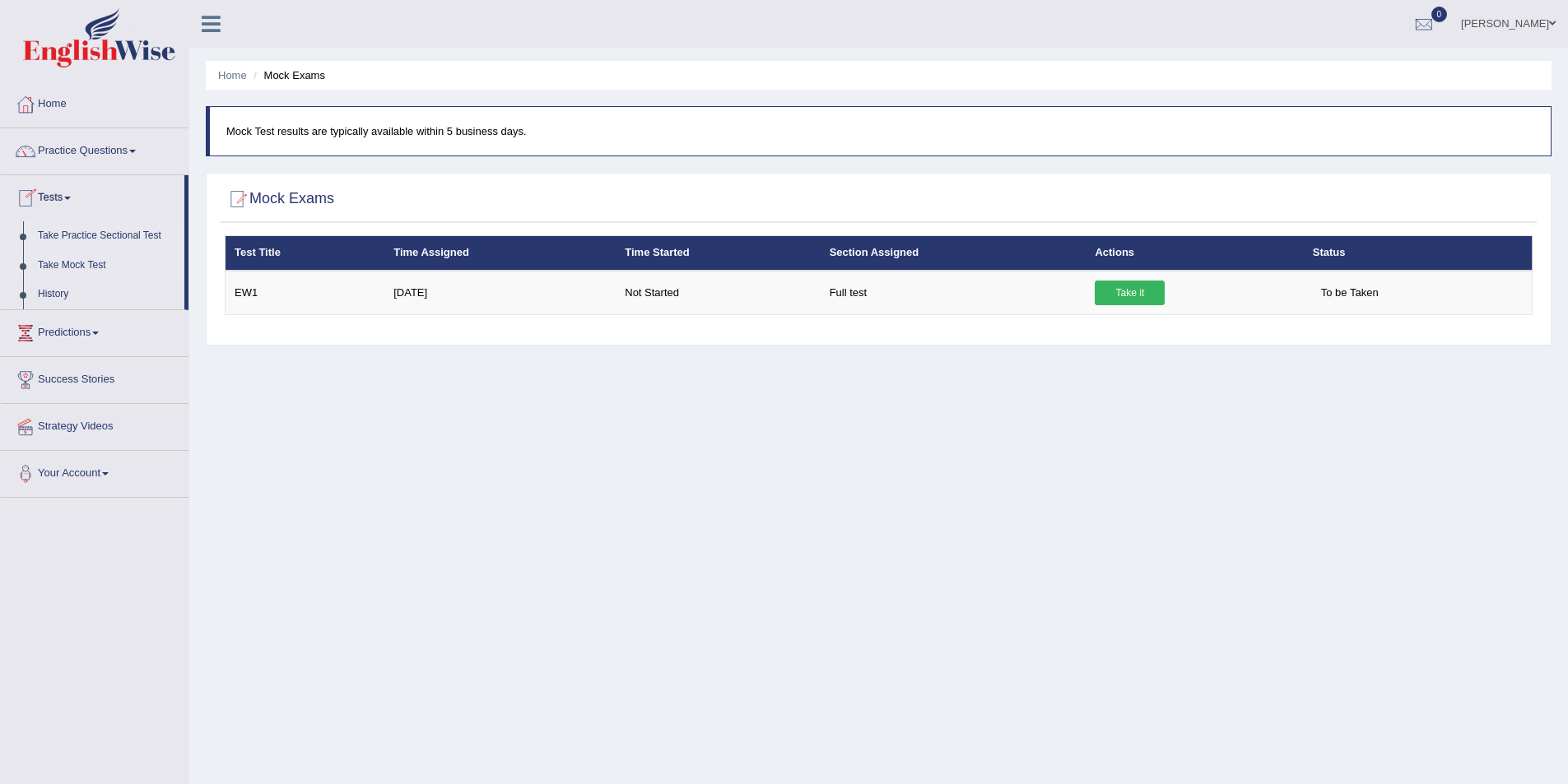
click at [120, 231] on link "Take Practice Sectional Test" at bounding box center [107, 236] width 154 height 30
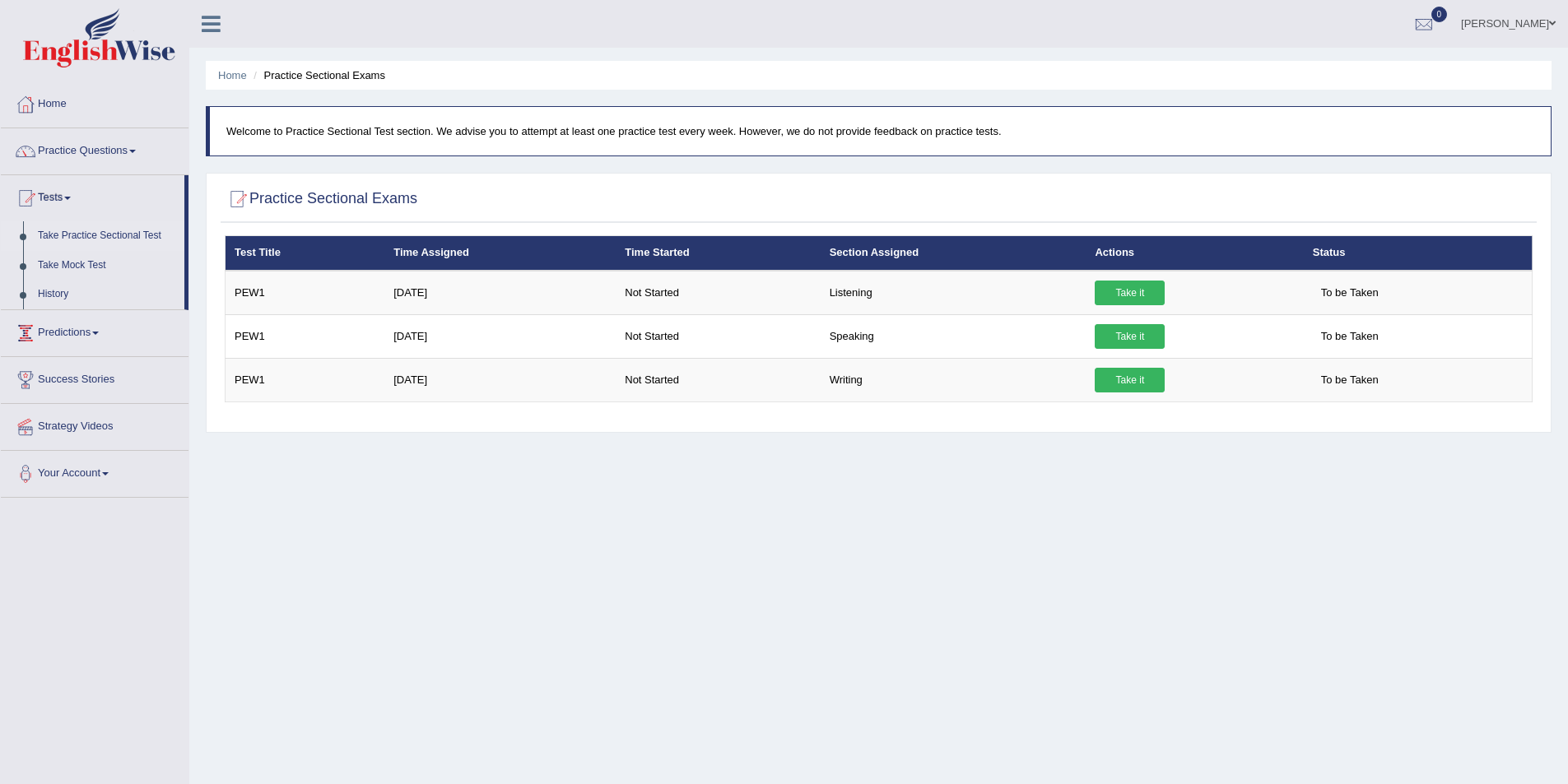
click at [89, 326] on link "Predictions" at bounding box center [94, 330] width 188 height 41
click at [67, 189] on link "Tests" at bounding box center [94, 196] width 188 height 41
click at [63, 286] on link "History" at bounding box center [107, 295] width 154 height 30
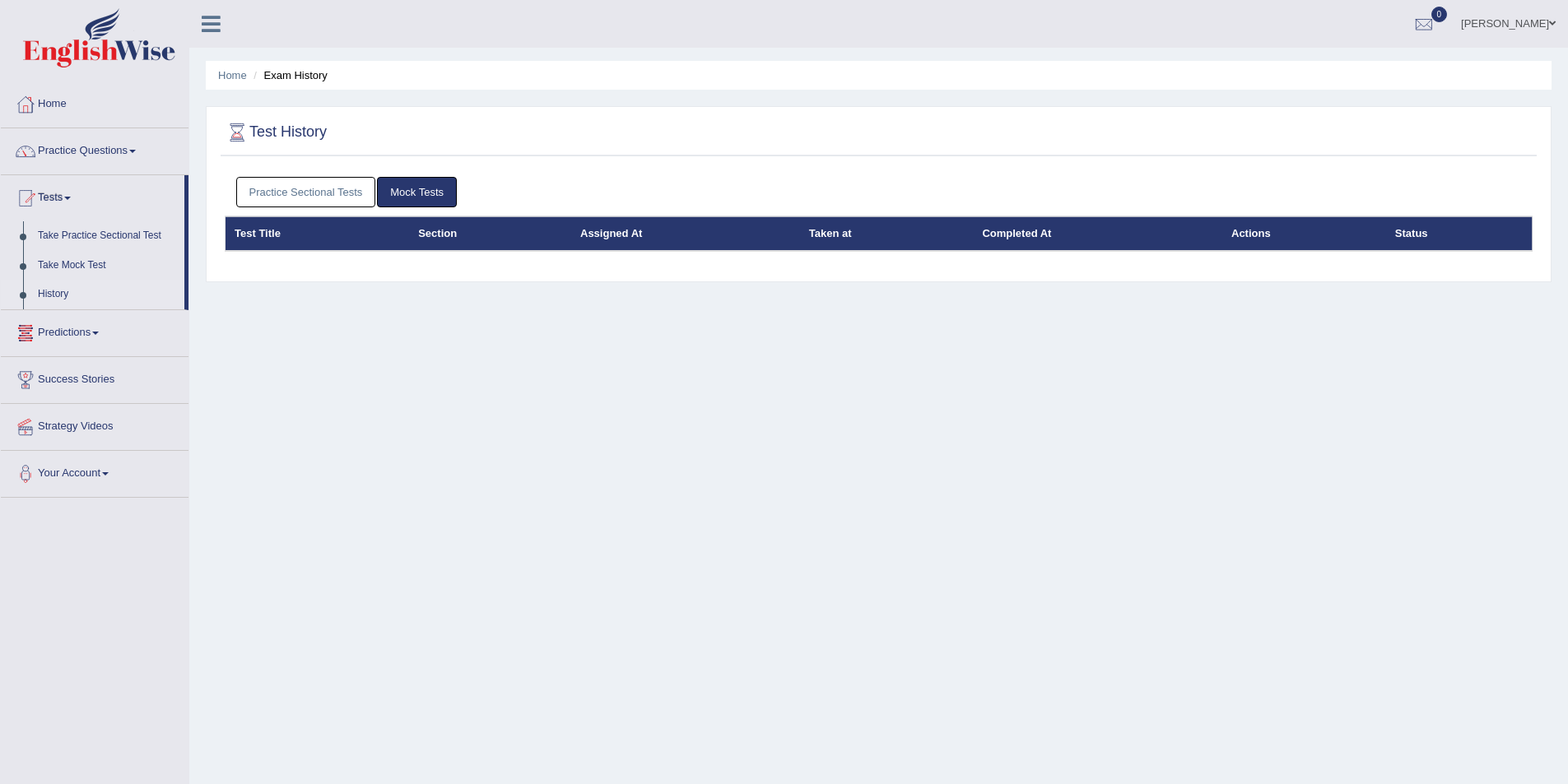
click at [450, 397] on div "Home Exam History Test History Practice Sectional Tests Mock Tests Test Title S…" at bounding box center [879, 411] width 1379 height 823
click at [65, 280] on link "History" at bounding box center [107, 295] width 154 height 30
click at [64, 290] on link "History" at bounding box center [107, 295] width 154 height 30
click at [64, 290] on ul "Home Practice Questions Speaking Practice Read Aloud Repeat Sentence Describe I…" at bounding box center [94, 288] width 188 height 414
click at [64, 290] on link "History" at bounding box center [107, 295] width 154 height 30
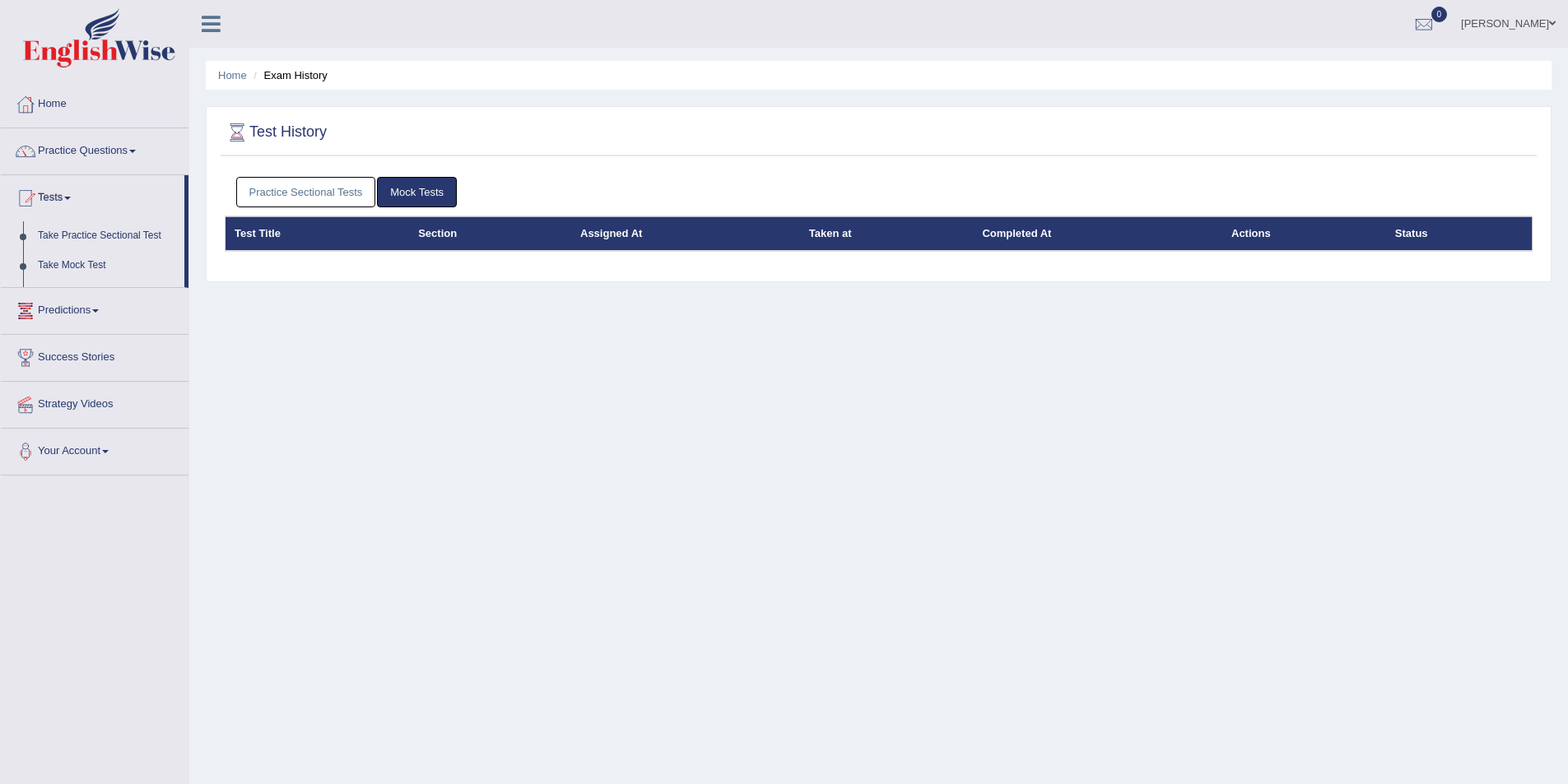
click at [64, 290] on ul "Home Practice Questions Speaking Practice Read Aloud Repeat Sentence Describe I…" at bounding box center [94, 278] width 188 height 394
click at [64, 103] on link "Home" at bounding box center [94, 102] width 188 height 41
click at [64, 103] on link "Home" at bounding box center [93, 102] width 183 height 41
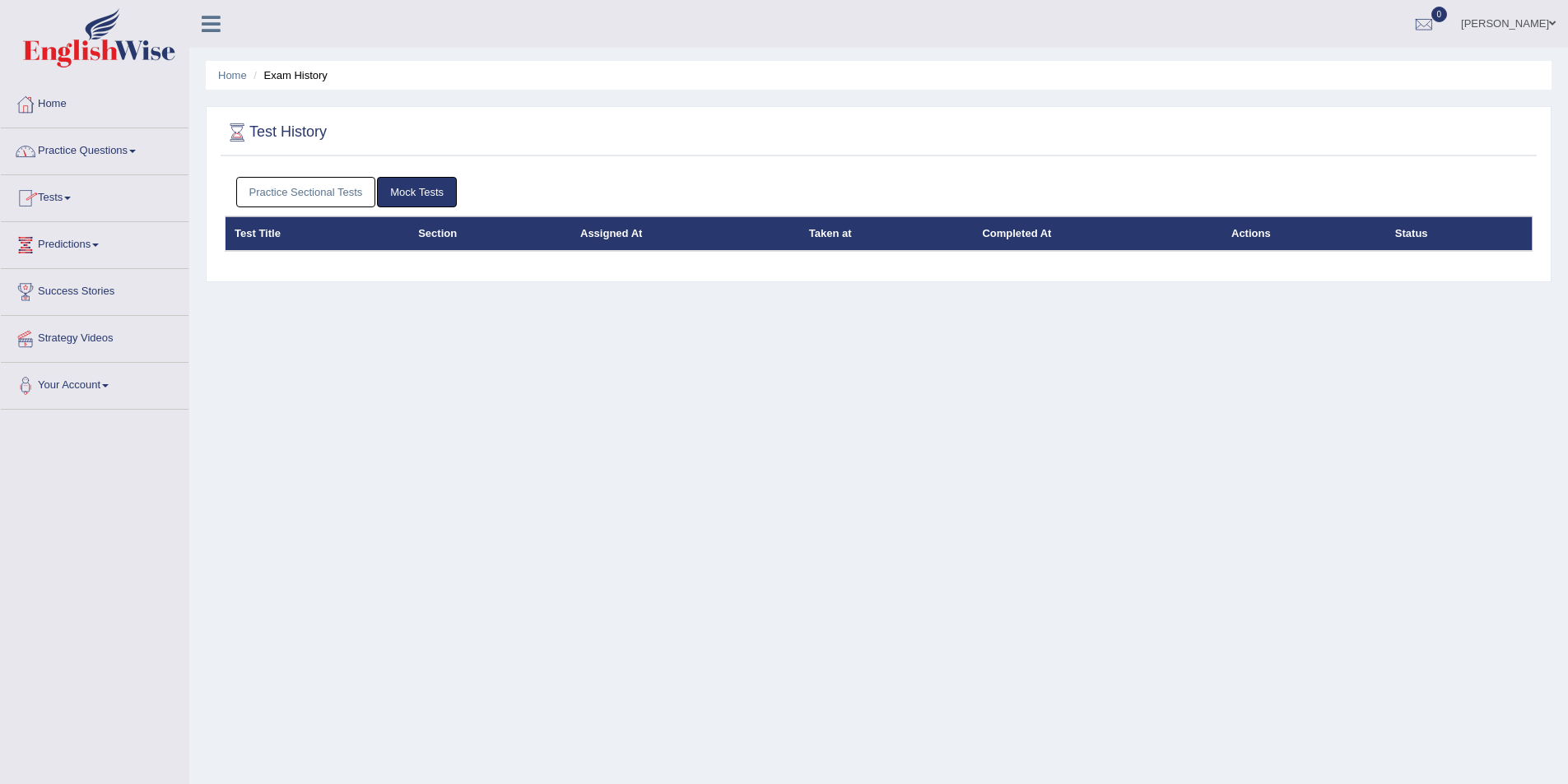
click at [64, 103] on link "Home" at bounding box center [94, 102] width 188 height 41
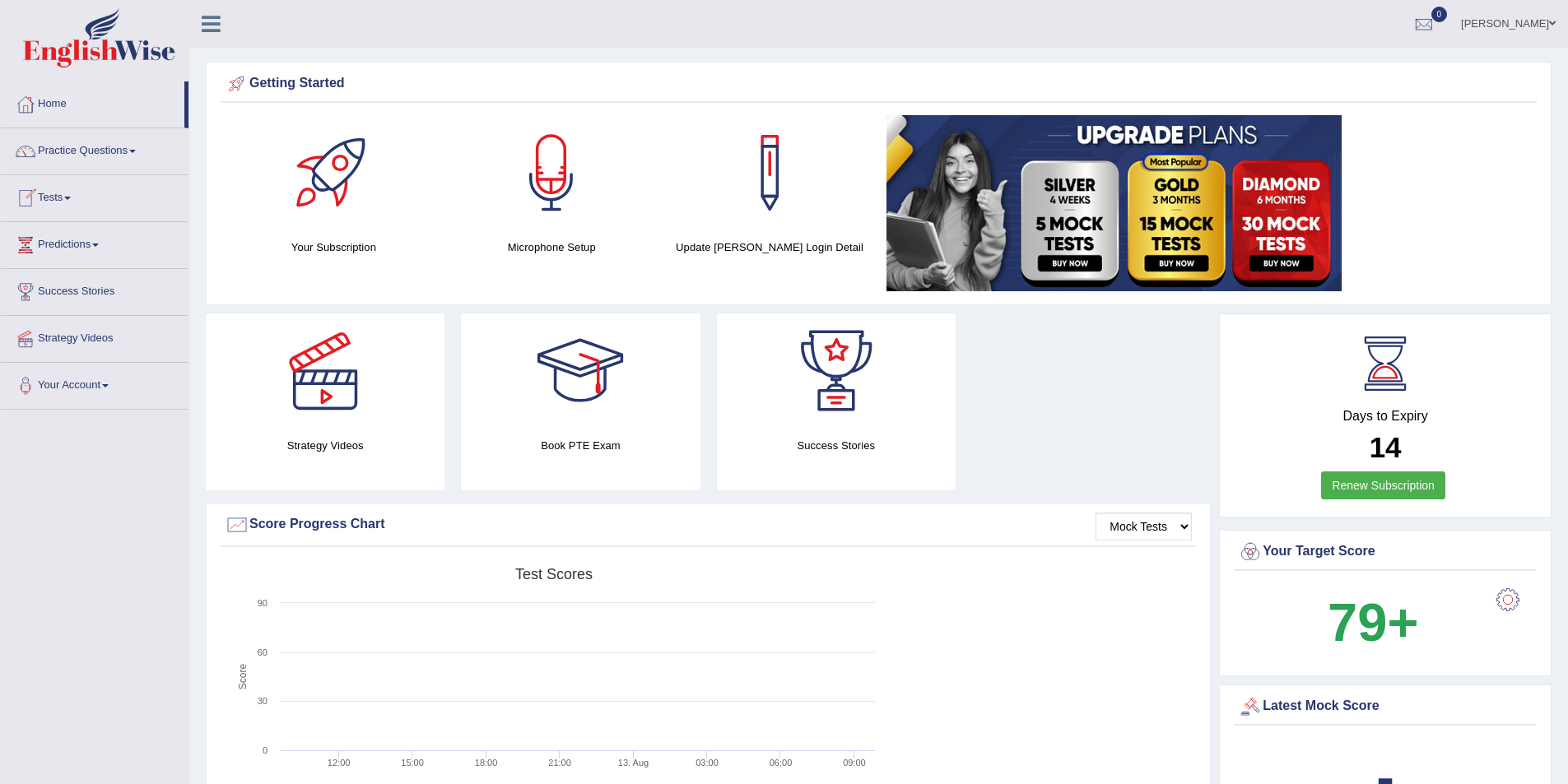
click at [71, 199] on span at bounding box center [68, 198] width 7 height 3
click at [47, 296] on link "History" at bounding box center [107, 295] width 154 height 30
click at [47, 296] on ul "Home Practice Questions Speaking Practice Read Aloud Repeat Sentence Describe I…" at bounding box center [94, 290] width 188 height 416
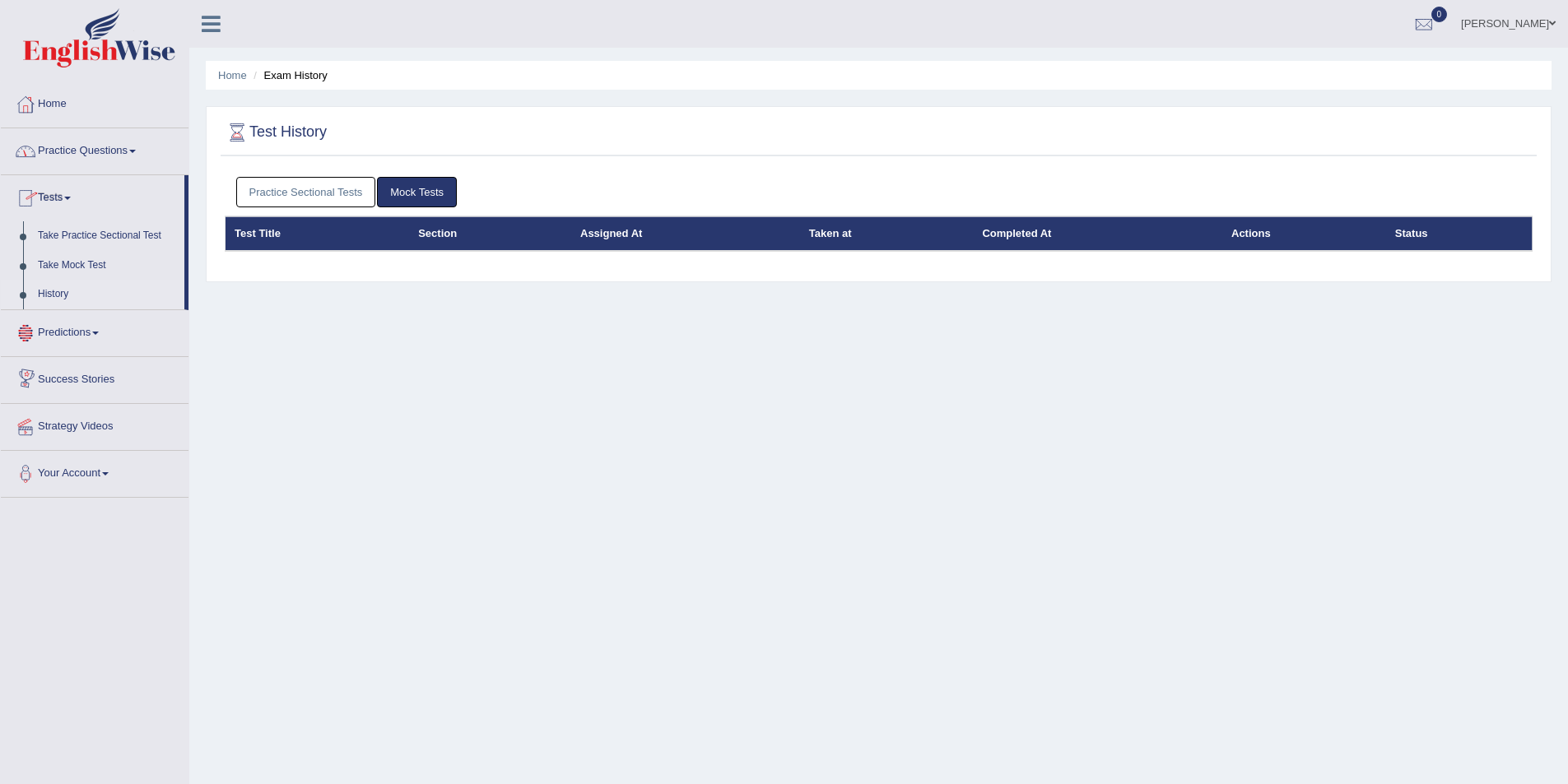
drag, startPoint x: 703, startPoint y: 325, endPoint x: 468, endPoint y: 540, distance: 318.5
click at [468, 540] on div "Home Exam History Test History Practice Sectional Tests Mock Tests Test Title S…" at bounding box center [879, 411] width 1379 height 823
click at [90, 153] on link "Practice Questions" at bounding box center [94, 149] width 188 height 41
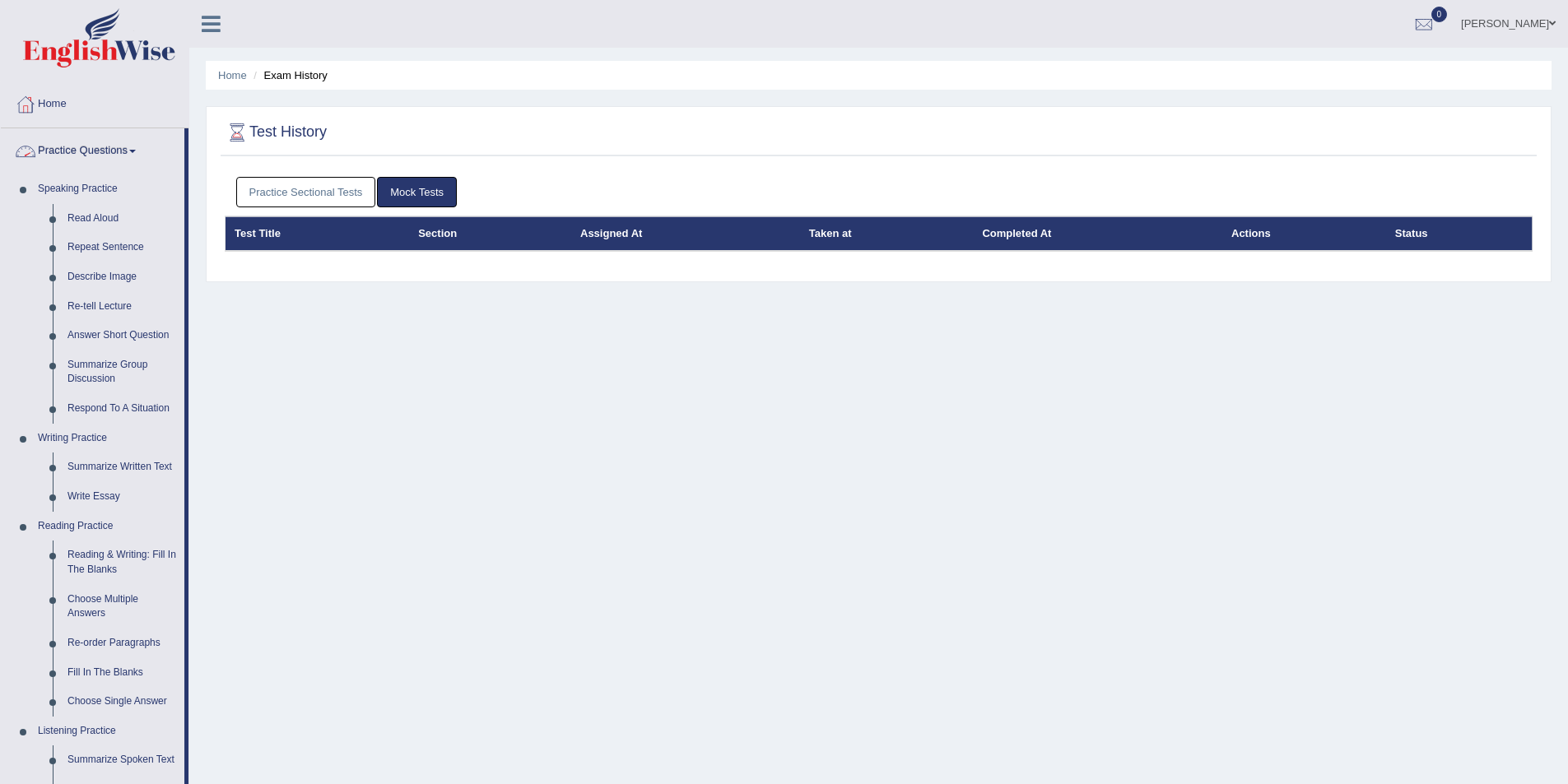
click at [133, 151] on link "Practice Questions" at bounding box center [93, 149] width 183 height 41
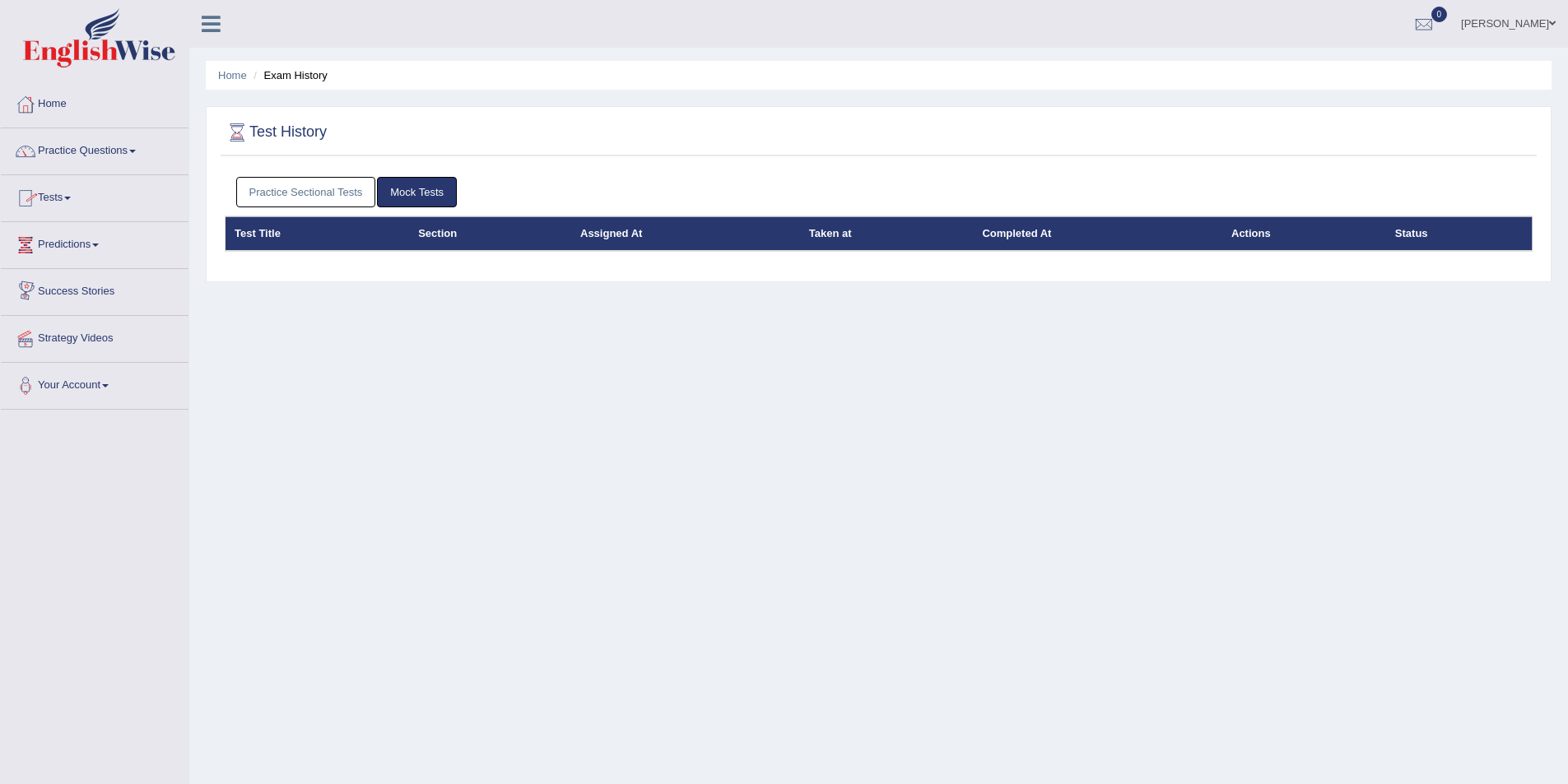
click at [90, 199] on link "Tests" at bounding box center [94, 196] width 188 height 41
click at [69, 292] on link "History" at bounding box center [107, 295] width 154 height 30
click at [96, 154] on link "Practice Questions" at bounding box center [94, 149] width 188 height 41
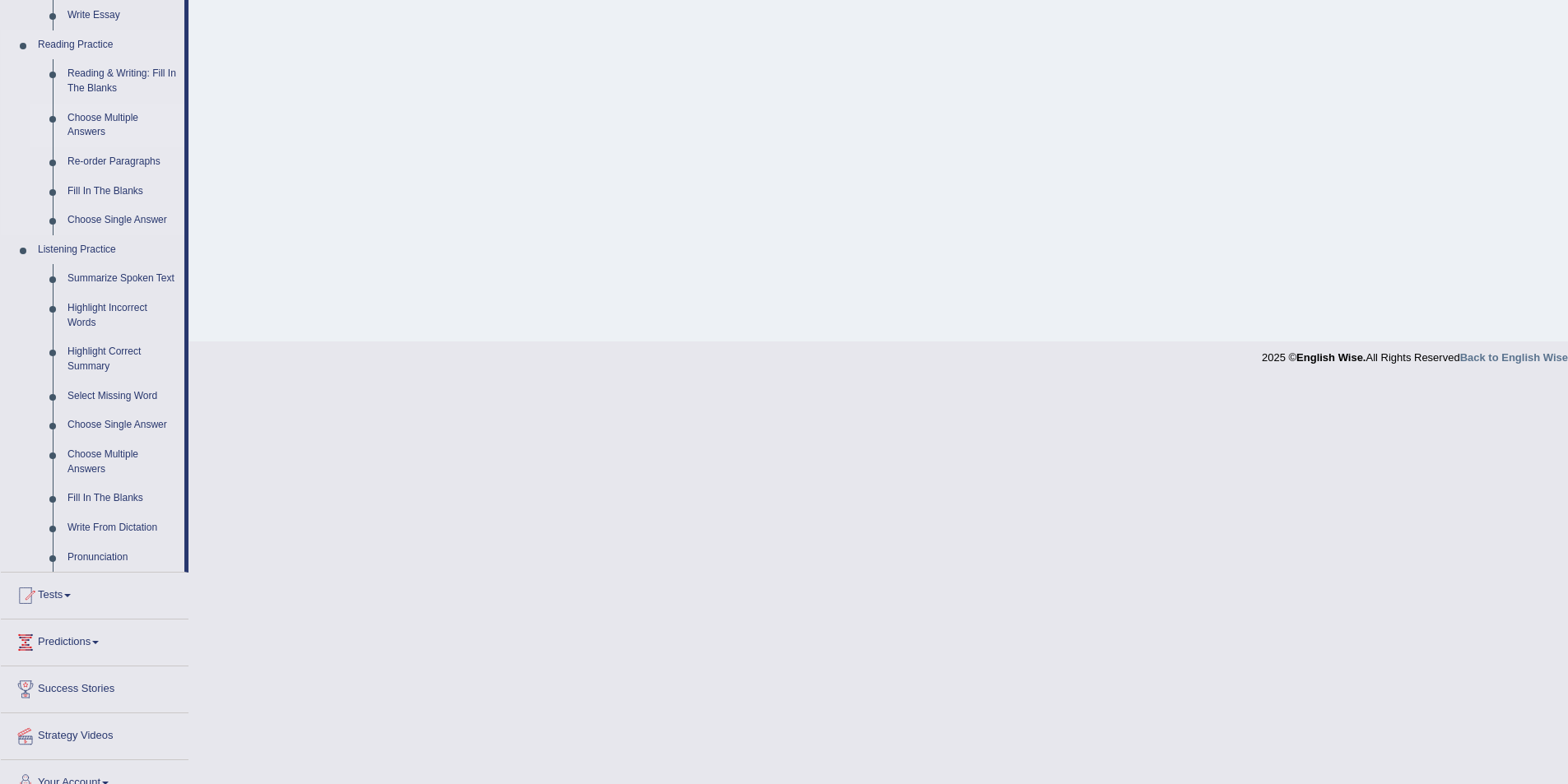
scroll to position [494, 0]
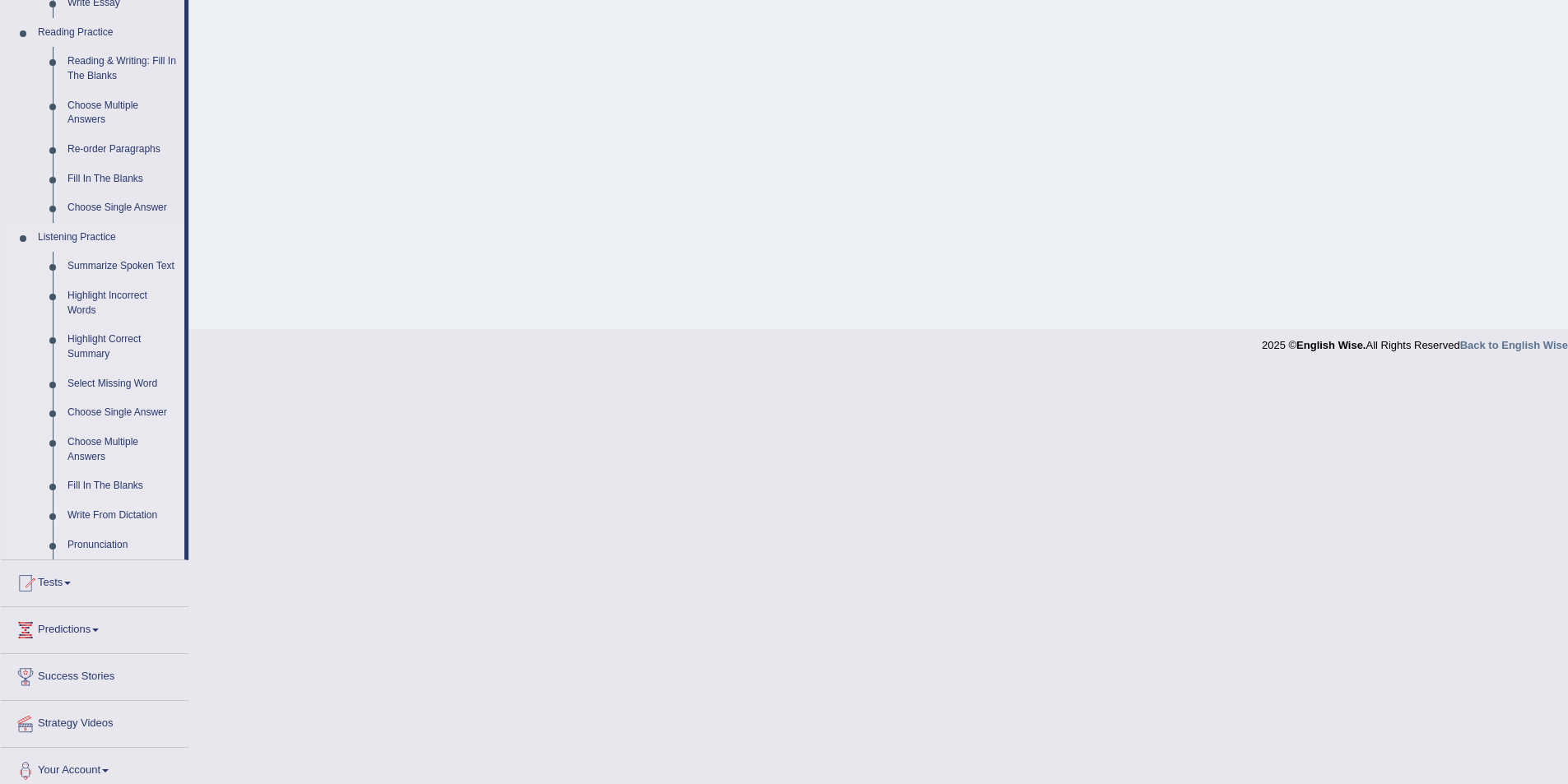
click at [117, 511] on link "Write From Dictation" at bounding box center [122, 516] width 124 height 30
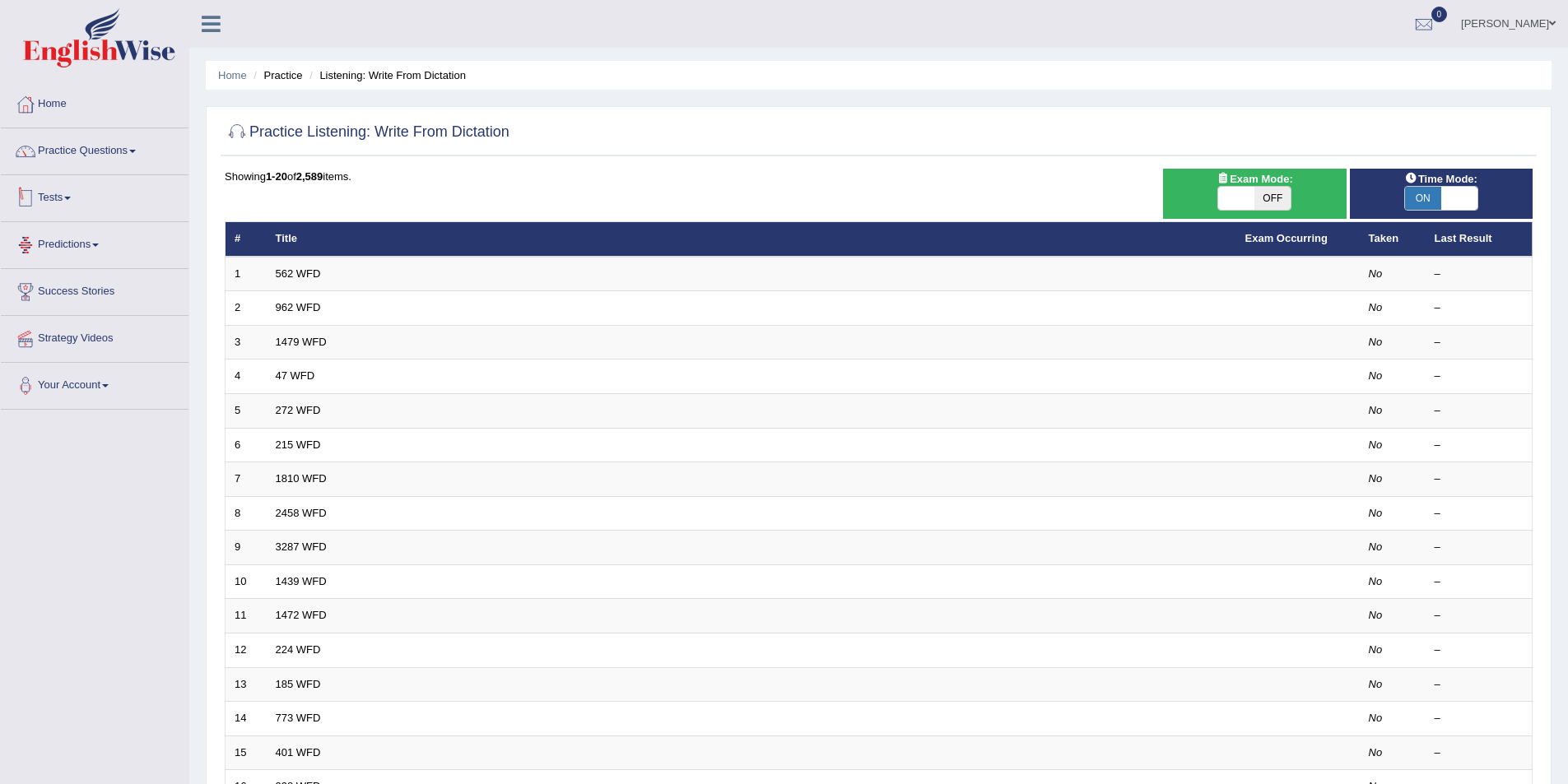
click at [71, 197] on span at bounding box center [68, 198] width 7 height 3
click at [41, 292] on link "History" at bounding box center [107, 295] width 154 height 30
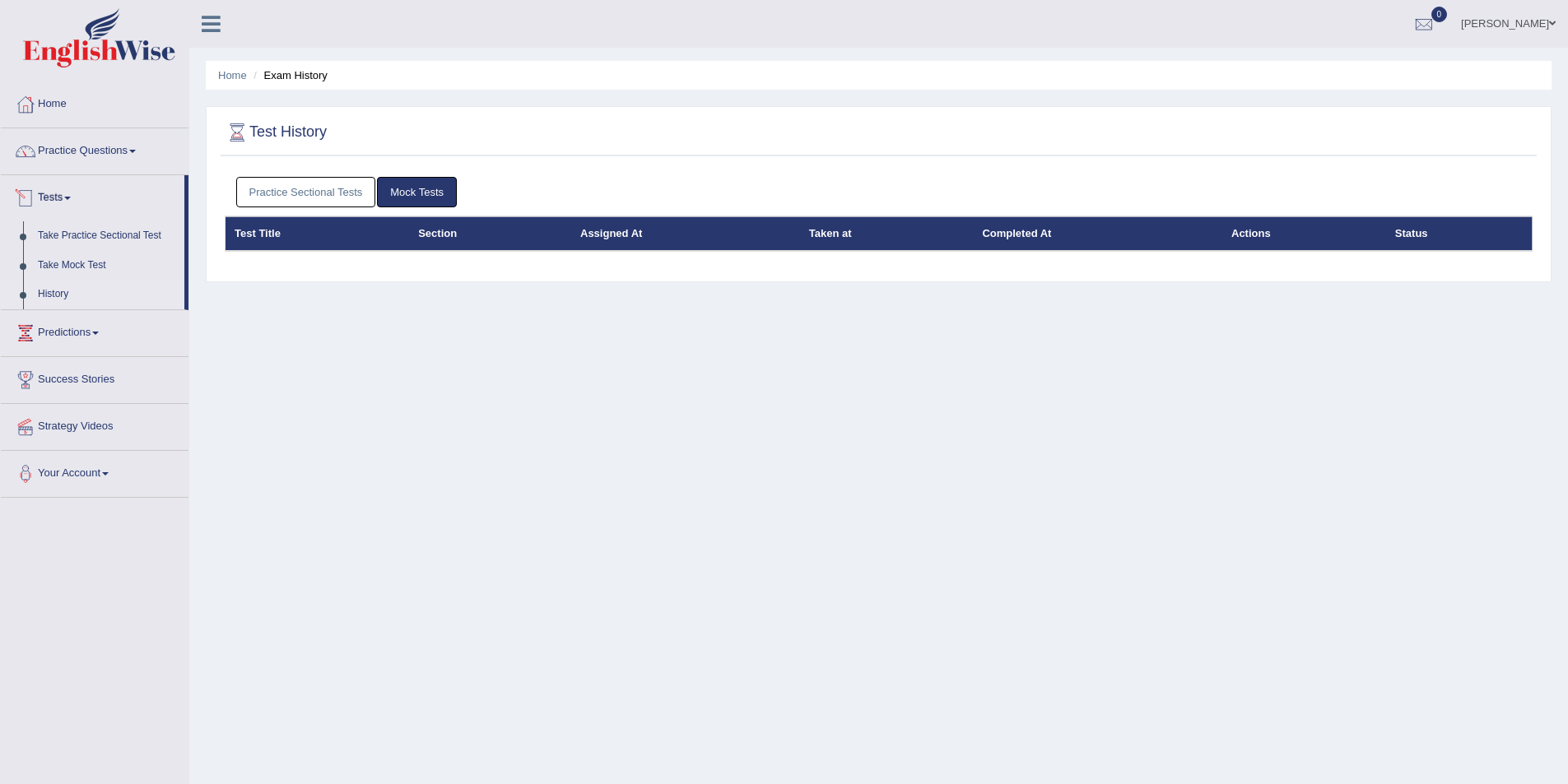
click at [303, 185] on link "Practice Sectional Tests" at bounding box center [306, 192] width 140 height 31
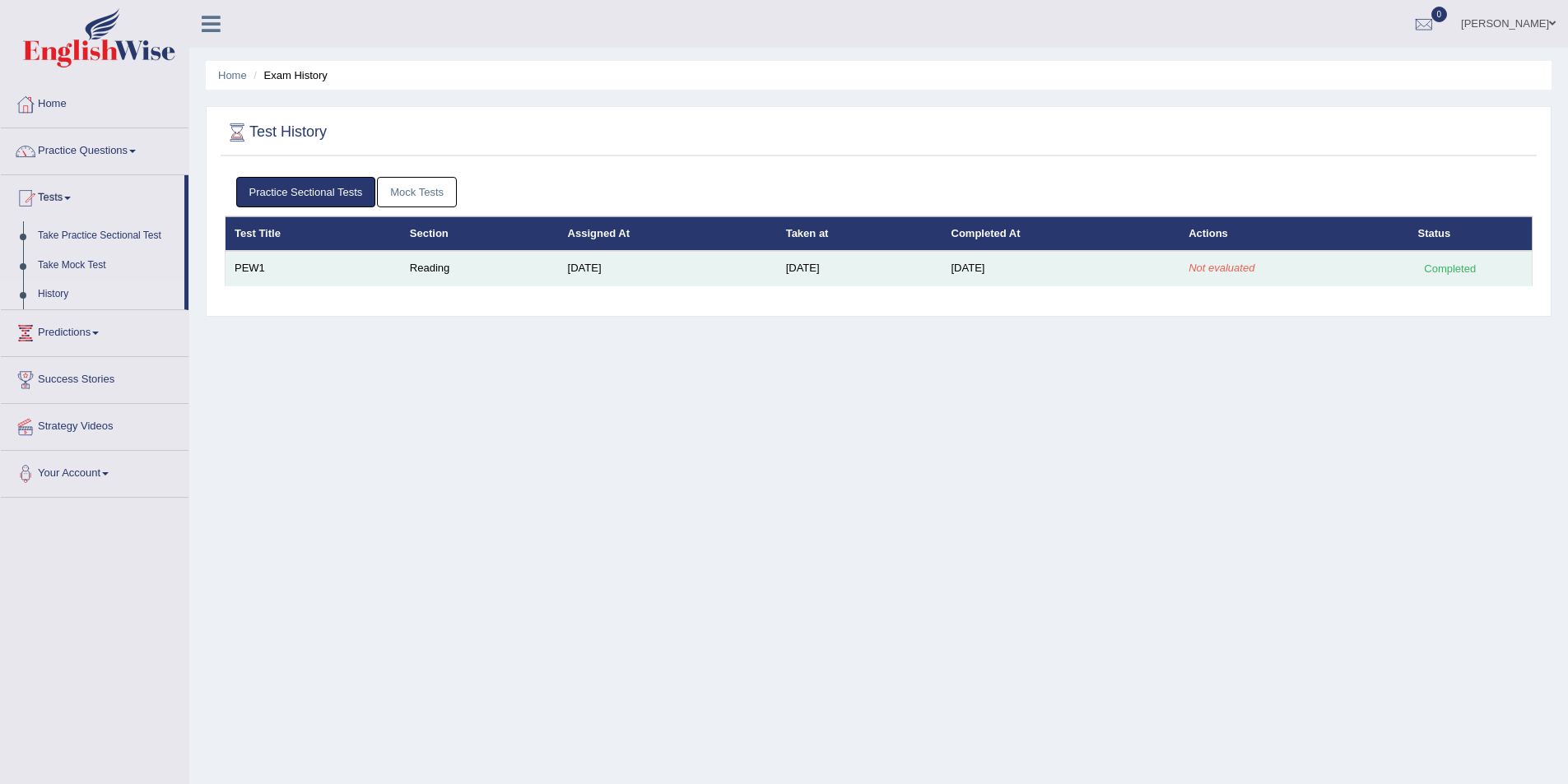
click at [304, 264] on td "PEW1" at bounding box center [313, 268] width 175 height 35
click at [1217, 272] on em "Not evaluated" at bounding box center [1222, 268] width 66 height 12
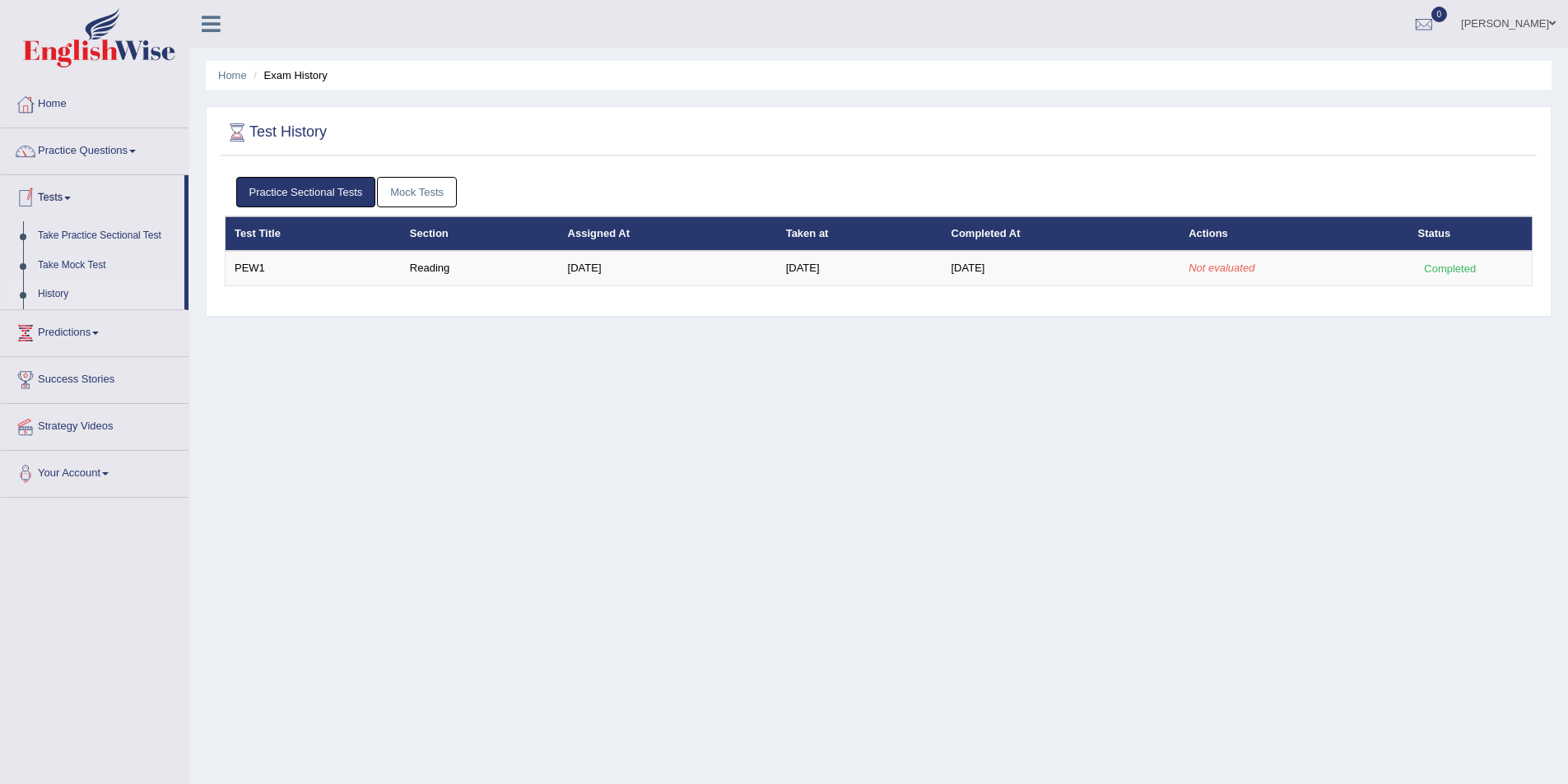
click at [408, 180] on link "Mock Tests" at bounding box center [417, 192] width 80 height 31
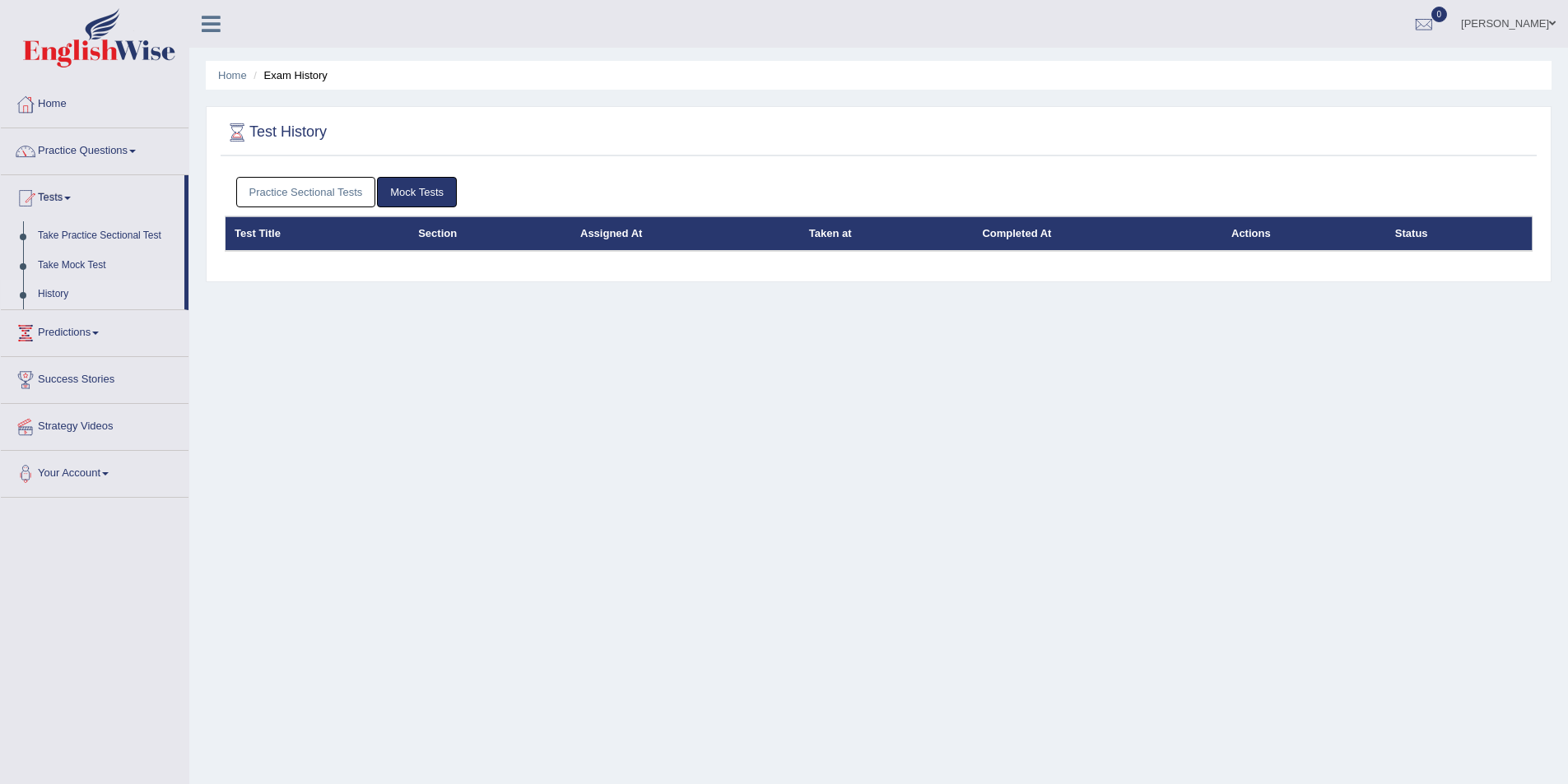
click at [292, 194] on link "Practice Sectional Tests" at bounding box center [306, 192] width 140 height 31
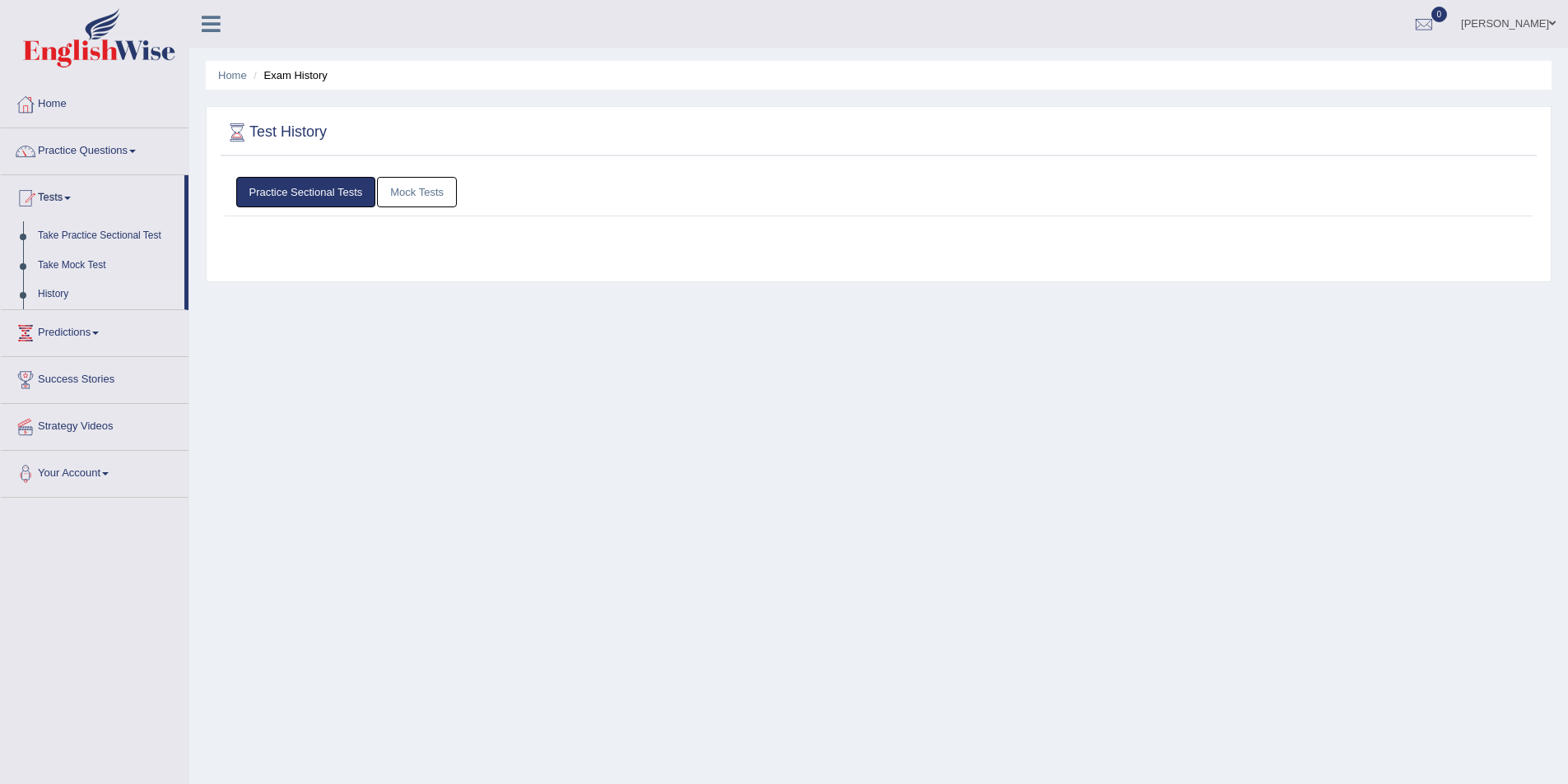
click at [292, 194] on link "Practice Sectional Tests" at bounding box center [306, 192] width 140 height 31
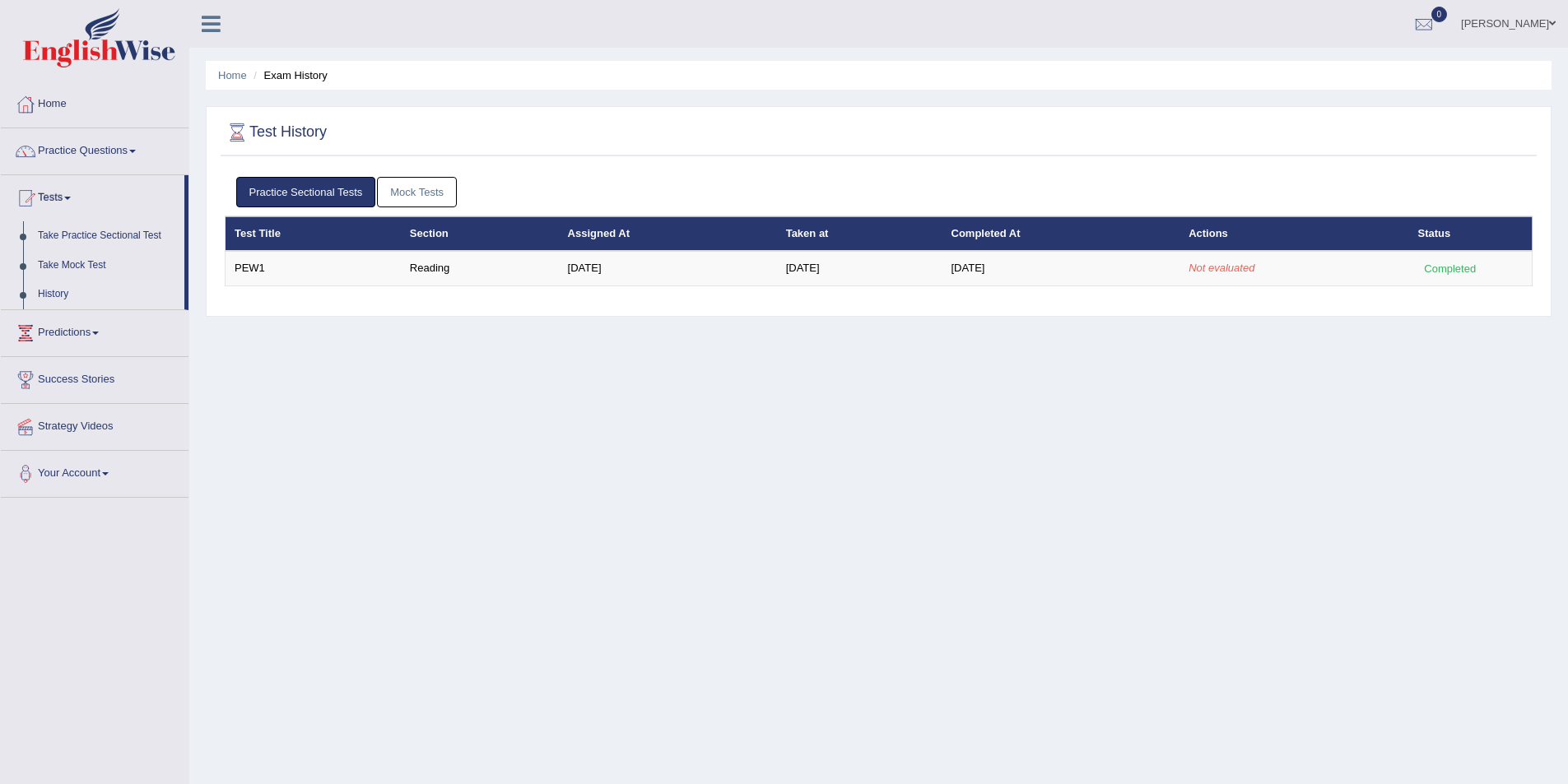
click at [292, 194] on link "Practice Sectional Tests" at bounding box center [306, 192] width 140 height 31
drag, startPoint x: 379, startPoint y: 406, endPoint x: 253, endPoint y: 518, distance: 168.6
click at [253, 518] on div "Home Exam History Test History Practice Sectional Tests Mock Tests Test Title S…" at bounding box center [879, 411] width 1379 height 823
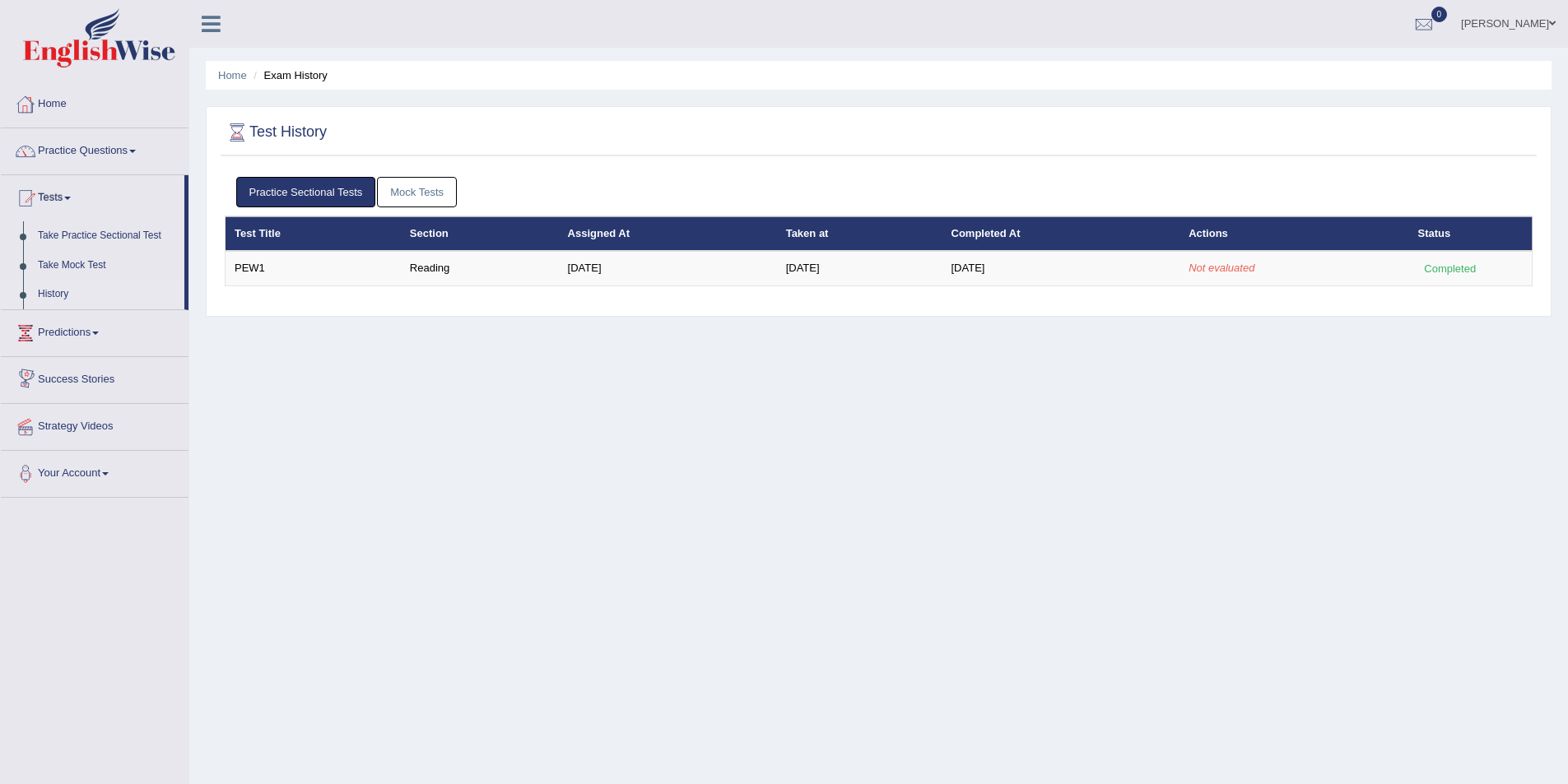
click at [68, 99] on link "Home" at bounding box center [94, 102] width 188 height 41
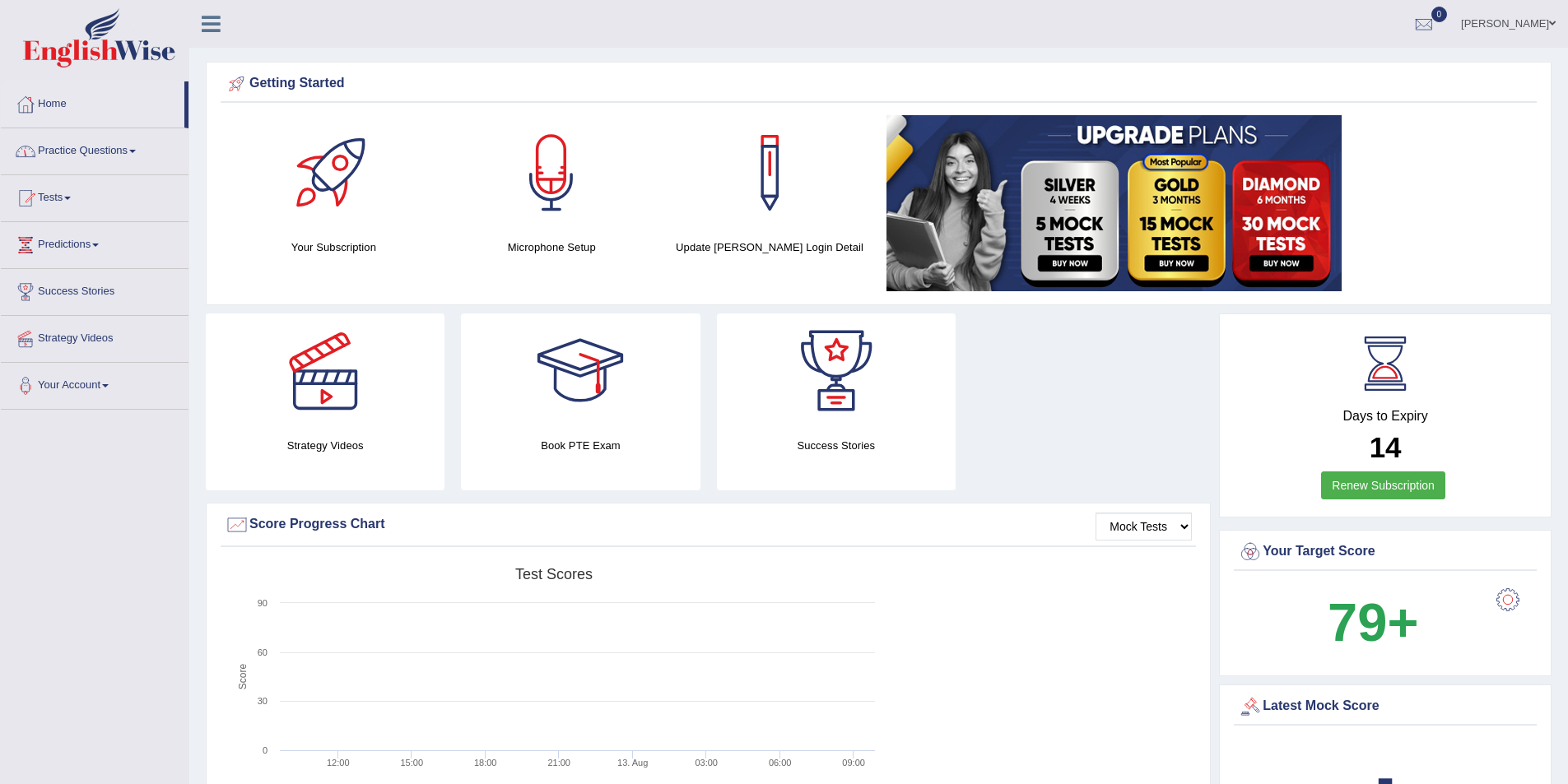
click at [70, 149] on link "Practice Questions" at bounding box center [94, 149] width 188 height 41
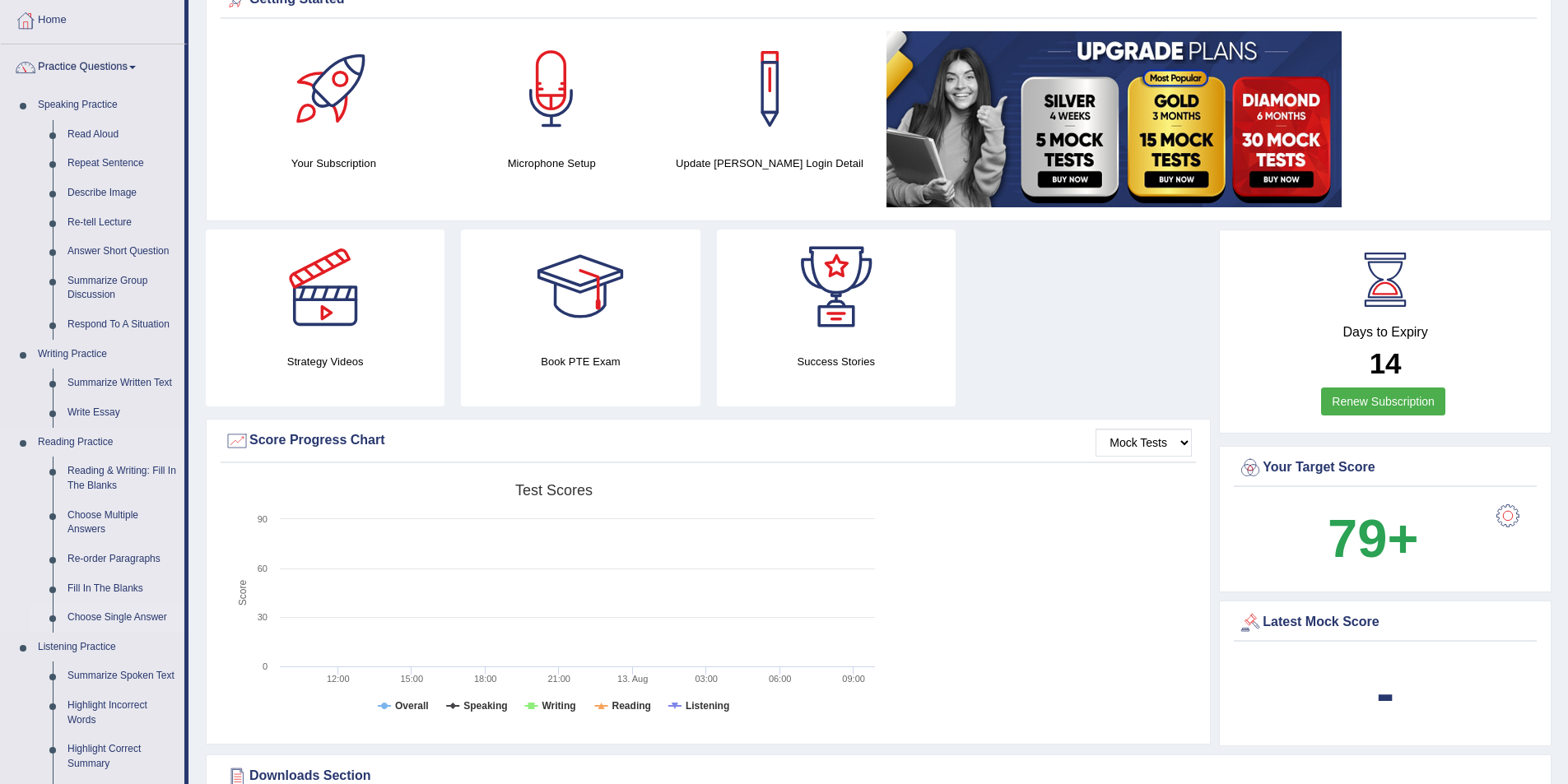
scroll to position [83, 0]
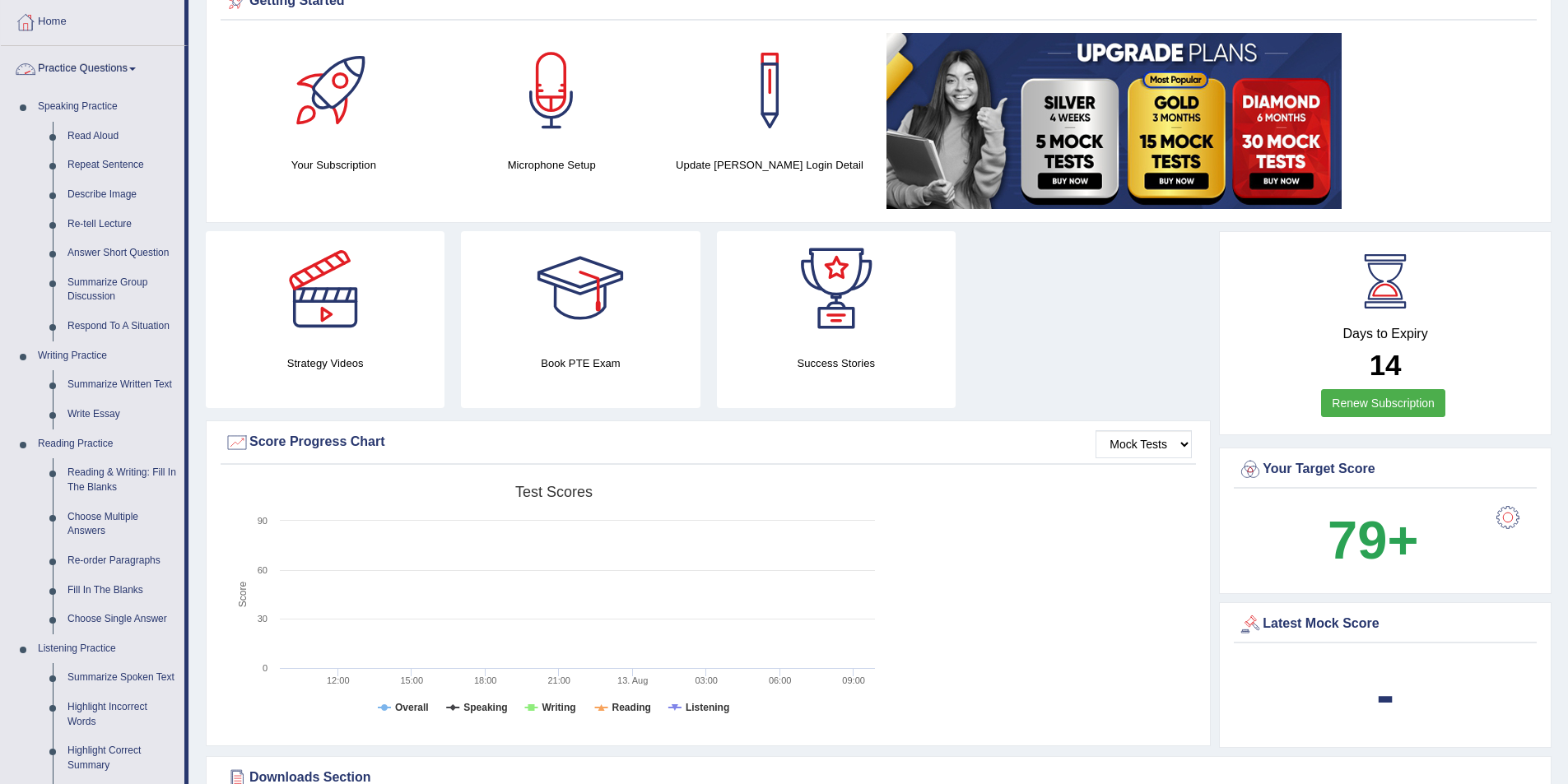
click at [79, 73] on link "Practice Questions" at bounding box center [93, 67] width 183 height 41
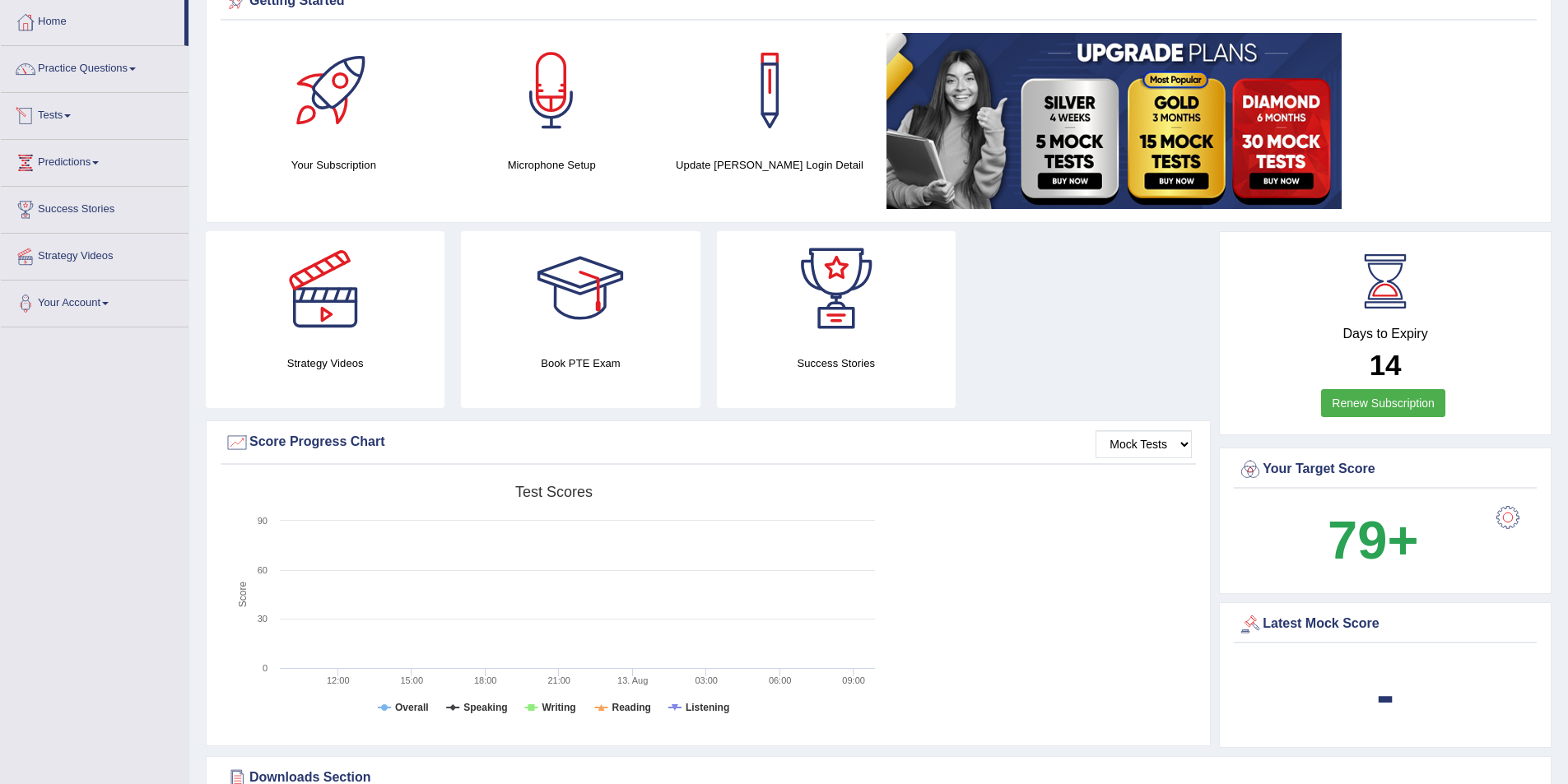
click at [67, 116] on link "Tests" at bounding box center [94, 114] width 188 height 41
click at [59, 211] on link "History" at bounding box center [107, 212] width 154 height 30
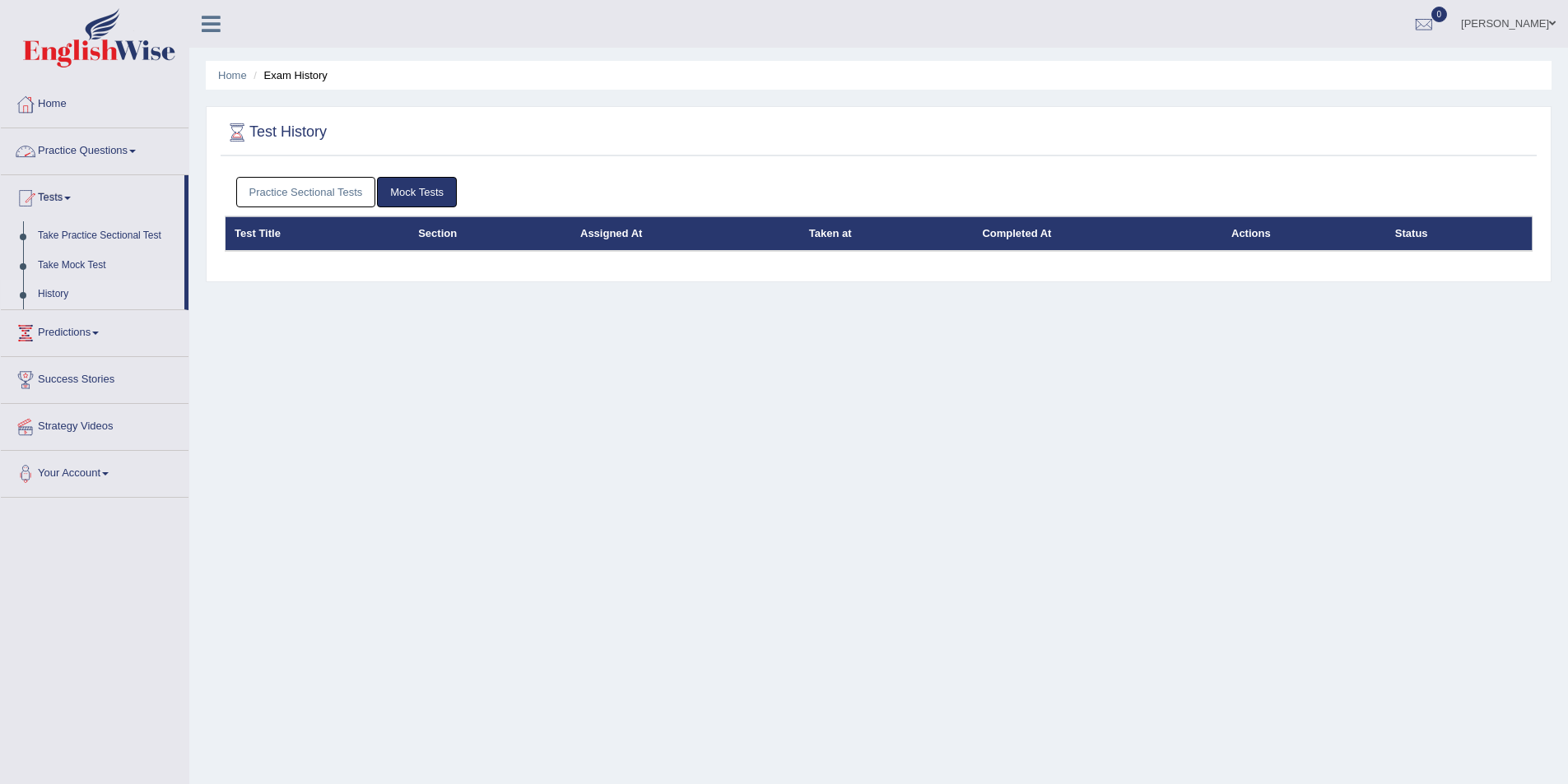
click at [282, 192] on link "Practice Sectional Tests" at bounding box center [306, 192] width 140 height 31
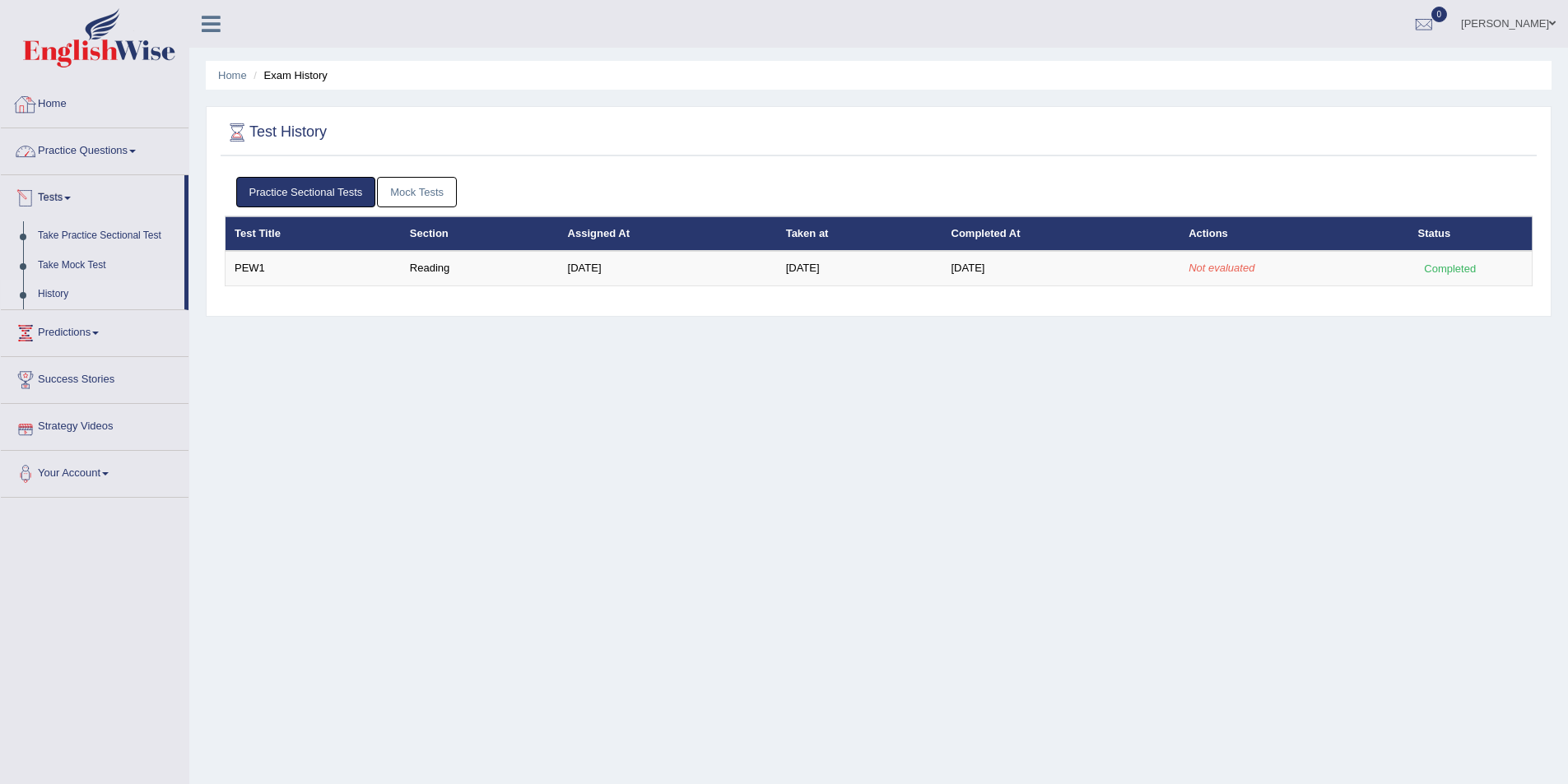
click at [50, 99] on link "Home" at bounding box center [94, 102] width 188 height 41
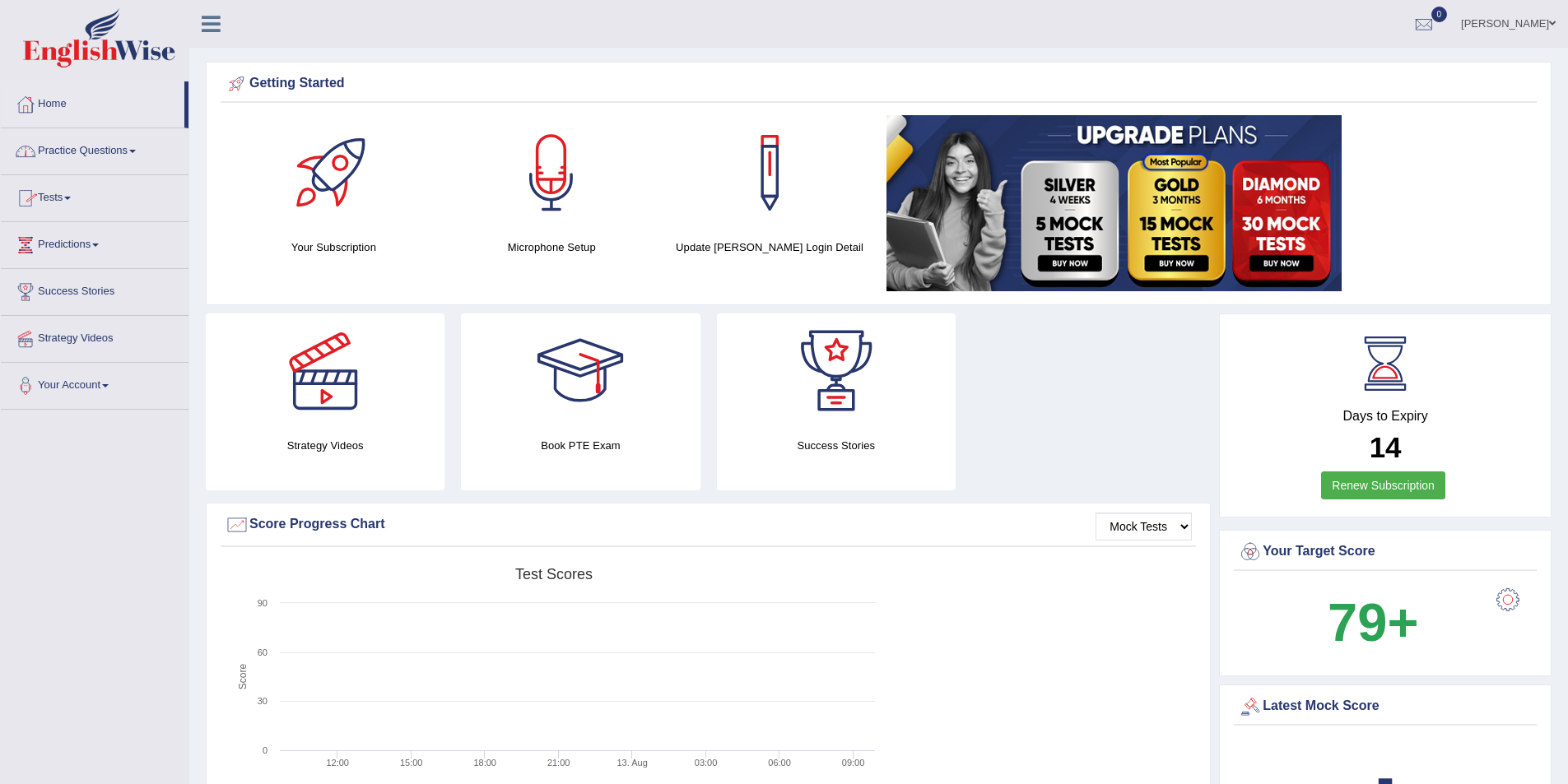
click at [87, 154] on link "Practice Questions" at bounding box center [94, 149] width 188 height 41
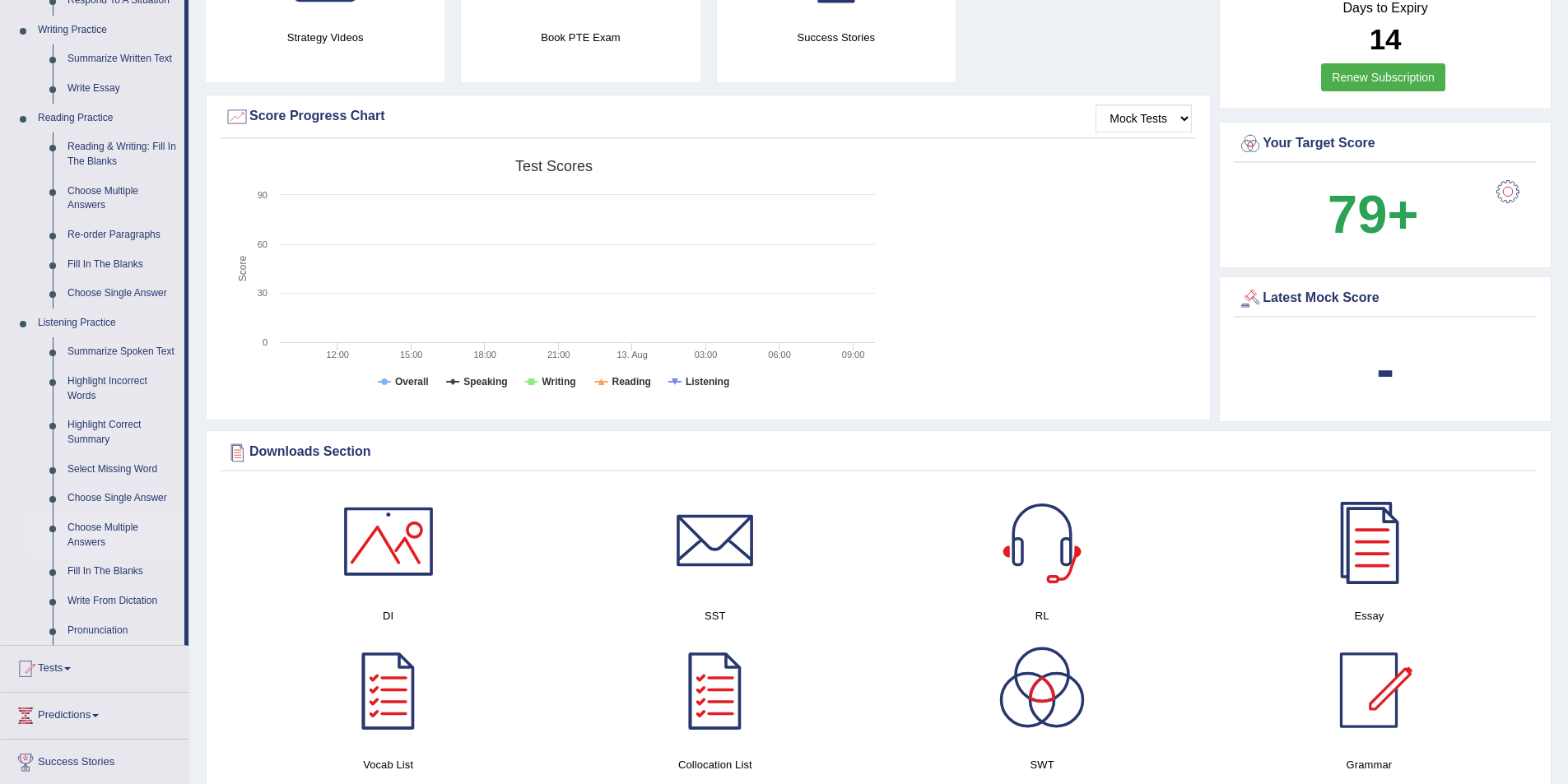
scroll to position [411, 0]
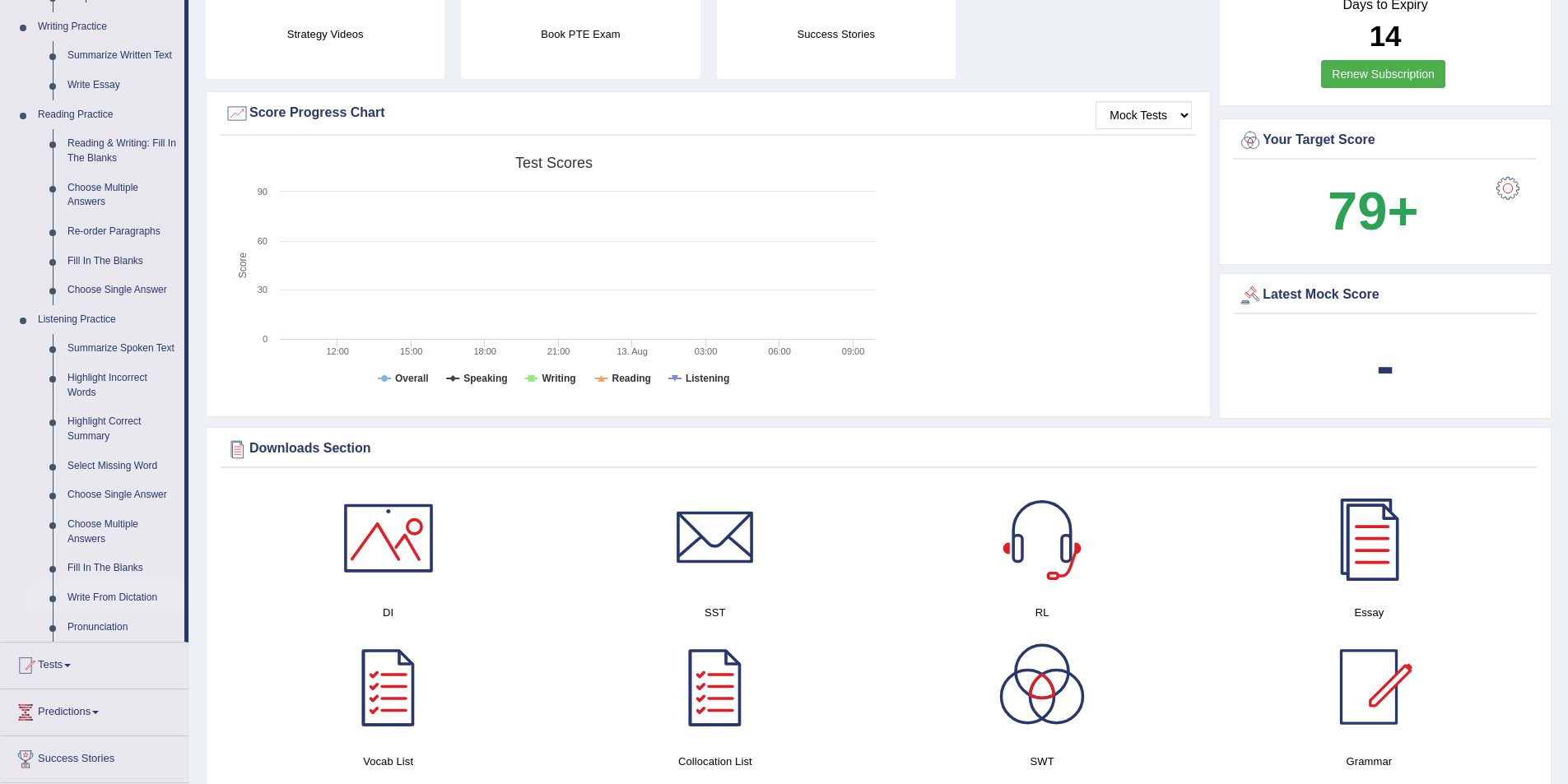
click at [126, 596] on link "Write From Dictation" at bounding box center [122, 598] width 124 height 30
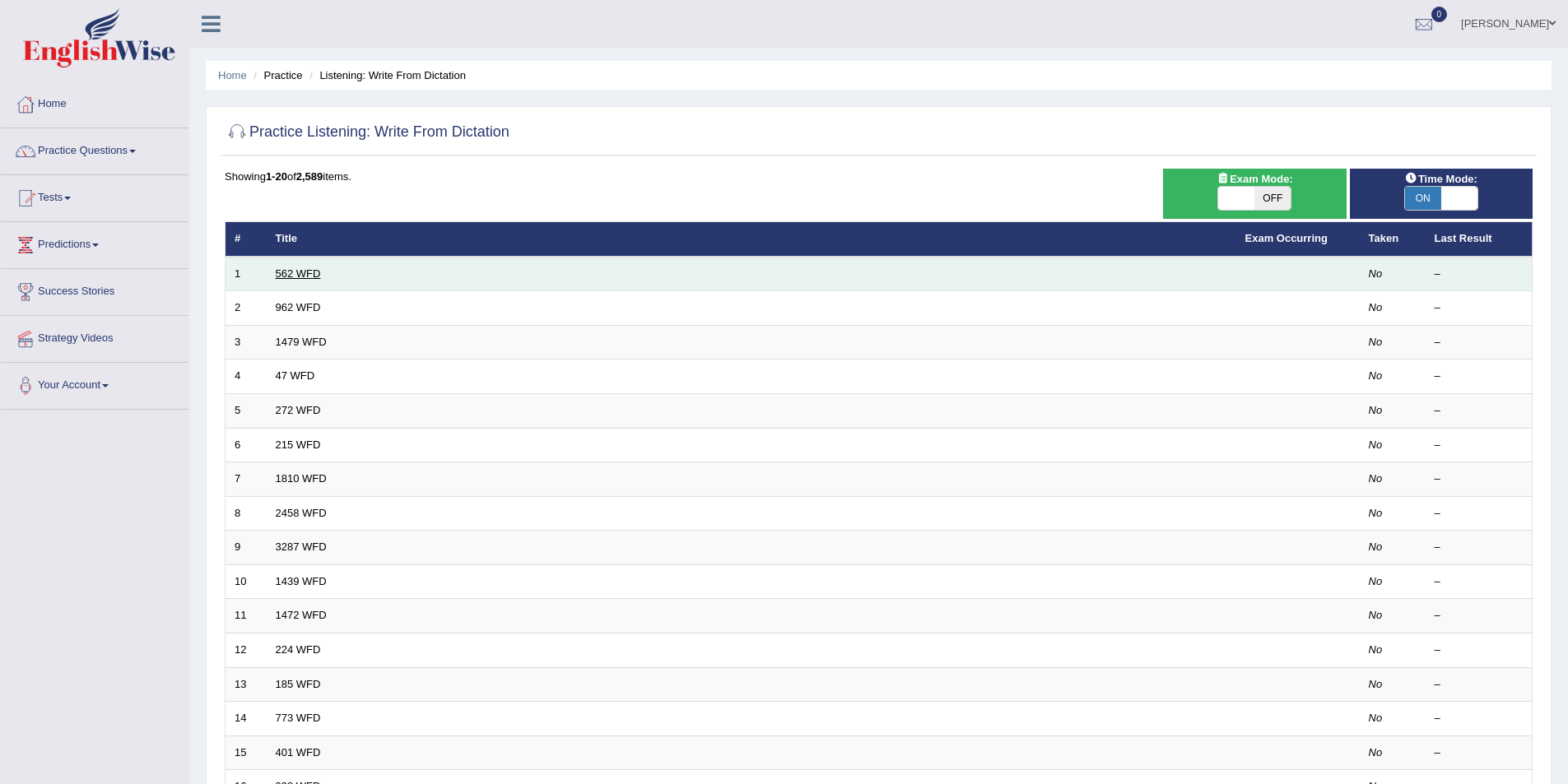
click at [298, 279] on link "562 WFD" at bounding box center [298, 273] width 45 height 12
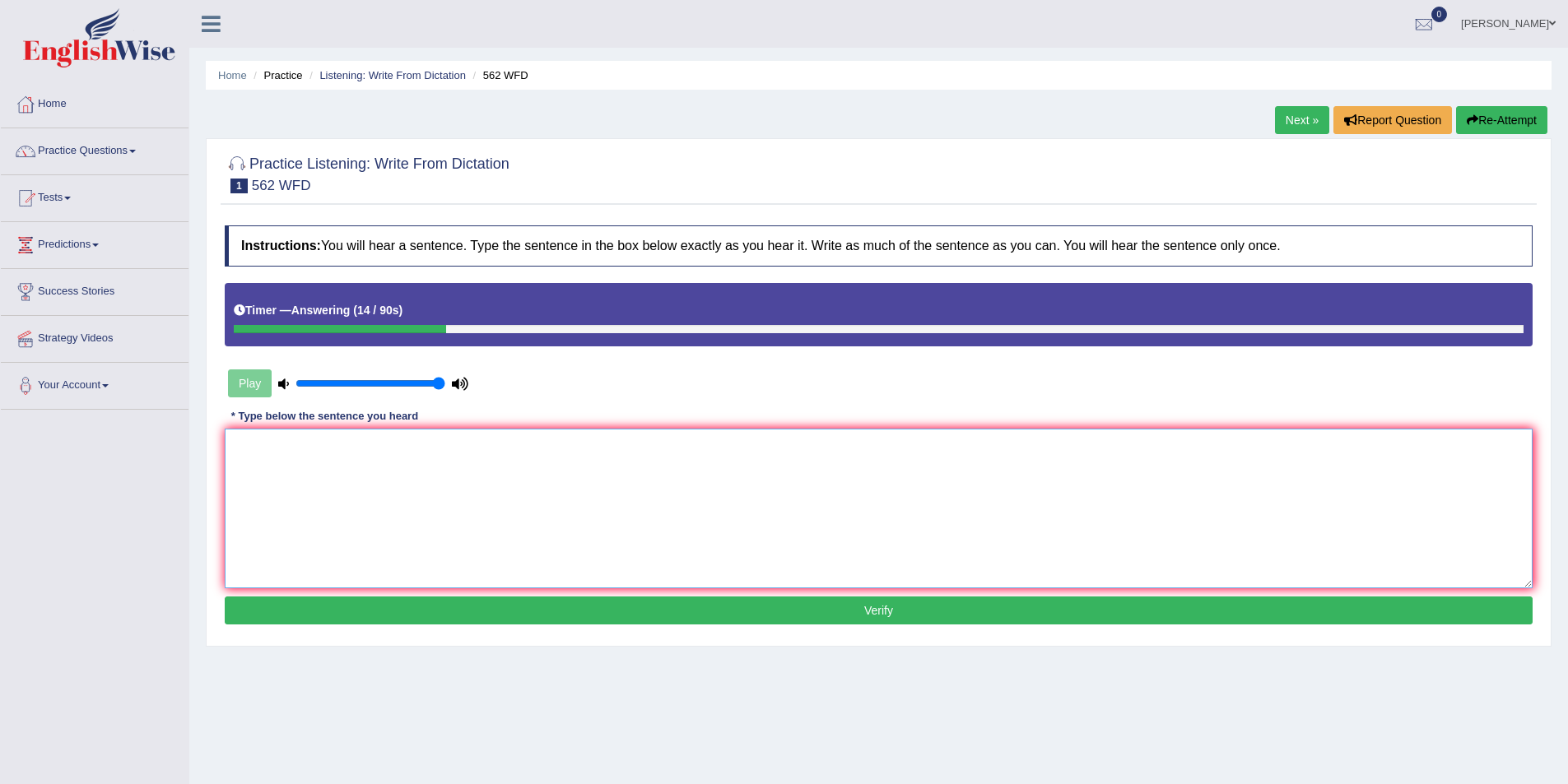
click at [1319, 446] on textarea at bounding box center [879, 508] width 1308 height 159
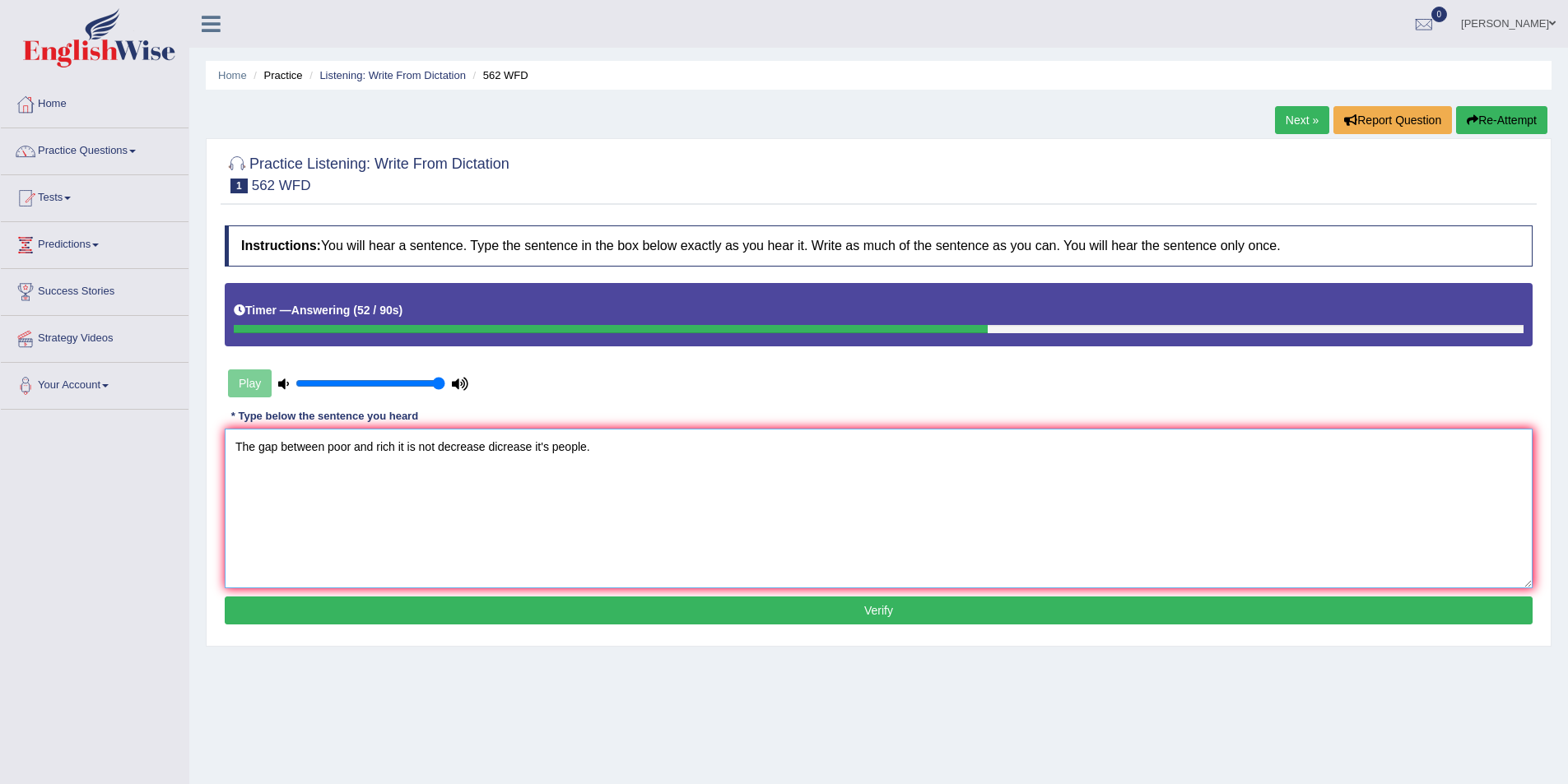
type textarea "The gap between poor and rich it is not decrease dicrease it's people."
click at [924, 615] on button "Verify" at bounding box center [879, 611] width 1308 height 28
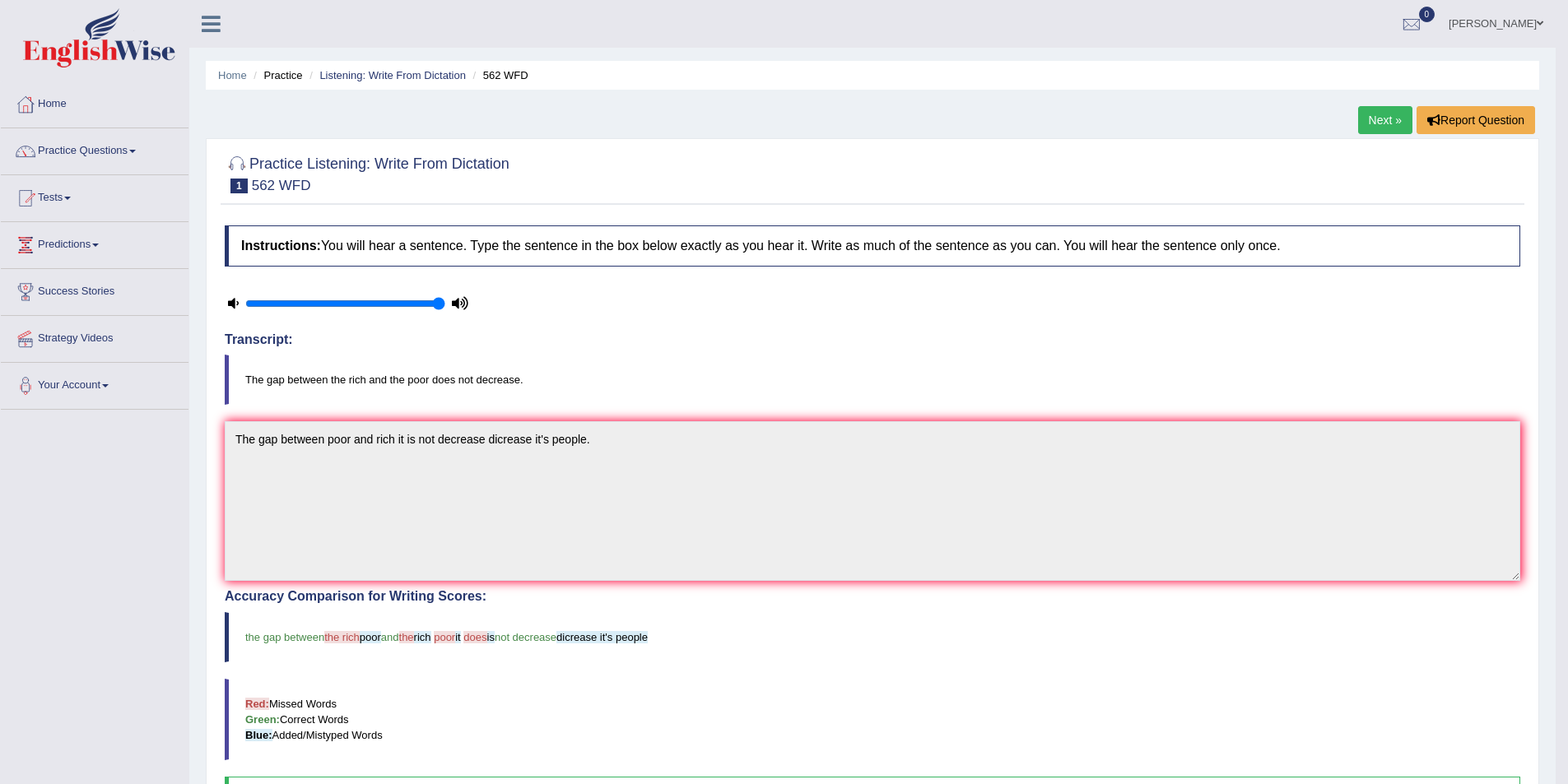
click at [1385, 119] on link "Next »" at bounding box center [1385, 120] width 55 height 28
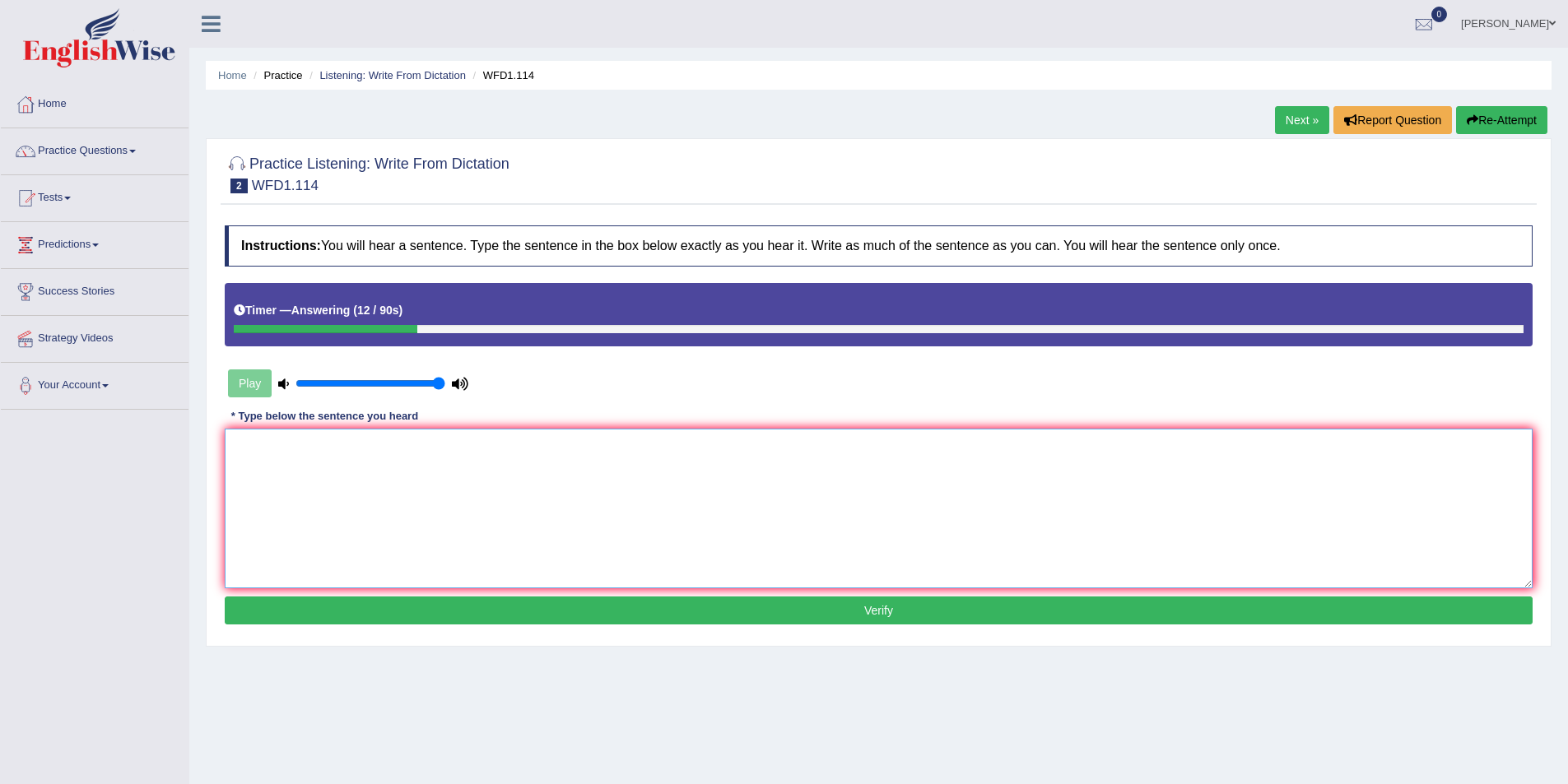
click at [1403, 467] on textarea at bounding box center [879, 508] width 1308 height 159
type textarea "Y"
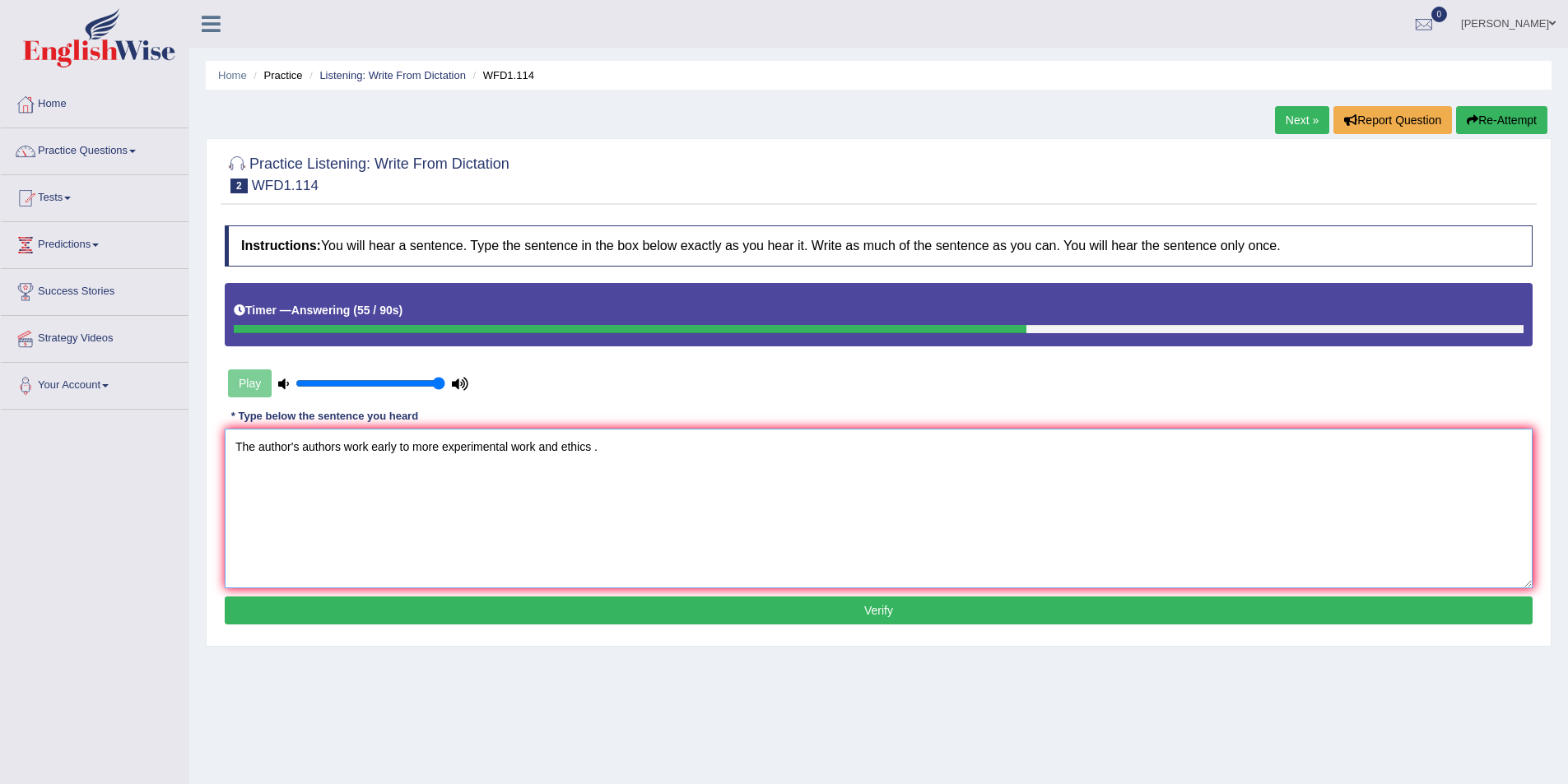
type textarea "The author's authors work early to more experimental work and ethics ."
click at [970, 611] on button "Verify" at bounding box center [879, 611] width 1308 height 28
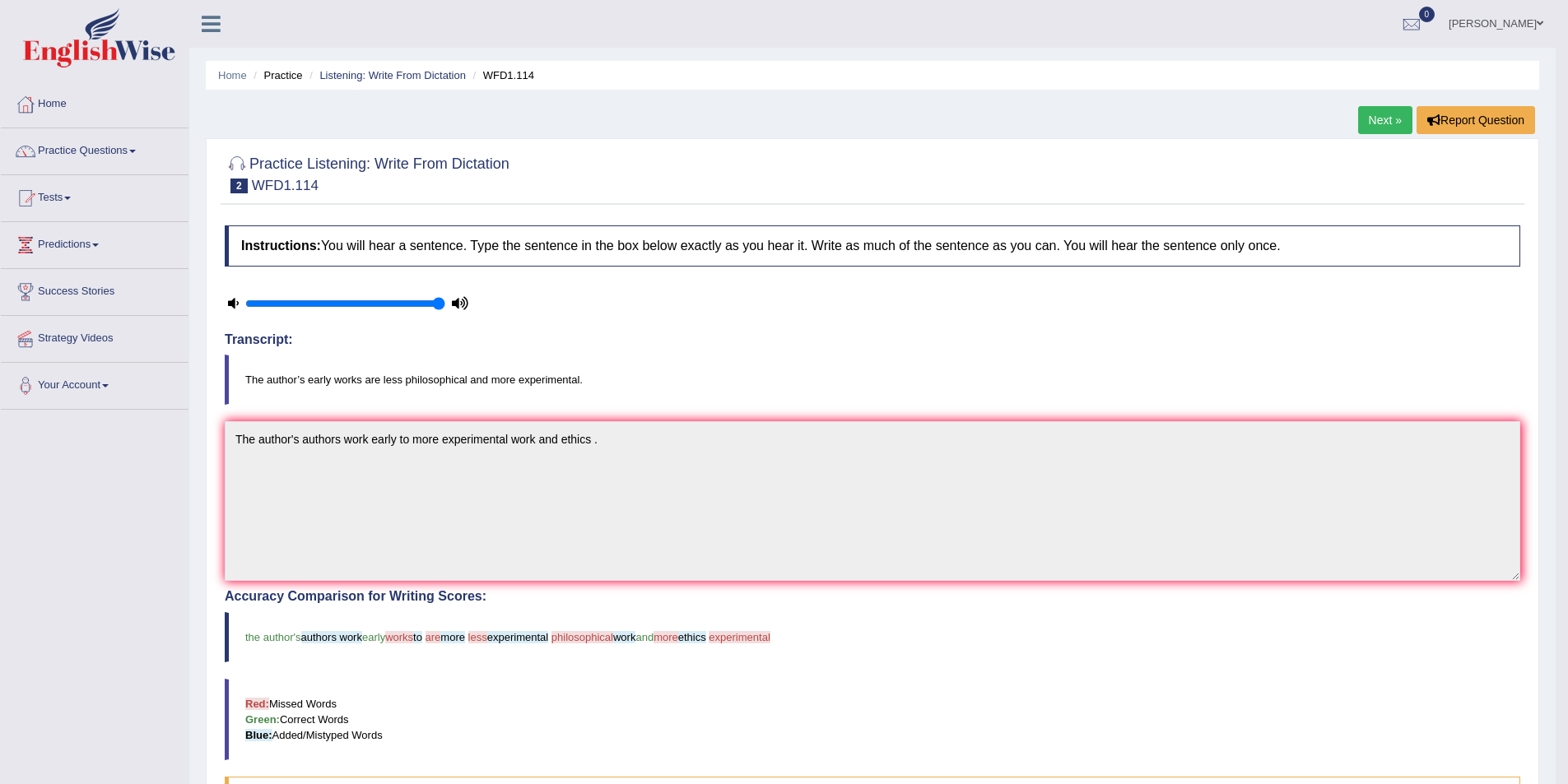
click at [1402, 121] on link "Next »" at bounding box center [1385, 120] width 55 height 28
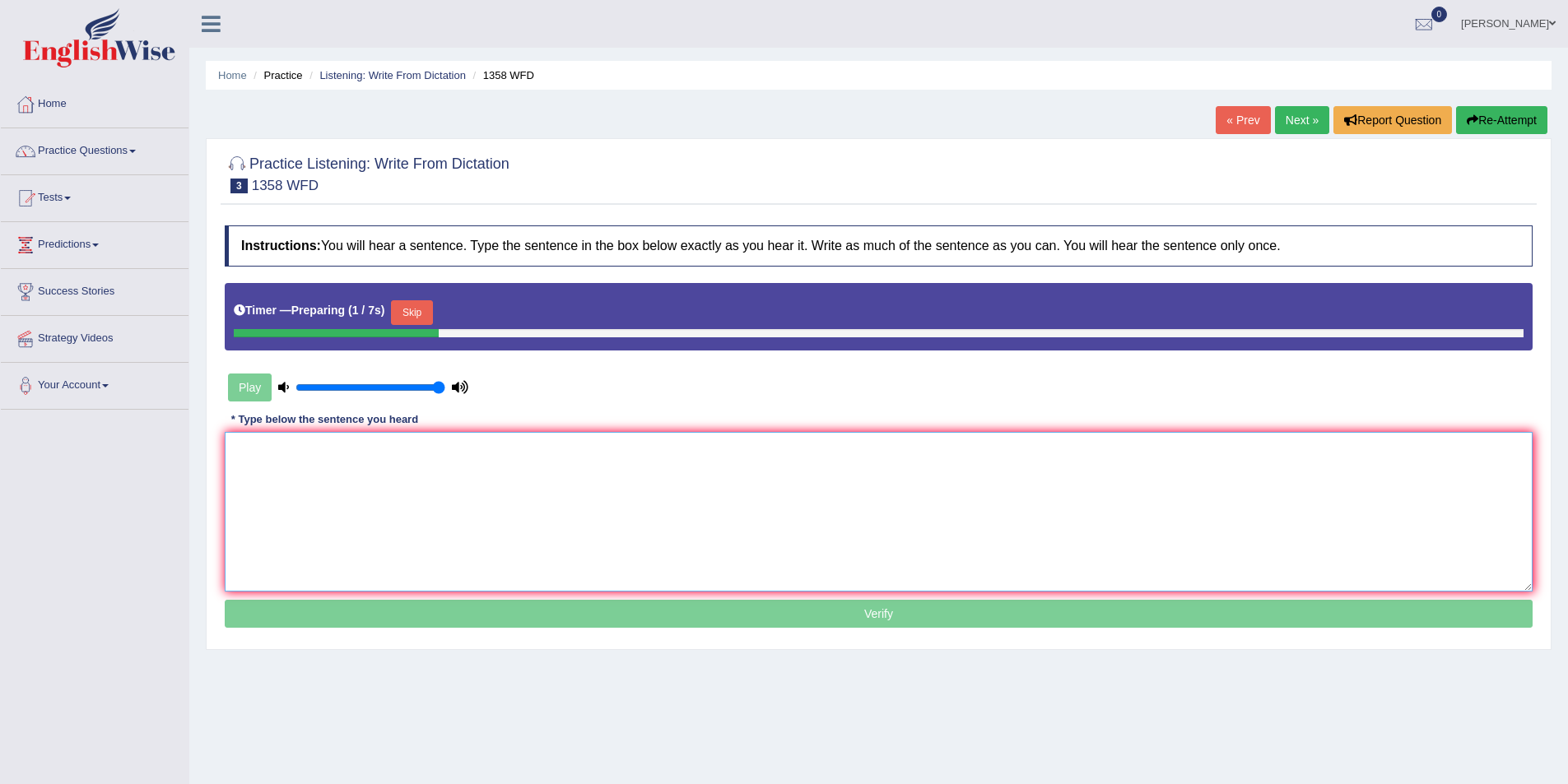
click at [1235, 497] on textarea at bounding box center [879, 511] width 1308 height 159
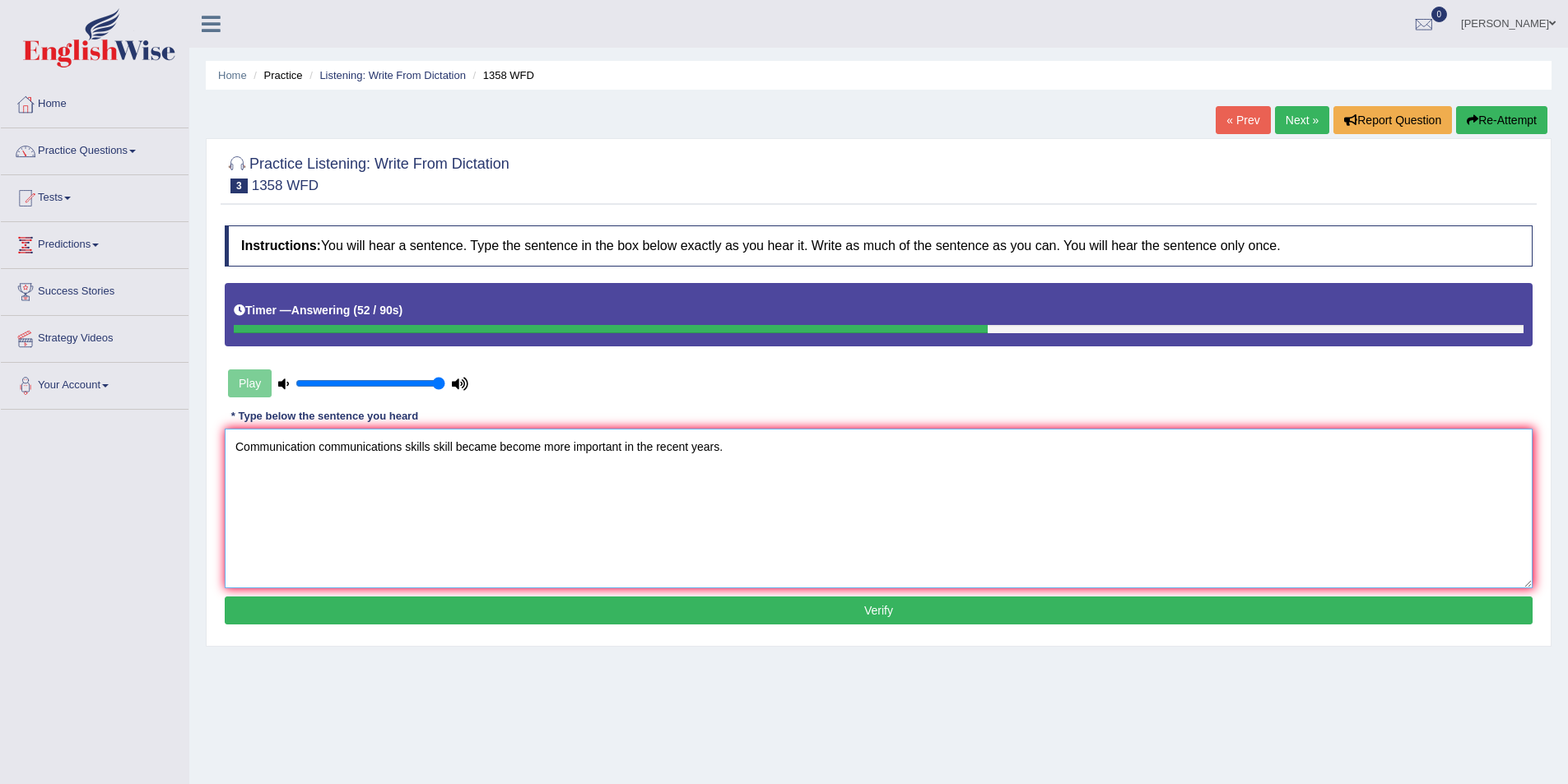
type textarea "Communication communications skills skill became become more important in the r…"
click at [1004, 617] on button "Verify" at bounding box center [879, 611] width 1308 height 28
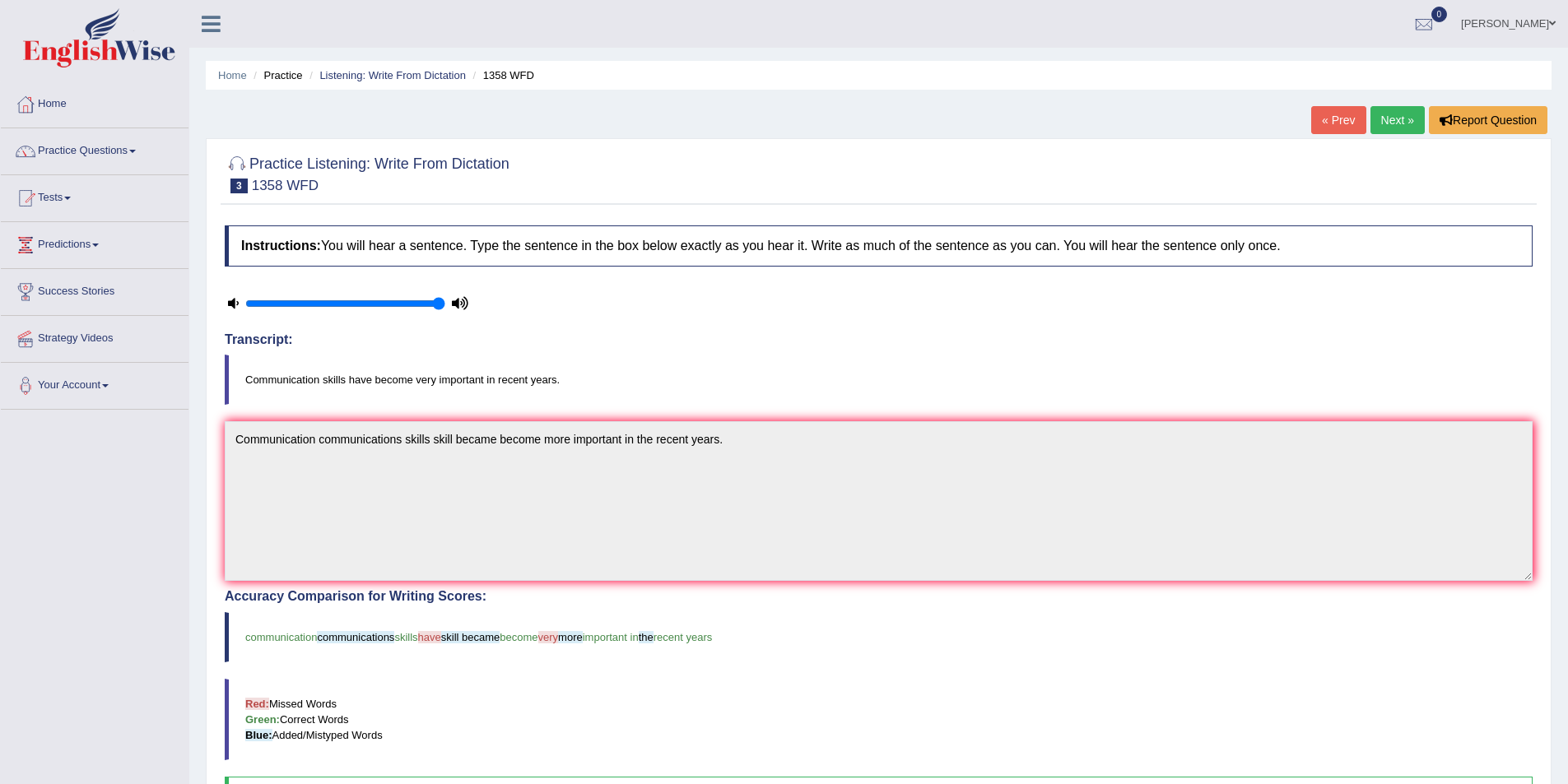
click at [1398, 125] on link "Next »" at bounding box center [1398, 120] width 55 height 28
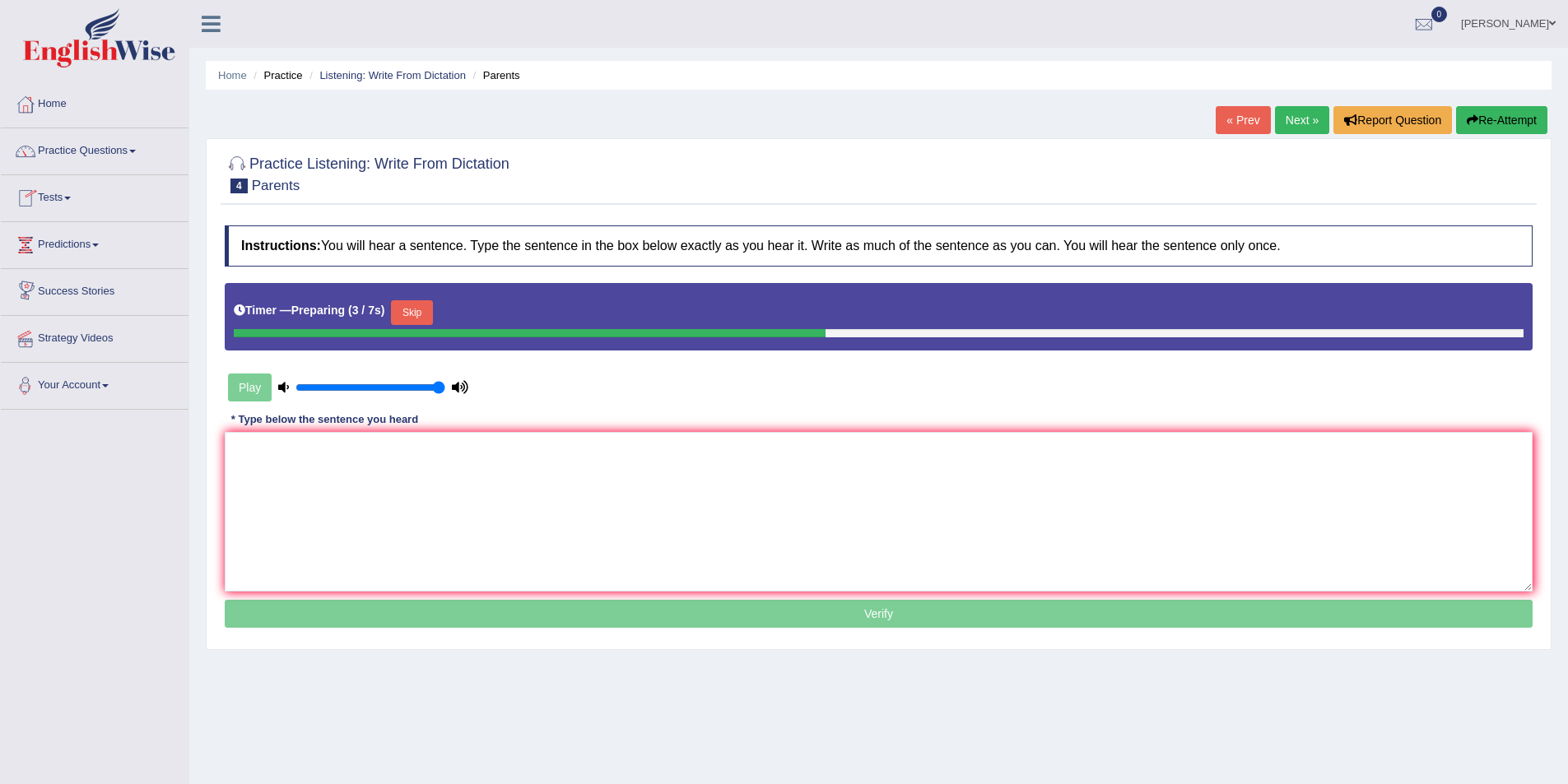
click at [408, 309] on button "Skip" at bounding box center [412, 312] width 41 height 25
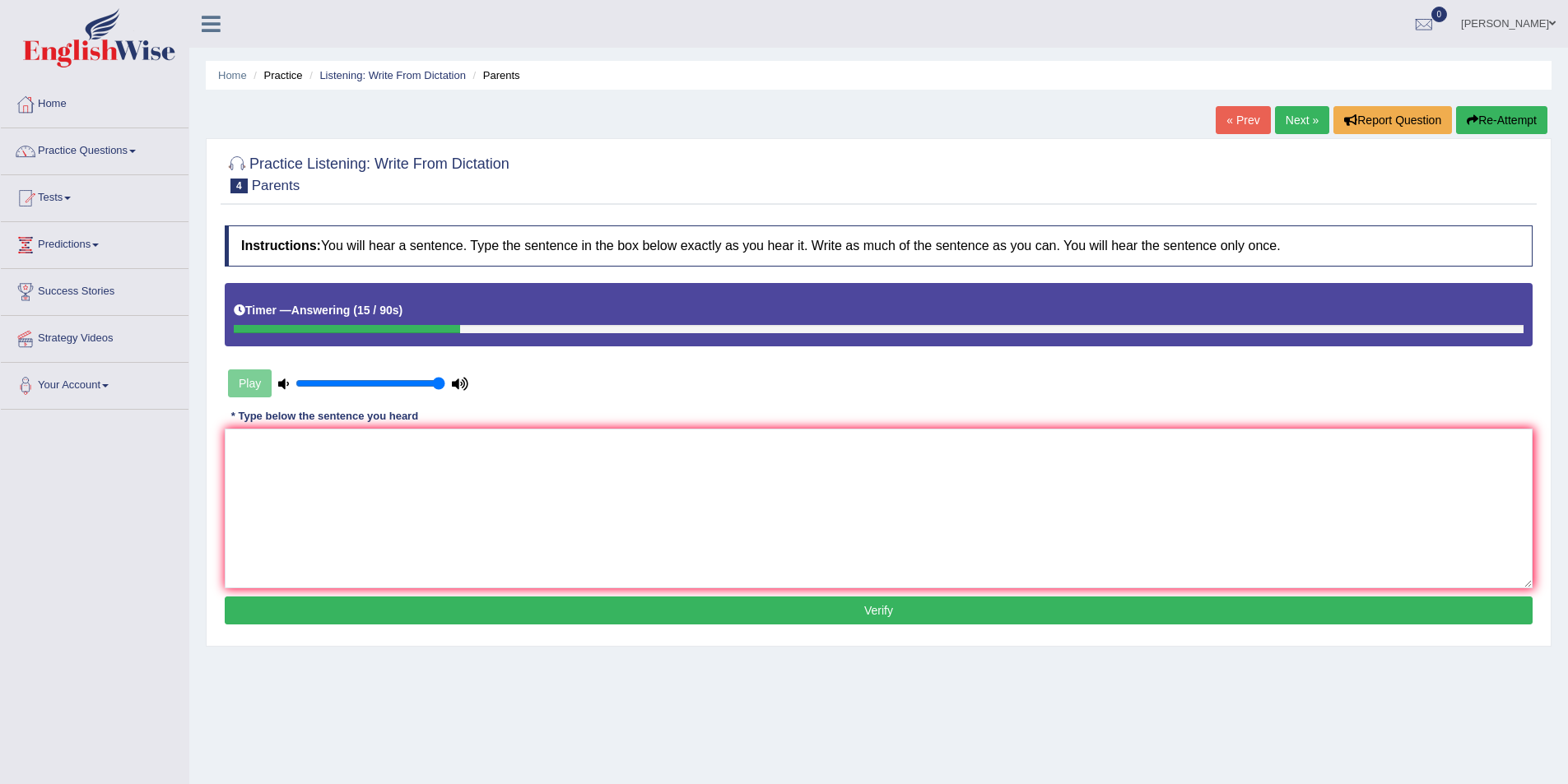
drag, startPoint x: 467, startPoint y: 413, endPoint x: 468, endPoint y: 435, distance: 22.0
click at [467, 418] on div "Instructions: You will hear a sentence. Type the sentence in the box below exac…" at bounding box center [879, 427] width 1316 height 420
drag, startPoint x: 593, startPoint y: 535, endPoint x: 741, endPoint y: 497, distance: 152.8
click at [716, 502] on textarea at bounding box center [879, 508] width 1308 height 159
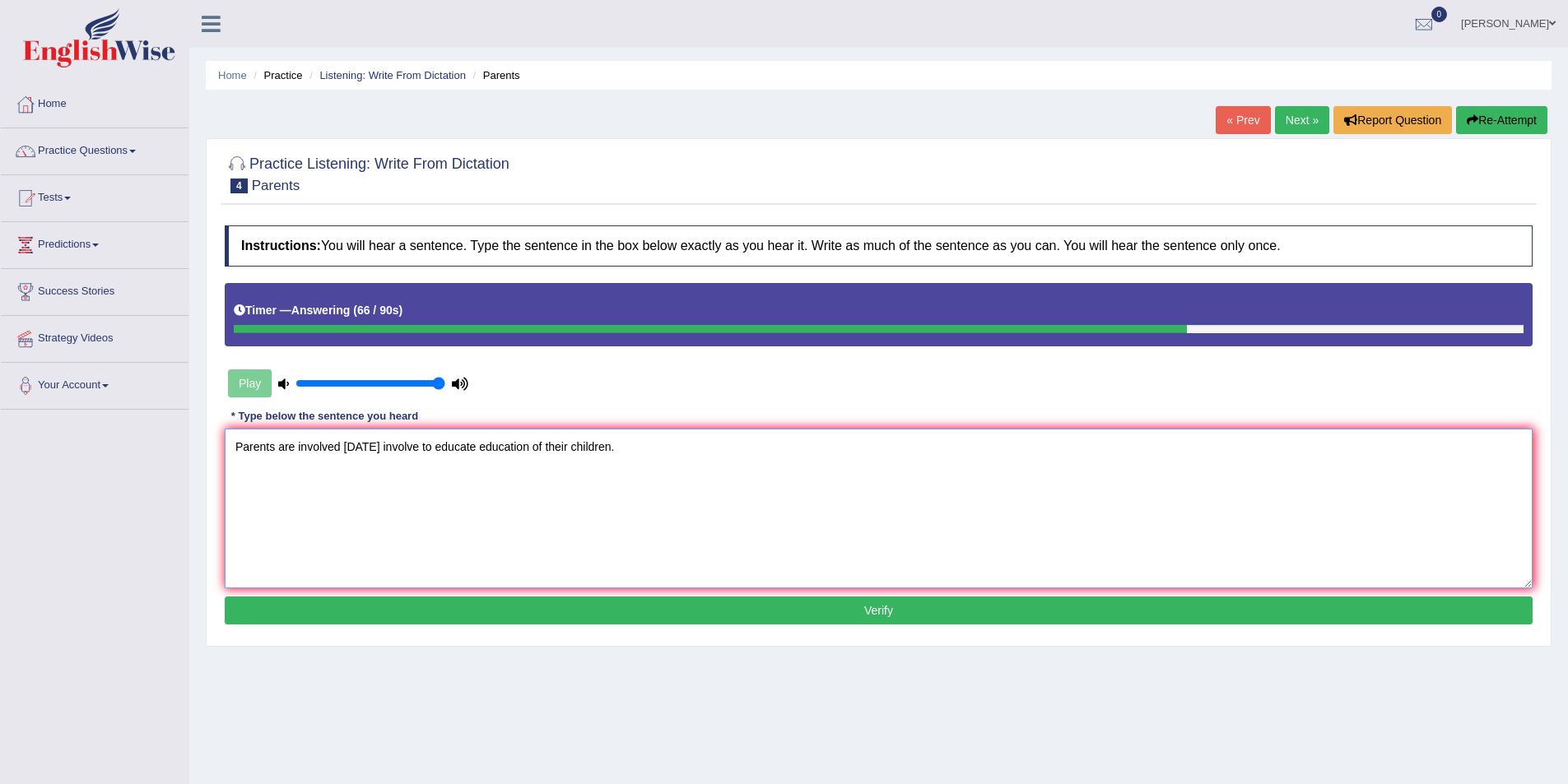
type textarea "Parents are involved today involve to educate education of their children."
click at [1527, 611] on button "Verify" at bounding box center [879, 611] width 1308 height 28
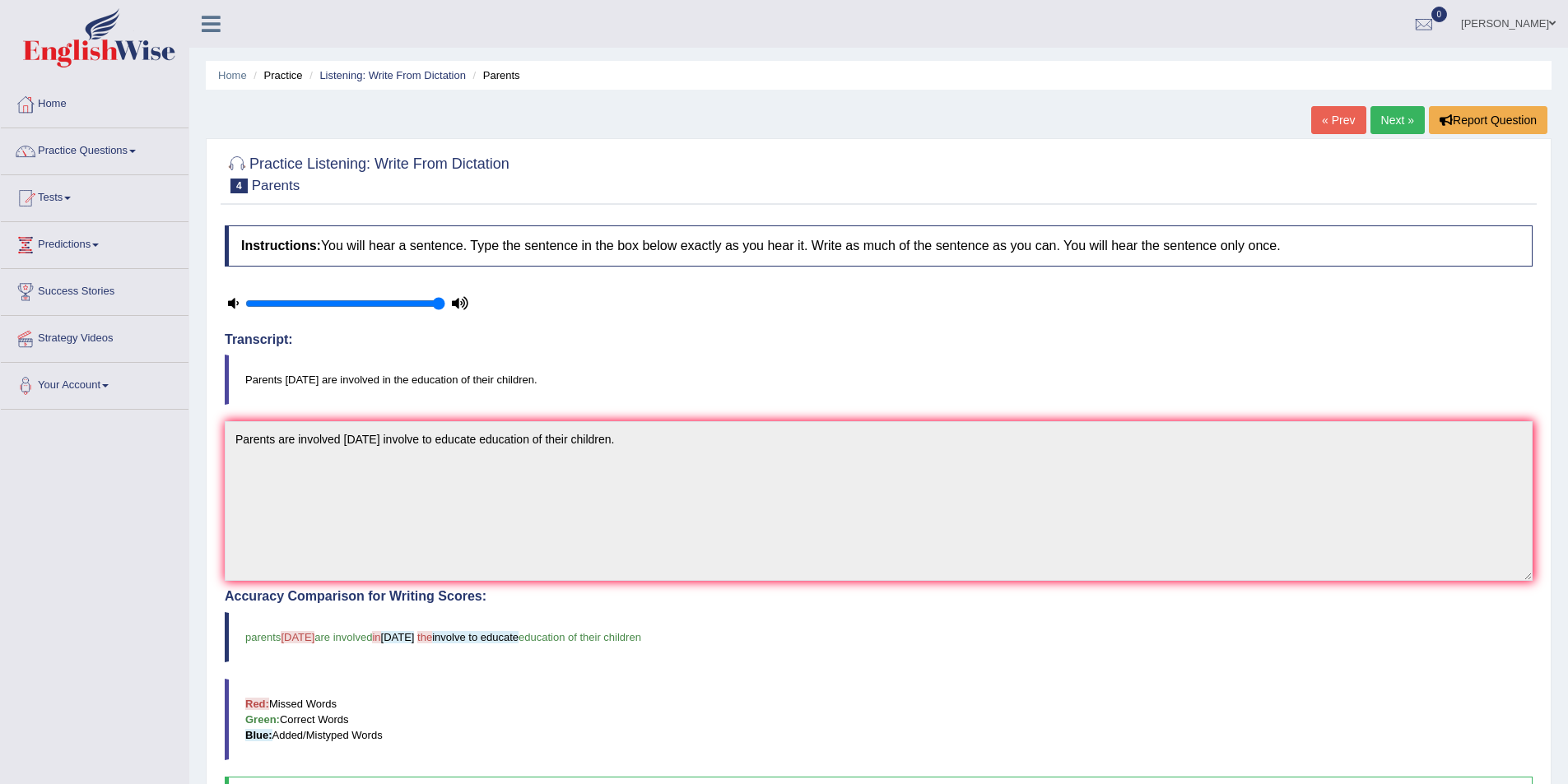
click at [1402, 117] on link "Next »" at bounding box center [1398, 120] width 55 height 28
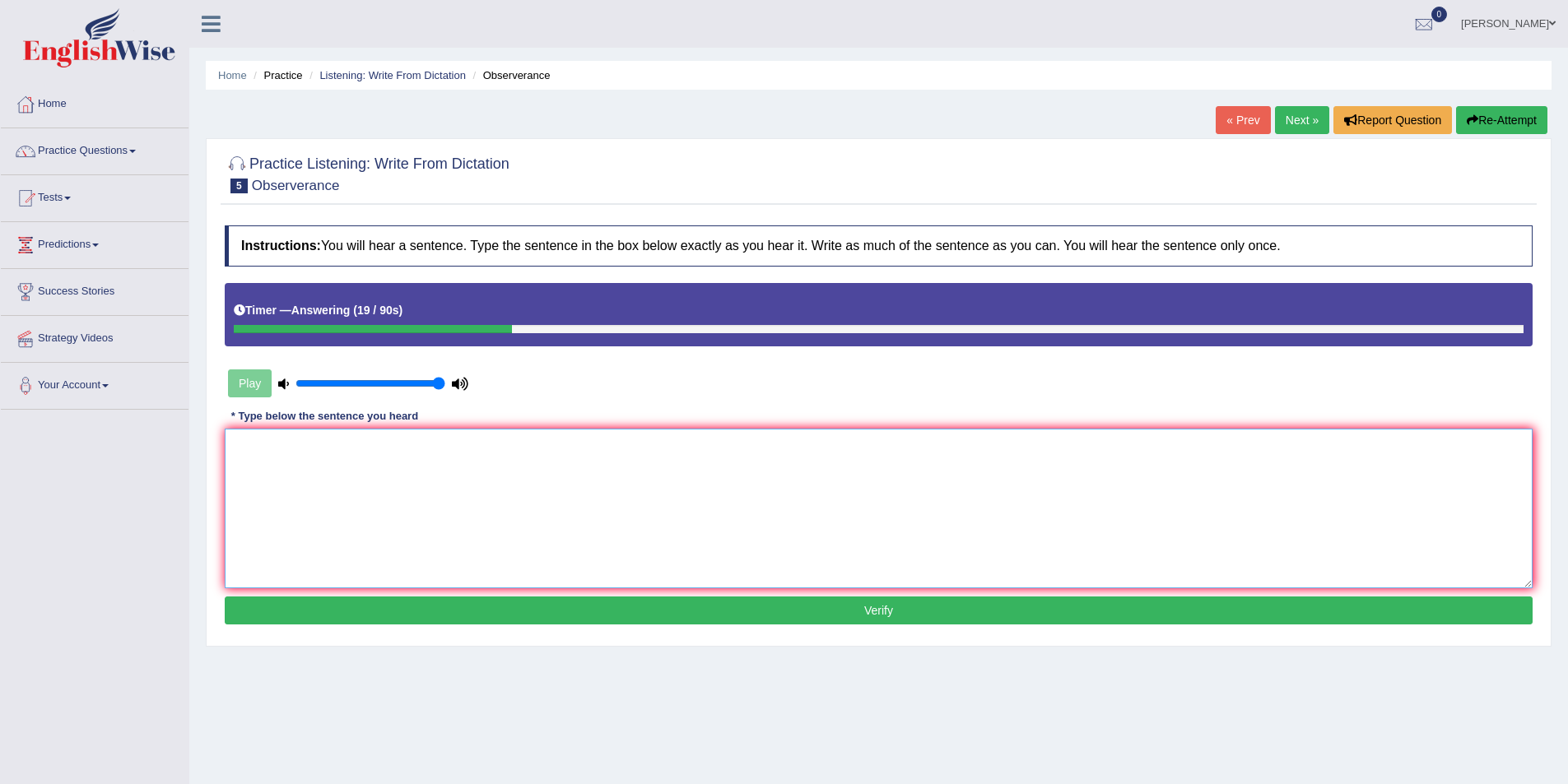
click at [537, 542] on textarea at bounding box center [879, 508] width 1308 height 159
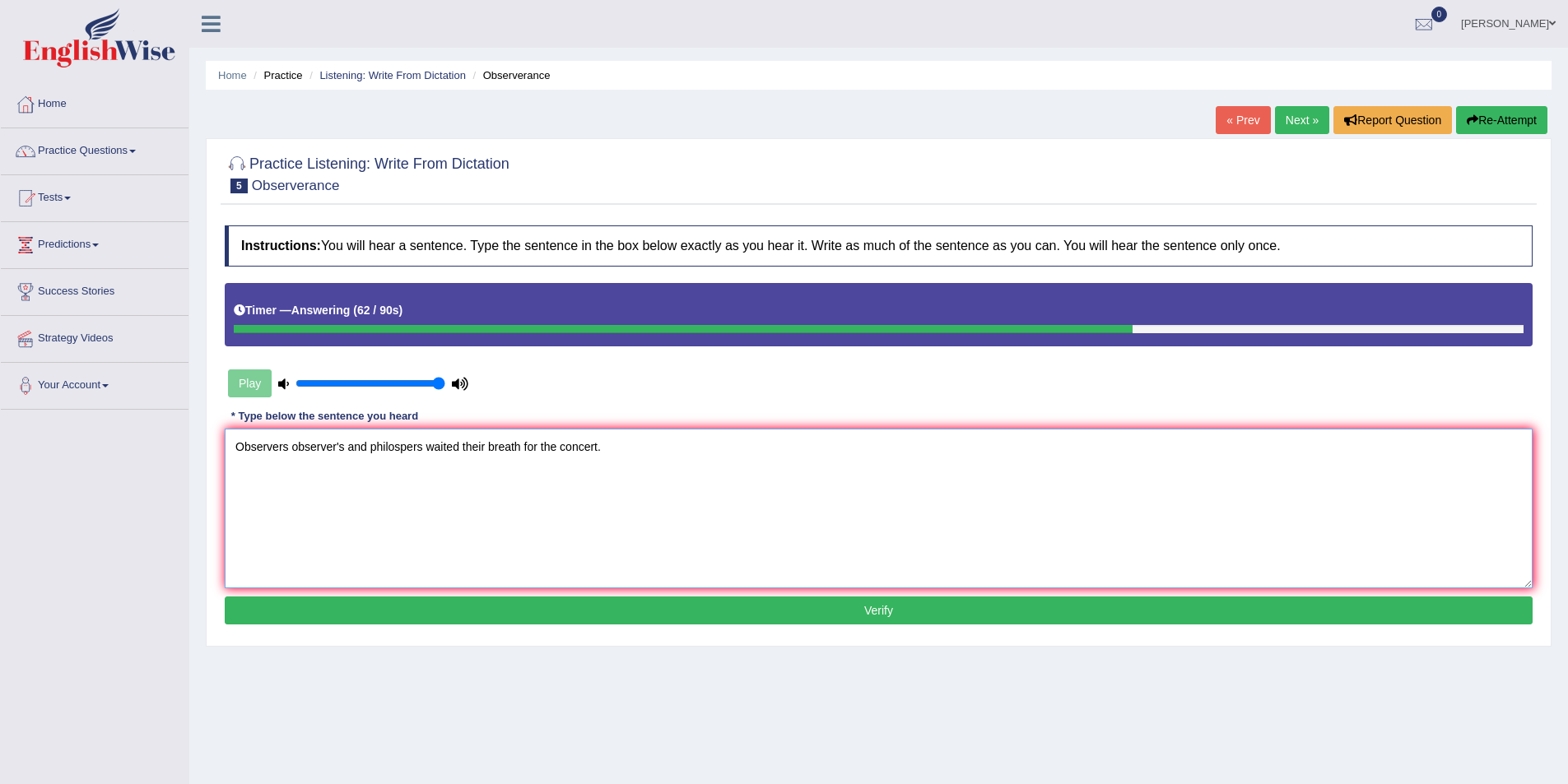
type textarea "Observers observer's and philospers waited their breath for the concert."
click at [1346, 596] on button "Verify" at bounding box center [879, 611] width 1308 height 28
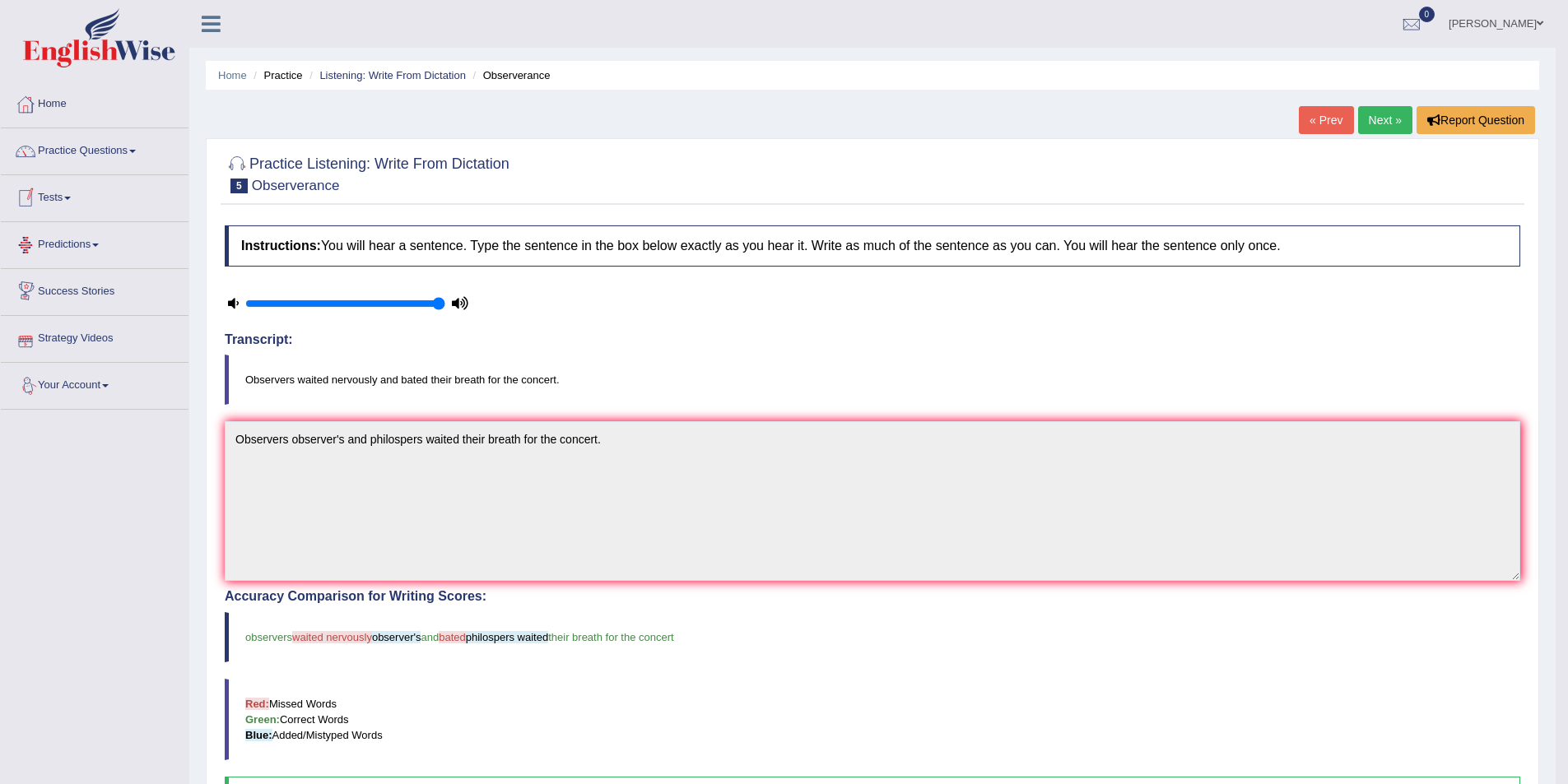
click at [78, 204] on link "Tests" at bounding box center [94, 196] width 188 height 41
click at [55, 294] on link "History" at bounding box center [107, 295] width 154 height 30
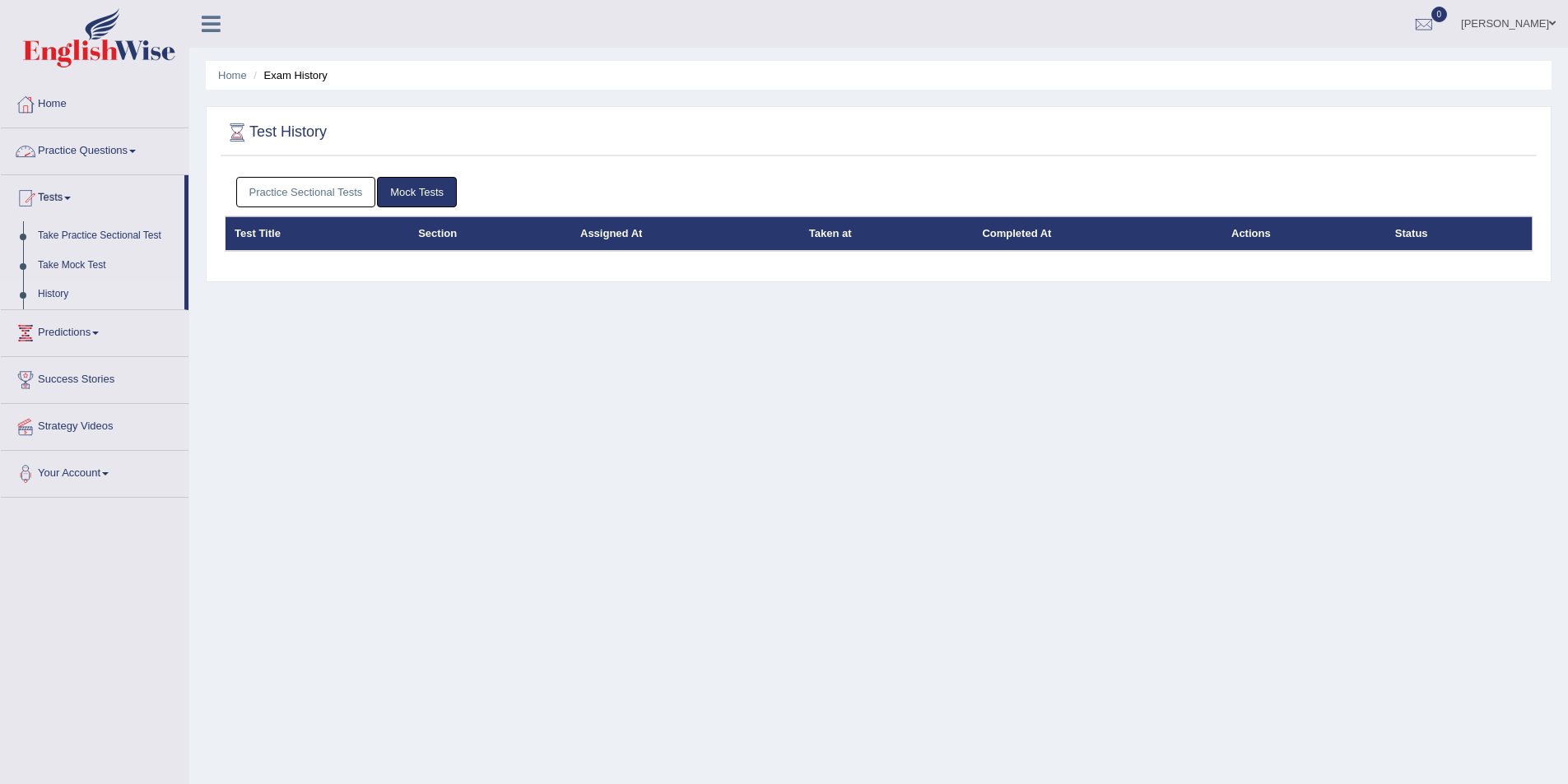
click at [280, 192] on link "Practice Sectional Tests" at bounding box center [306, 192] width 140 height 31
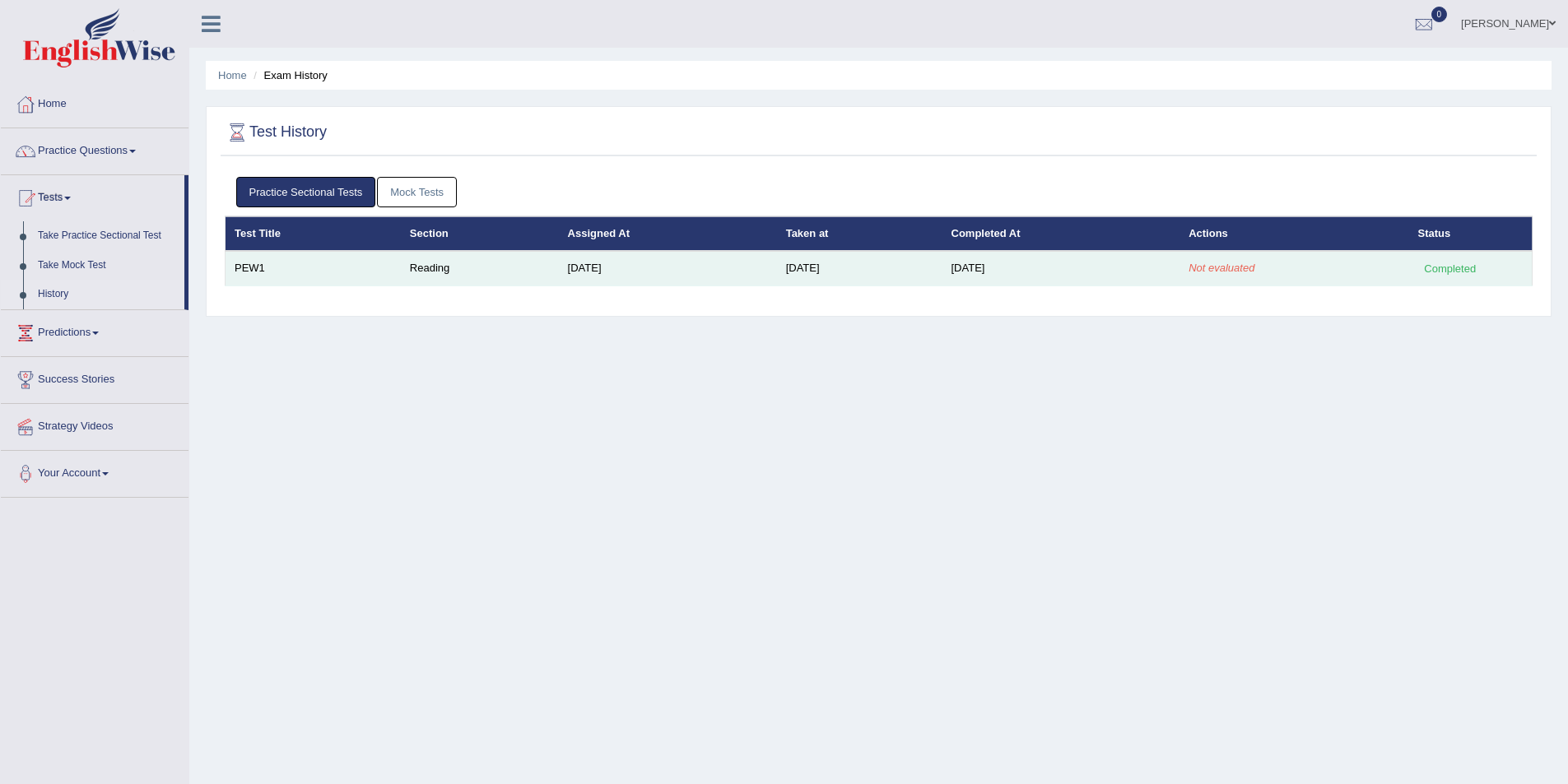
drag, startPoint x: 475, startPoint y: 256, endPoint x: 471, endPoint y: 279, distance: 23.3
click at [471, 278] on td "Reading" at bounding box center [479, 268] width 158 height 35
click at [409, 258] on td "Reading" at bounding box center [479, 268] width 158 height 35
click at [412, 281] on td "Reading" at bounding box center [479, 268] width 158 height 35
click at [261, 265] on td "PEW1" at bounding box center [313, 268] width 175 height 35
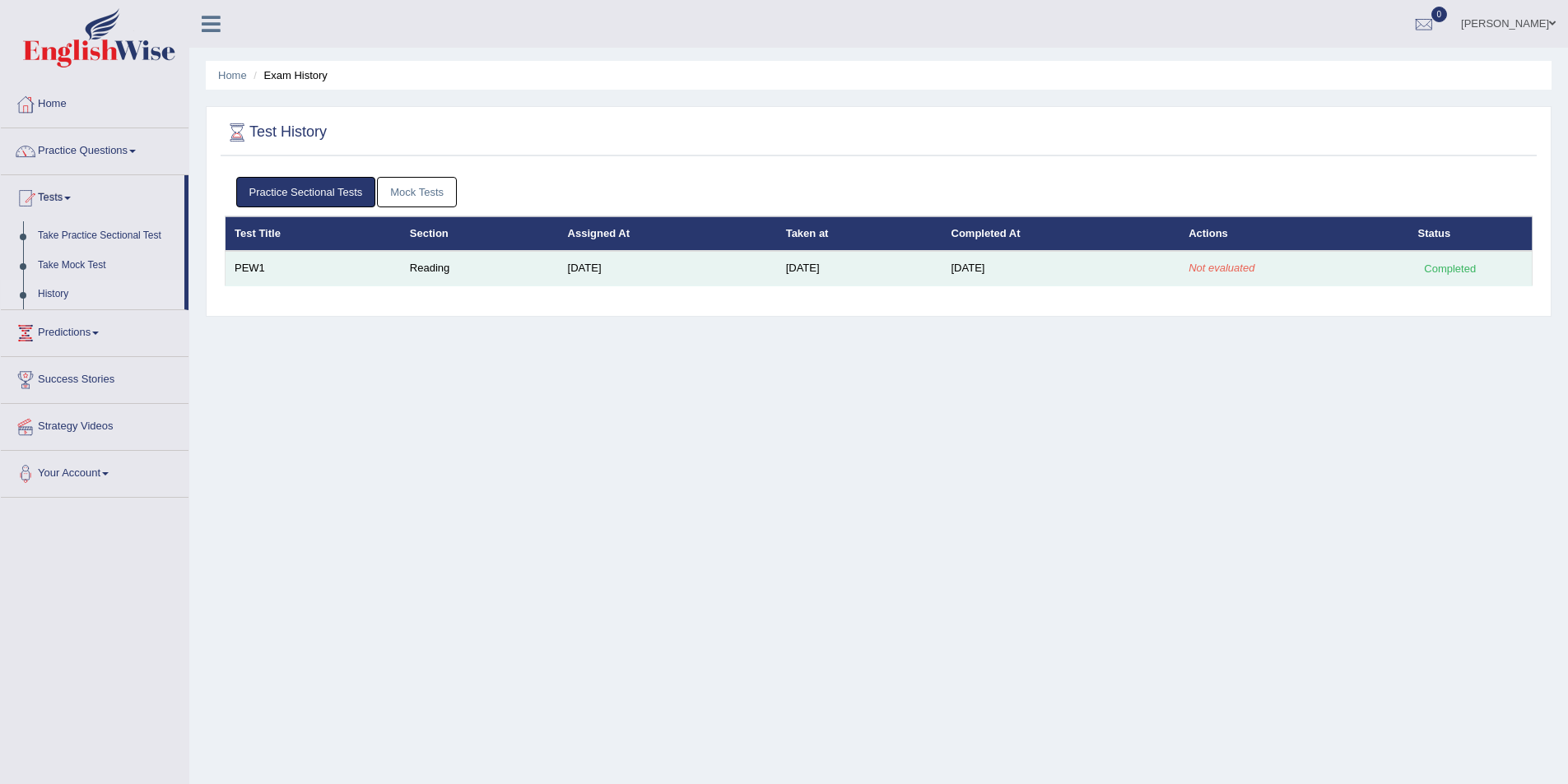
drag, startPoint x: 558, startPoint y: 298, endPoint x: 597, endPoint y: 285, distance: 41.1
click at [588, 294] on div "Practice Sectional Tests Mock Tests Test Title Section Assigned At Taken at Com…" at bounding box center [879, 238] width 1316 height 139
drag, startPoint x: 597, startPoint y: 285, endPoint x: 612, endPoint y: 283, distance: 15.1
click at [605, 285] on td "[DATE]" at bounding box center [668, 268] width 218 height 35
click at [613, 283] on td "[DATE]" at bounding box center [668, 268] width 218 height 35
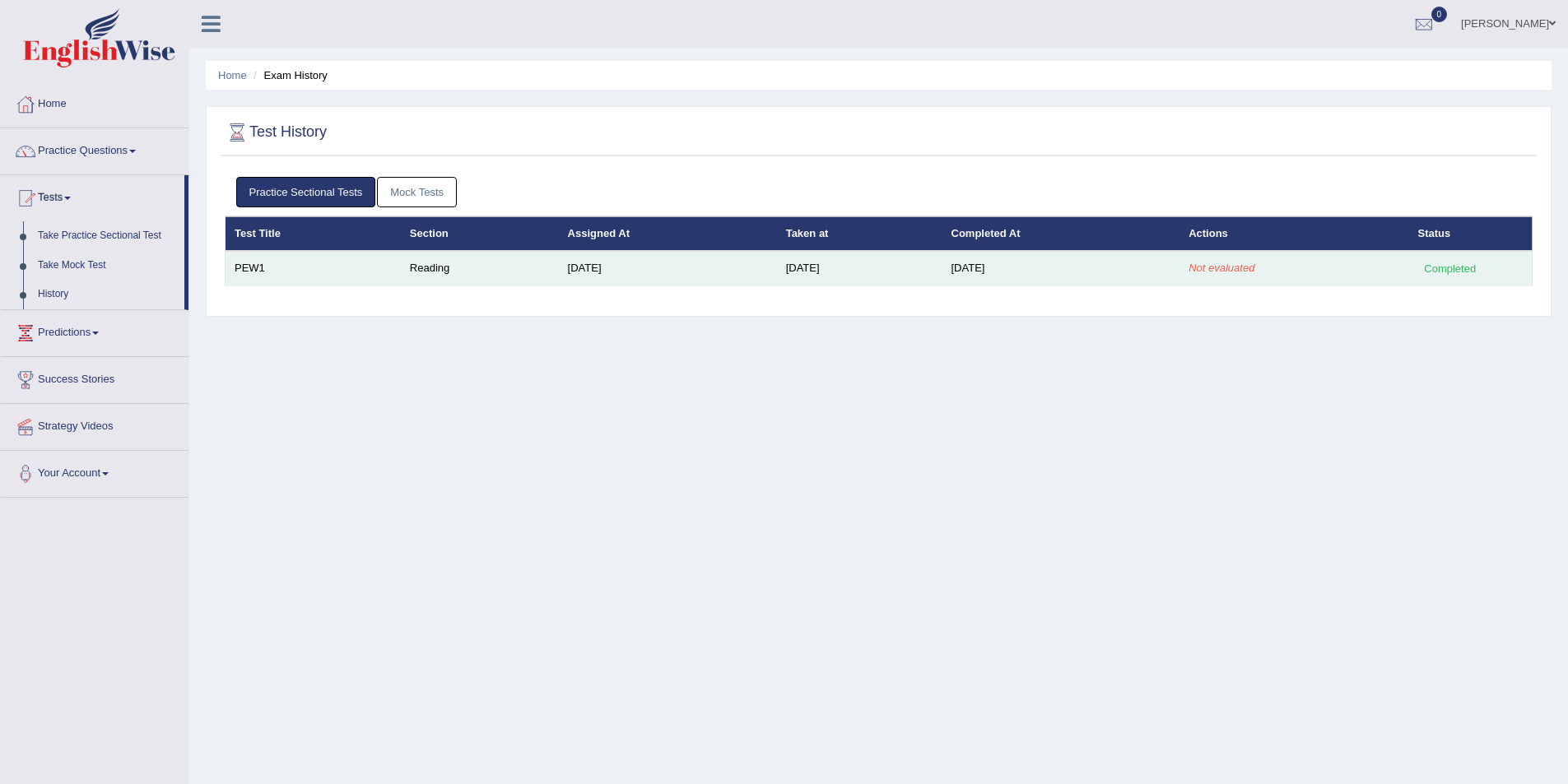
click at [613, 283] on td "[DATE]" at bounding box center [668, 268] width 218 height 35
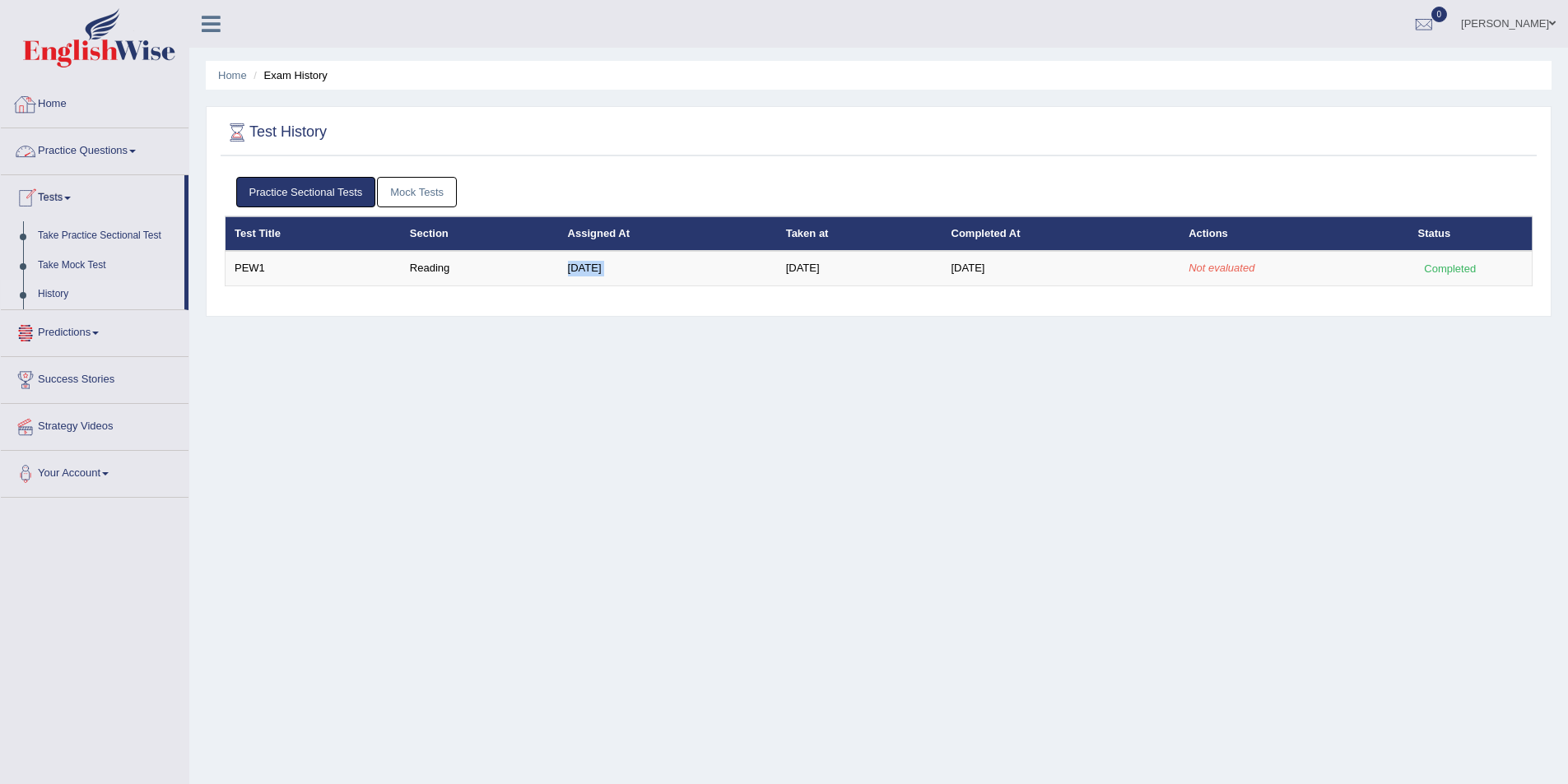
click at [63, 100] on link "Home" at bounding box center [94, 102] width 188 height 41
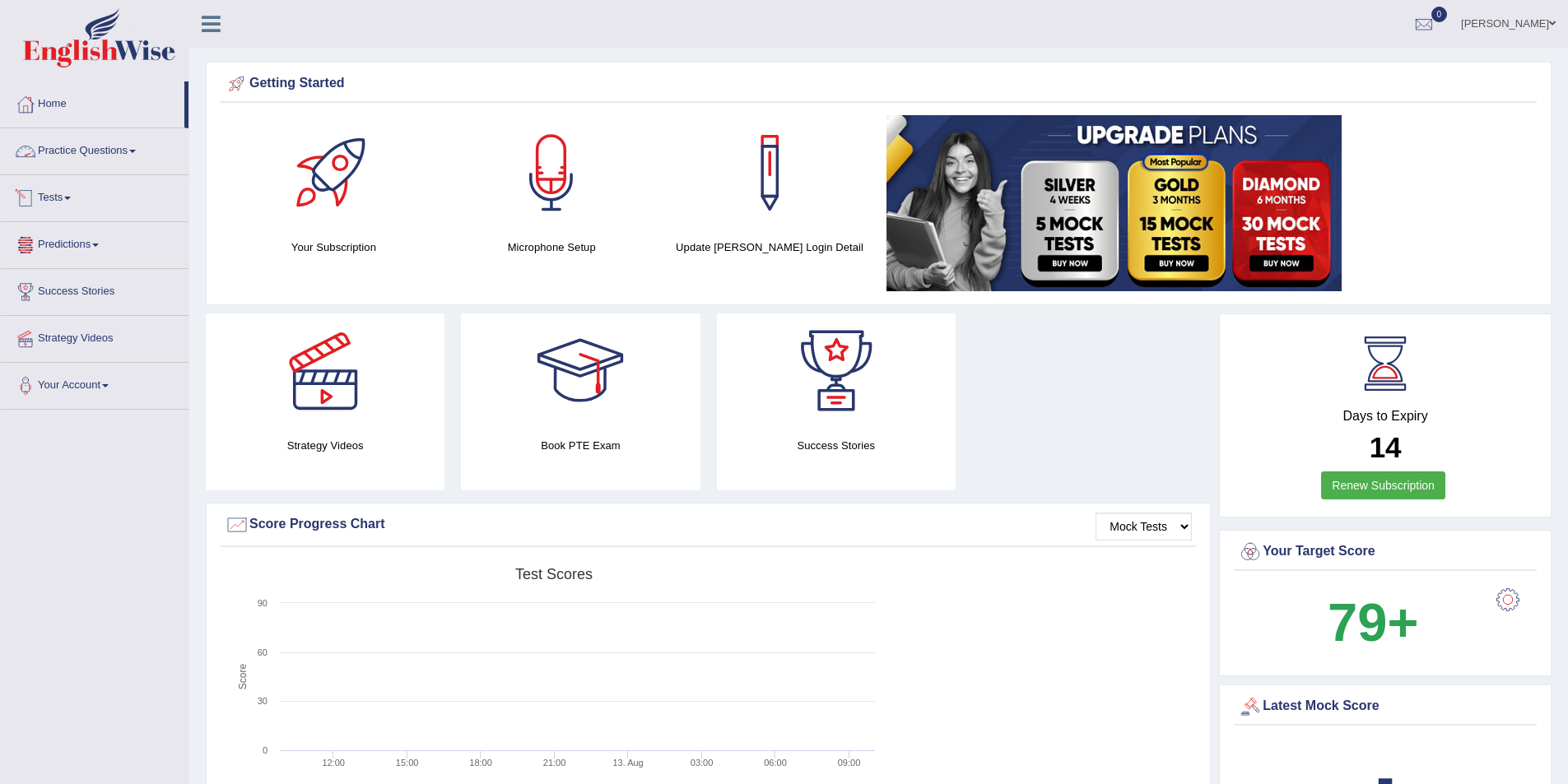
click at [71, 198] on span at bounding box center [68, 198] width 7 height 3
click at [58, 102] on link "Home" at bounding box center [93, 102] width 183 height 41
click at [55, 106] on link "Home" at bounding box center [93, 102] width 183 height 41
click at [64, 196] on link "Tests" at bounding box center [94, 196] width 188 height 41
click at [63, 287] on link "History" at bounding box center [107, 295] width 154 height 30
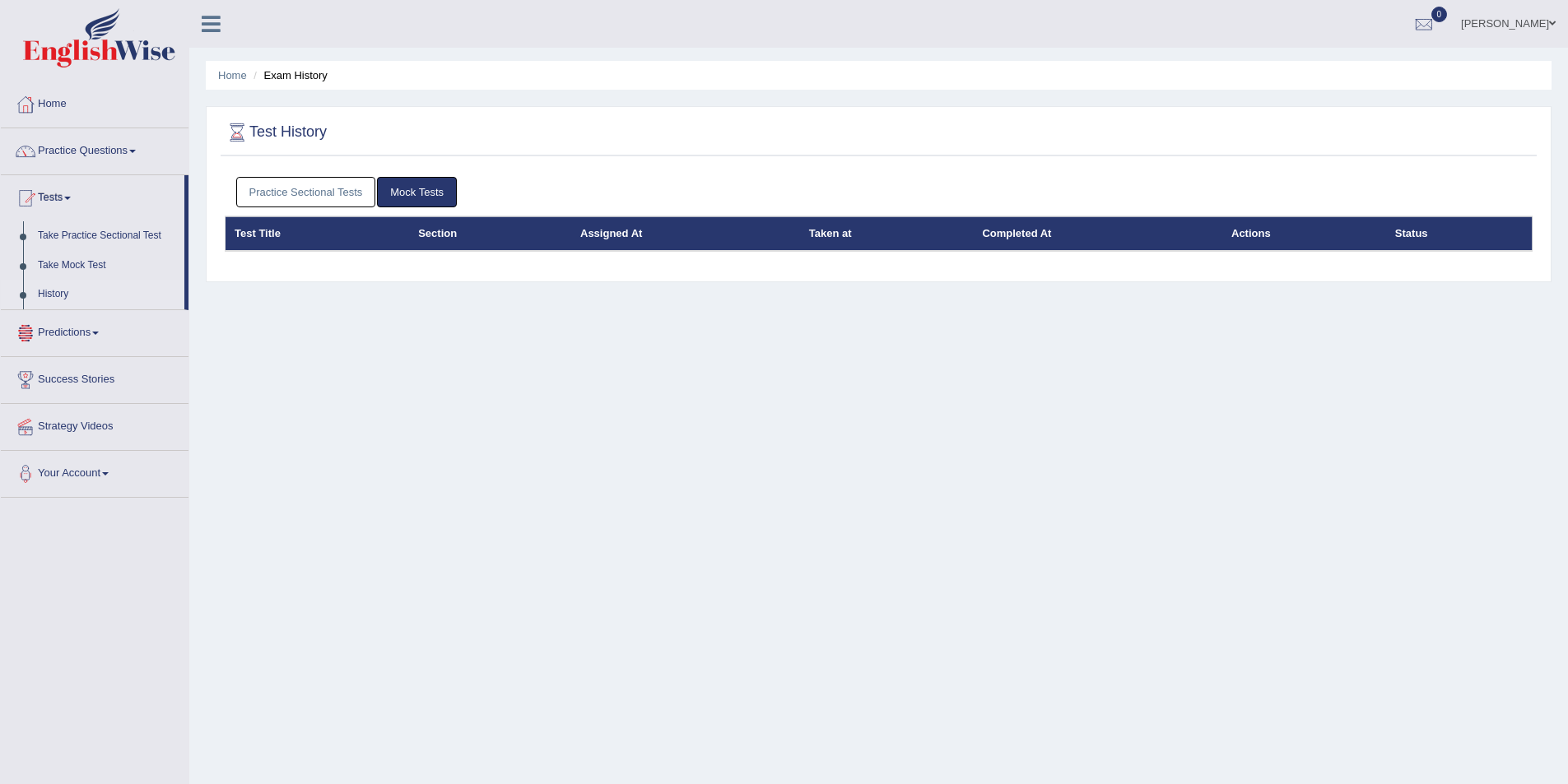
click at [319, 190] on link "Practice Sectional Tests" at bounding box center [306, 192] width 140 height 31
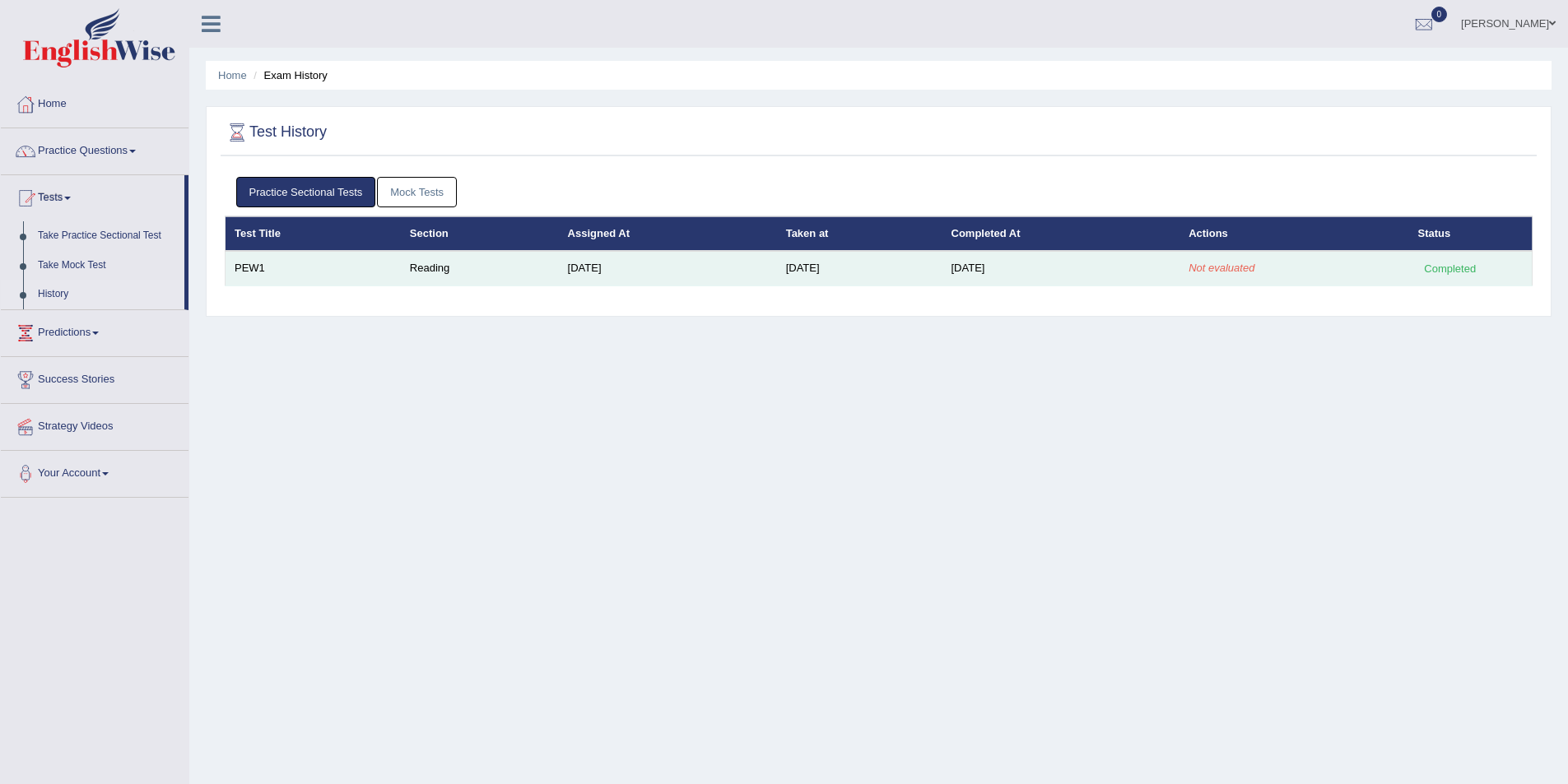
click at [439, 266] on td "Reading" at bounding box center [479, 268] width 158 height 35
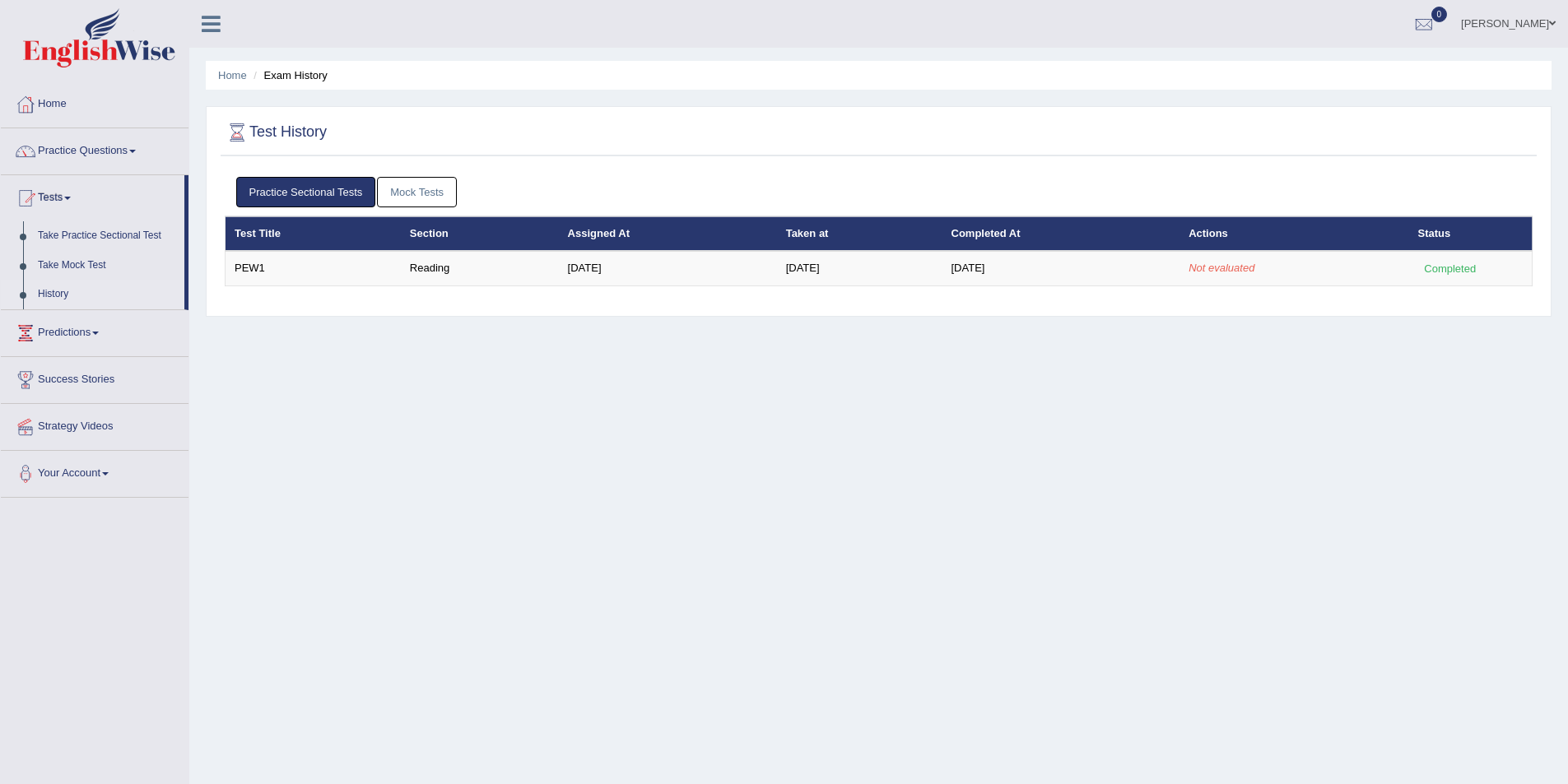
click at [64, 100] on link "Home" at bounding box center [94, 102] width 188 height 41
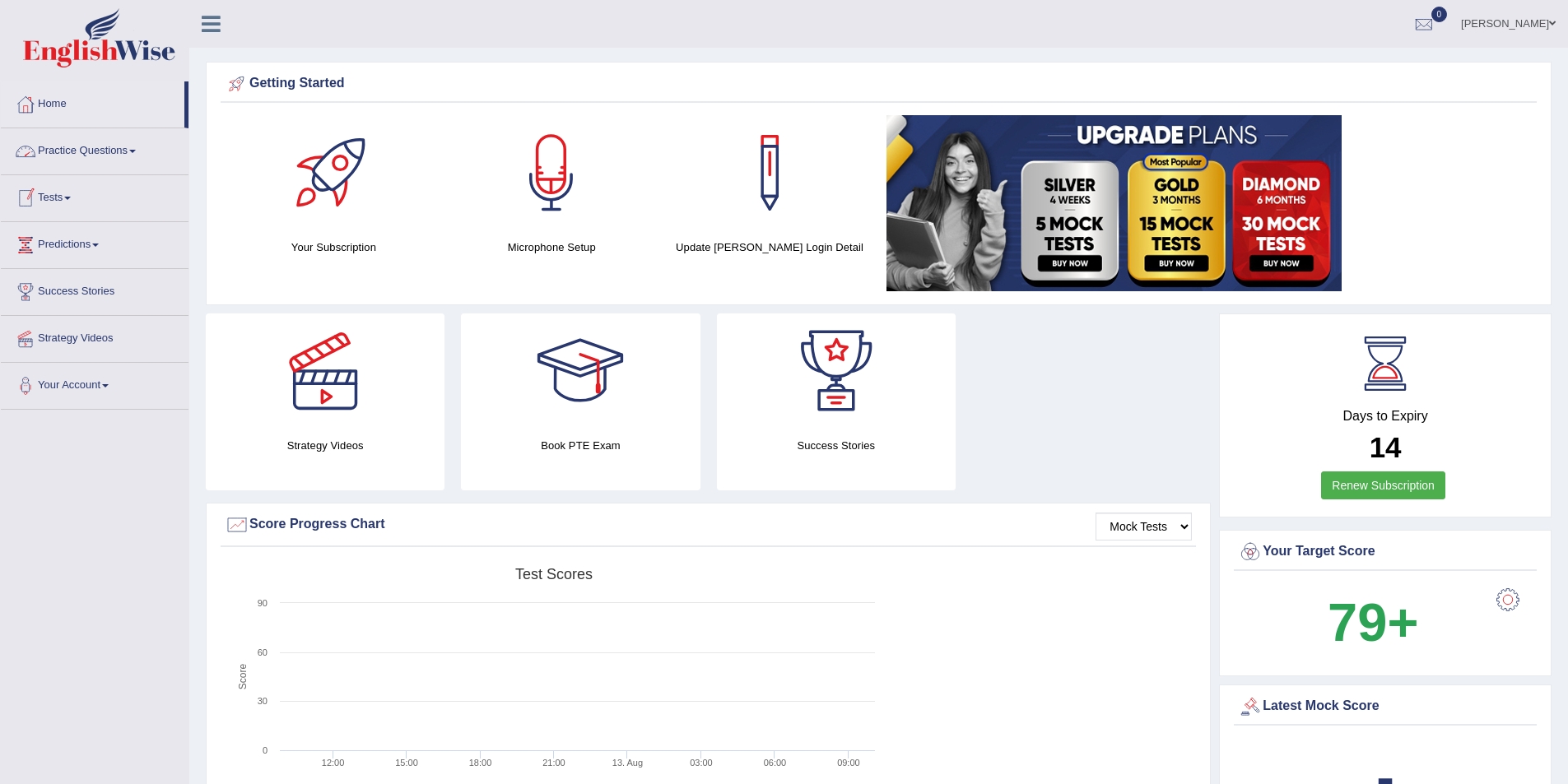
click at [91, 190] on link "Tests" at bounding box center [94, 196] width 188 height 41
click at [91, 248] on link "Take Practice Sectional Test" at bounding box center [107, 236] width 154 height 30
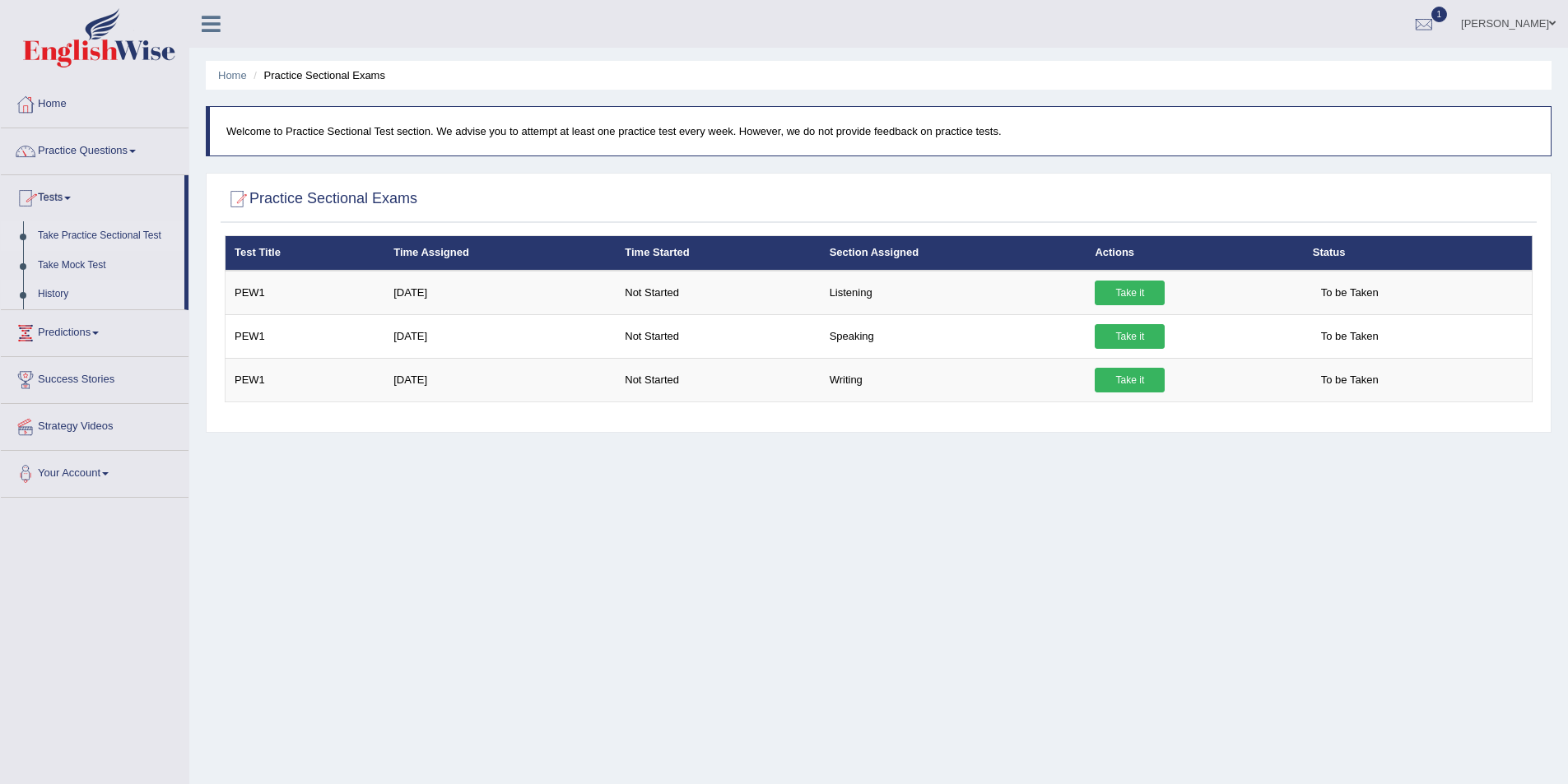
click at [50, 292] on link "History" at bounding box center [107, 295] width 154 height 30
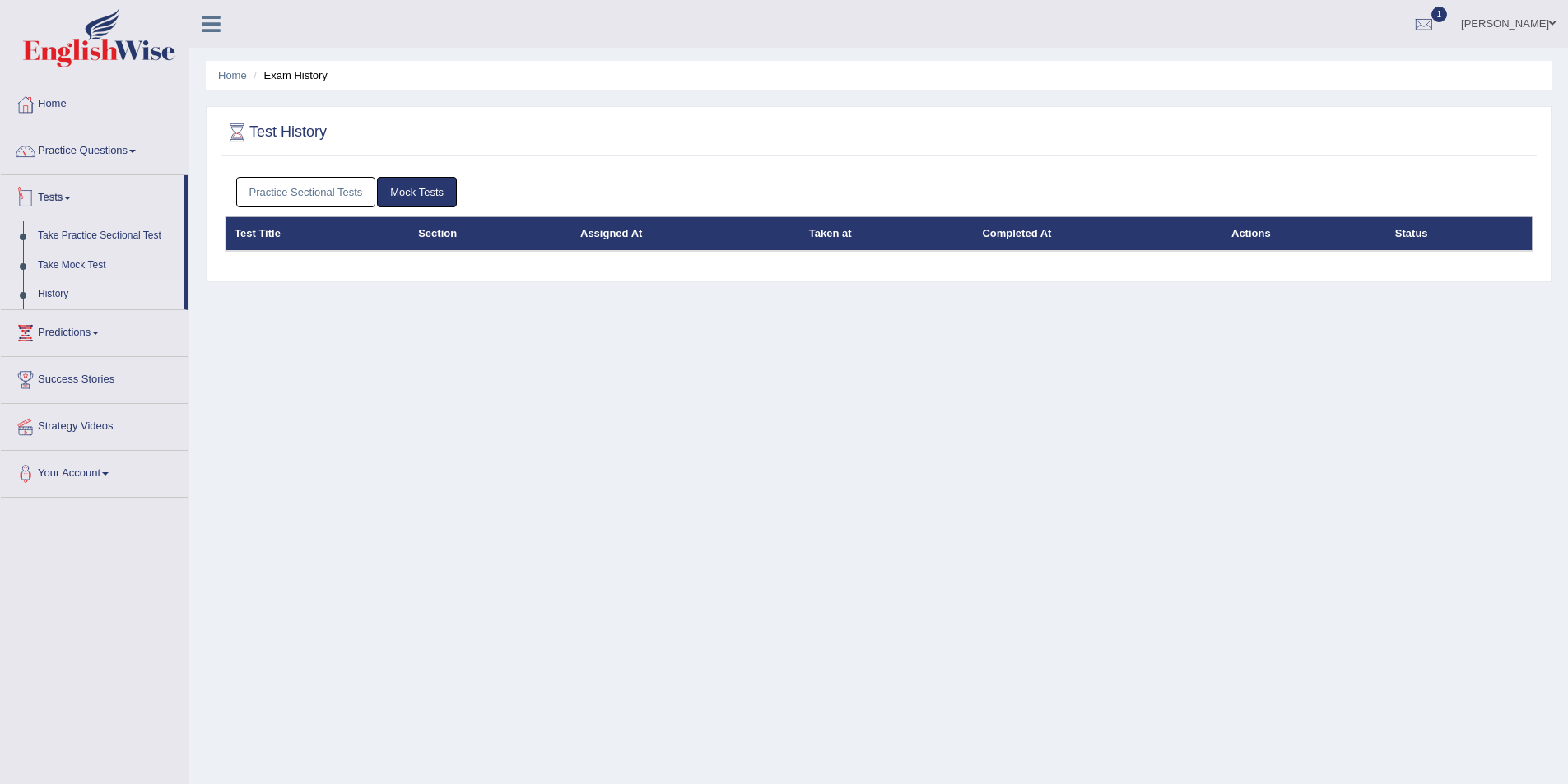
click at [255, 191] on link "Practice Sectional Tests" at bounding box center [306, 192] width 140 height 31
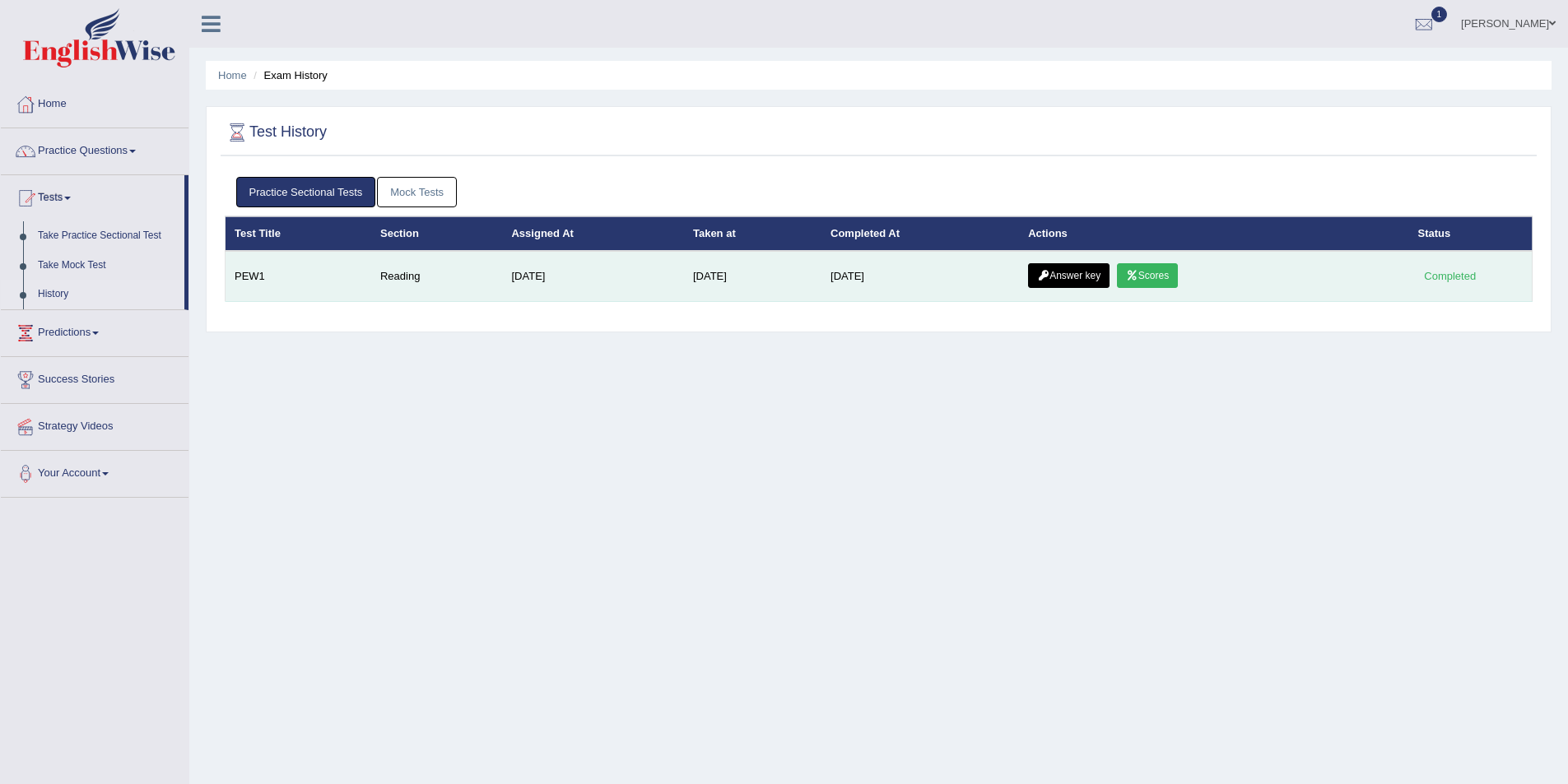
click at [1168, 274] on link "Scores" at bounding box center [1147, 276] width 61 height 25
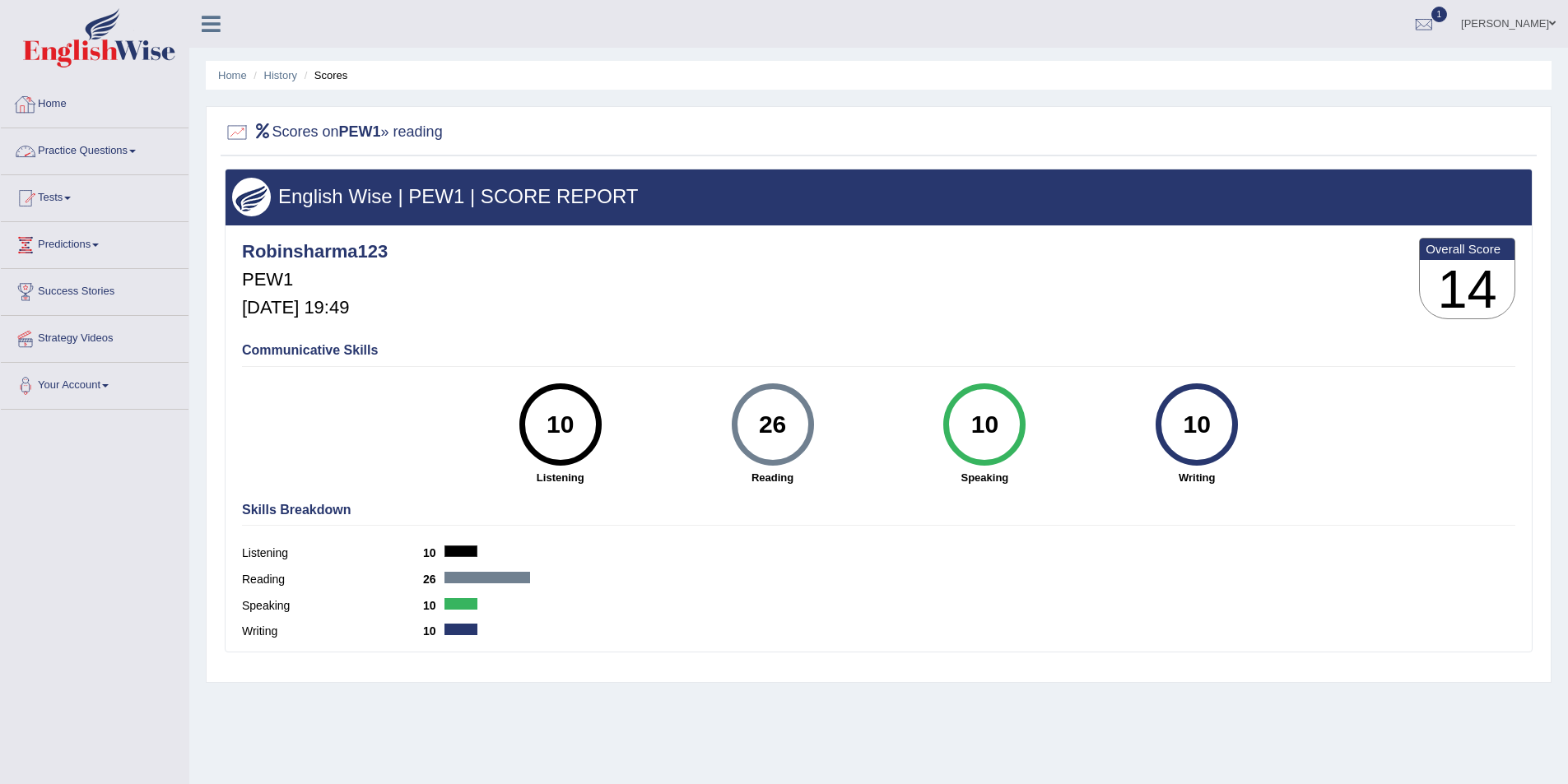
click at [60, 101] on link "Home" at bounding box center [94, 102] width 188 height 41
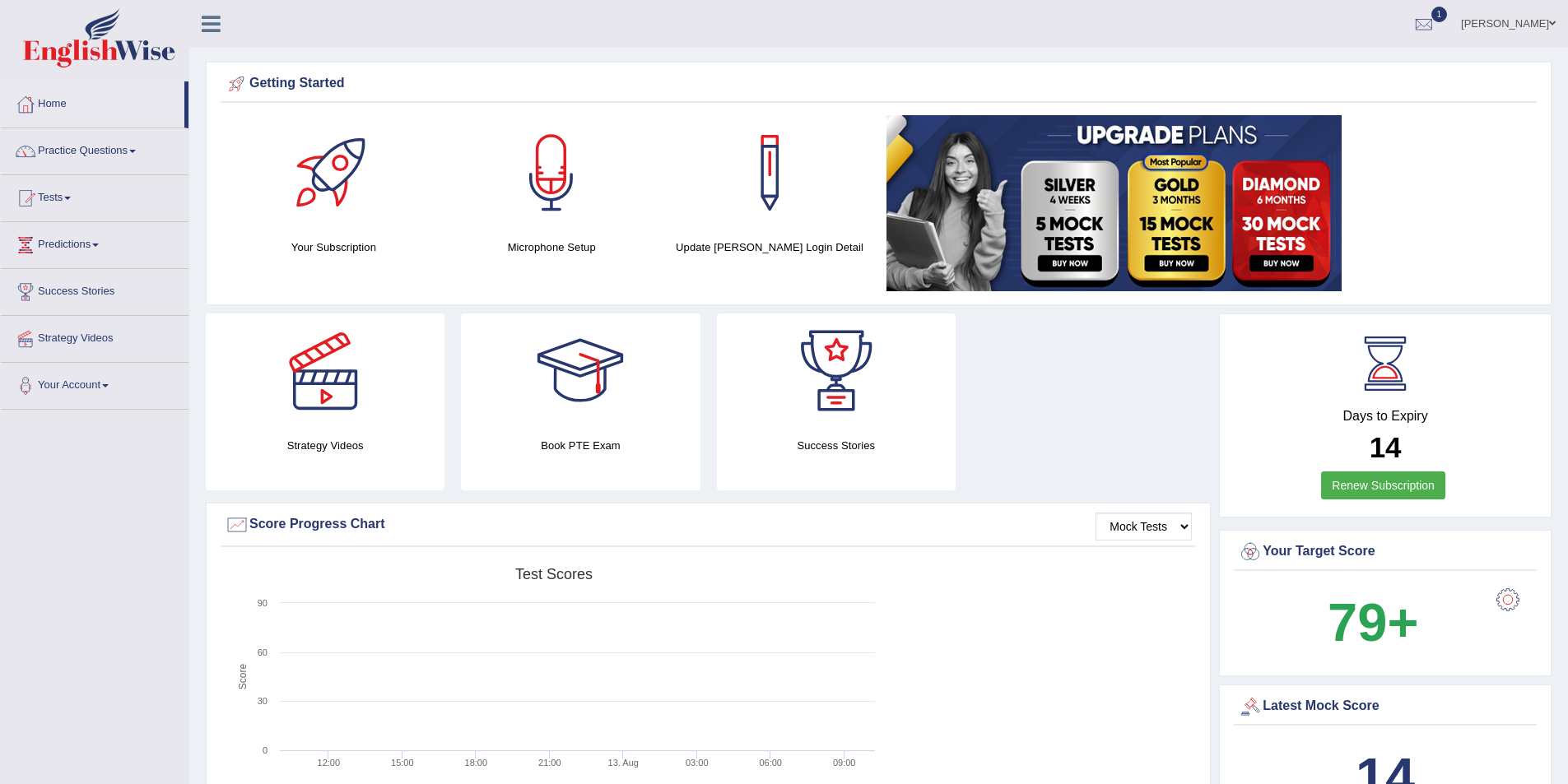
click at [60, 199] on link "Tests" at bounding box center [94, 196] width 188 height 41
click at [50, 287] on link "History" at bounding box center [107, 295] width 154 height 30
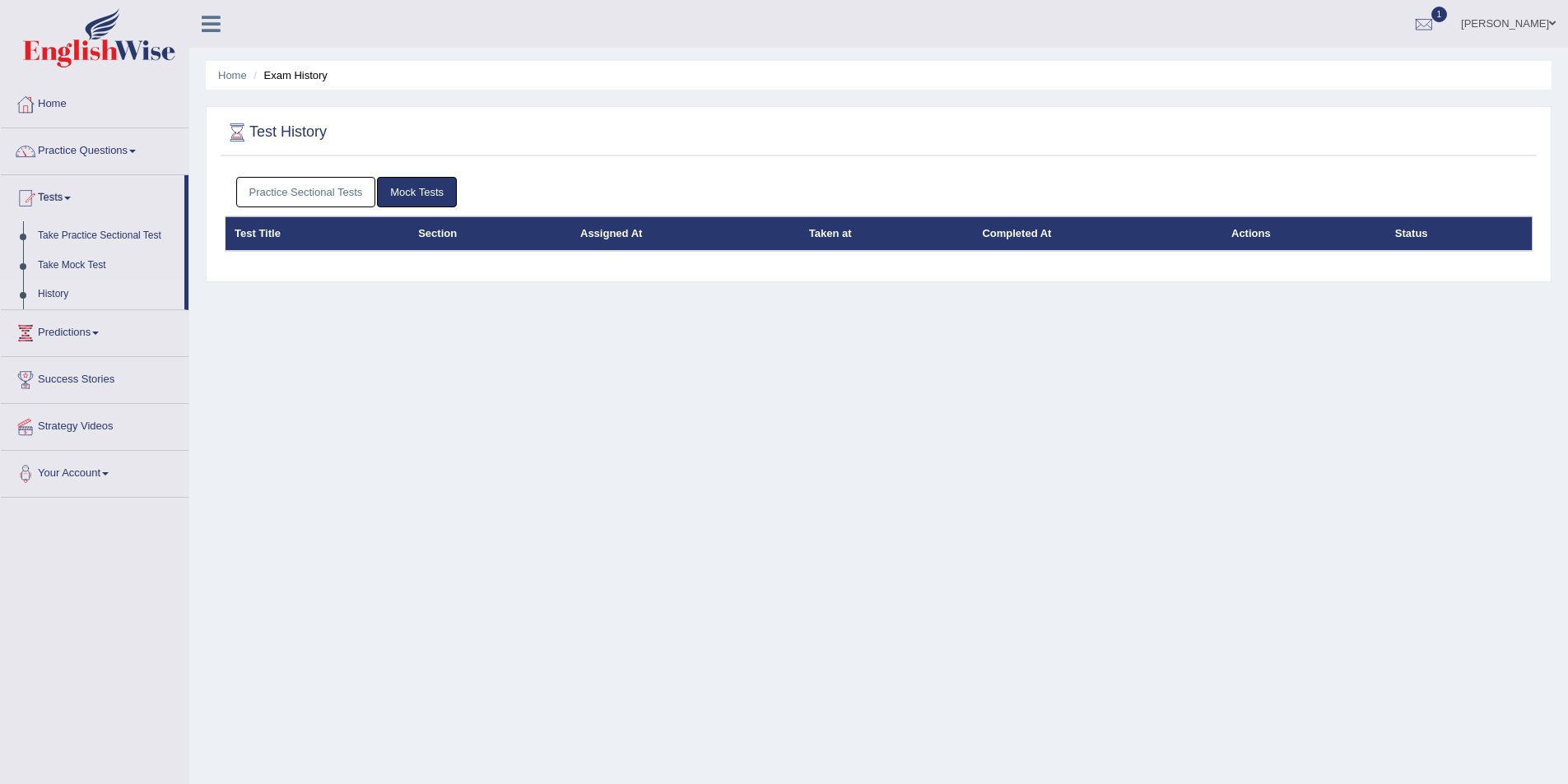
click at [318, 197] on link "Practice Sectional Tests" at bounding box center [306, 192] width 140 height 31
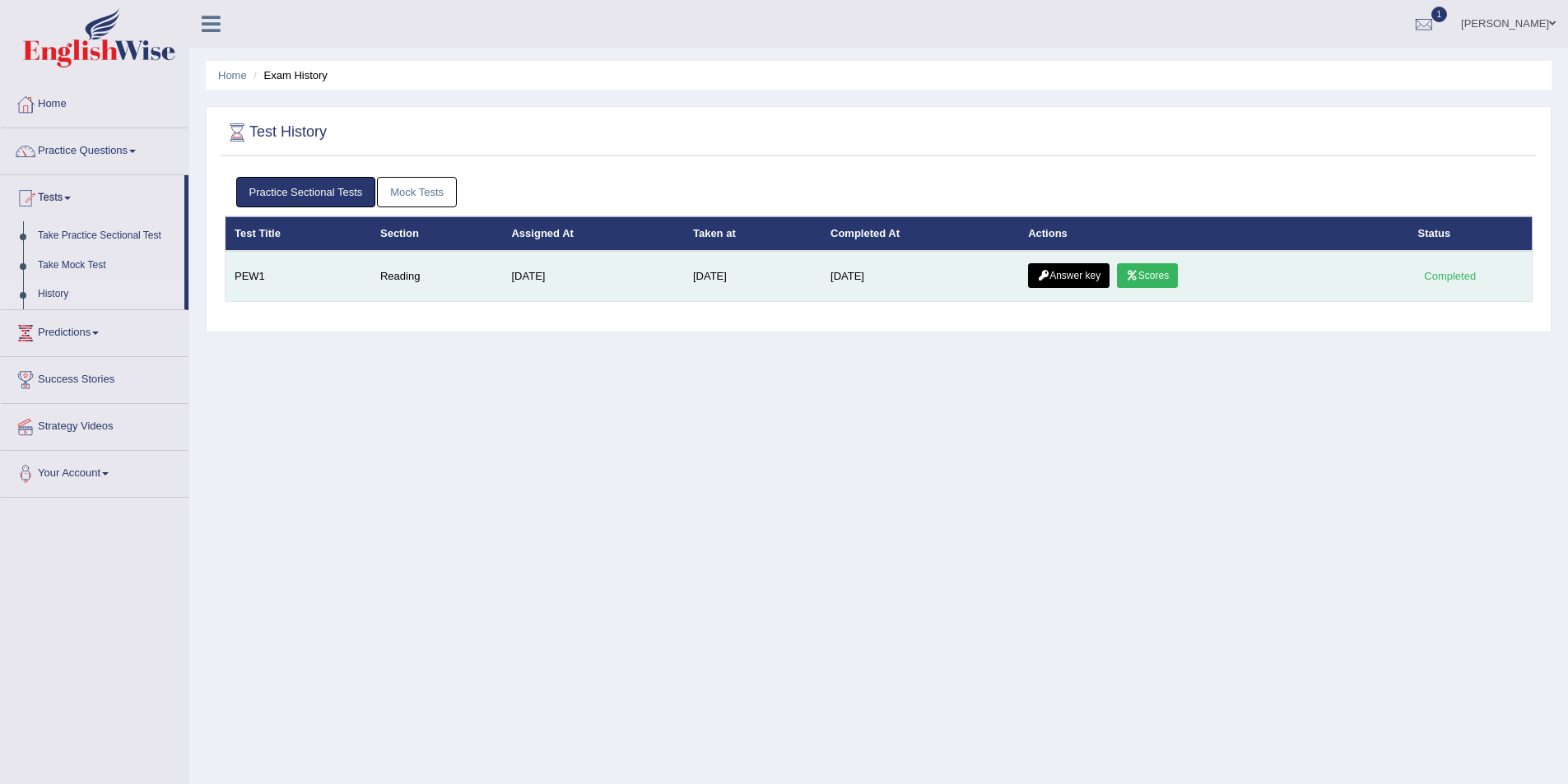
click at [1176, 279] on link "Scores" at bounding box center [1147, 276] width 61 height 25
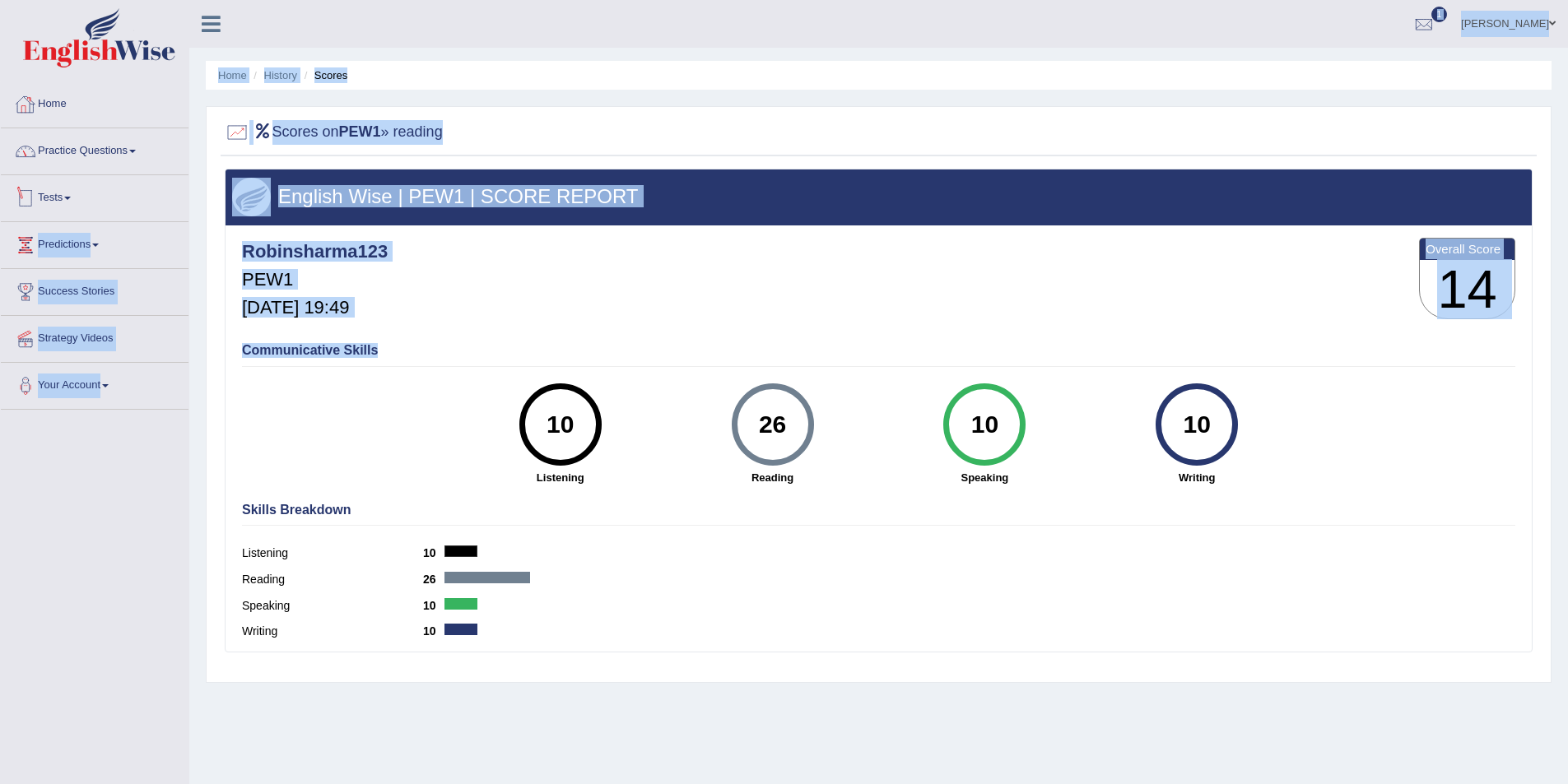
drag, startPoint x: 316, startPoint y: 421, endPoint x: 99, endPoint y: 312, distance: 242.8
click at [99, 224] on div "Toggle navigation Home Practice Questions Speaking Practice Read Aloud Repeat S…" at bounding box center [784, 428] width 1568 height 856
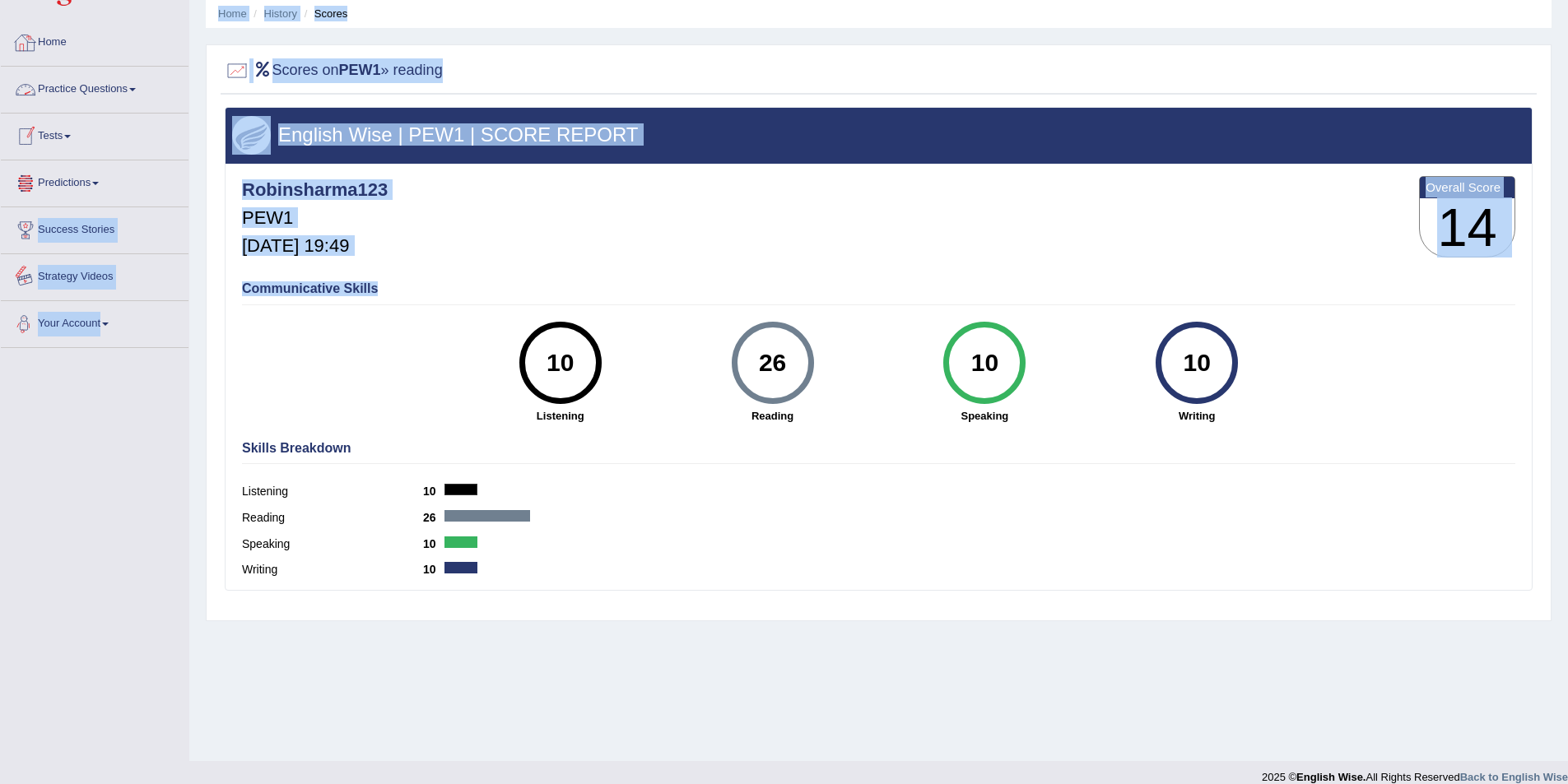
scroll to position [80, 0]
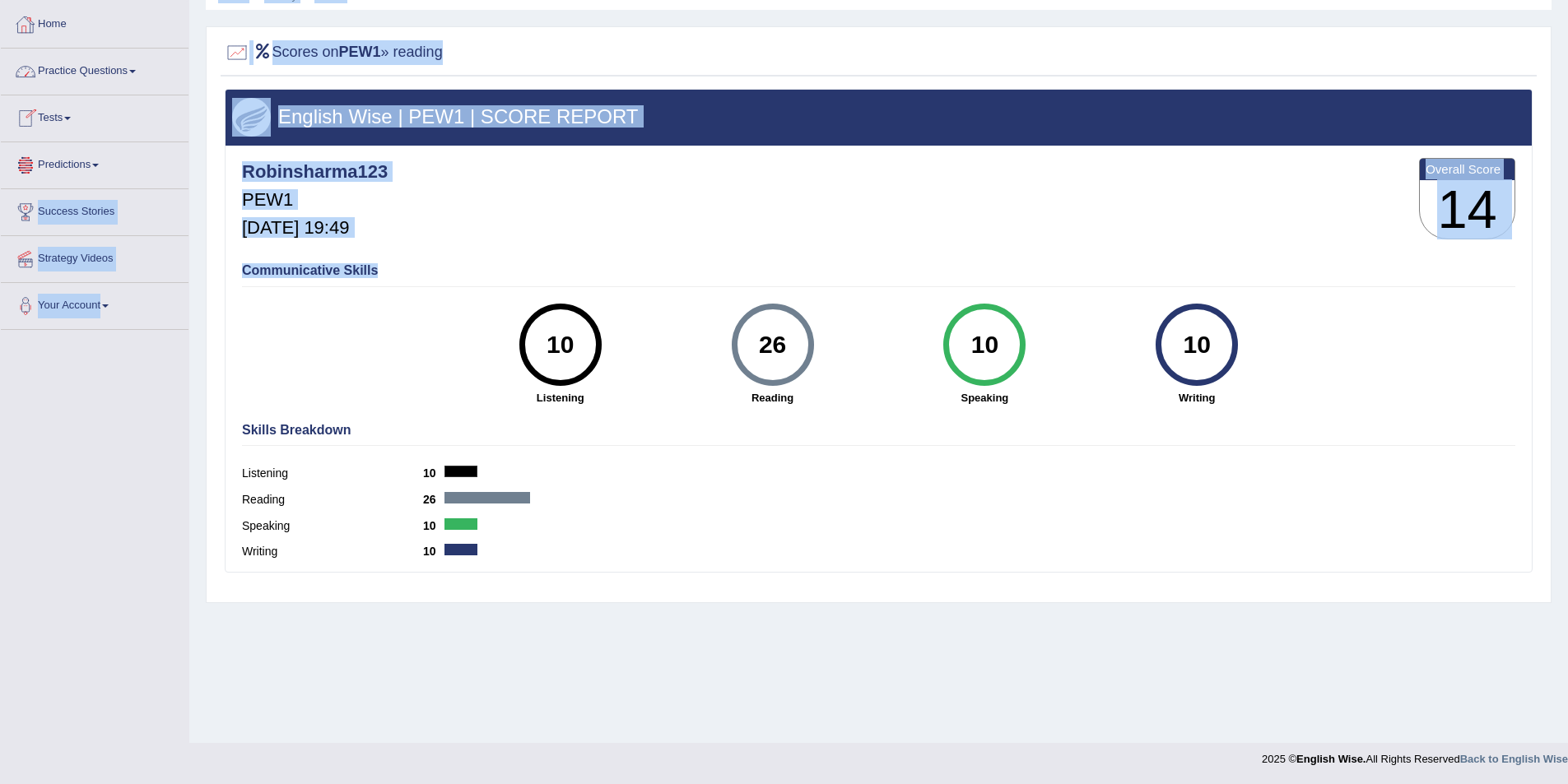
click at [58, 126] on link "Tests" at bounding box center [94, 116] width 188 height 41
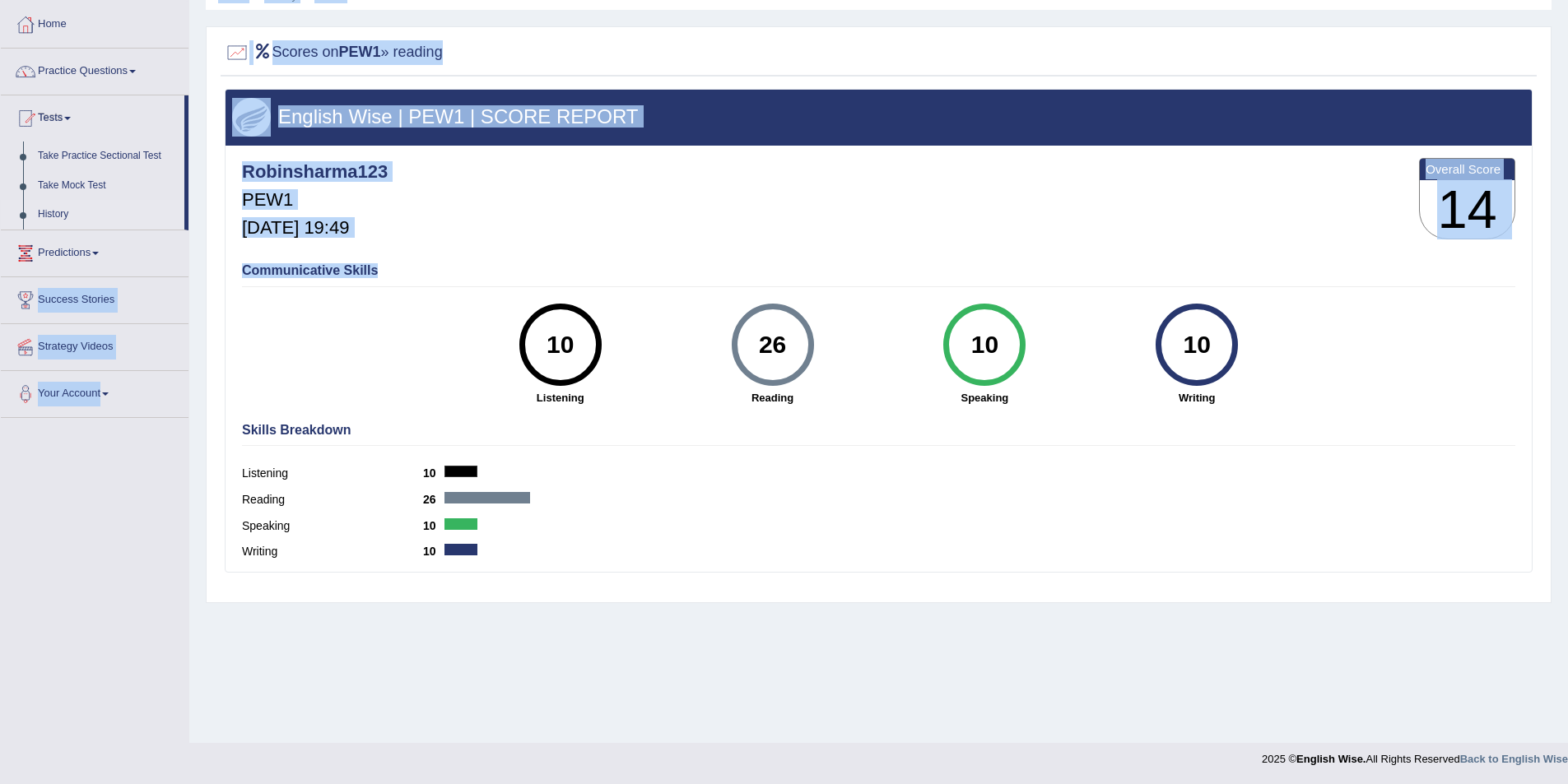
click at [54, 226] on link "History" at bounding box center [107, 215] width 154 height 30
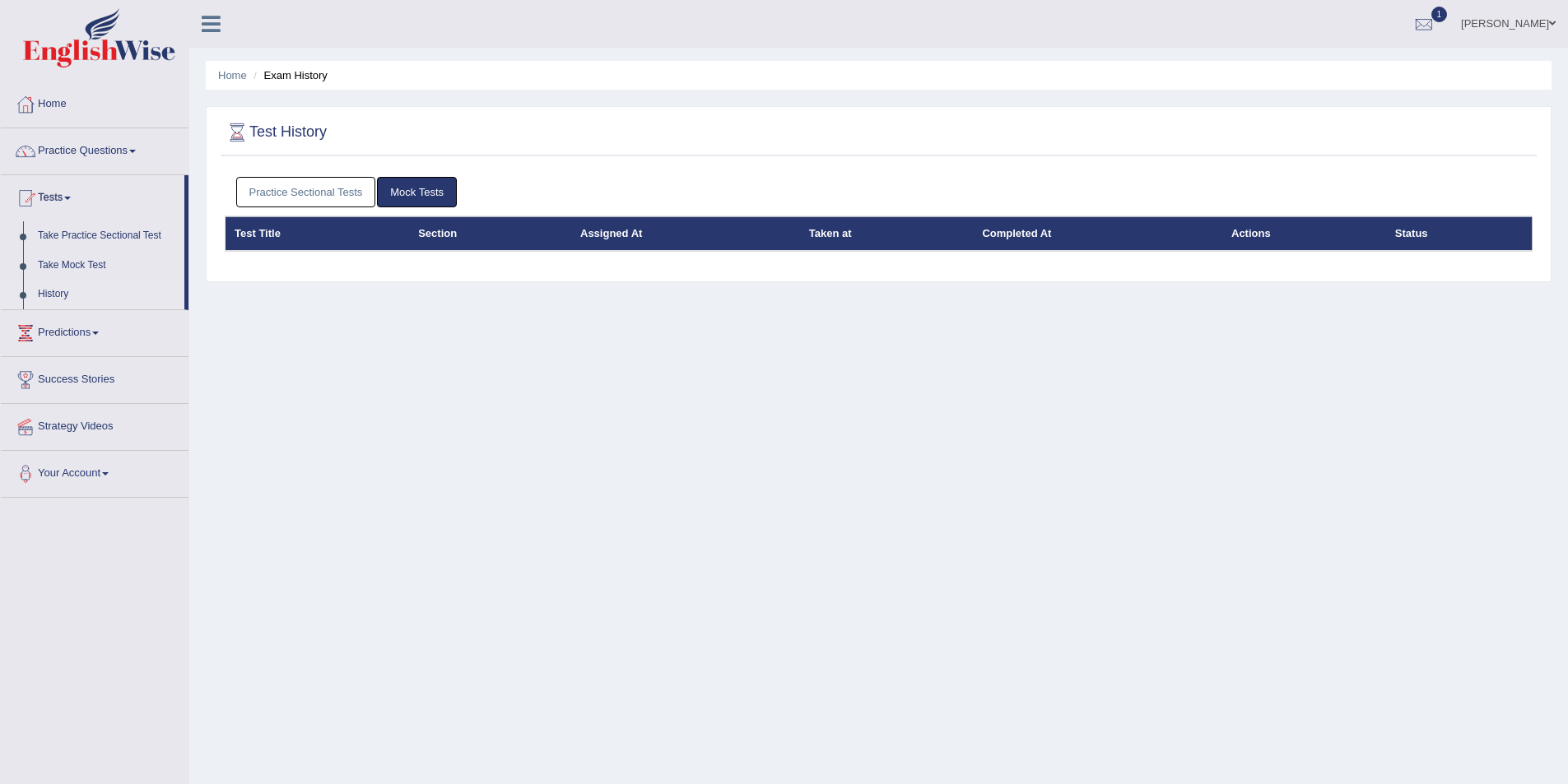
click at [323, 188] on link "Practice Sectional Tests" at bounding box center [306, 192] width 140 height 31
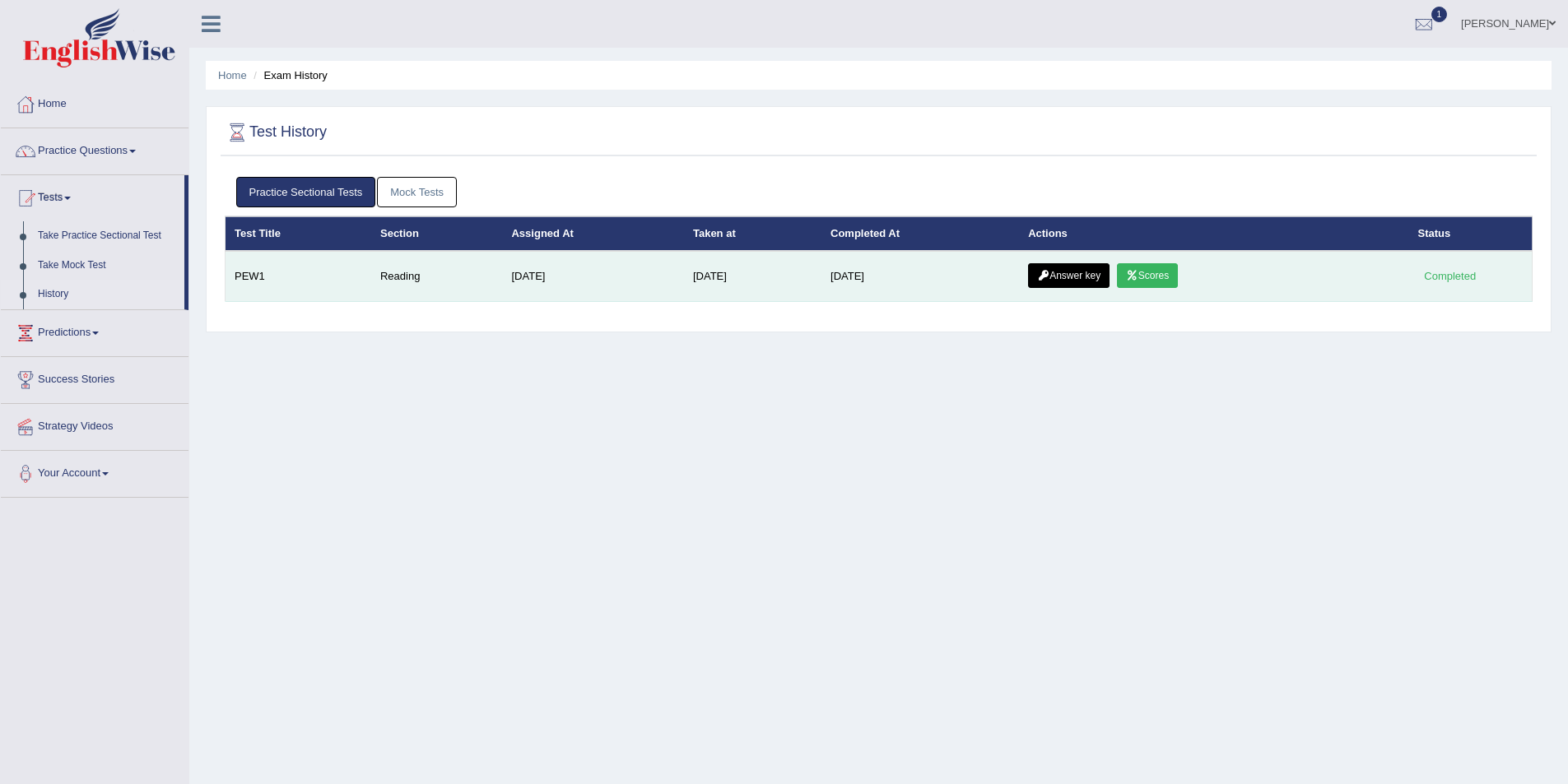
click at [1084, 274] on link "Answer key" at bounding box center [1069, 276] width 82 height 25
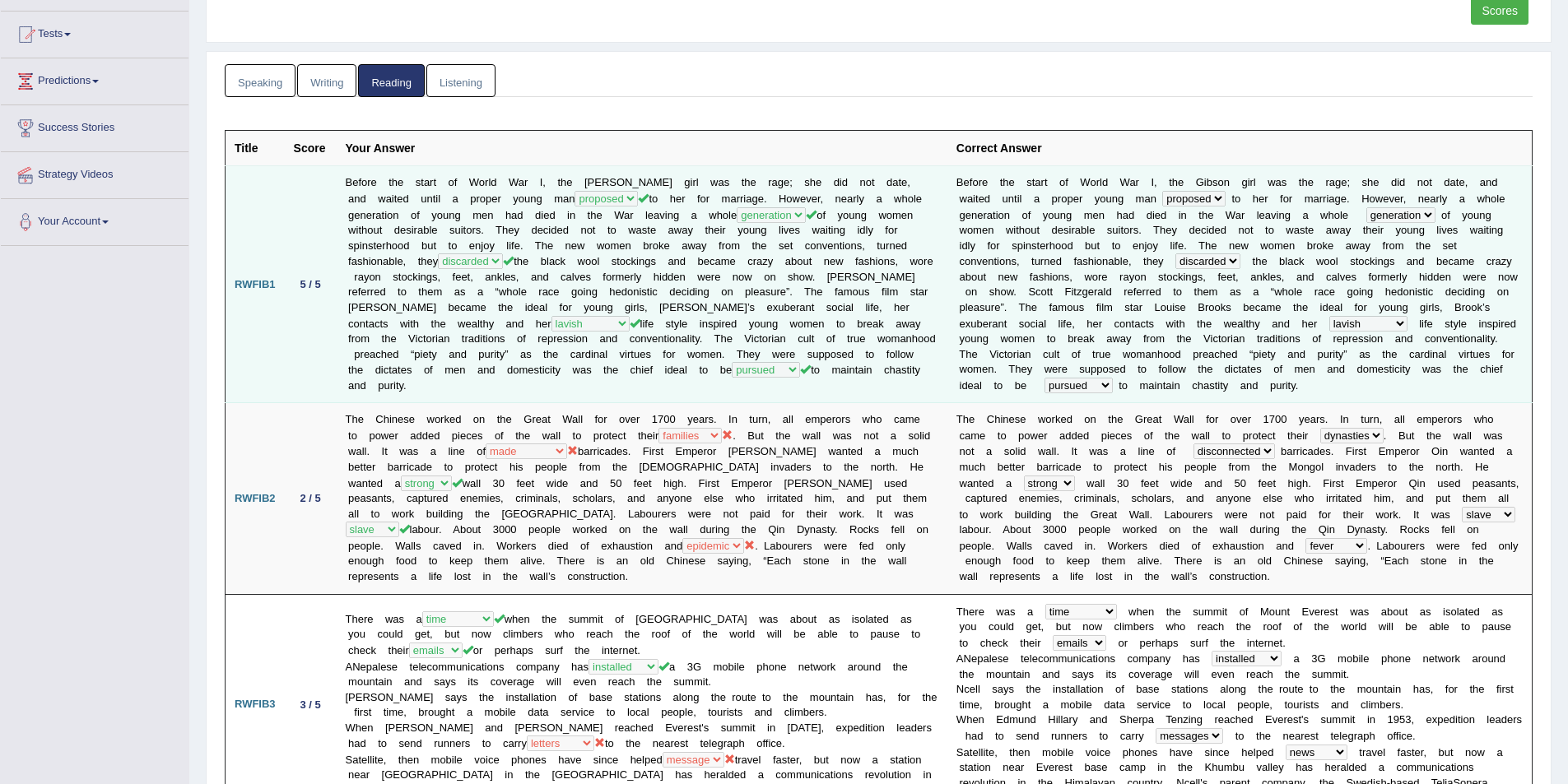
scroll to position [164, 0]
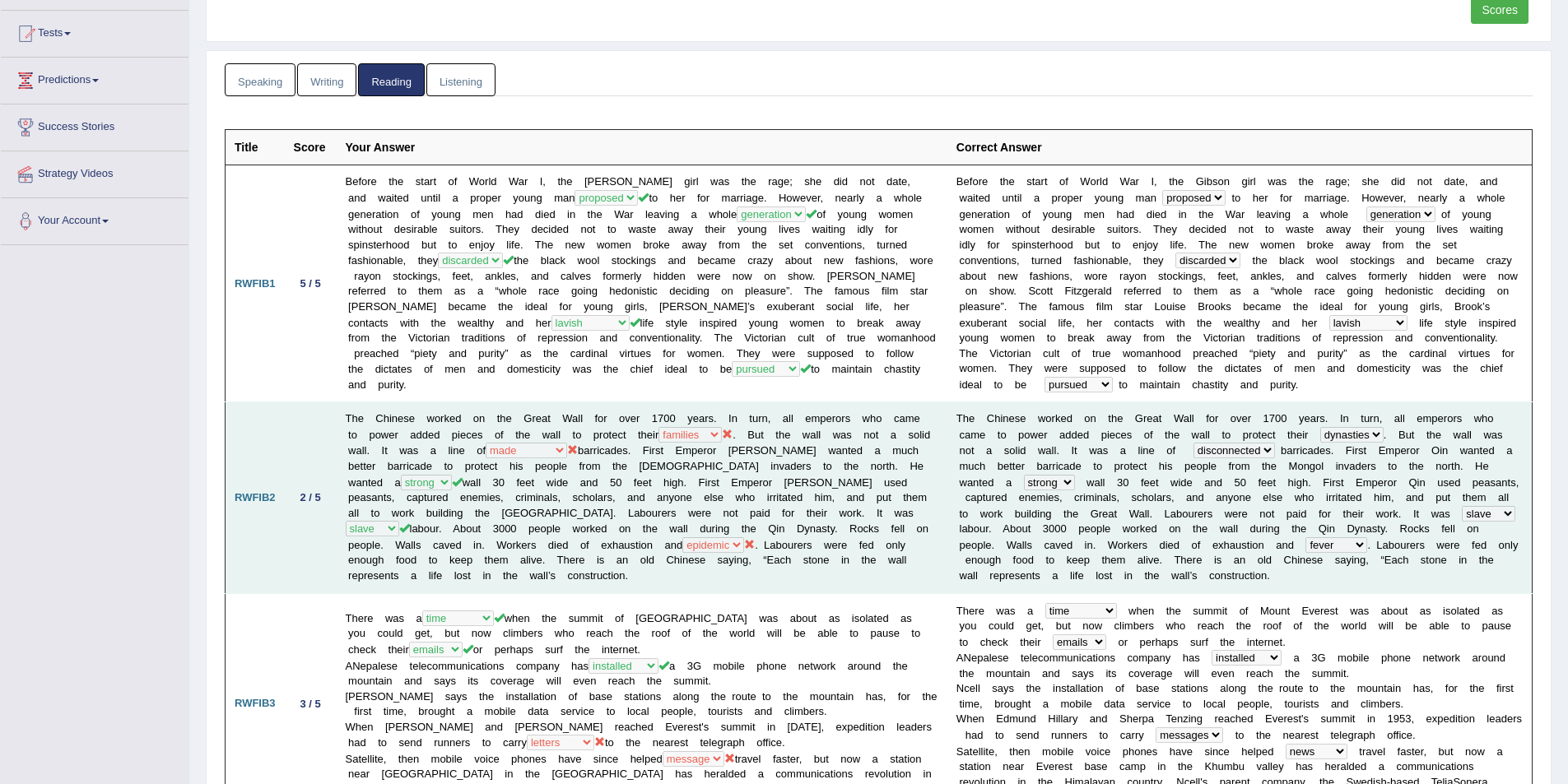
click at [660, 535] on td "The Chinese worked on the Great Wall for over 1700 years. In turn, all emperors…" at bounding box center [641, 497] width 611 height 191
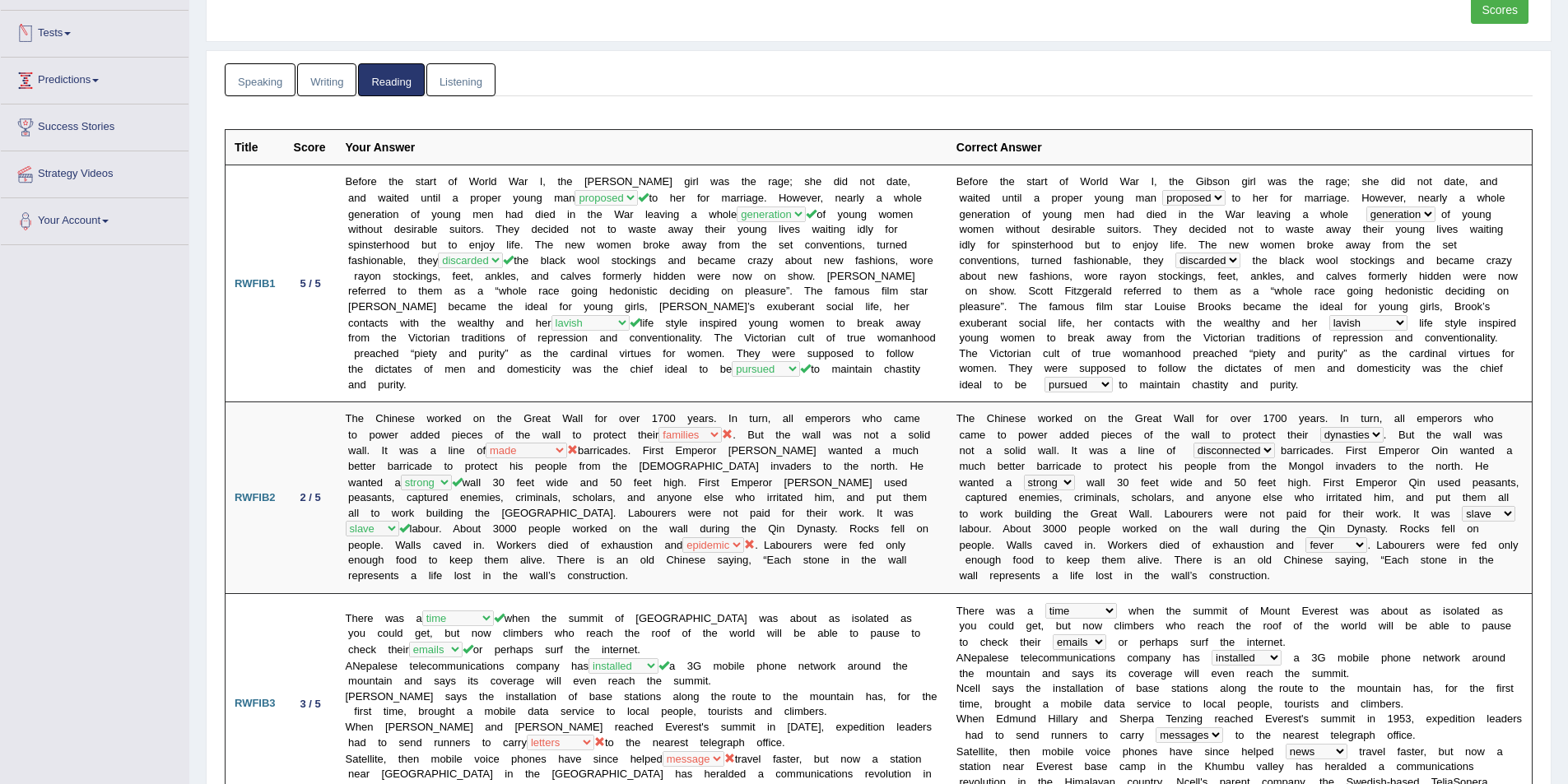
click at [279, 83] on link "Speaking" at bounding box center [260, 80] width 71 height 34
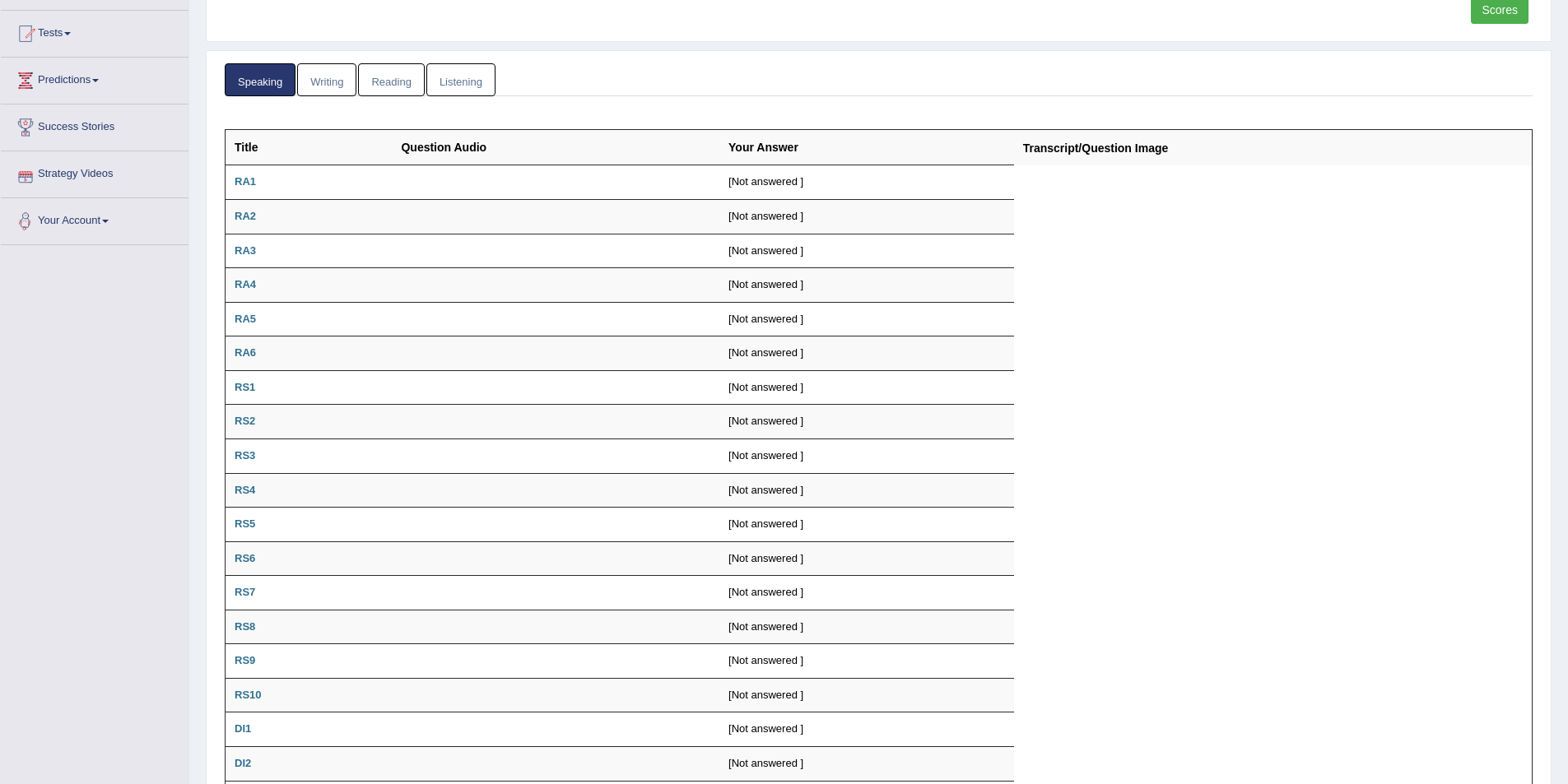
click at [404, 78] on link "Reading" at bounding box center [391, 80] width 66 height 34
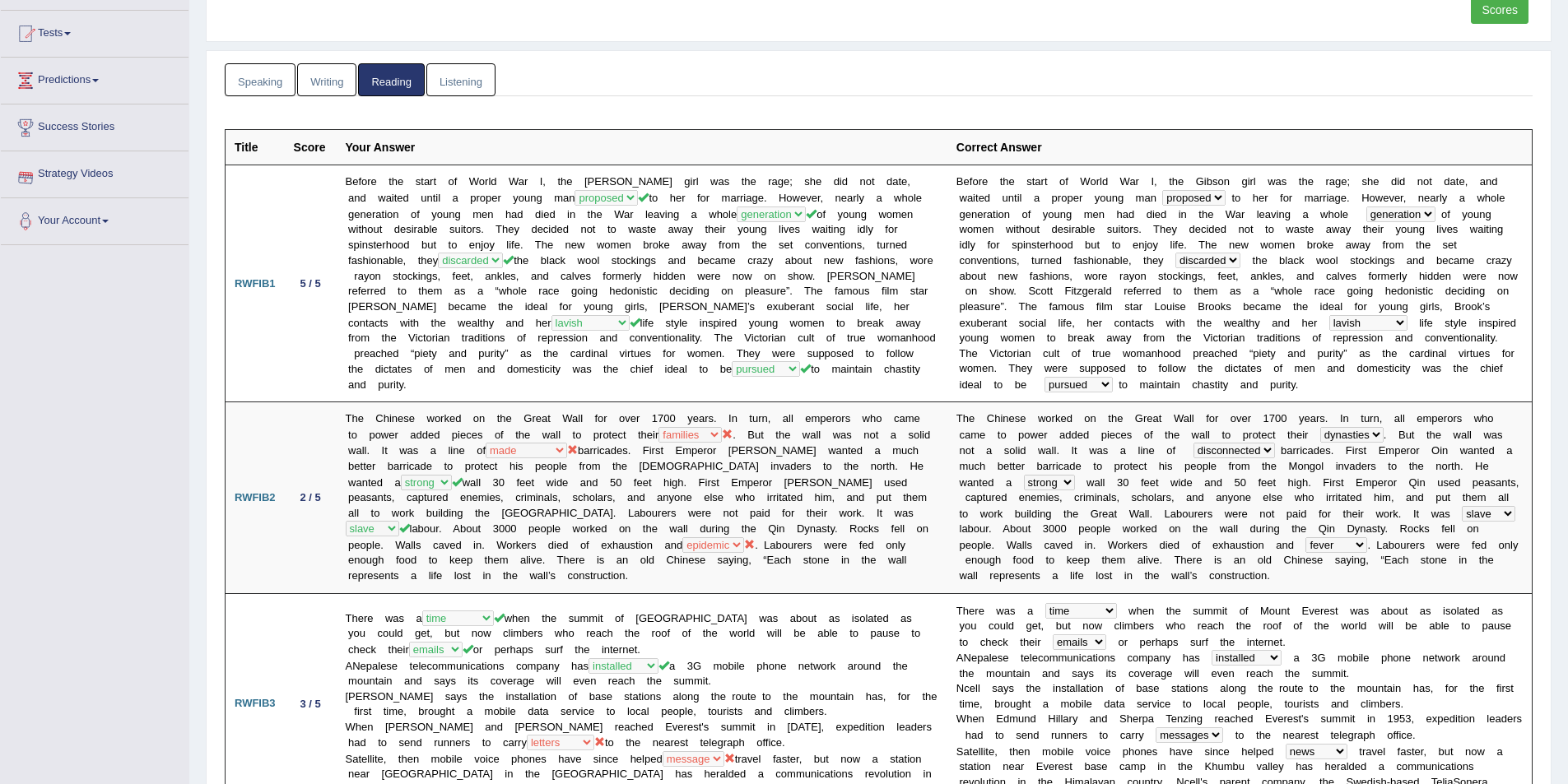
click at [93, 81] on link "Predictions" at bounding box center [94, 78] width 188 height 41
click at [69, 36] on link "Tests" at bounding box center [94, 31] width 188 height 41
click at [60, 128] on link "History" at bounding box center [107, 130] width 154 height 30
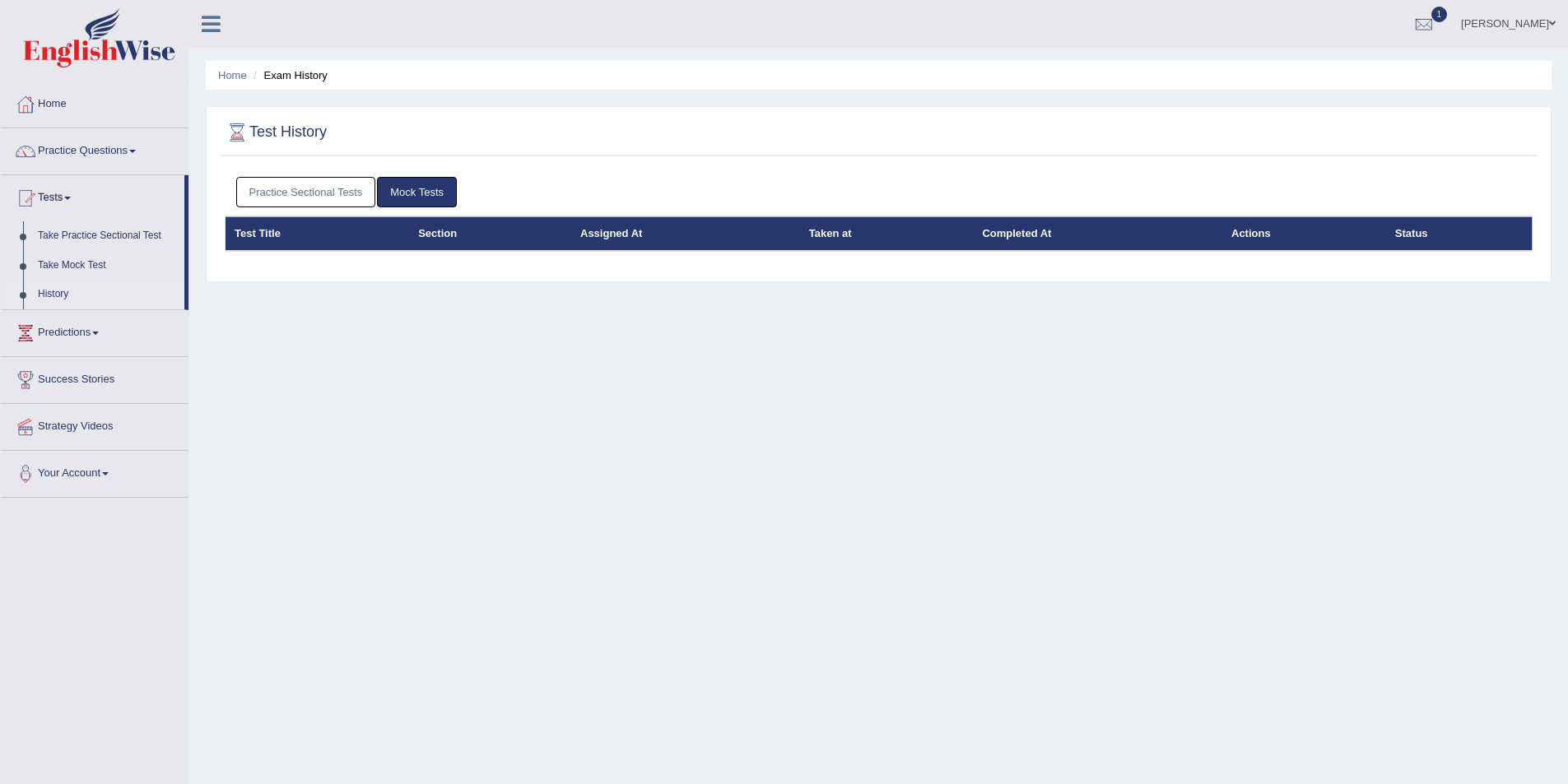
click at [314, 194] on link "Practice Sectional Tests" at bounding box center [306, 192] width 140 height 31
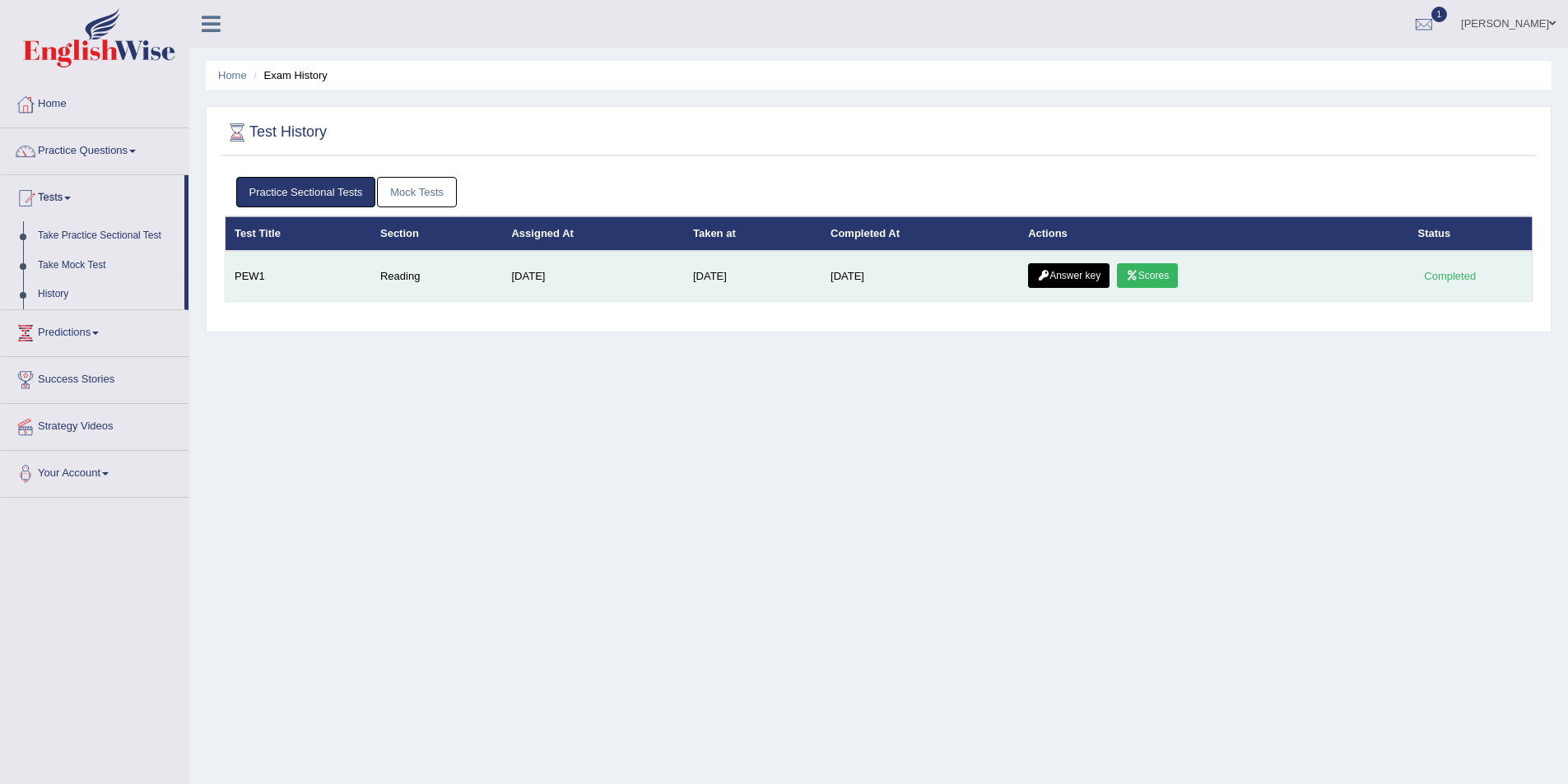
click at [1165, 281] on link "Scores" at bounding box center [1147, 276] width 61 height 25
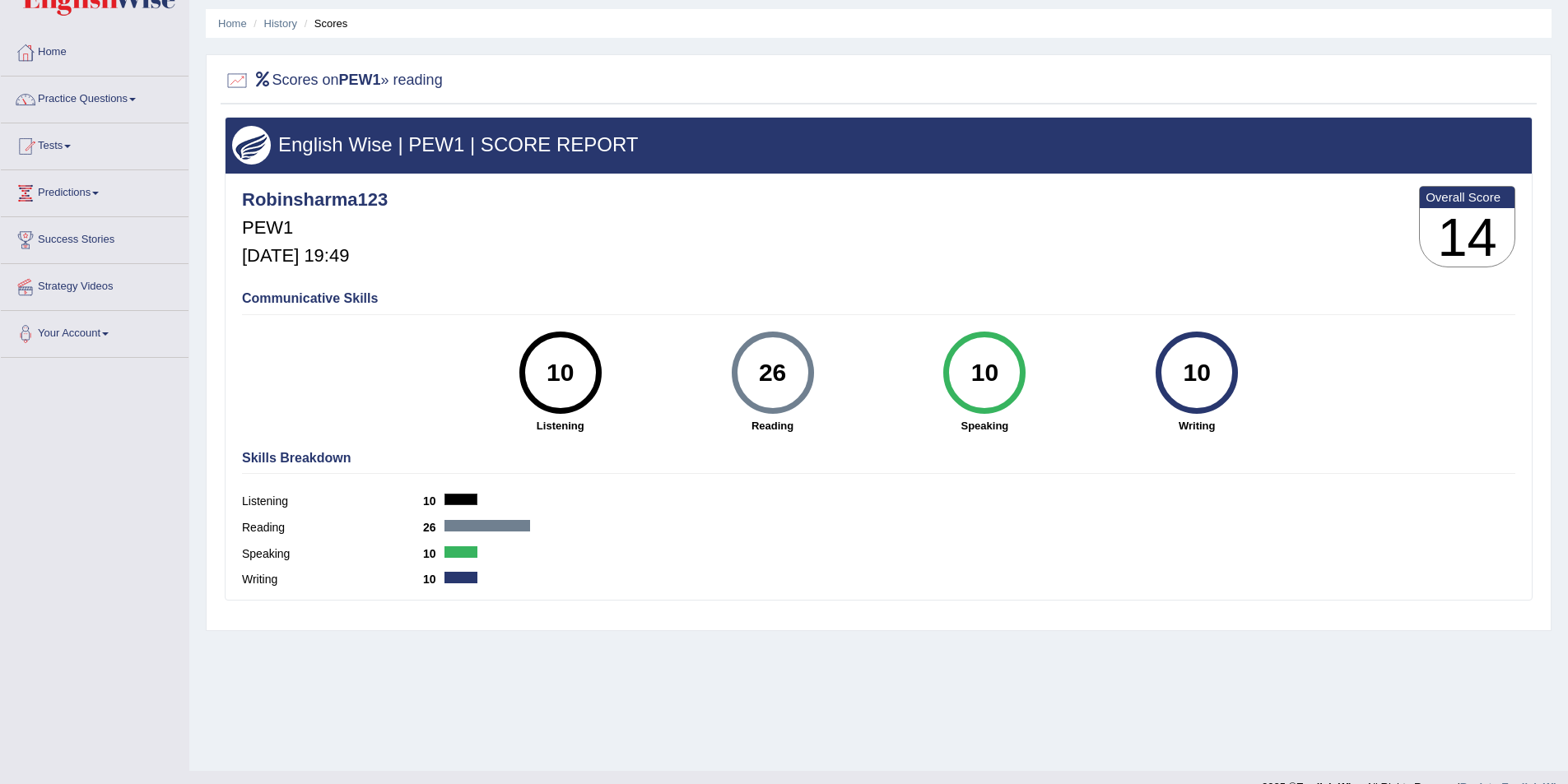
scroll to position [80, 0]
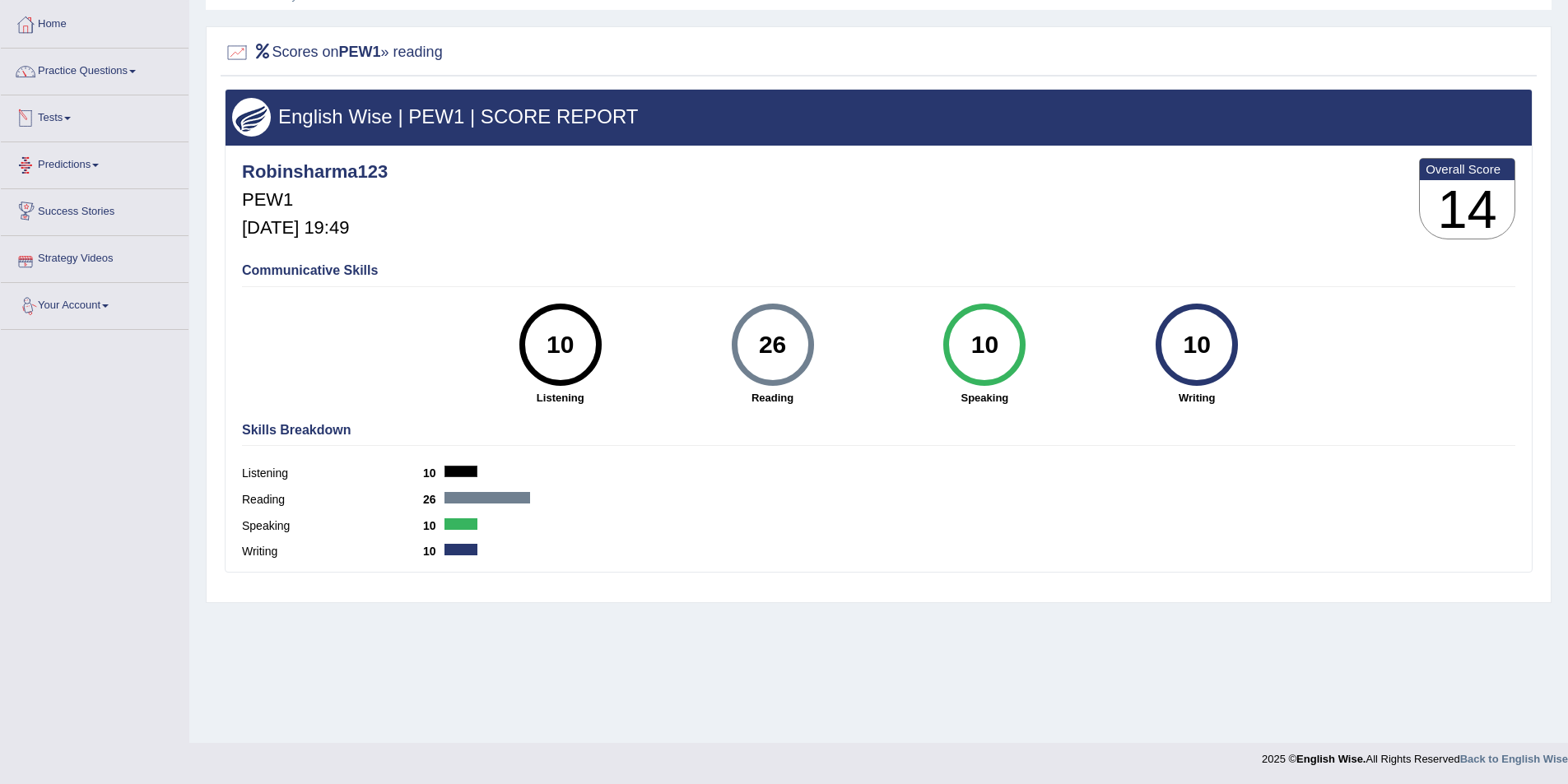
click at [81, 115] on link "Tests" at bounding box center [94, 116] width 188 height 41
click at [70, 209] on link "History" at bounding box center [107, 215] width 154 height 30
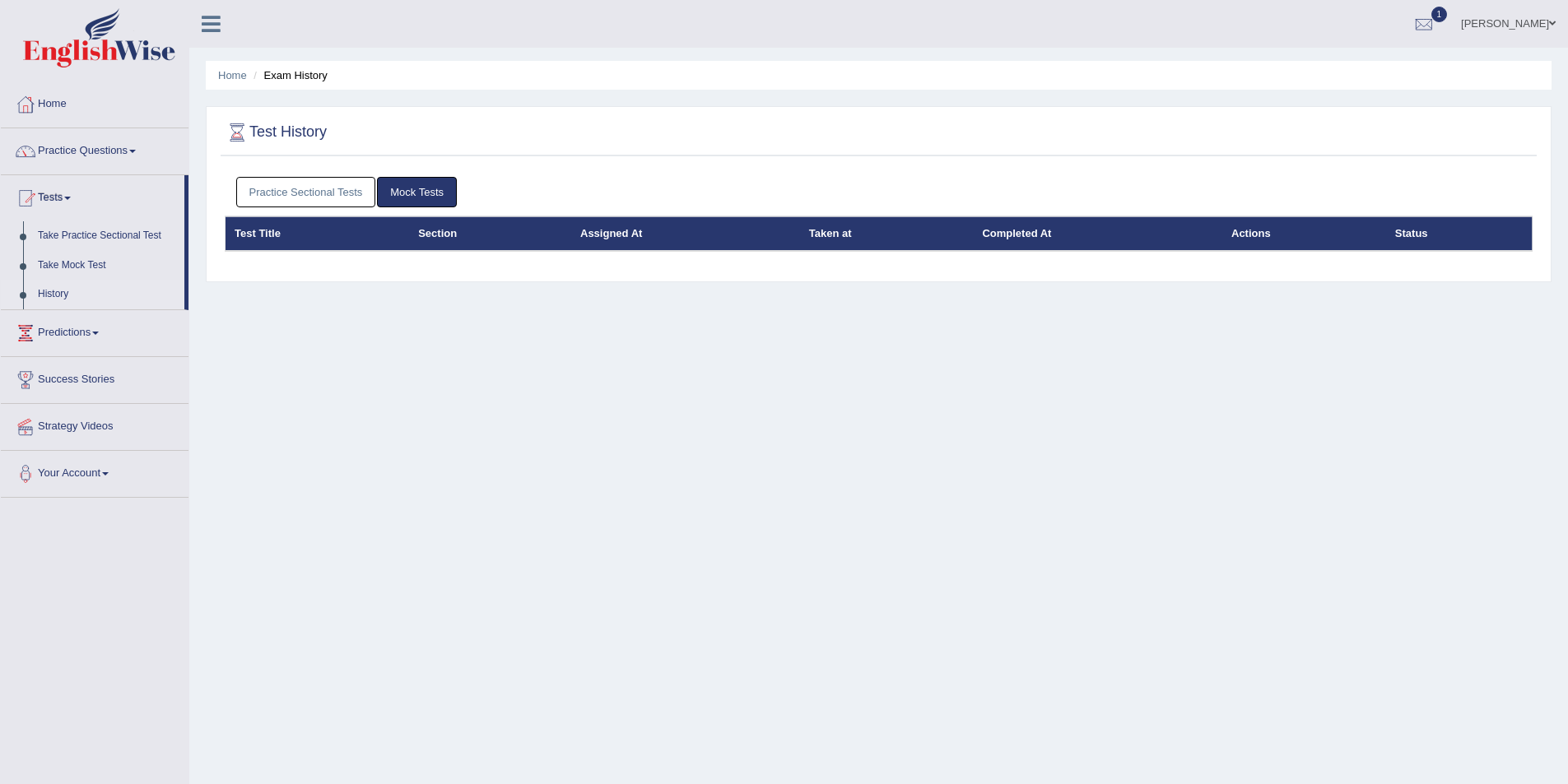
click at [291, 190] on link "Practice Sectional Tests" at bounding box center [306, 192] width 140 height 31
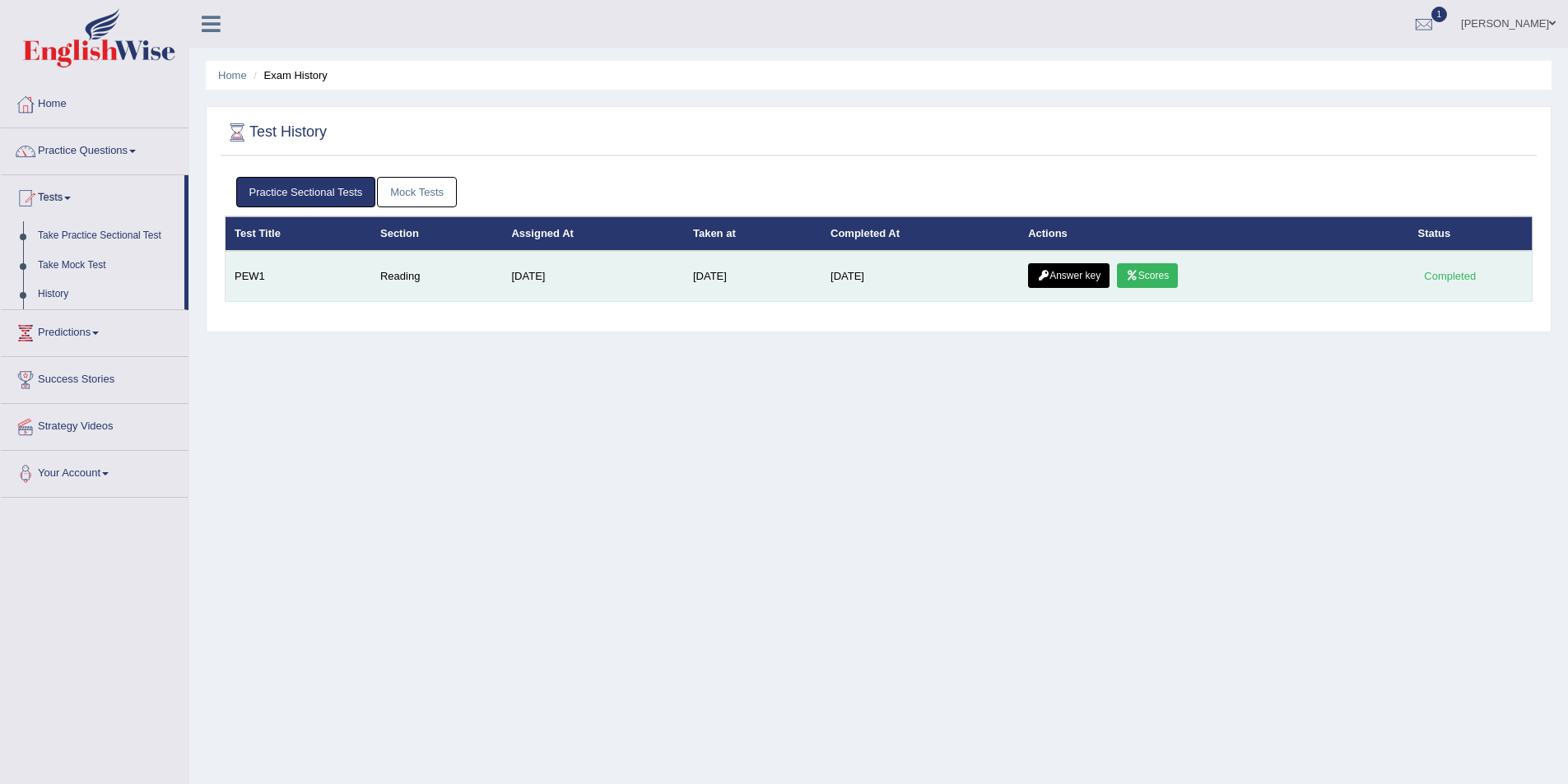
click at [1083, 275] on link "Answer key" at bounding box center [1069, 276] width 82 height 25
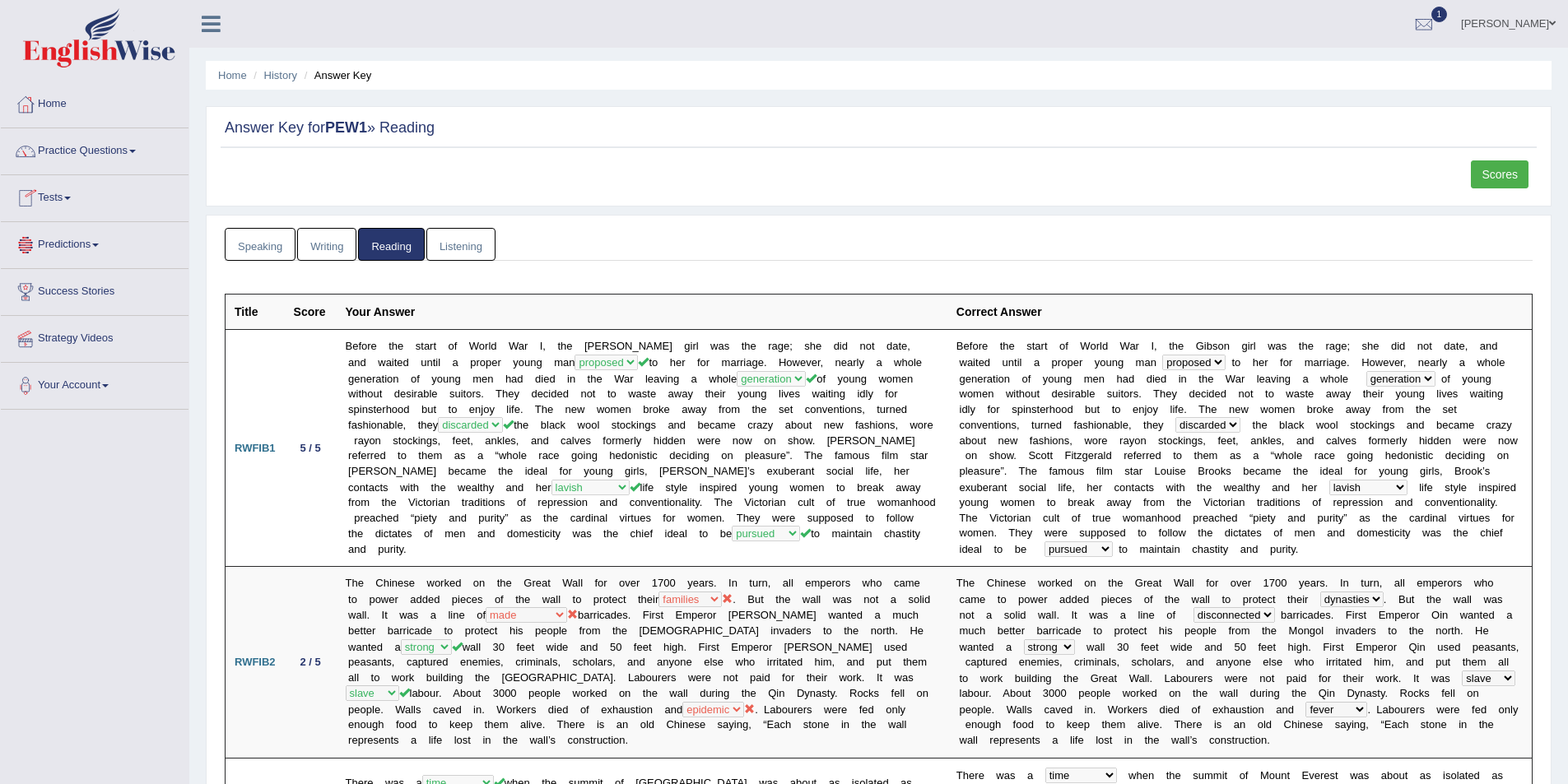
click at [59, 203] on link "Tests" at bounding box center [94, 196] width 188 height 41
click at [65, 291] on link "History" at bounding box center [107, 295] width 154 height 30
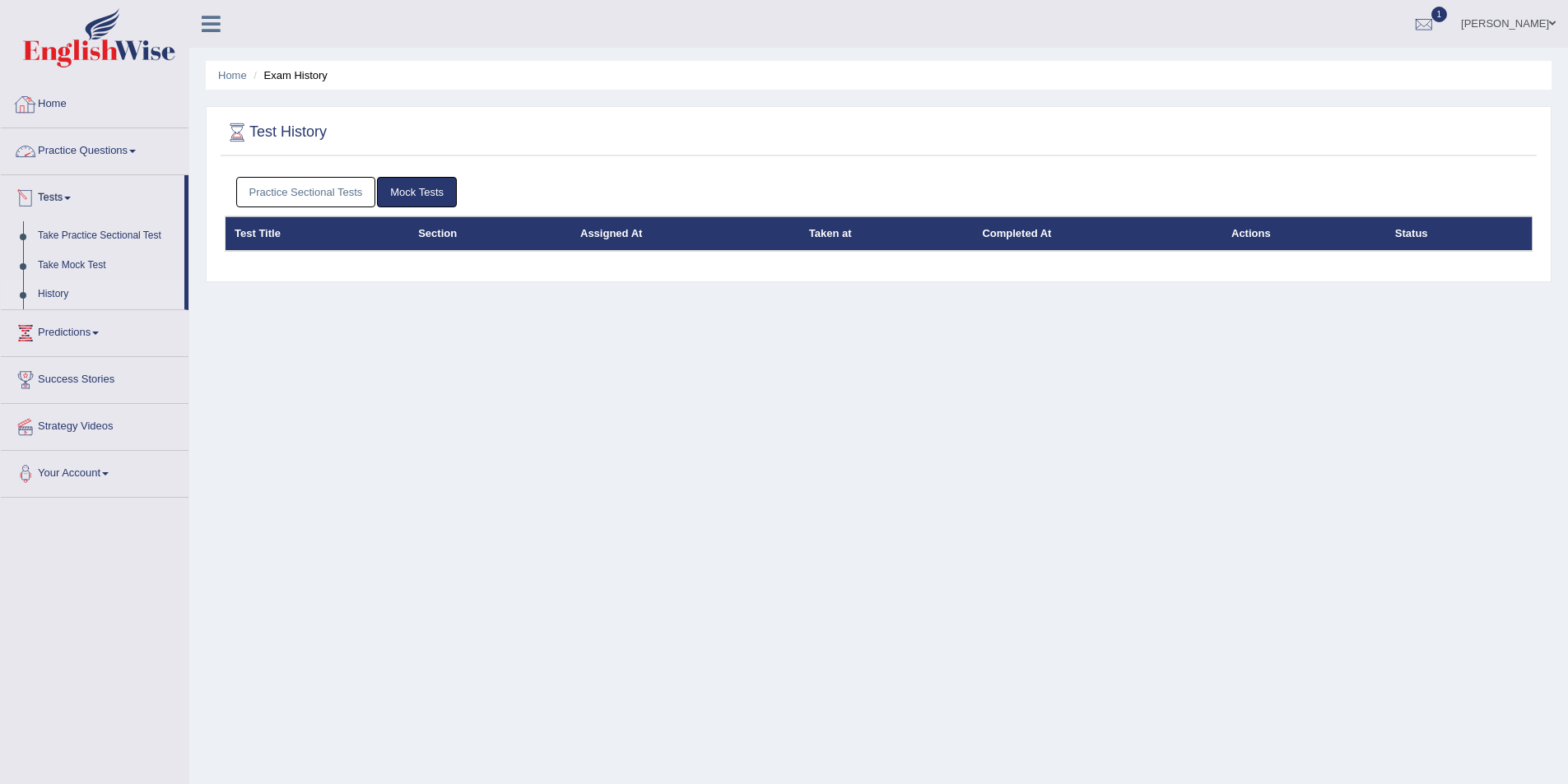
click at [350, 194] on link "Practice Sectional Tests" at bounding box center [306, 192] width 140 height 31
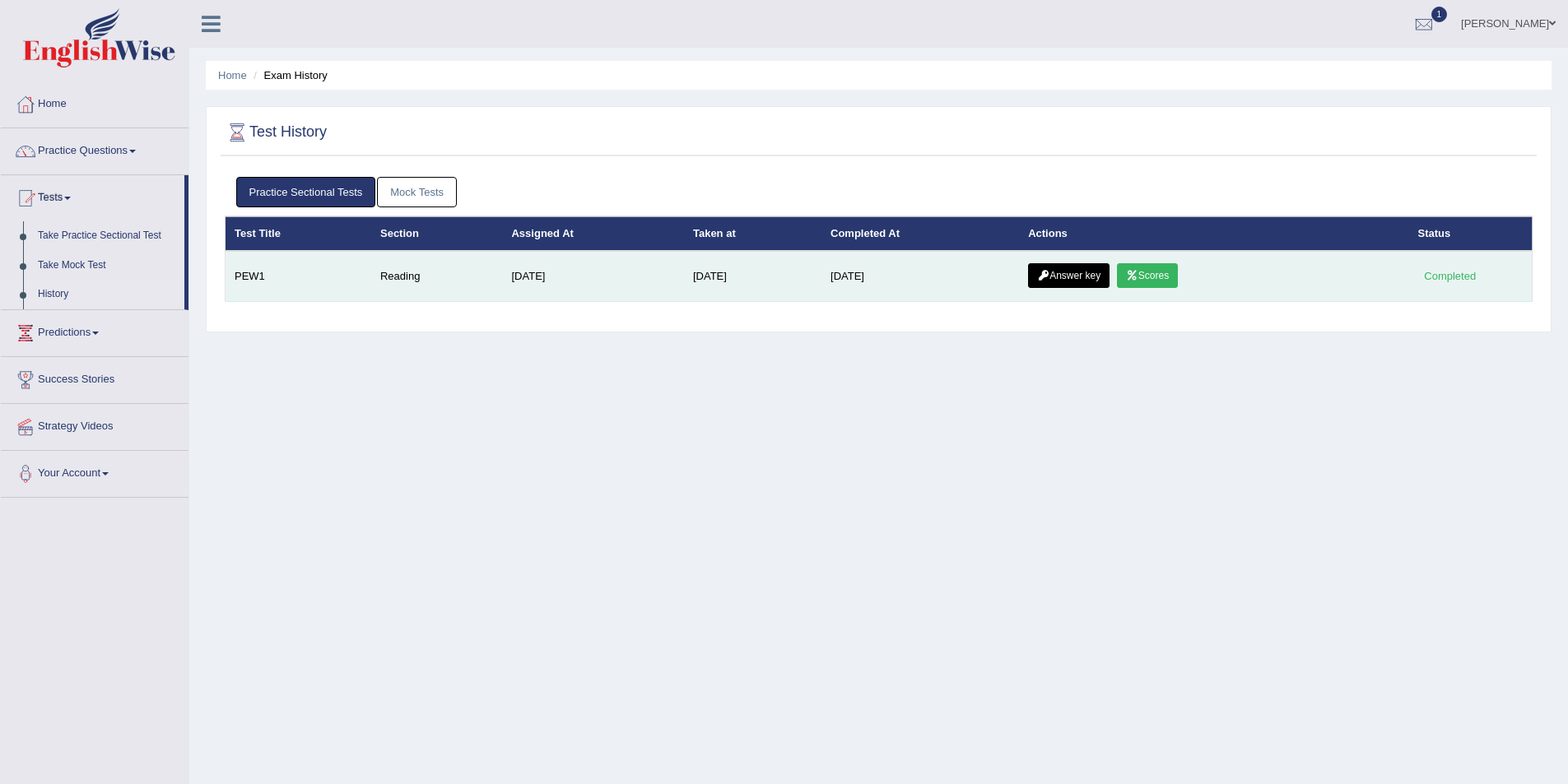
click at [1087, 269] on link "Answer key" at bounding box center [1069, 276] width 82 height 25
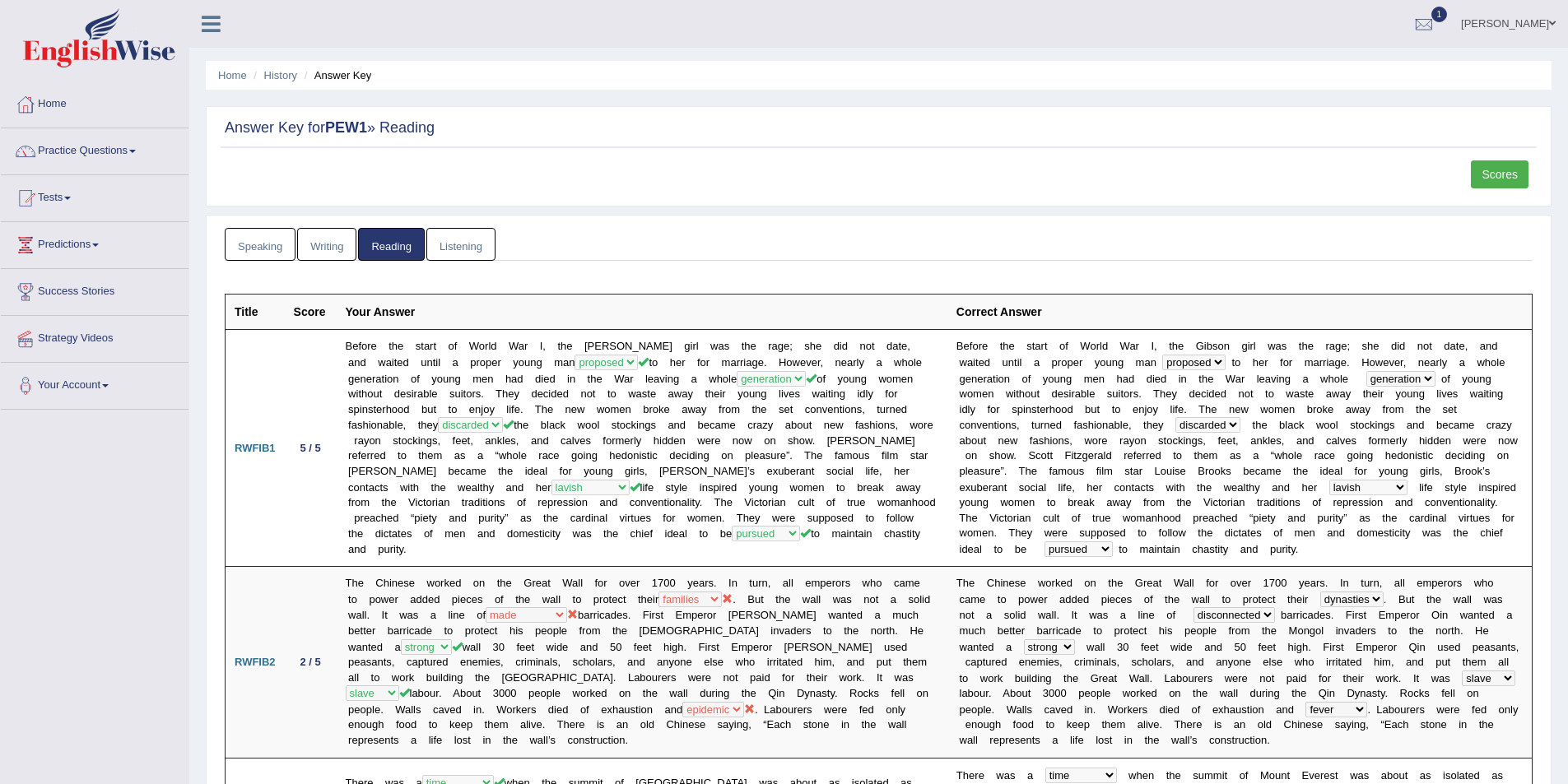
click at [1503, 157] on div "Answer Key for PEW1 » Reading Scores" at bounding box center [879, 155] width 1346 height 100
click at [1497, 176] on link "Scores" at bounding box center [1500, 174] width 58 height 28
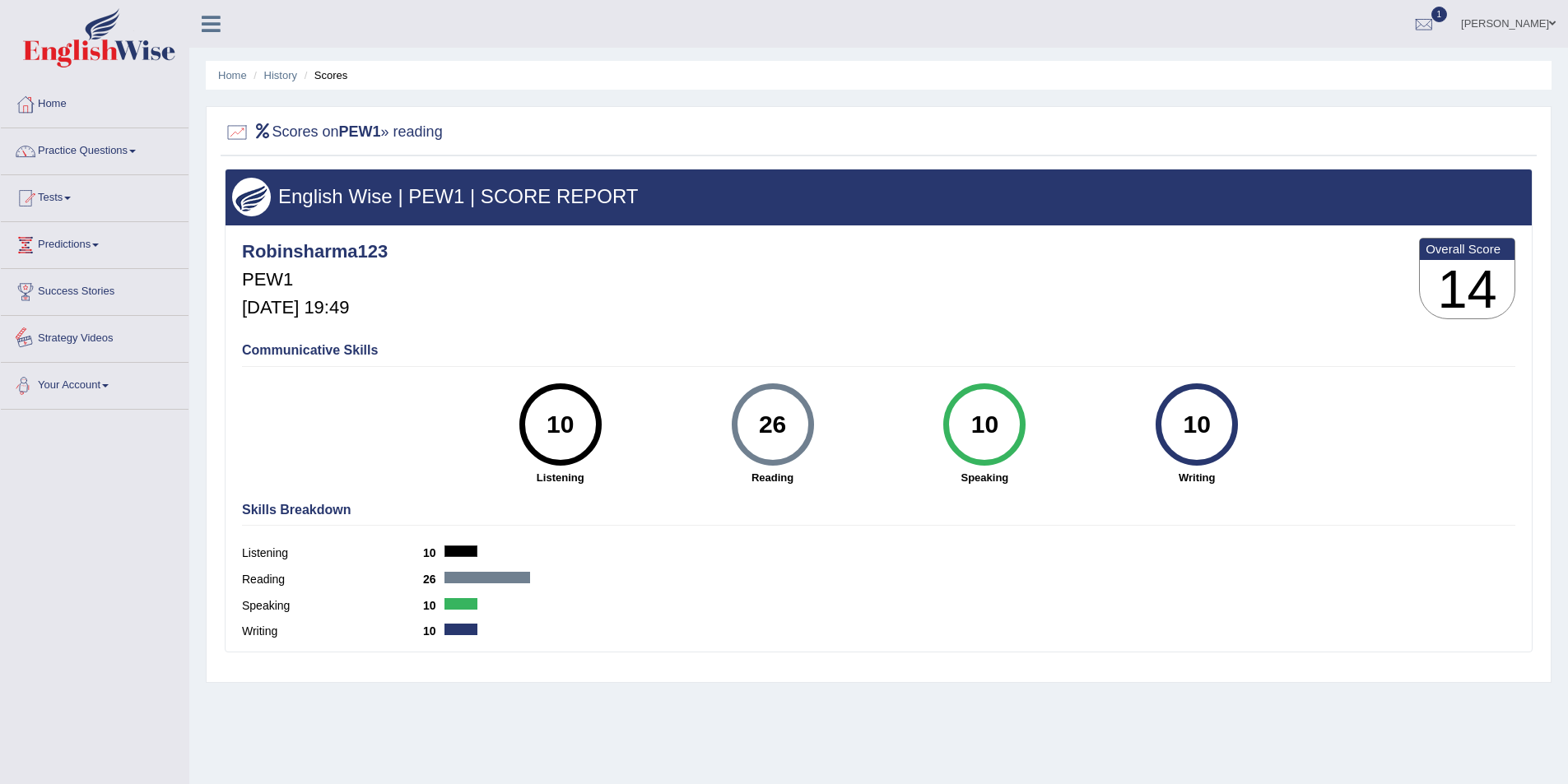
click at [88, 385] on link "Your Account" at bounding box center [94, 383] width 188 height 41
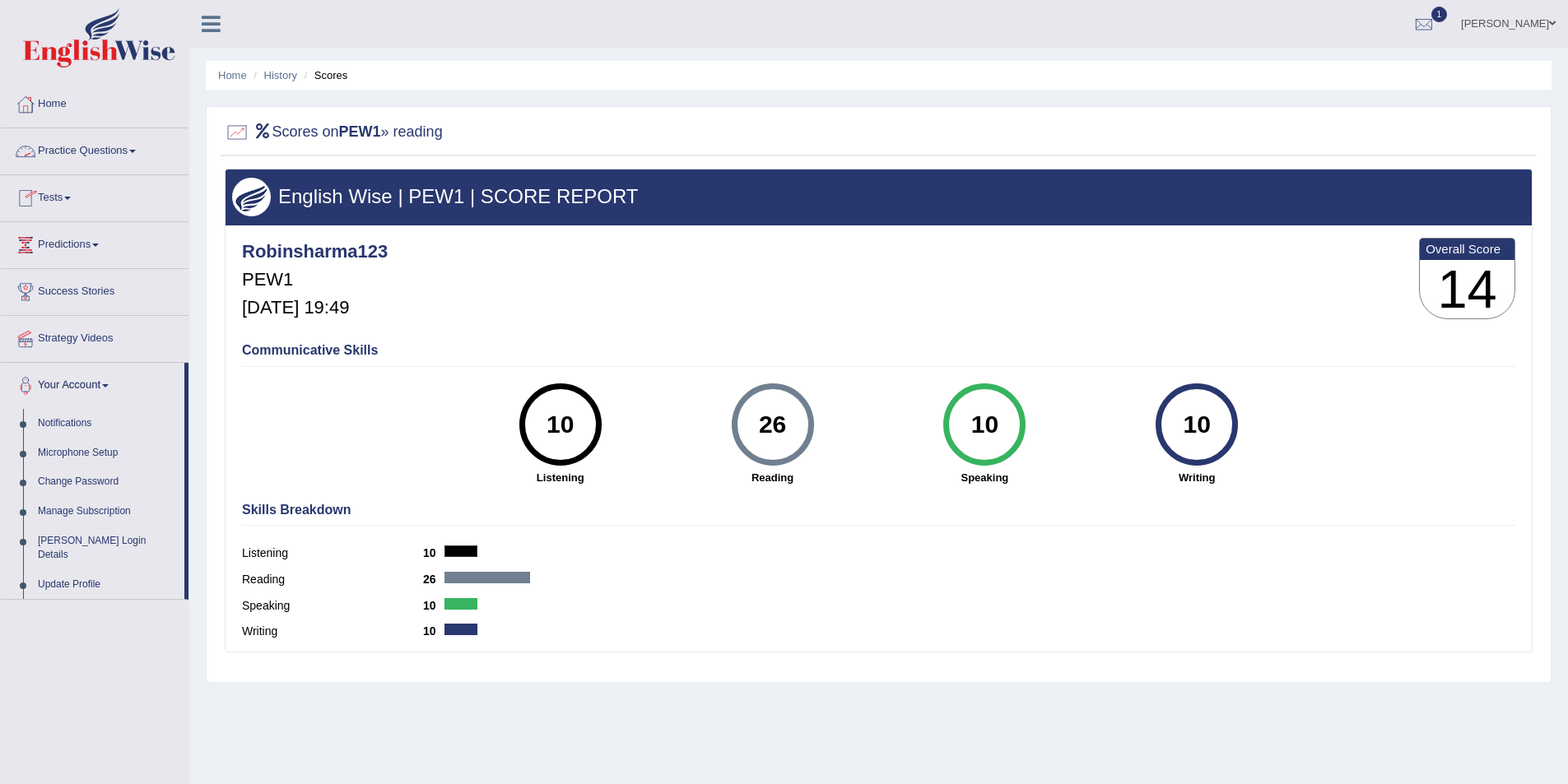
click at [101, 139] on link "Practice Questions" at bounding box center [94, 149] width 188 height 41
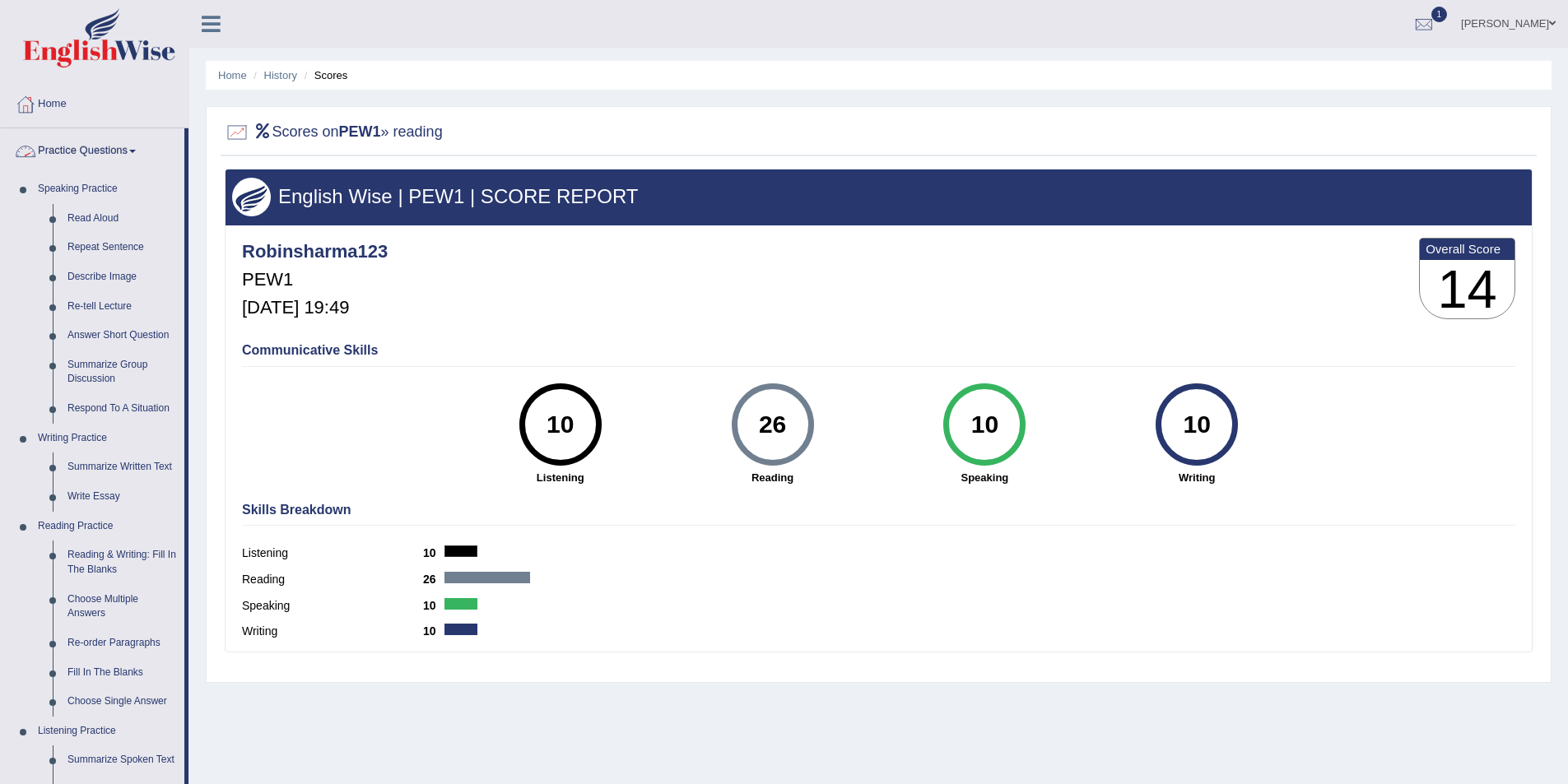
click at [126, 154] on link "Practice Questions" at bounding box center [93, 149] width 183 height 41
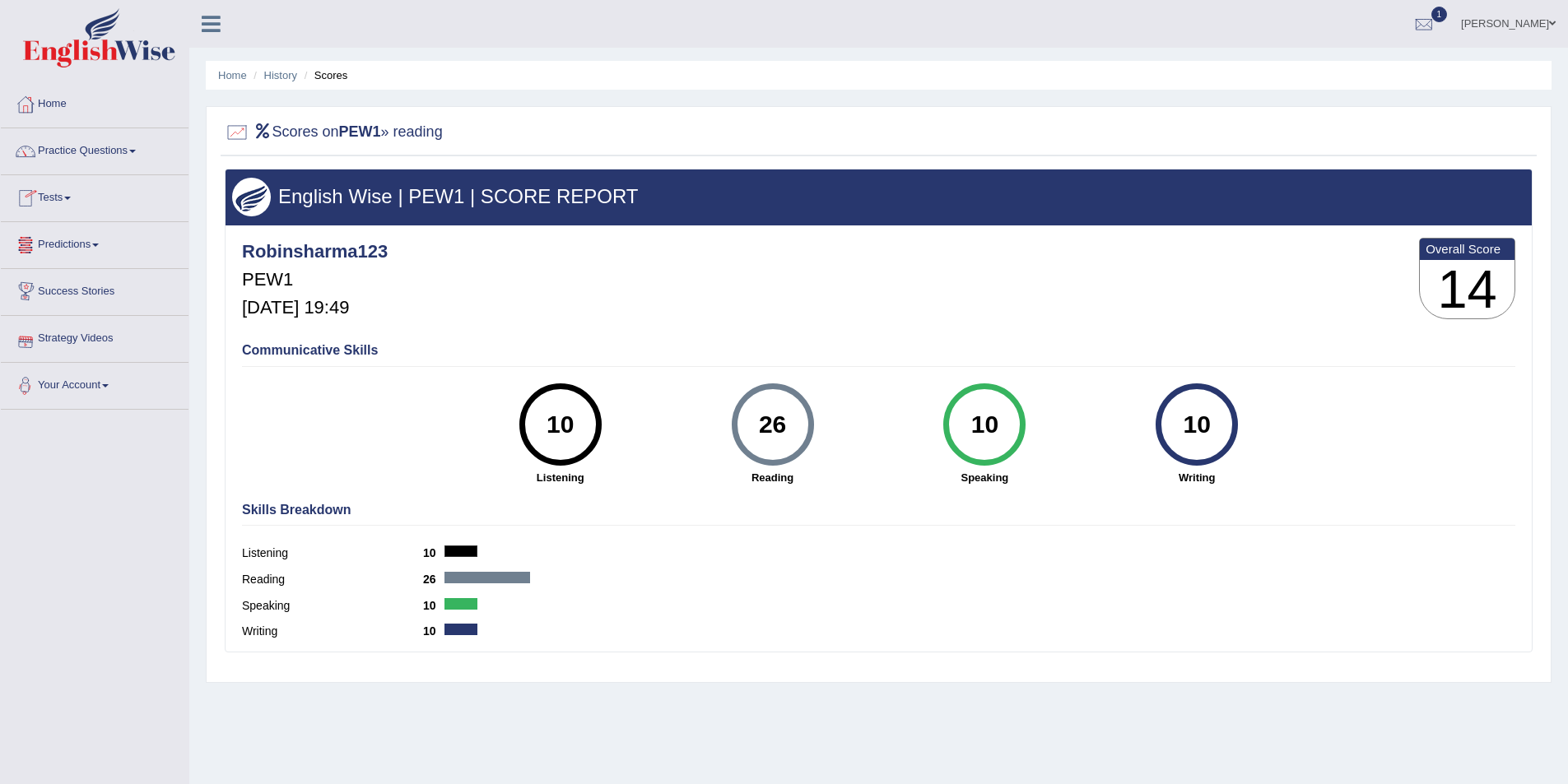
click at [93, 205] on link "Tests" at bounding box center [94, 196] width 188 height 41
click at [69, 287] on link "History" at bounding box center [107, 295] width 154 height 30
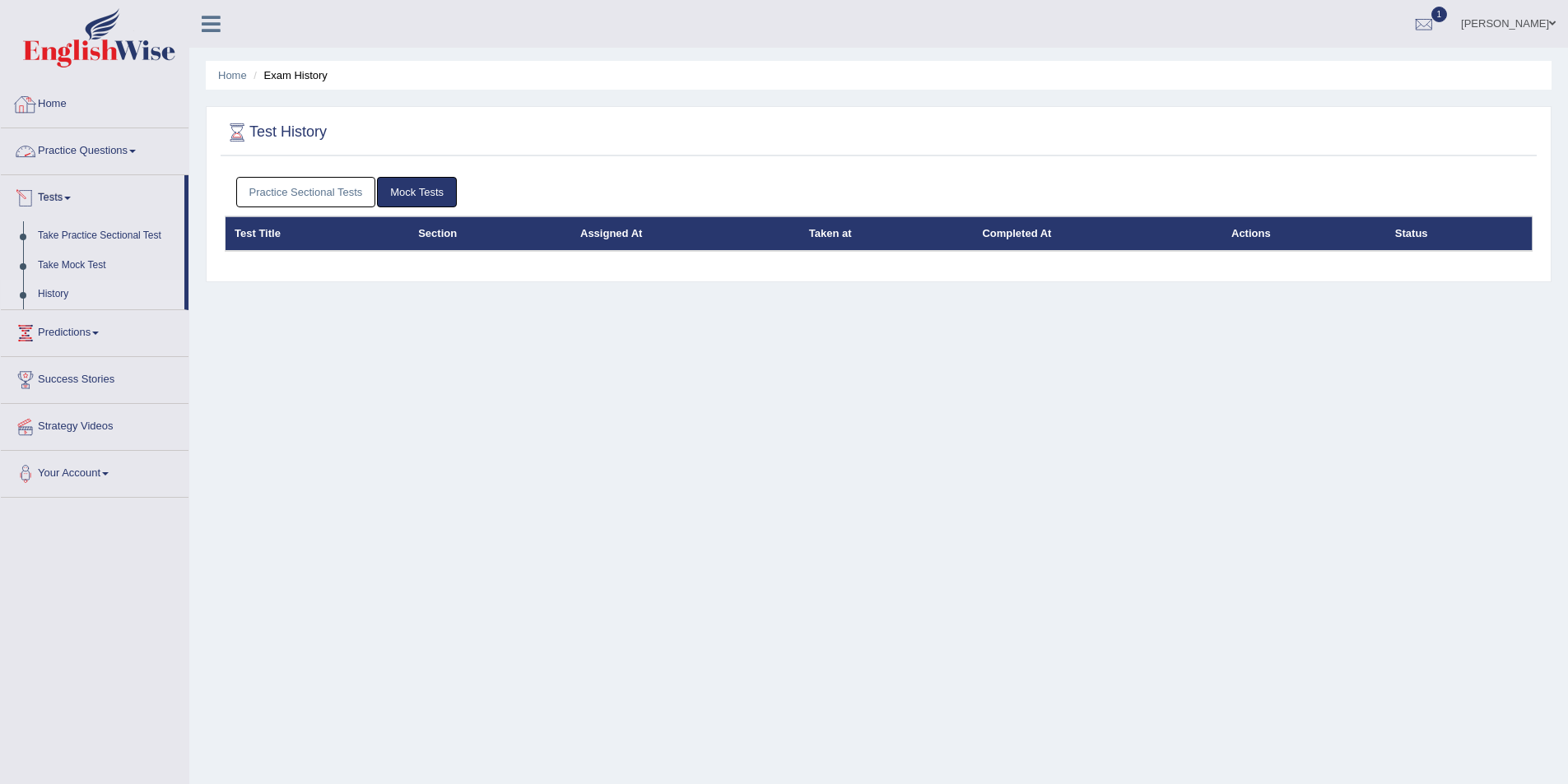
click at [320, 193] on link "Practice Sectional Tests" at bounding box center [306, 192] width 140 height 31
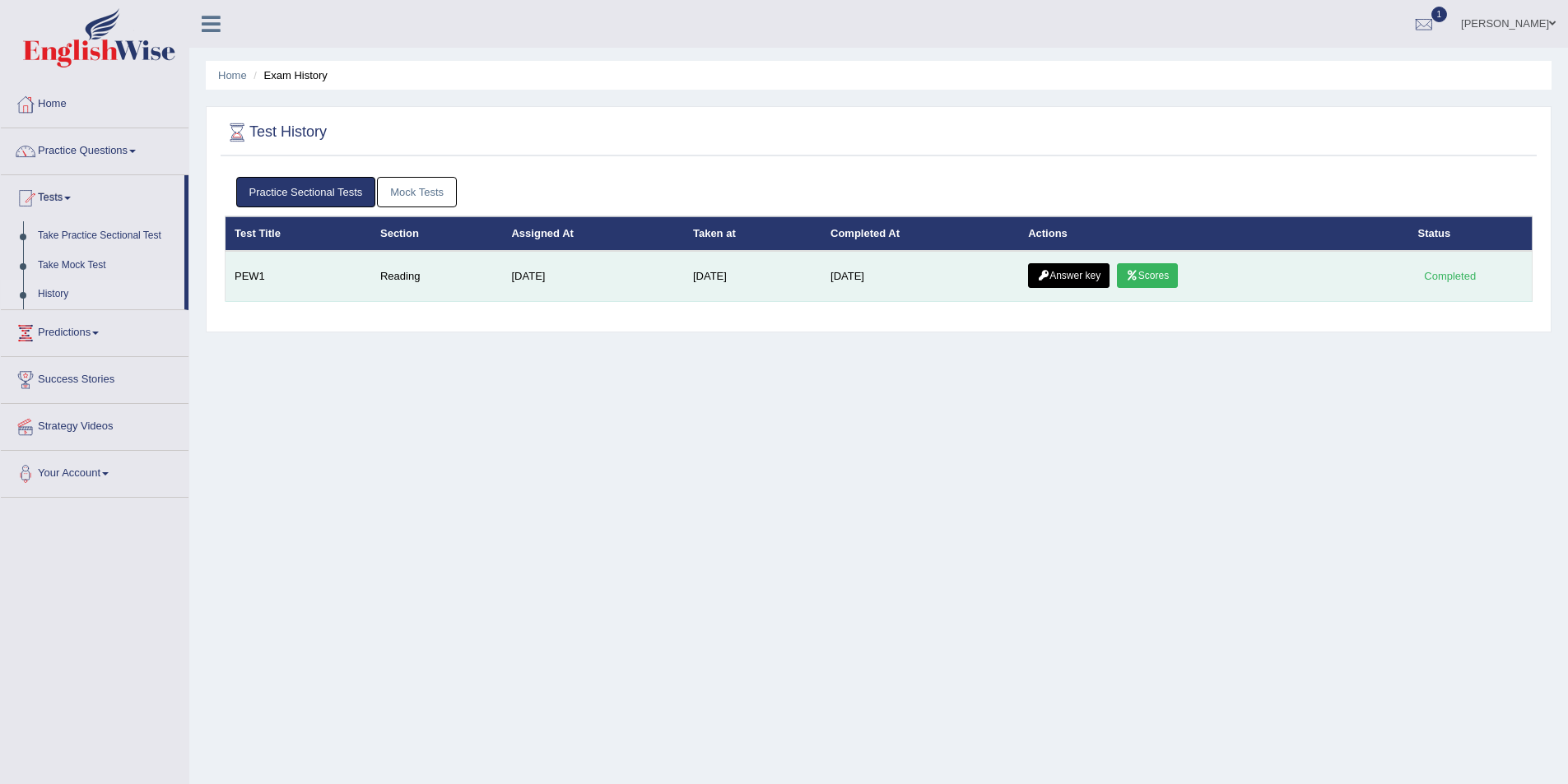
click at [1099, 273] on link "Answer key" at bounding box center [1069, 276] width 82 height 25
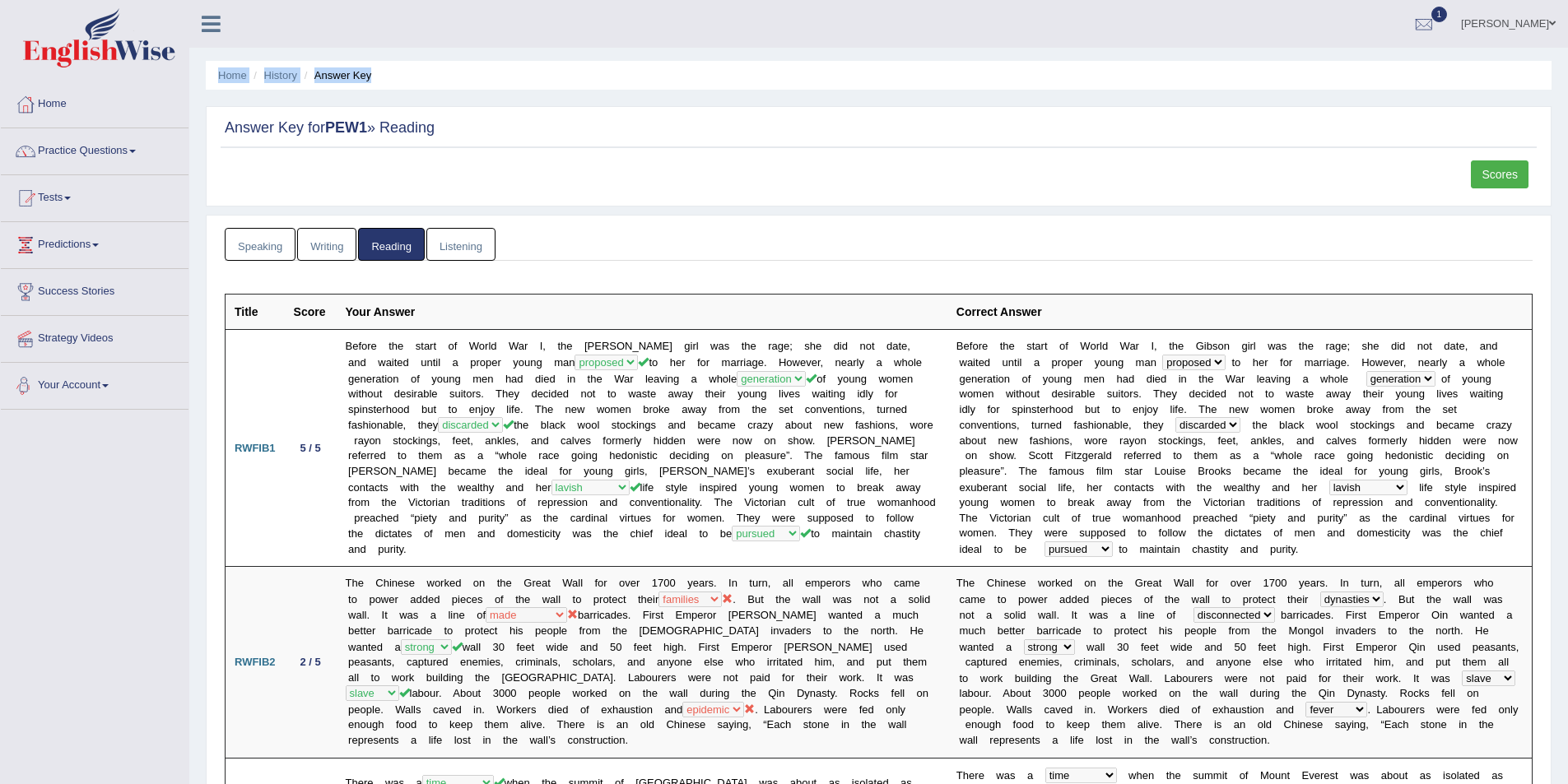
drag, startPoint x: 61, startPoint y: -72, endPoint x: 11, endPoint y: 162, distance: 239.3
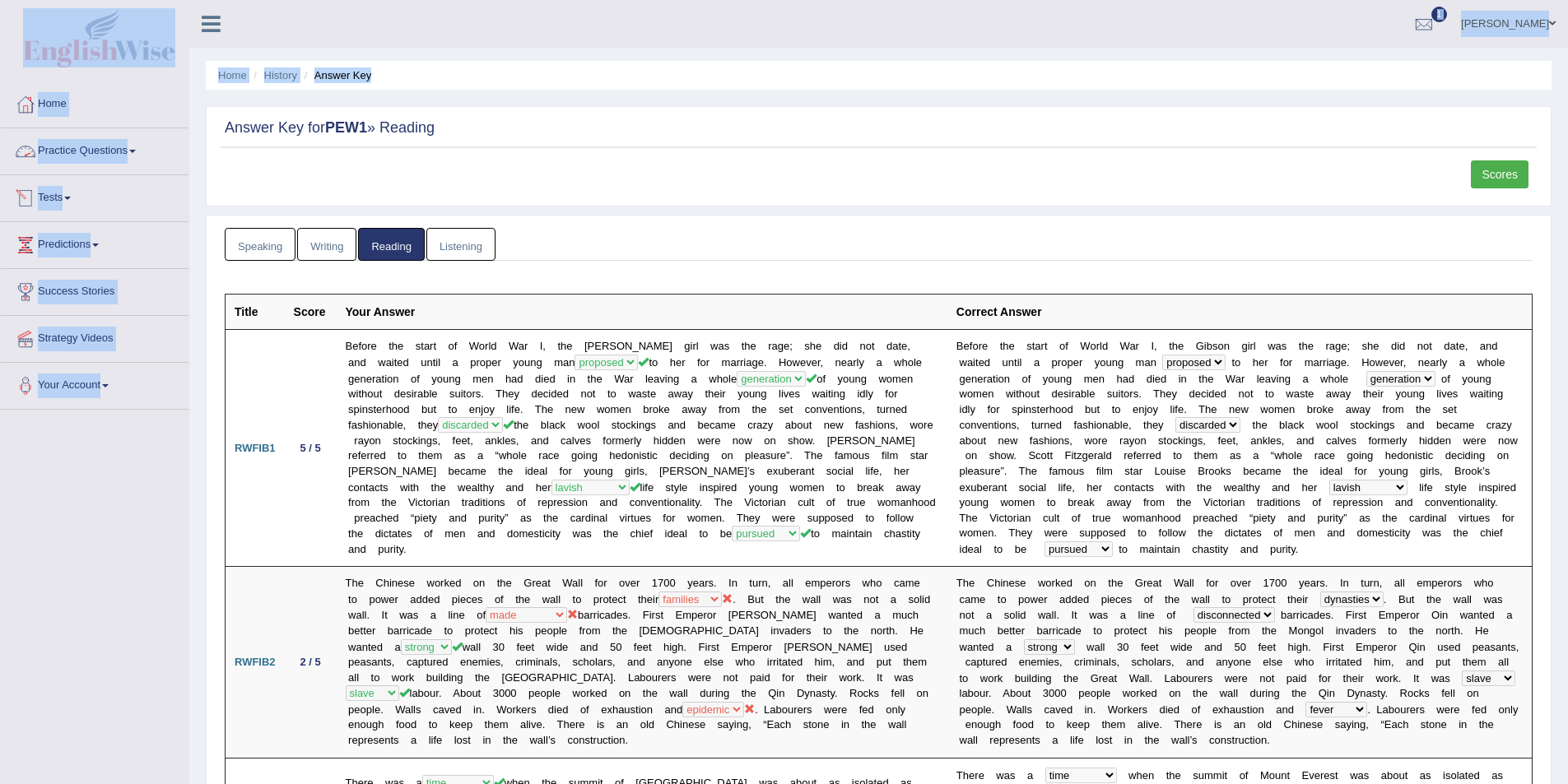
click at [75, 140] on link "Practice Questions" at bounding box center [94, 149] width 188 height 41
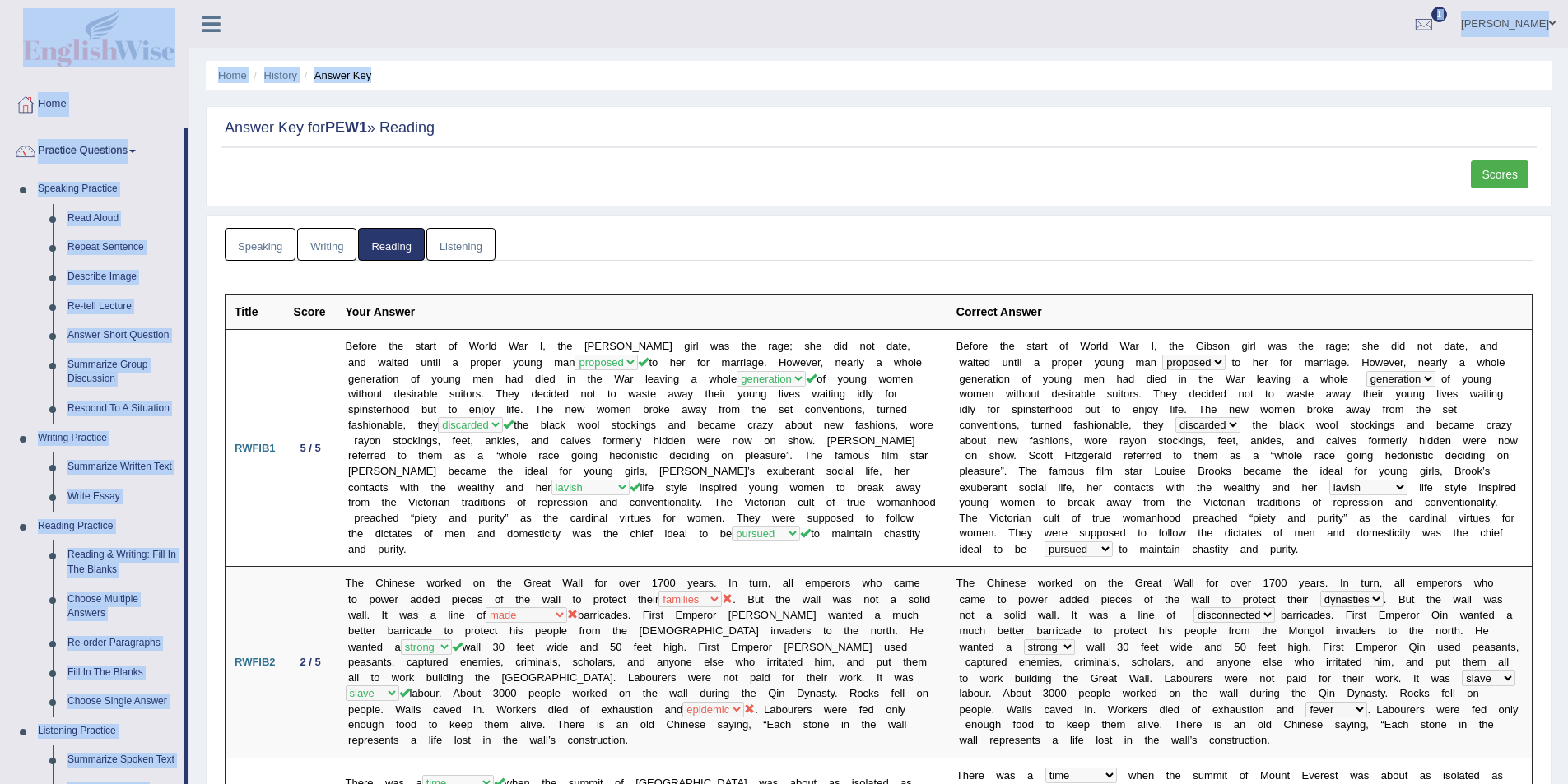
click at [1557, 17] on link "robin" at bounding box center [1508, 21] width 119 height 43
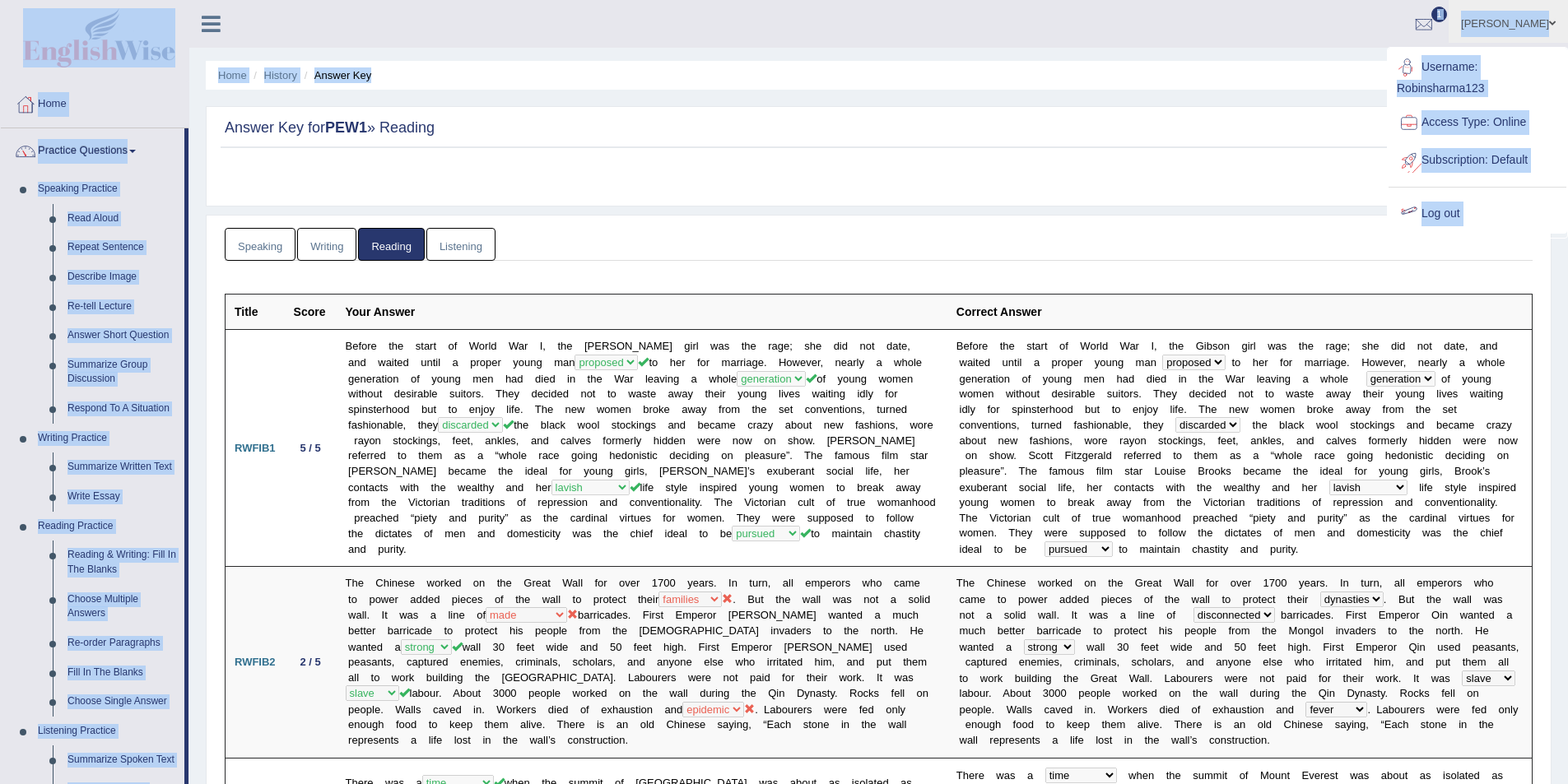
click at [1436, 217] on link "Log out" at bounding box center [1477, 214] width 178 height 38
